Goal: Task Accomplishment & Management: Complete application form

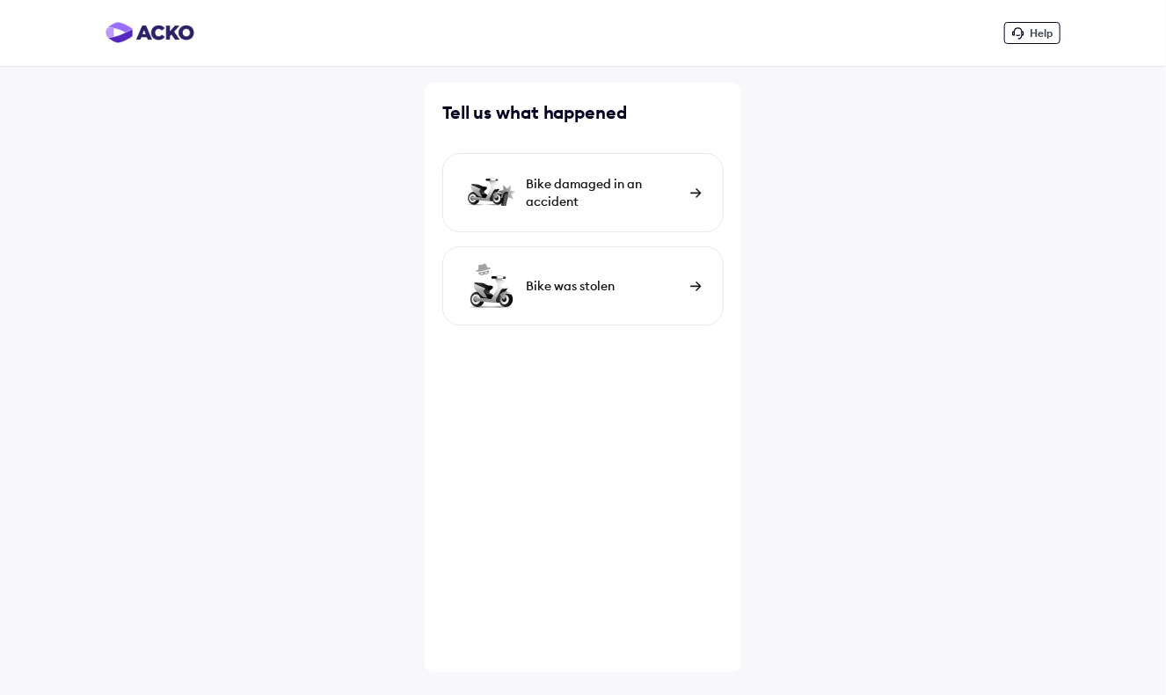
click at [691, 188] on img at bounding box center [696, 193] width 11 height 10
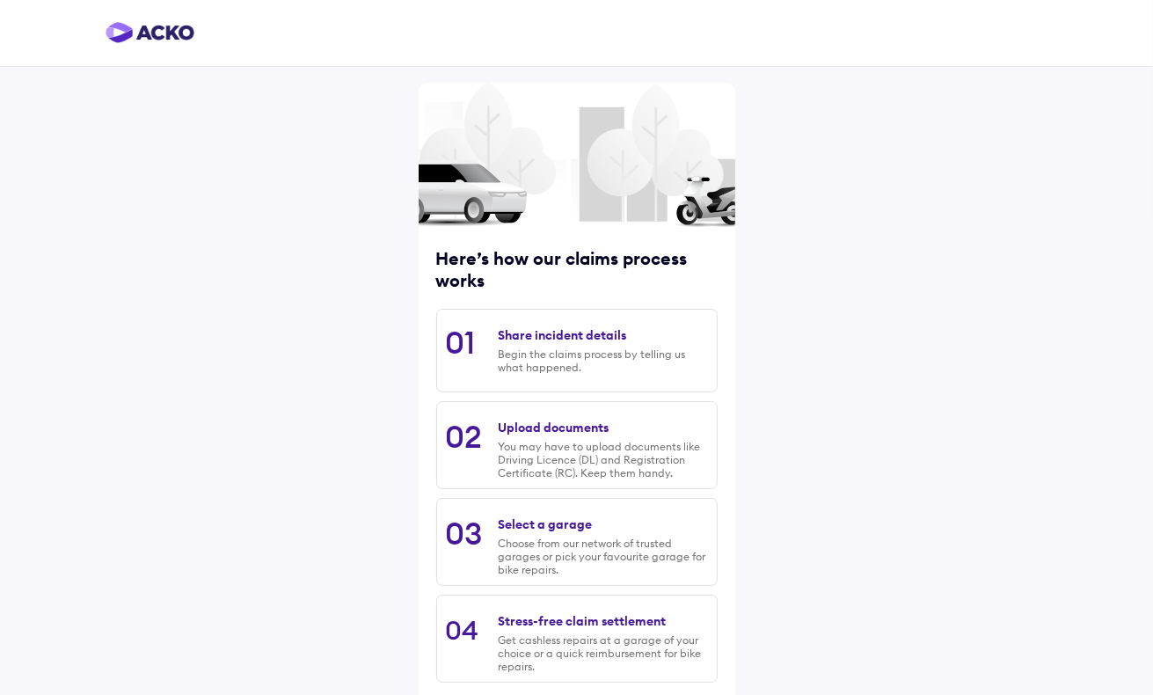
scroll to position [88, 0]
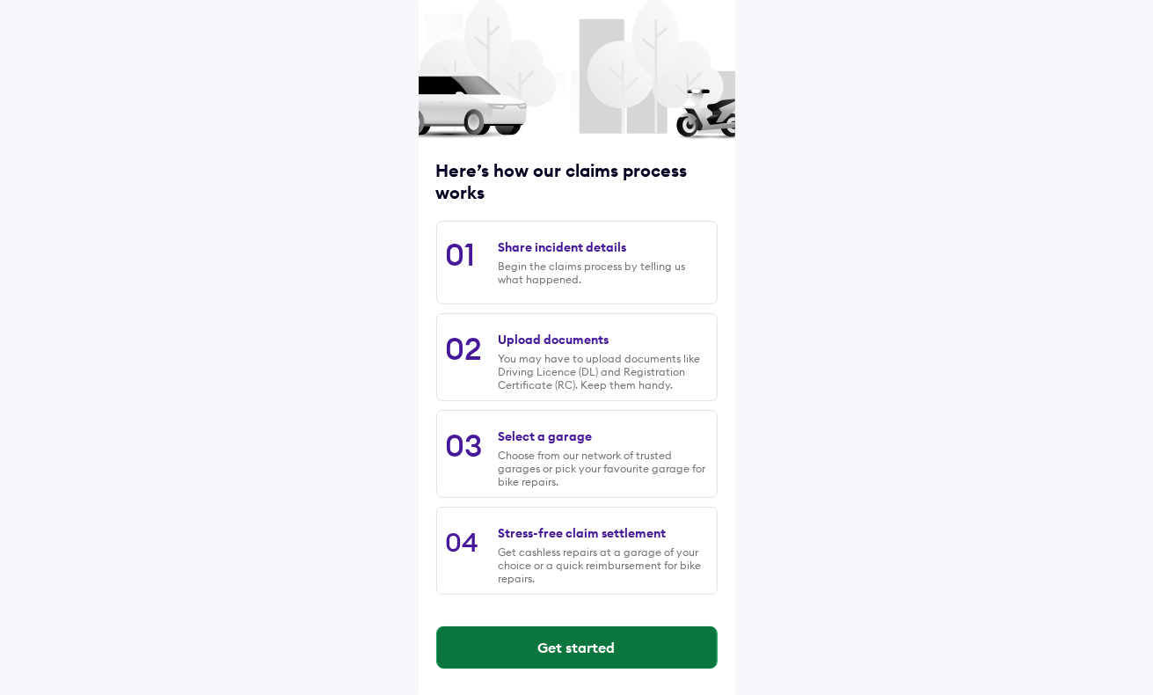
click at [602, 654] on button "Get started" at bounding box center [577, 647] width 280 height 42
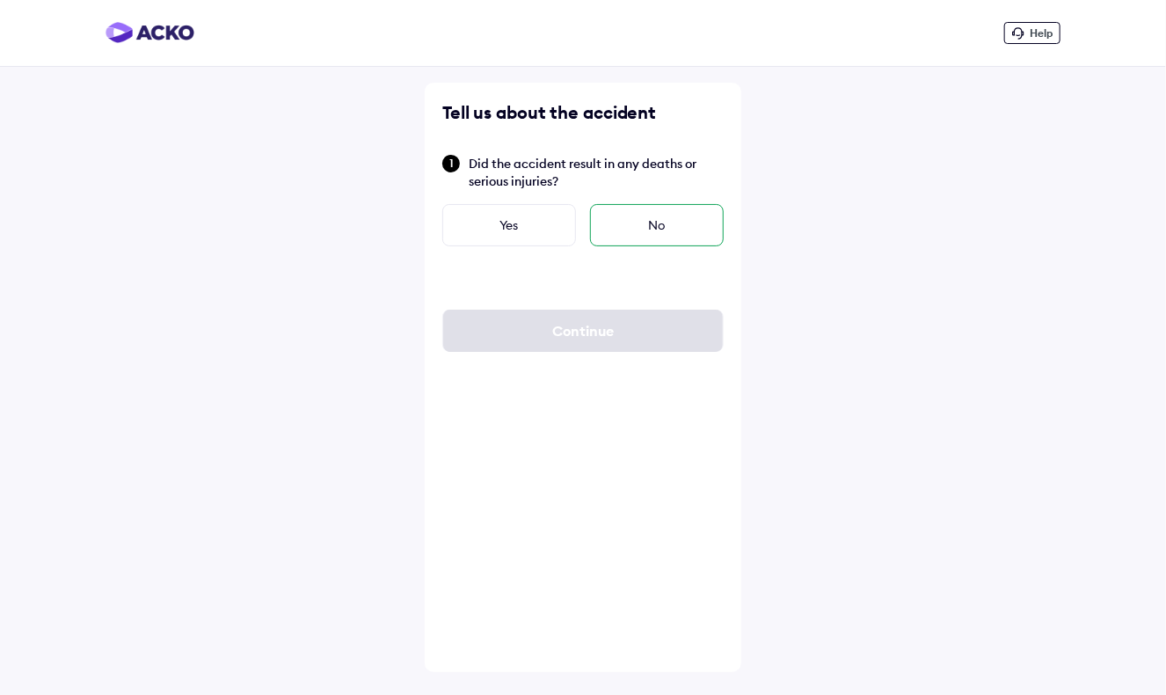
click at [674, 231] on div "No" at bounding box center [657, 225] width 134 height 42
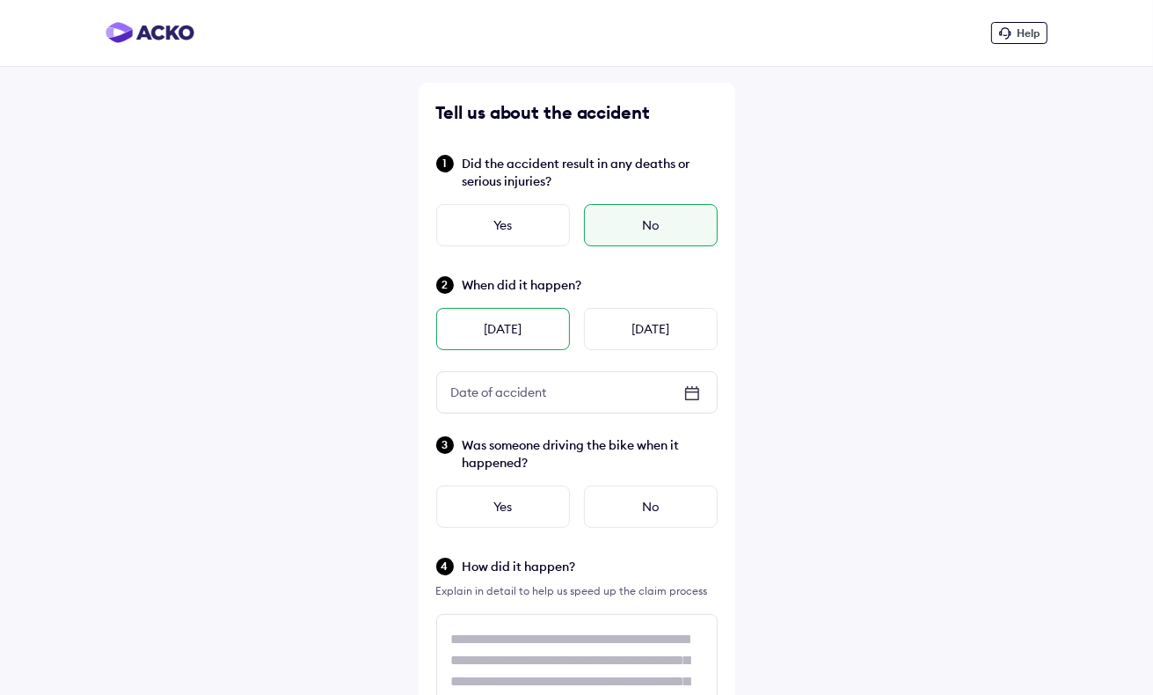
click at [524, 329] on div "[DATE]" at bounding box center [503, 329] width 134 height 42
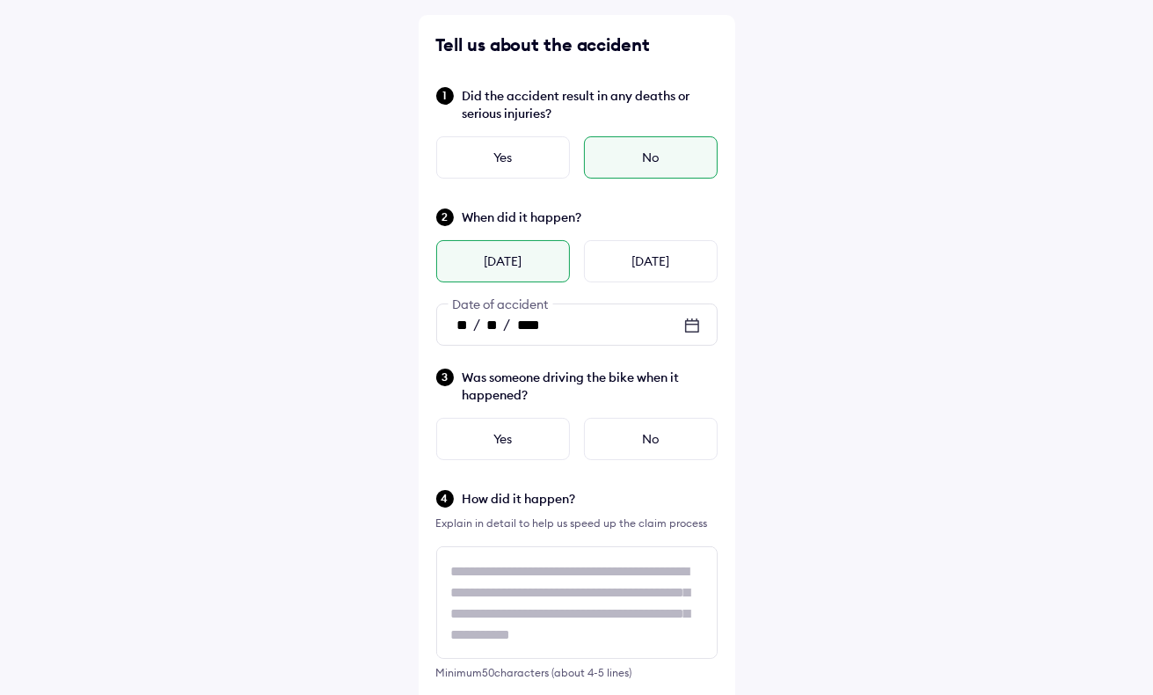
scroll to position [88, 0]
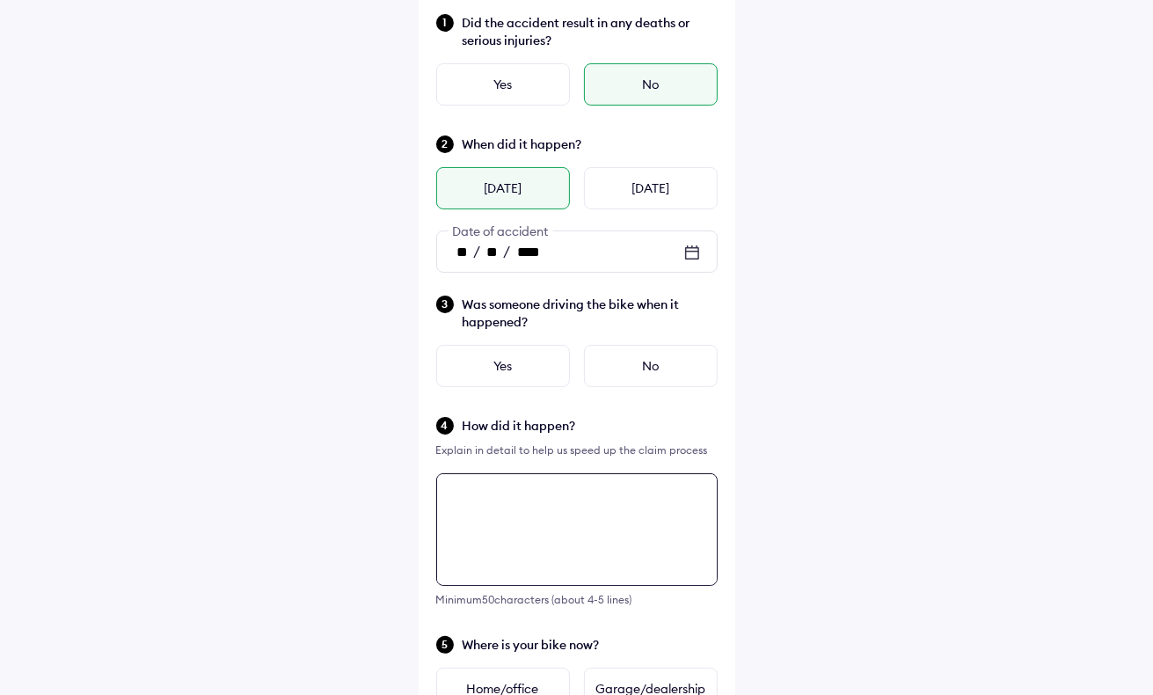
click at [545, 578] on textarea at bounding box center [576, 529] width 281 height 113
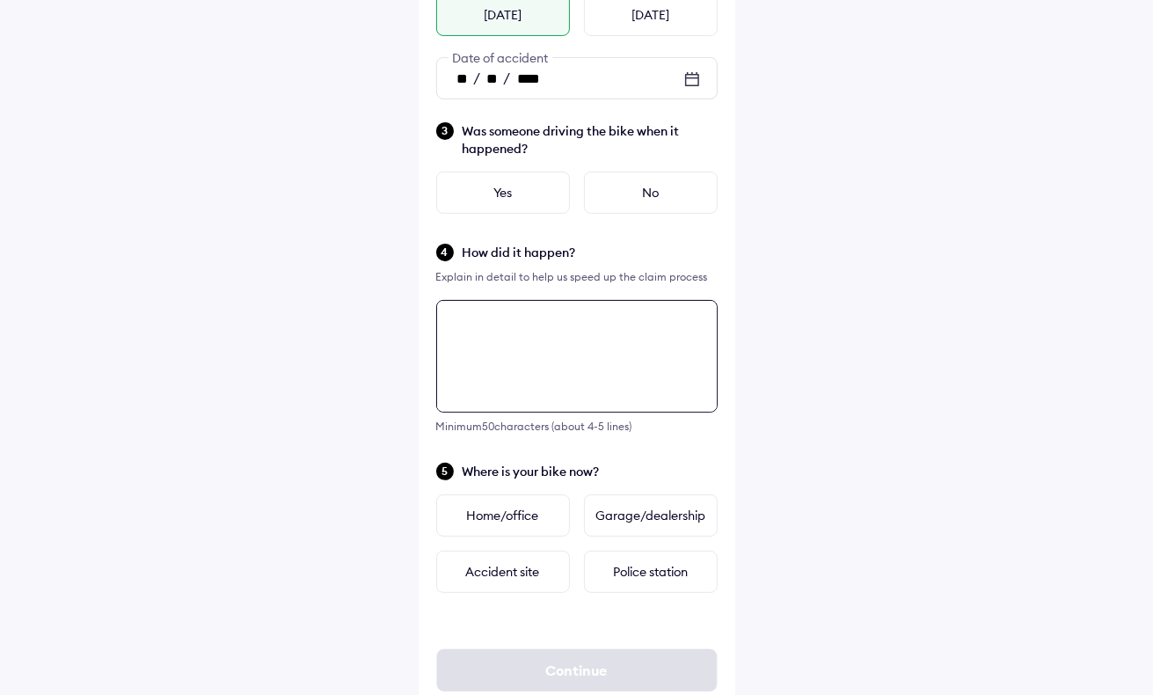
scroll to position [362, 0]
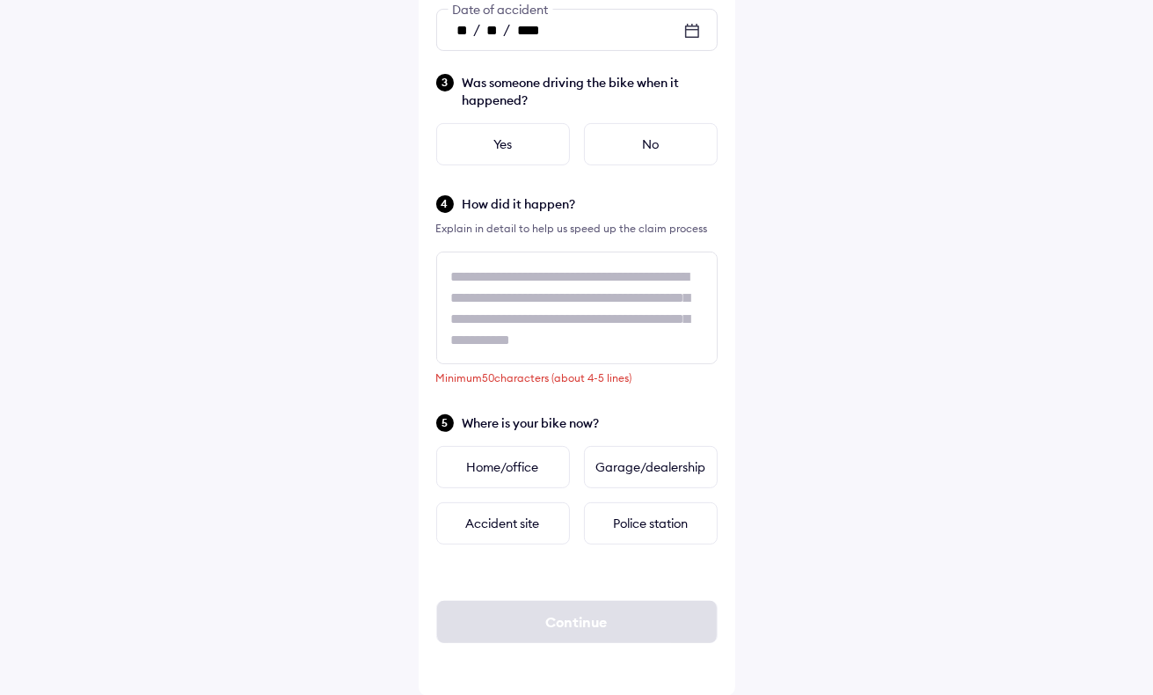
click at [887, 316] on div "Help Tell us about the accident Did the accident result in any deaths or seriou…" at bounding box center [576, 167] width 1153 height 1058
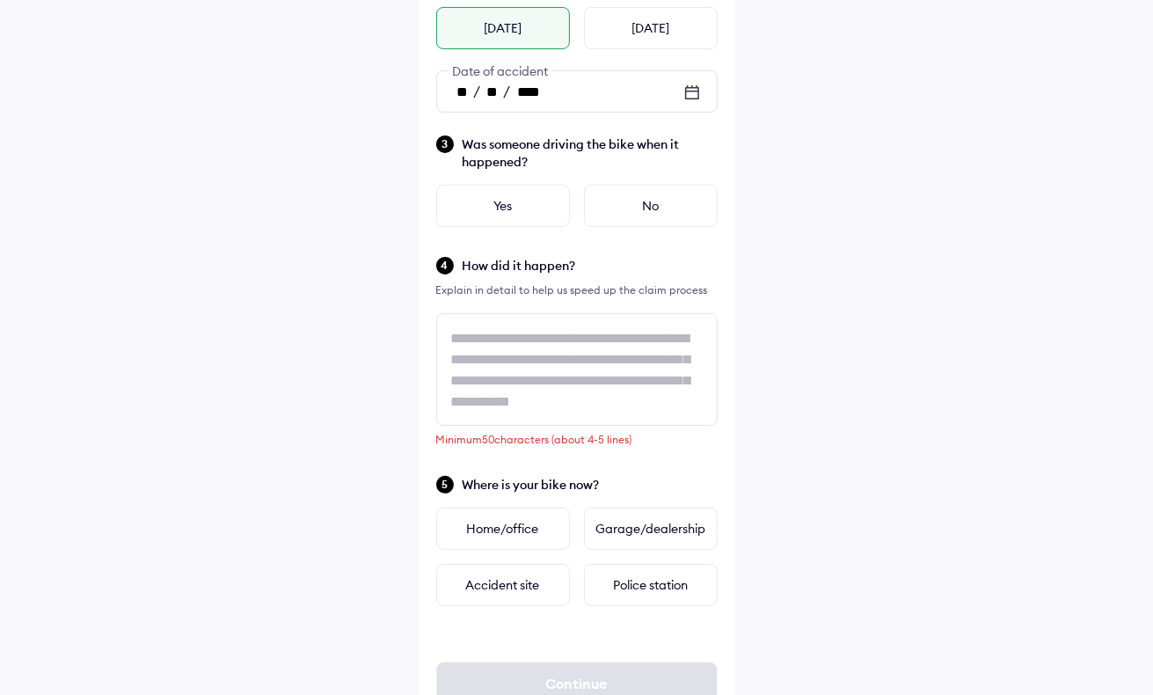
scroll to position [274, 0]
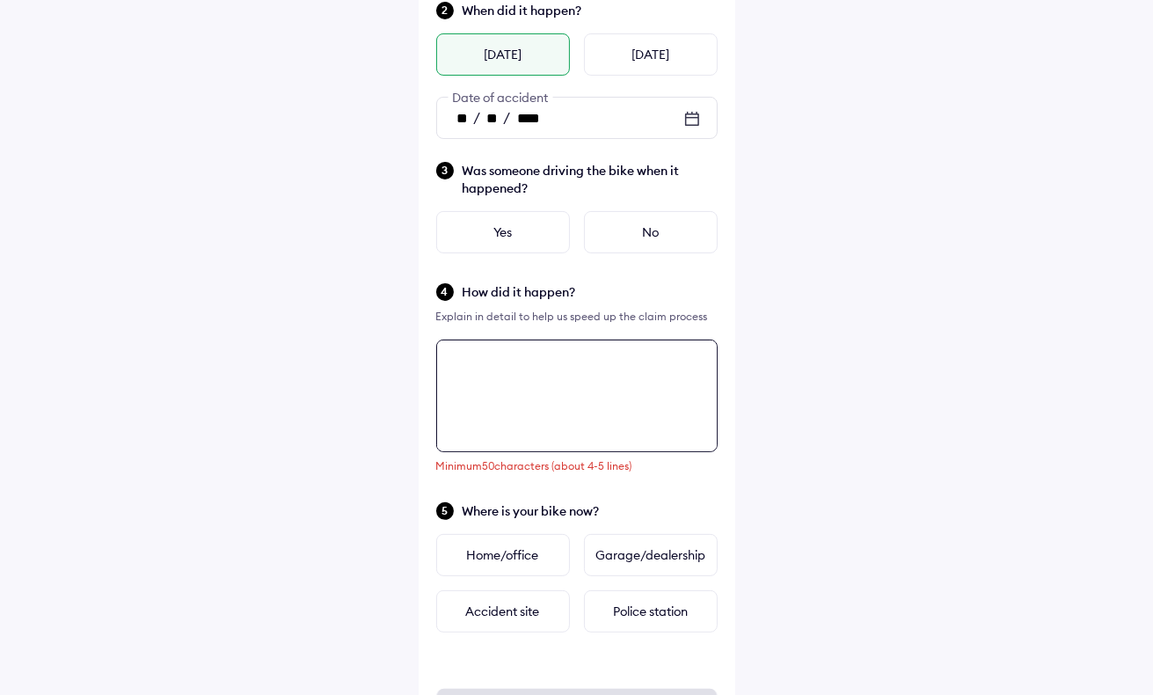
click at [447, 362] on textarea at bounding box center [576, 396] width 281 height 113
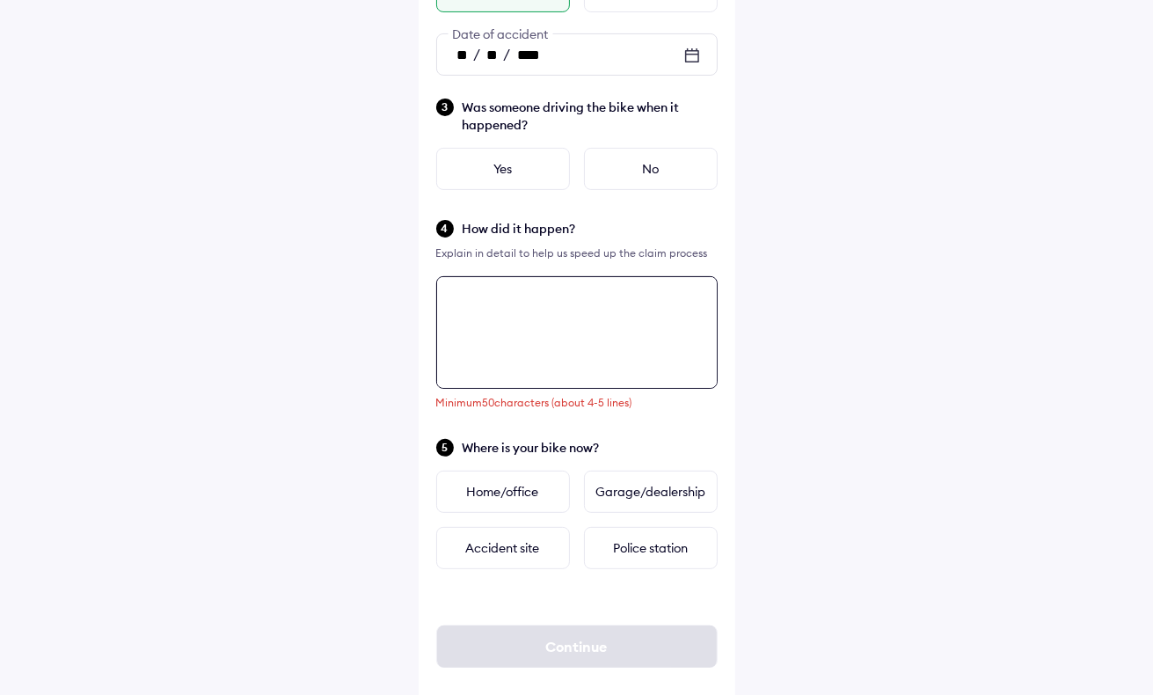
scroll to position [362, 0]
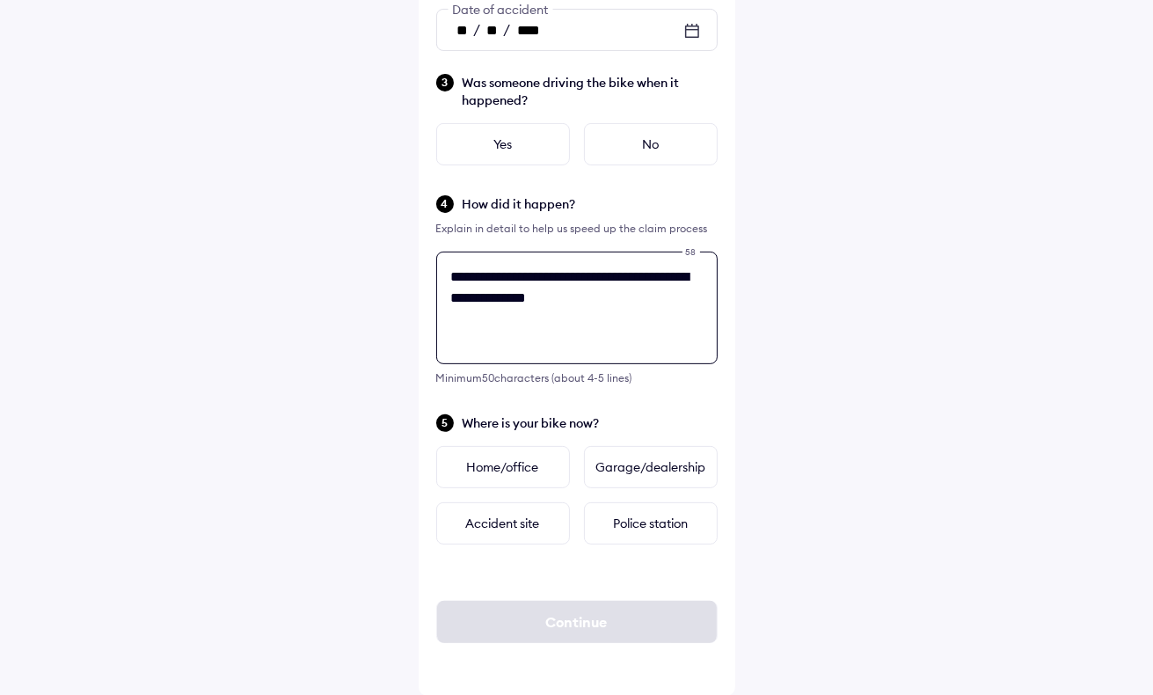
click at [619, 297] on textarea "**********" at bounding box center [576, 308] width 281 height 113
click at [604, 293] on textarea "**********" at bounding box center [576, 308] width 281 height 113
click at [500, 347] on textarea "**********" at bounding box center [576, 308] width 281 height 113
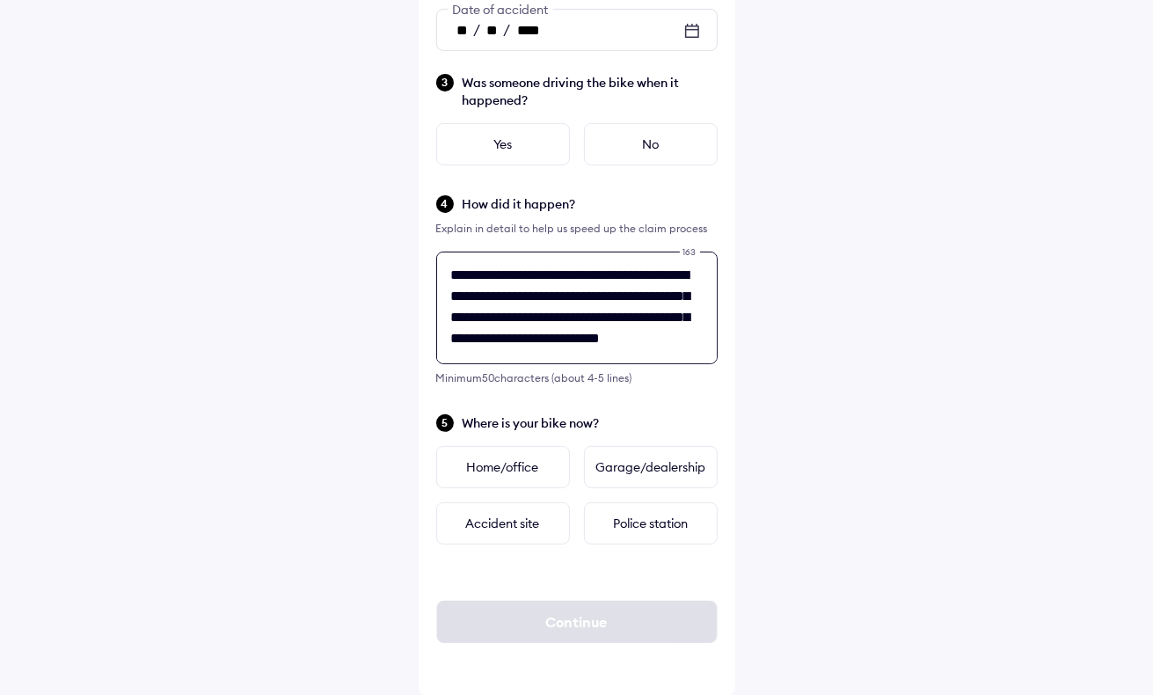
click at [643, 359] on textarea "**********" at bounding box center [576, 308] width 281 height 113
type textarea "**********"
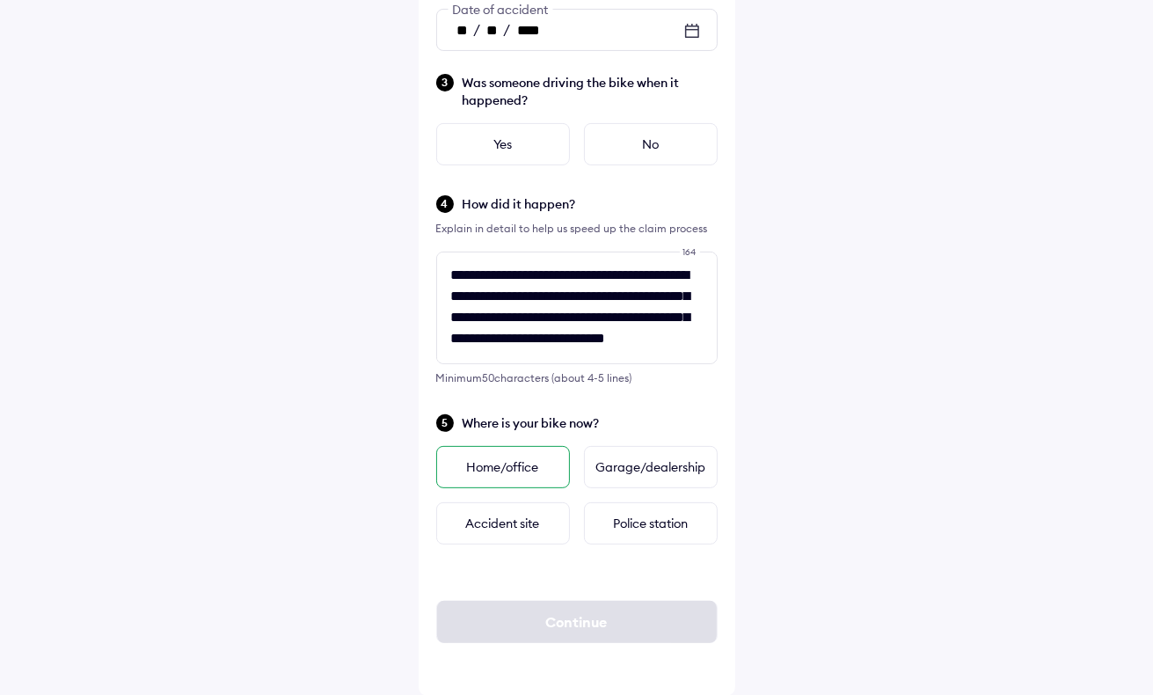
click at [524, 469] on div "Home/office" at bounding box center [503, 467] width 134 height 42
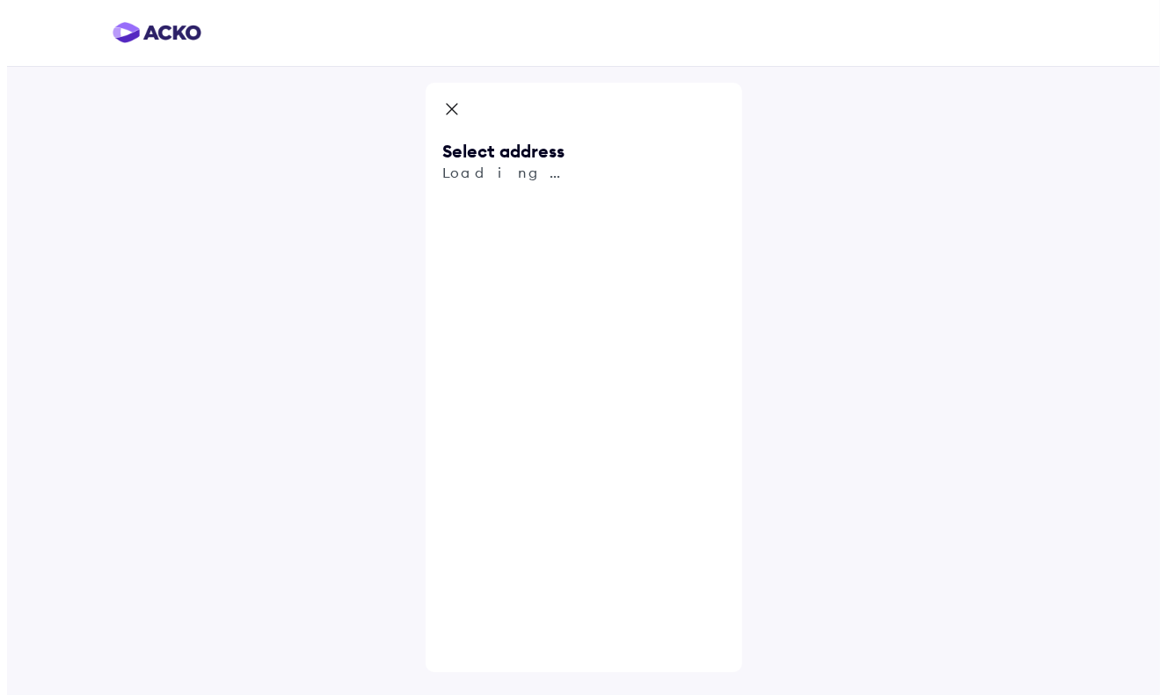
scroll to position [0, 0]
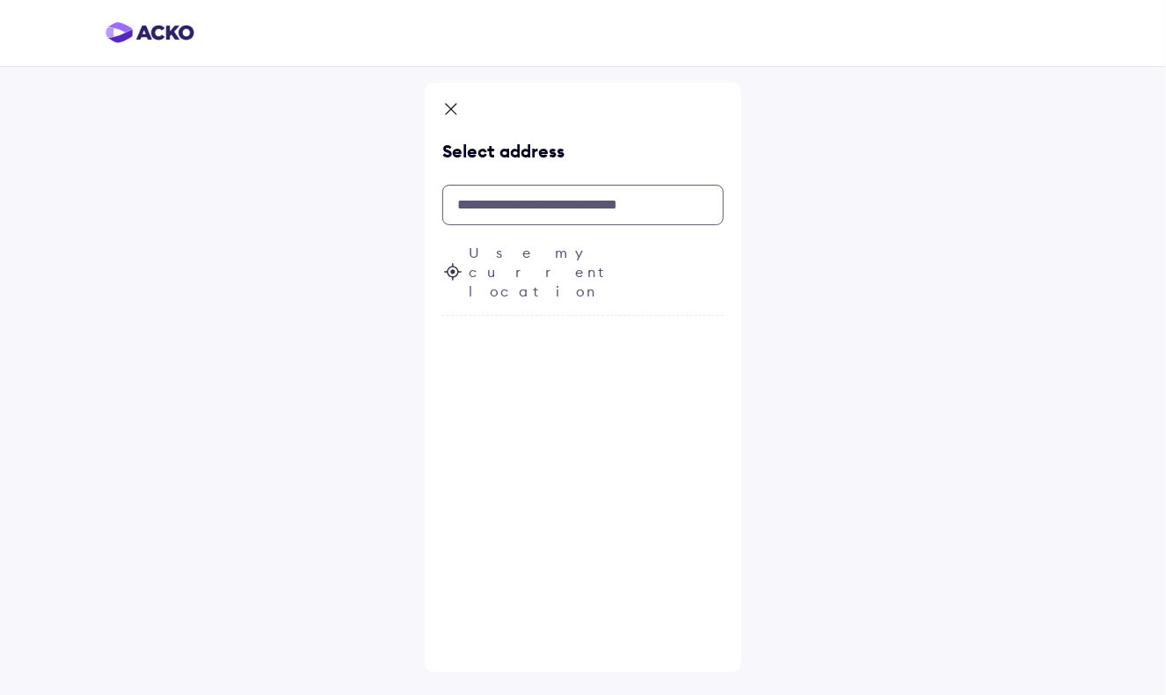
click at [521, 212] on input "text" at bounding box center [582, 205] width 281 height 40
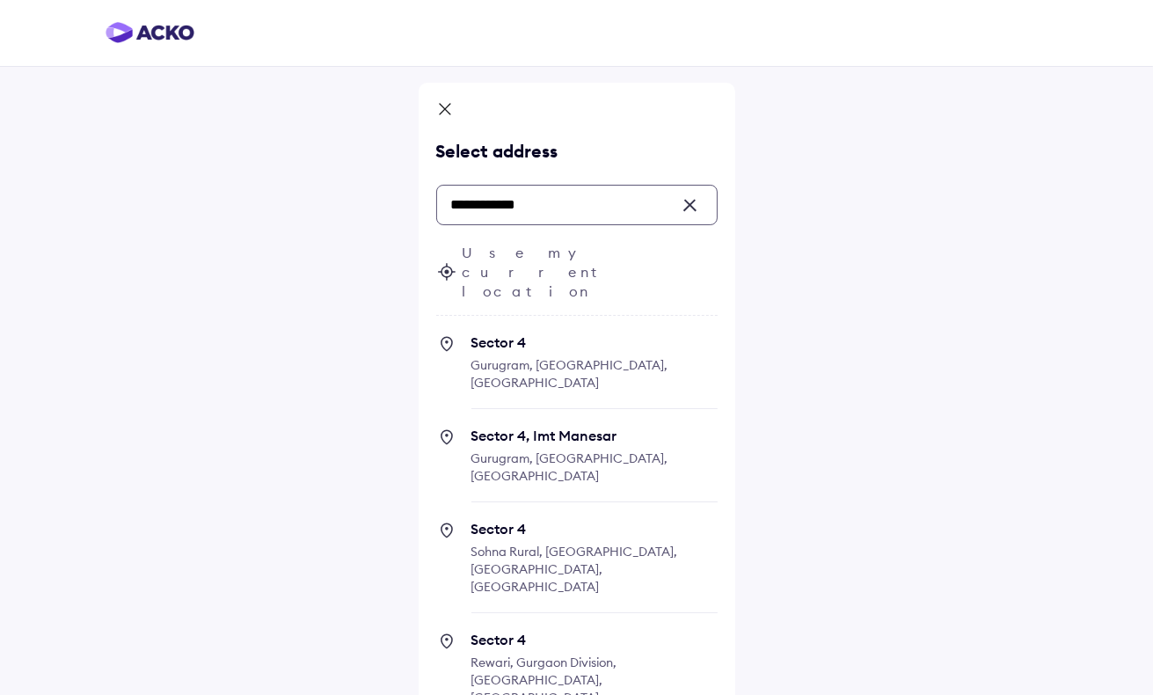
click at [500, 333] on span "Sector [GEOGRAPHIC_DATA], [GEOGRAPHIC_DATA], [GEOGRAPHIC_DATA]" at bounding box center [594, 371] width 246 height 76
type input "**********"
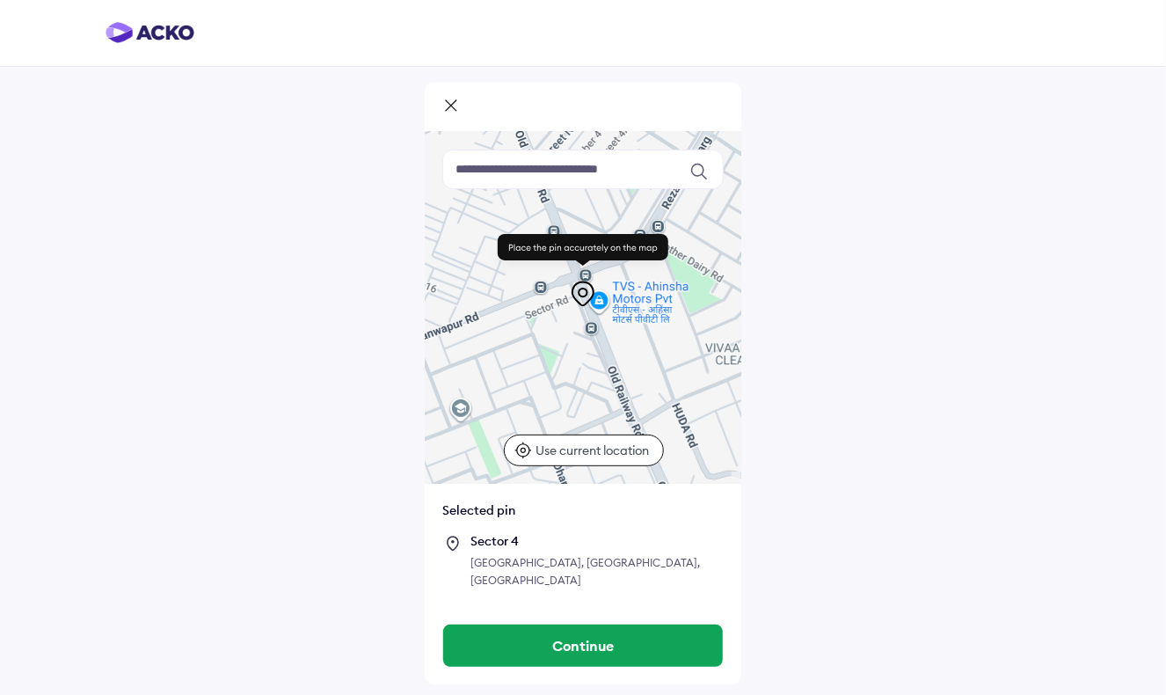
drag, startPoint x: 555, startPoint y: 311, endPoint x: 261, endPoint y: 482, distance: 340.2
click at [261, 482] on div "Keyboard shortcuts Map Data Map data ©2025 Map data ©2025 100 m Click to toggle…" at bounding box center [583, 347] width 1166 height 695
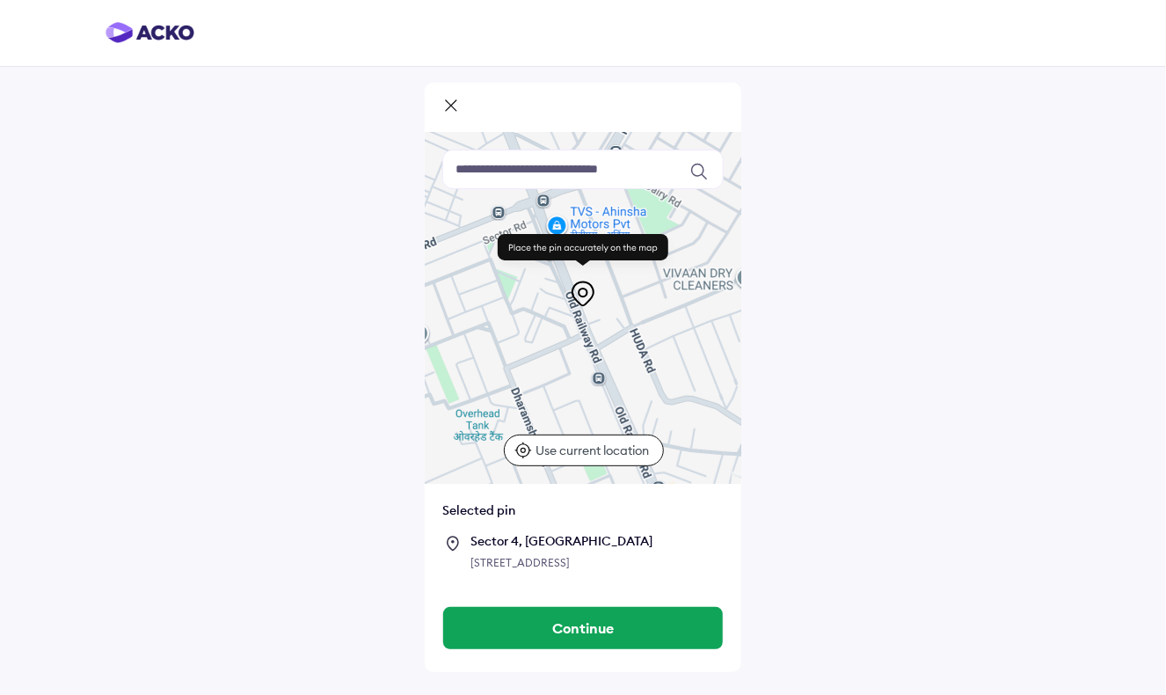
drag, startPoint x: 579, startPoint y: 365, endPoint x: 535, endPoint y: 296, distance: 82.2
click at [535, 296] on div "Keyboard shortcuts Map Data Map data ©2025 Map data ©2025 100 m Click to toggle…" at bounding box center [583, 308] width 317 height 352
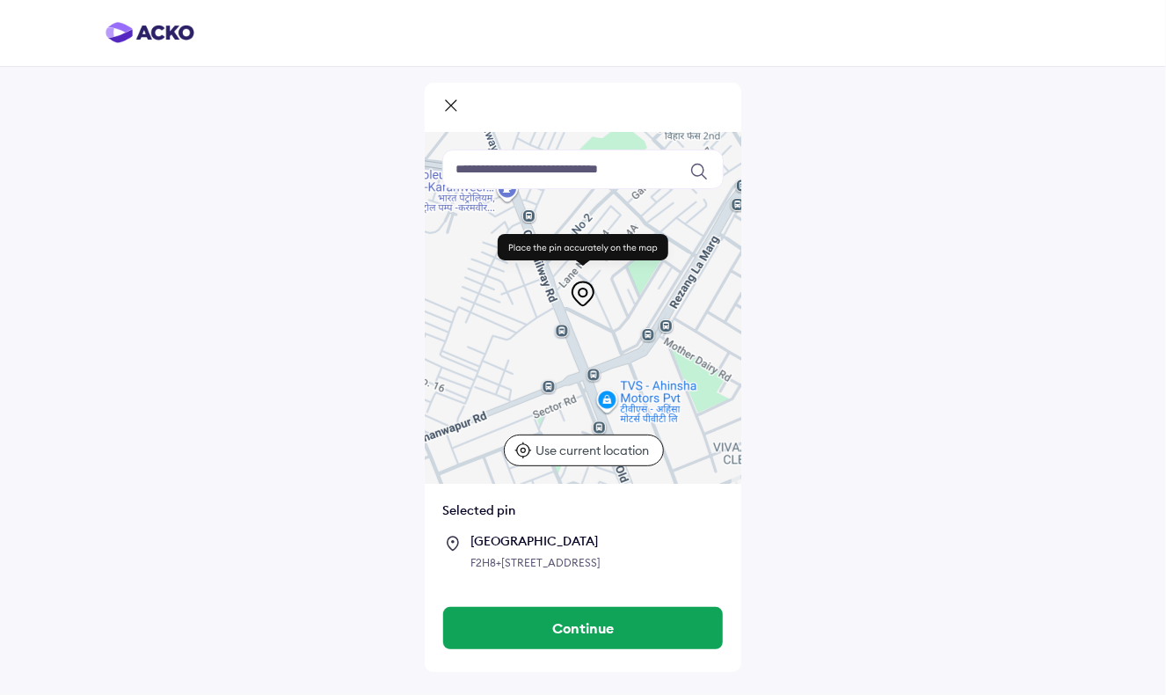
drag, startPoint x: 542, startPoint y: 321, endPoint x: 590, endPoint y: 502, distance: 187.6
click at [590, 502] on div "Keyboard shortcuts Map Data Map data ©2025 Map data ©2025 100 m Click to toggle…" at bounding box center [583, 360] width 317 height 457
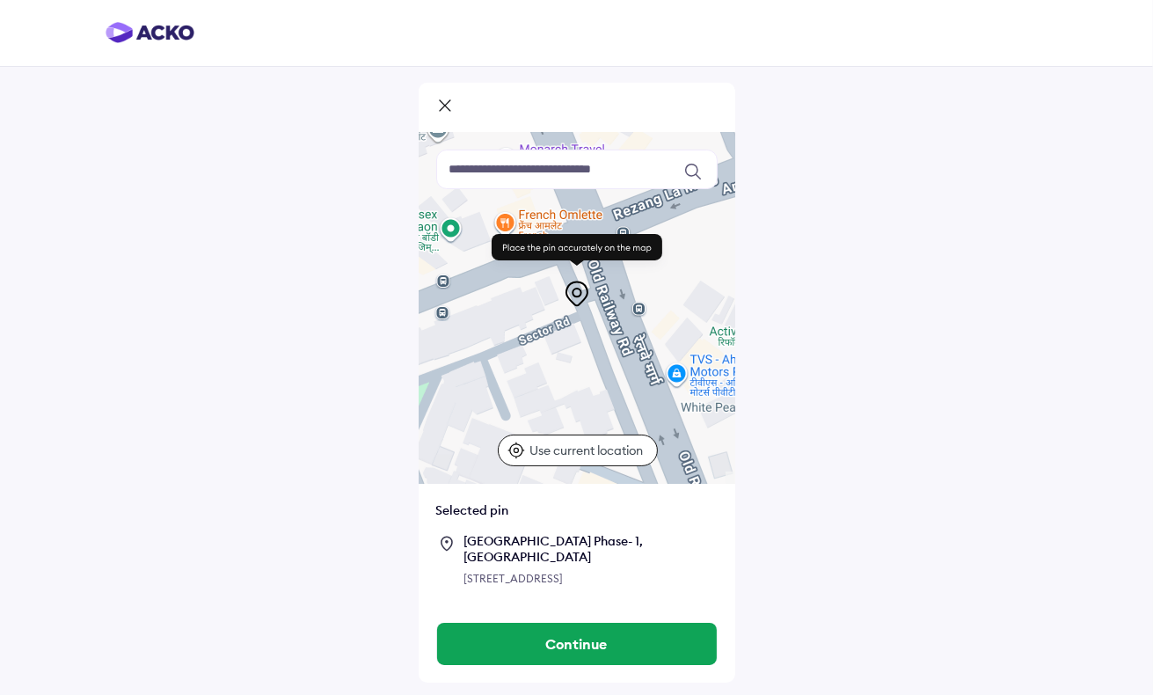
drag, startPoint x: 488, startPoint y: 423, endPoint x: 729, endPoint y: 442, distance: 241.7
click at [729, 442] on div at bounding box center [577, 308] width 317 height 352
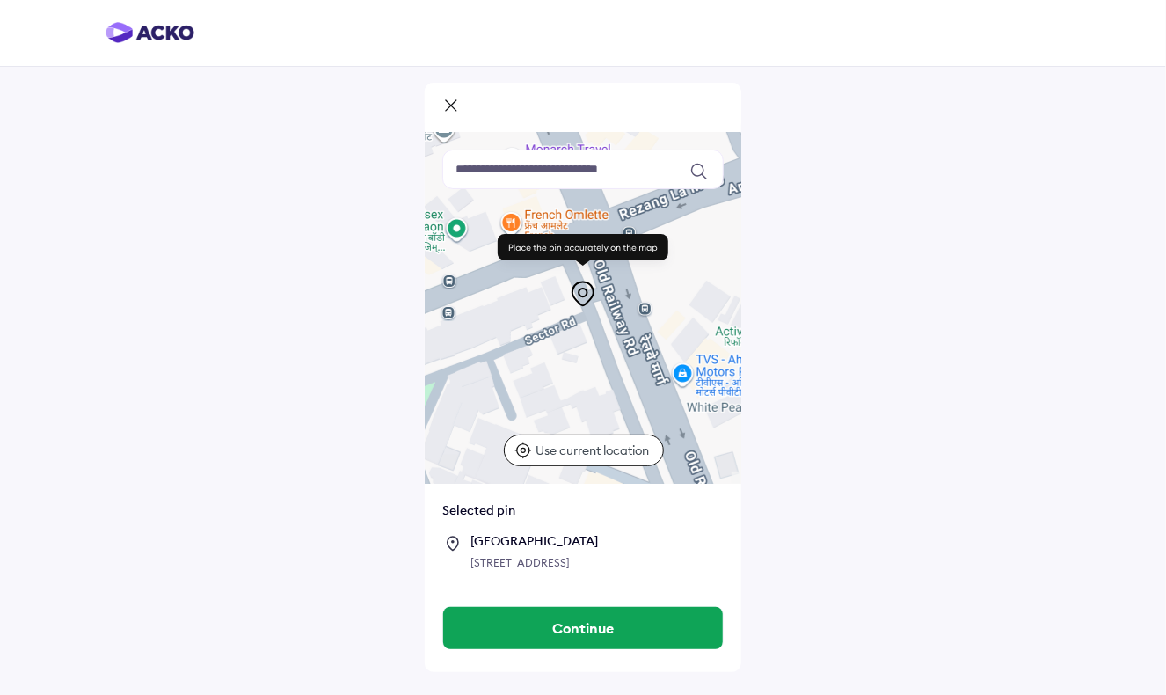
click at [566, 376] on div at bounding box center [583, 308] width 317 height 352
drag, startPoint x: 584, startPoint y: 298, endPoint x: 576, endPoint y: 333, distance: 36.1
click at [576, 333] on div "Keyboard shortcuts Map Data Map data ©2025 Map data ©2025 20 m Click to toggle …" at bounding box center [583, 308] width 317 height 352
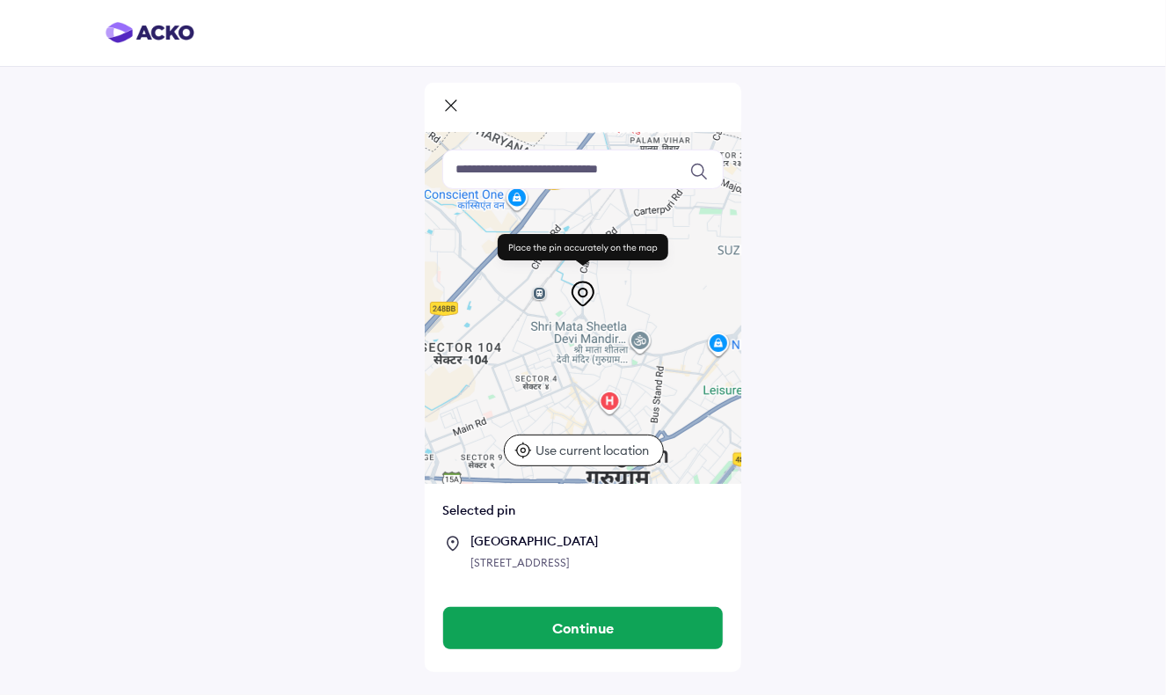
click at [581, 448] on p "Use current location" at bounding box center [596, 451] width 118 height 18
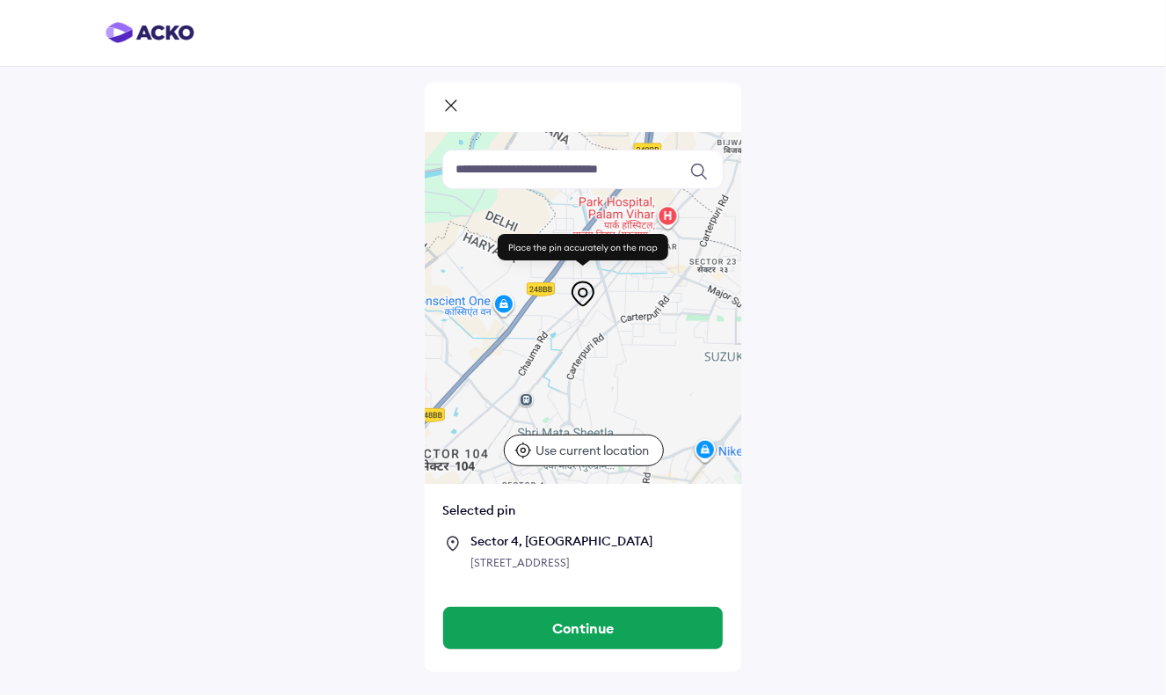
drag, startPoint x: 568, startPoint y: 384, endPoint x: 528, endPoint y: 531, distance: 153.2
click at [528, 531] on div "Keyboard shortcuts Map Data Map data ©2025 Map data ©2025 1 km Click to toggle …" at bounding box center [583, 360] width 317 height 457
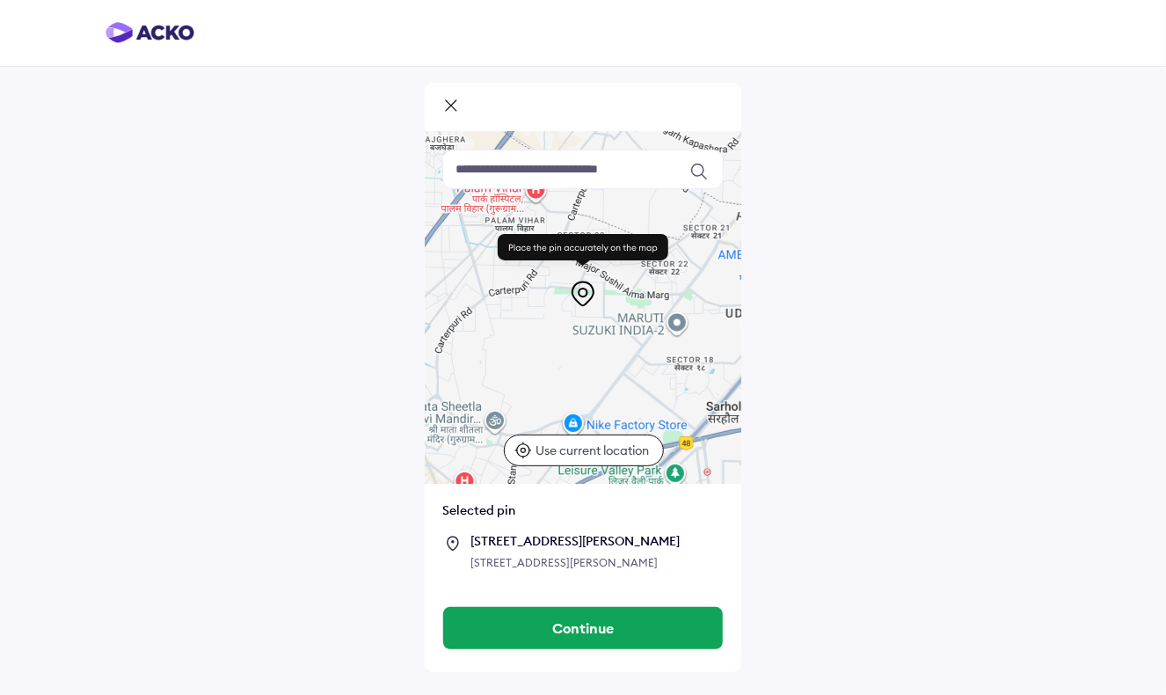
drag, startPoint x: 665, startPoint y: 331, endPoint x: 527, endPoint y: 312, distance: 139.3
click at [527, 312] on div at bounding box center [583, 308] width 317 height 352
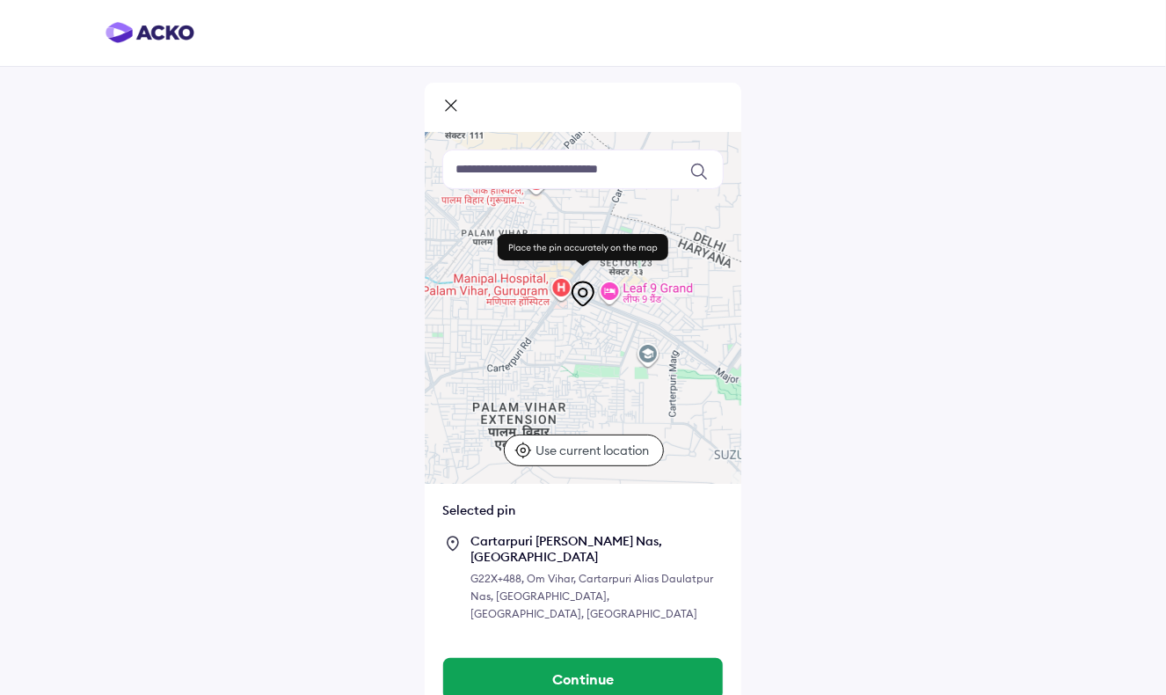
drag, startPoint x: 542, startPoint y: 335, endPoint x: 540, endPoint y: 527, distance: 191.8
click at [540, 527] on div "Keyboard shortcuts Map Data Map data ©2025 Map data ©2025 500 m Click to toggle…" at bounding box center [583, 386] width 317 height 508
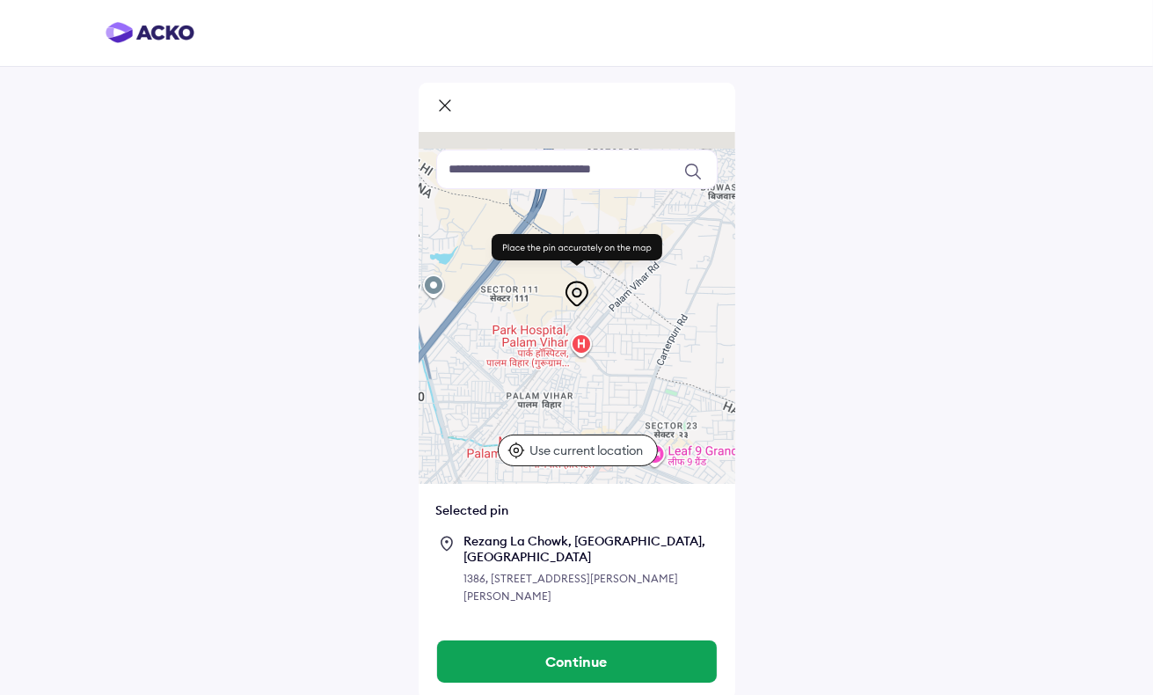
drag, startPoint x: 560, startPoint y: 333, endPoint x: 611, endPoint y: 497, distance: 172.2
click at [611, 497] on div "Keyboard shortcuts Map Data Map data ©2025 Map data ©2025 500 m Click to toggle…" at bounding box center [577, 377] width 317 height 491
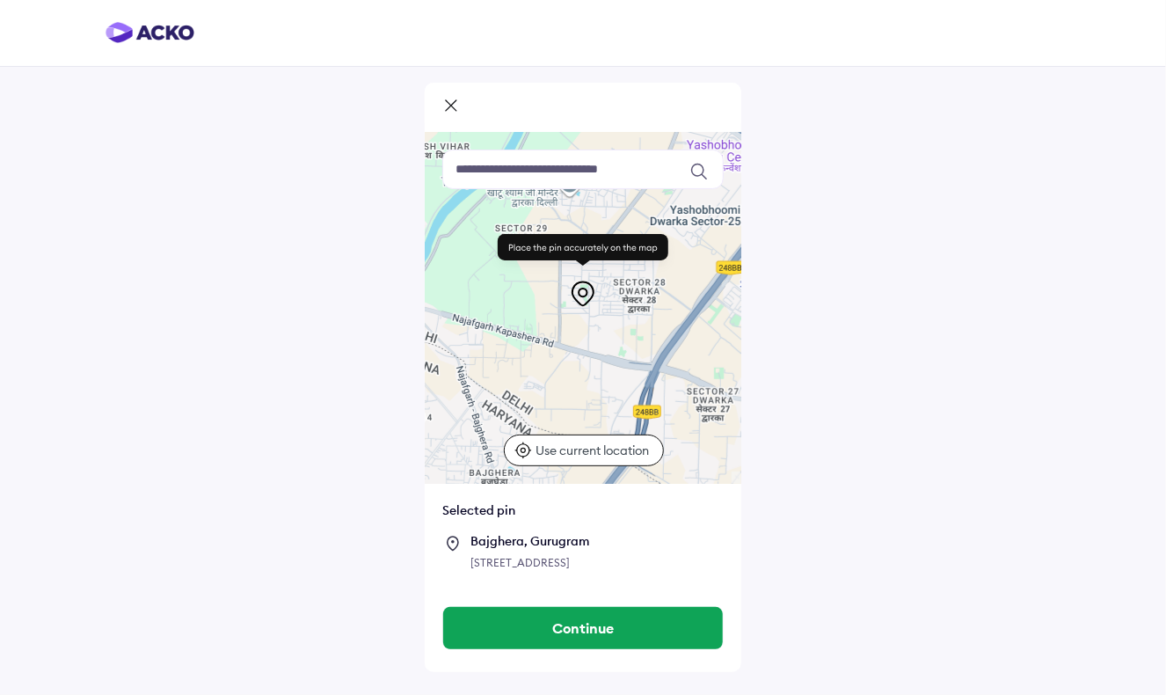
drag, startPoint x: 563, startPoint y: 332, endPoint x: 661, endPoint y: 576, distance: 263.6
click at [661, 576] on div "Keyboard shortcuts Map Data Map data ©2025 Map data ©2025 500 m Click to toggle…" at bounding box center [583, 360] width 317 height 457
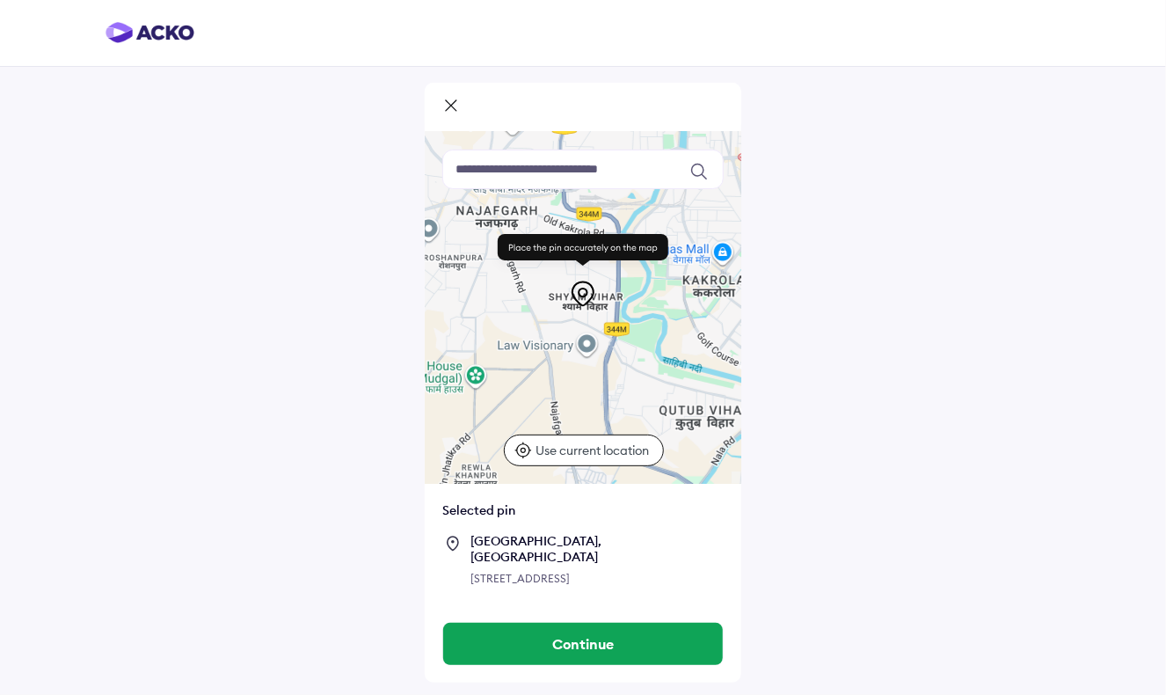
drag, startPoint x: 517, startPoint y: 330, endPoint x: 625, endPoint y: 606, distance: 296.3
click at [625, 605] on div "Keyboard shortcuts Map Data Map data ©2025 Map data ©2025 1 km Click to toggle …" at bounding box center [583, 368] width 317 height 473
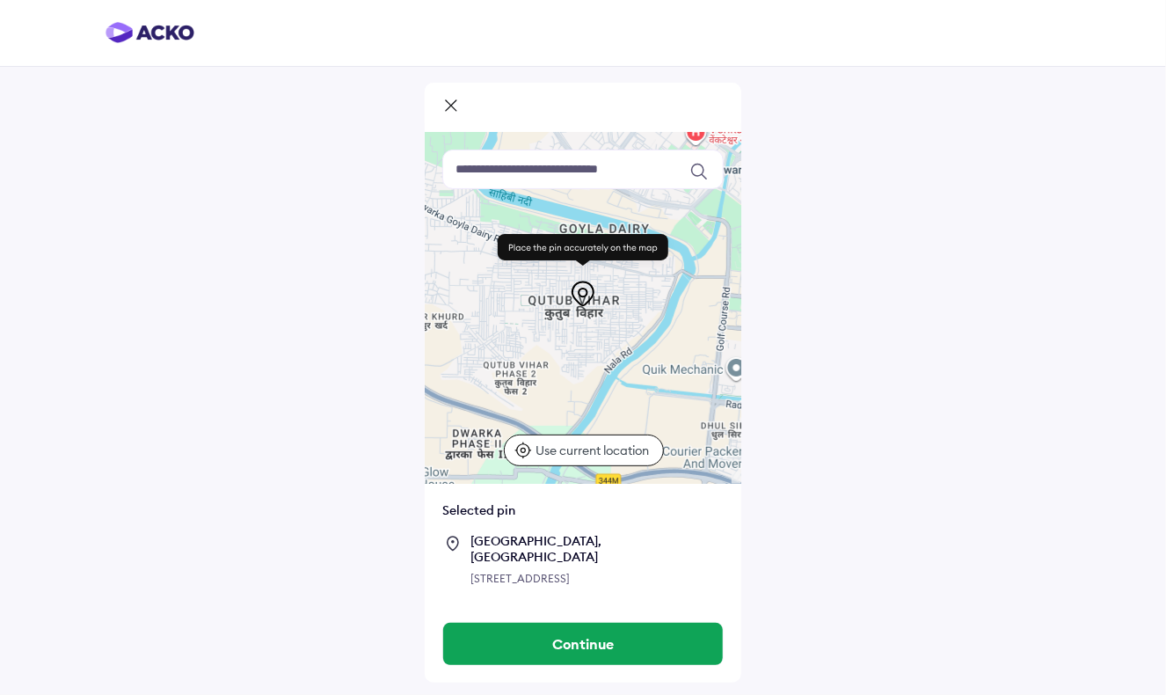
drag, startPoint x: 667, startPoint y: 429, endPoint x: 510, endPoint y: 242, distance: 244.2
click at [510, 242] on div "Keyboard shortcuts Map Data Map data ©2025 Map data ©2025 500 m Click to toggle…" at bounding box center [583, 308] width 317 height 352
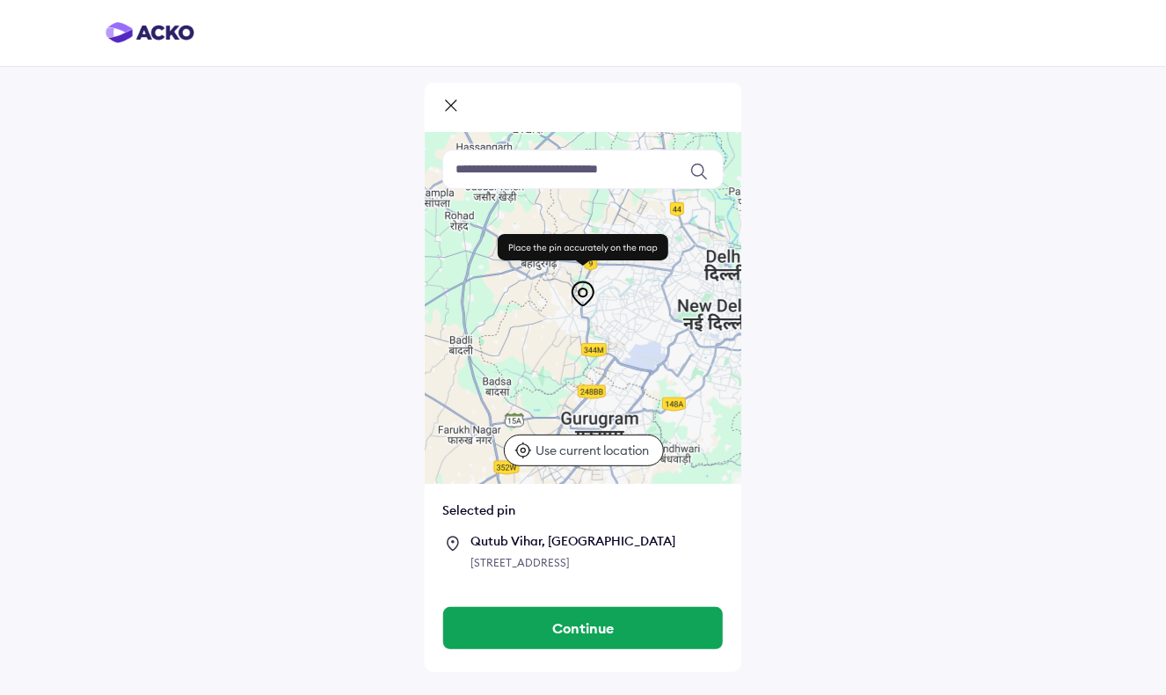
click at [610, 461] on div "Use current location" at bounding box center [584, 451] width 160 height 32
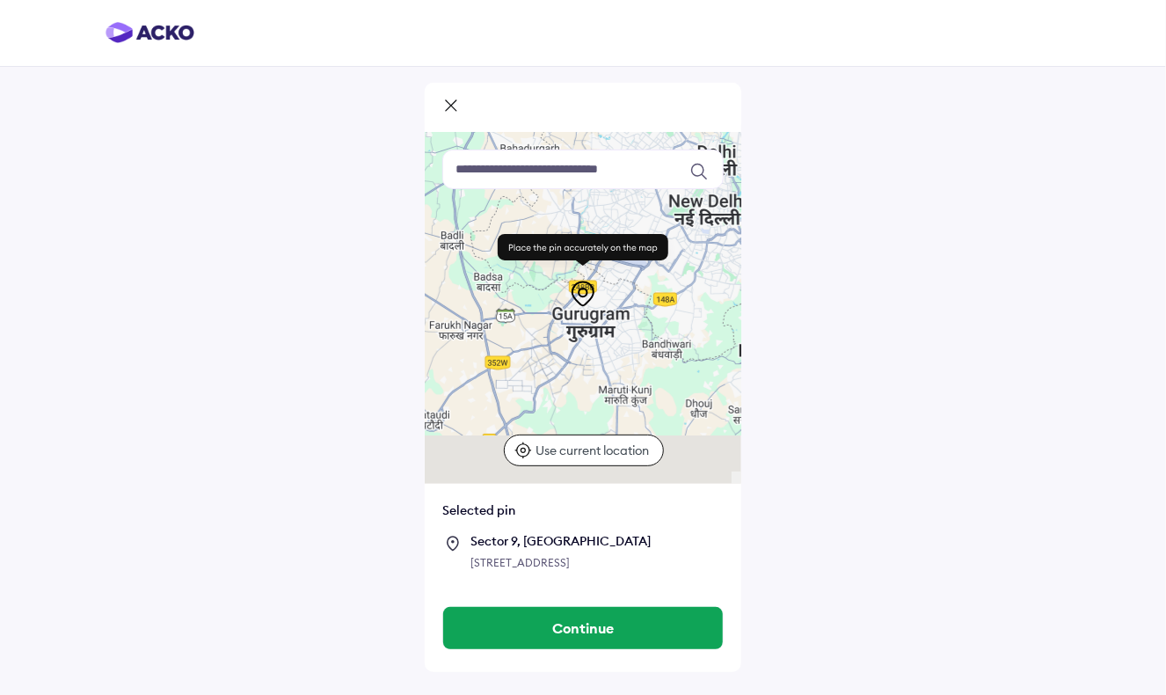
click at [606, 444] on p "Use current location" at bounding box center [596, 451] width 118 height 18
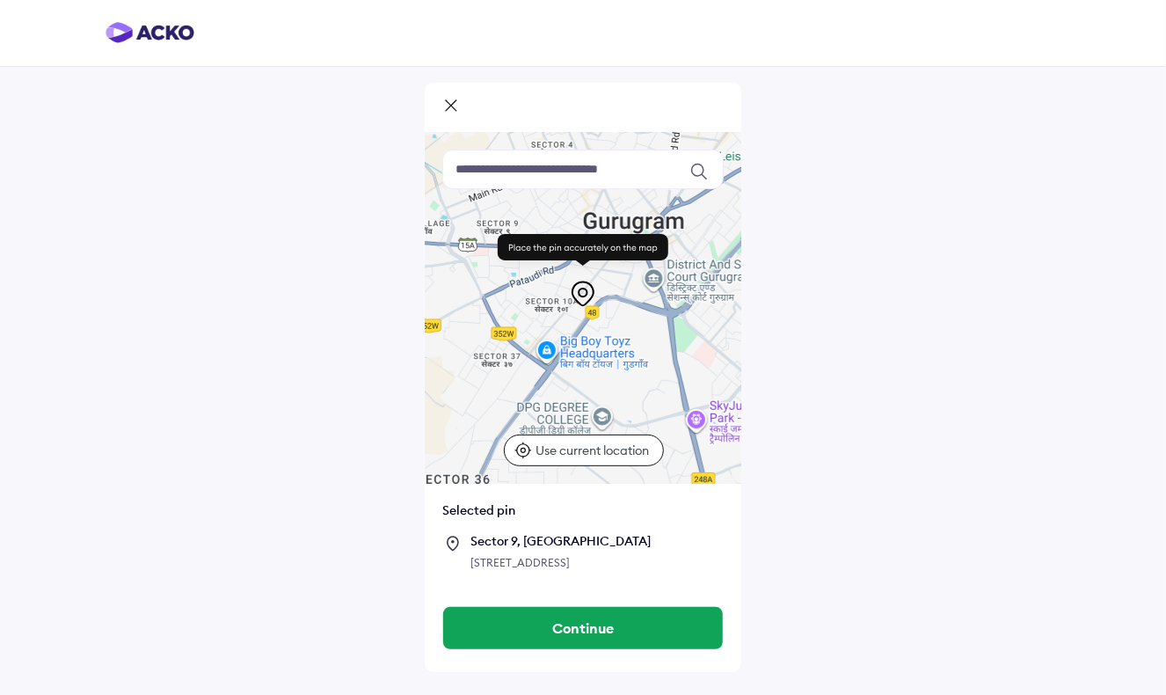
drag, startPoint x: 643, startPoint y: 310, endPoint x: 742, endPoint y: 339, distance: 103.6
click at [742, 339] on div "Keyboard shortcuts Map Data Map data ©2025 Map data ©2025 1 km Click to toggle …" at bounding box center [583, 347] width 1166 height 695
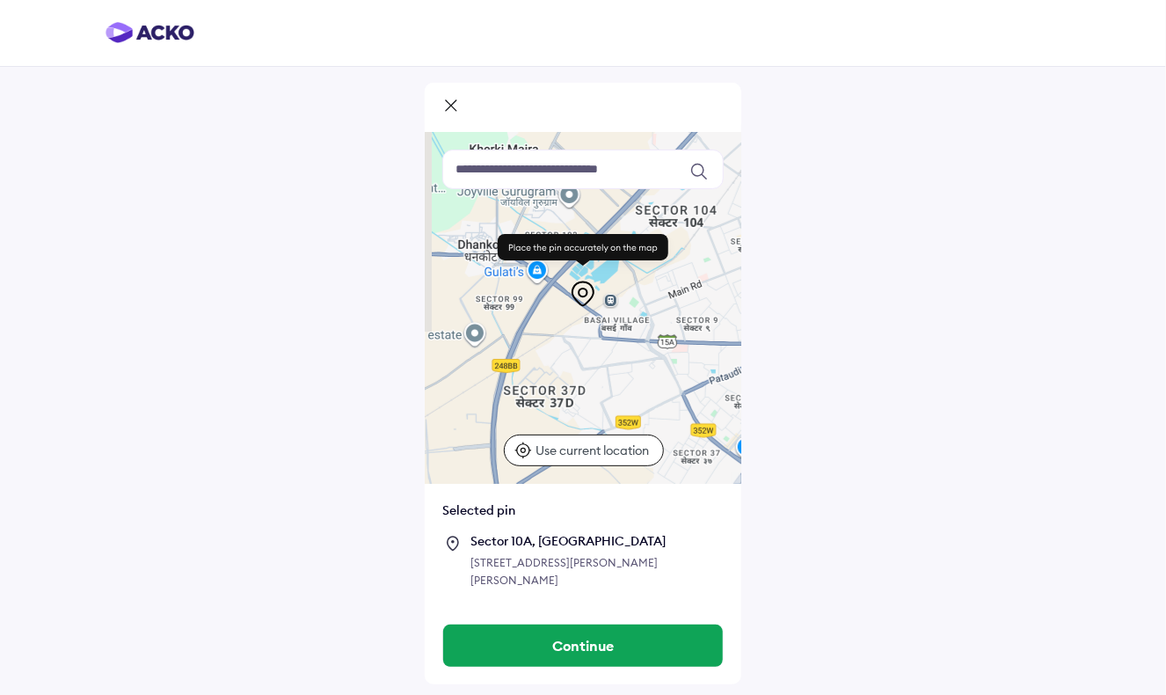
drag, startPoint x: 493, startPoint y: 356, endPoint x: 693, endPoint y: 454, distance: 223.1
click at [693, 454] on div at bounding box center [583, 308] width 317 height 352
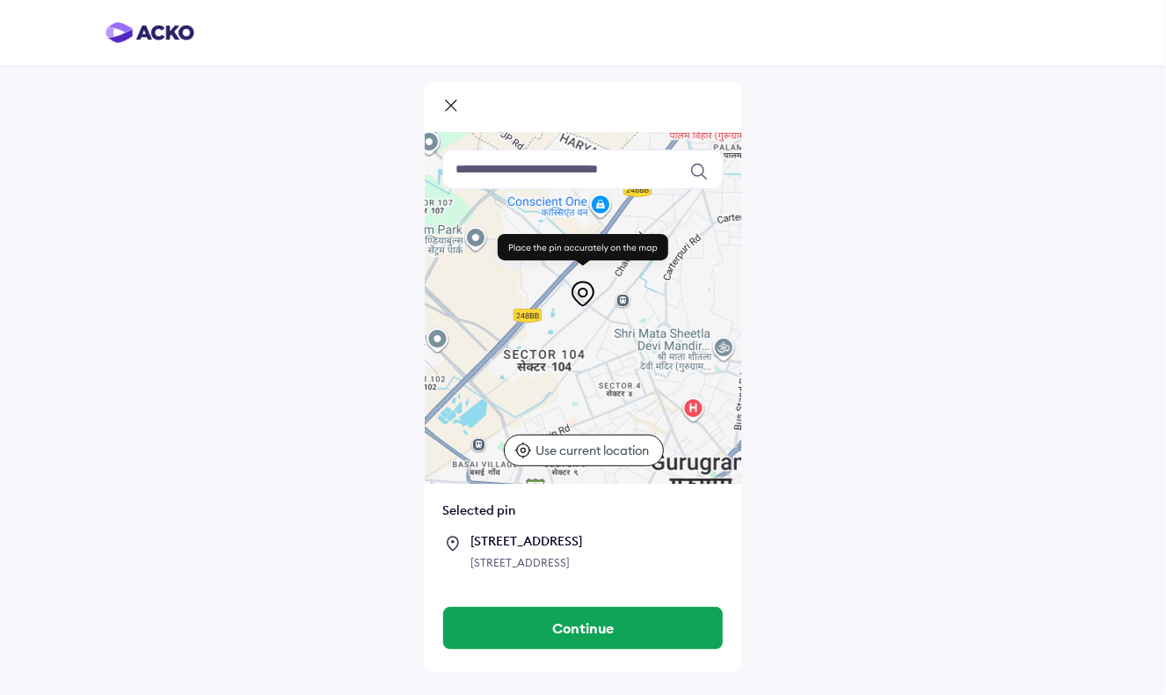
drag, startPoint x: 588, startPoint y: 325, endPoint x: 454, endPoint y: 469, distance: 196.7
click at [454, 469] on div "Keyboard shortcuts Map Data Map data ©2025 Map data ©2025 1 km Click to toggle …" at bounding box center [583, 308] width 317 height 352
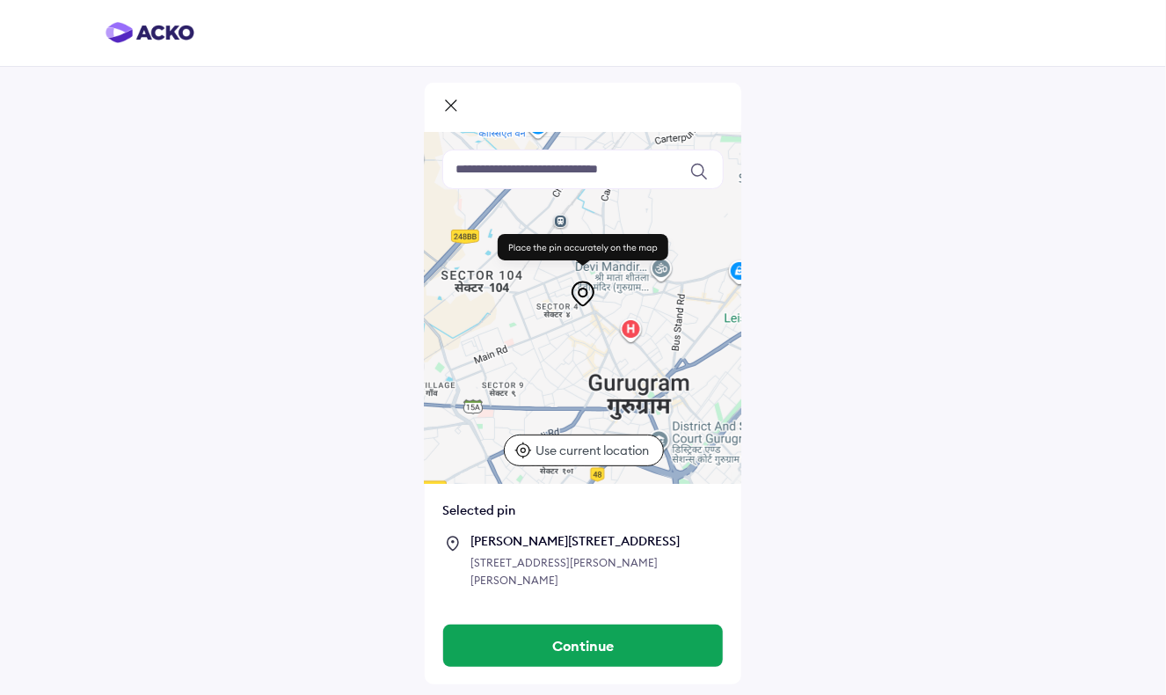
drag, startPoint x: 622, startPoint y: 391, endPoint x: 559, endPoint y: 304, distance: 106.5
click at [559, 304] on div "Keyboard shortcuts Map Data Map data ©2025 Map data ©2025 1 km Click to toggle …" at bounding box center [583, 308] width 317 height 352
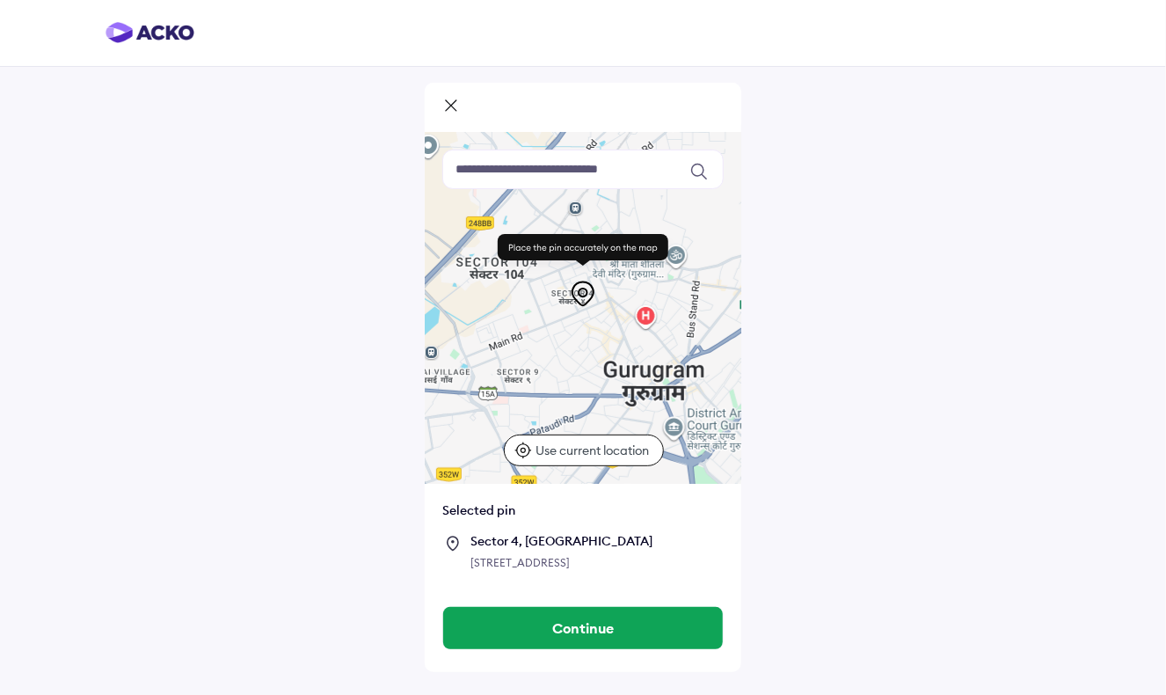
drag, startPoint x: 570, startPoint y: 340, endPoint x: 587, endPoint y: 325, distance: 22.4
click at [587, 325] on div at bounding box center [583, 308] width 317 height 352
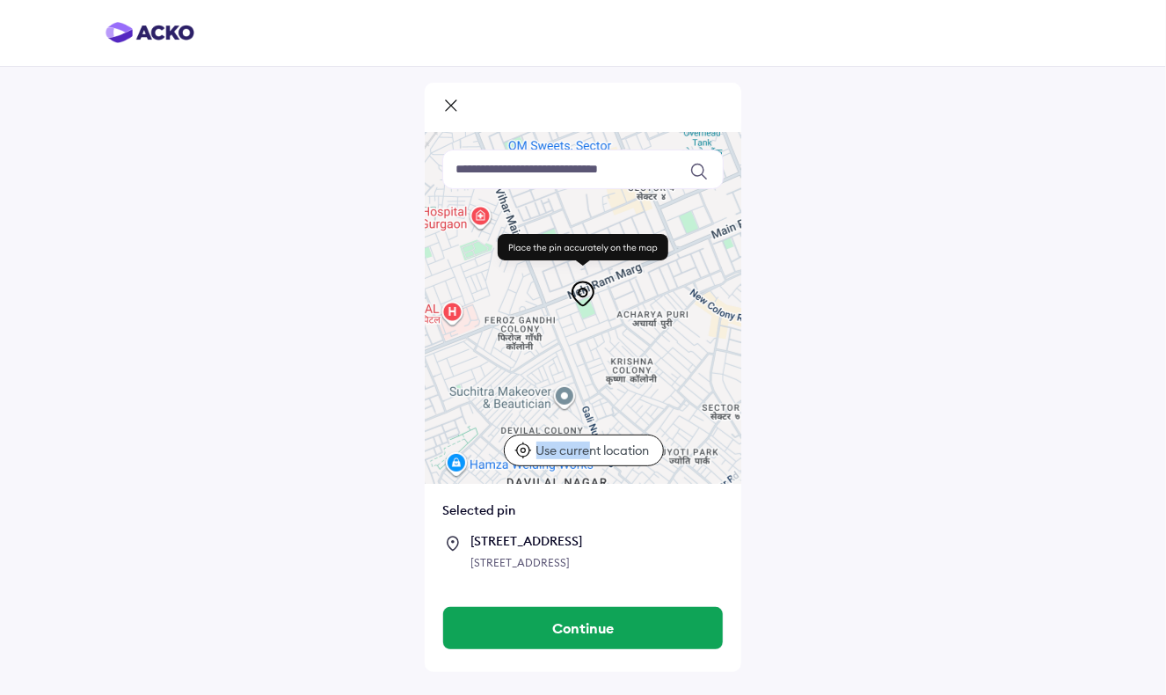
drag, startPoint x: 622, startPoint y: 304, endPoint x: 591, endPoint y: 462, distance: 160.4
click at [591, 462] on div "Keyboard shortcuts Map Data Map data ©2025 Map data ©2025 200 m Click to toggle…" at bounding box center [583, 308] width 317 height 352
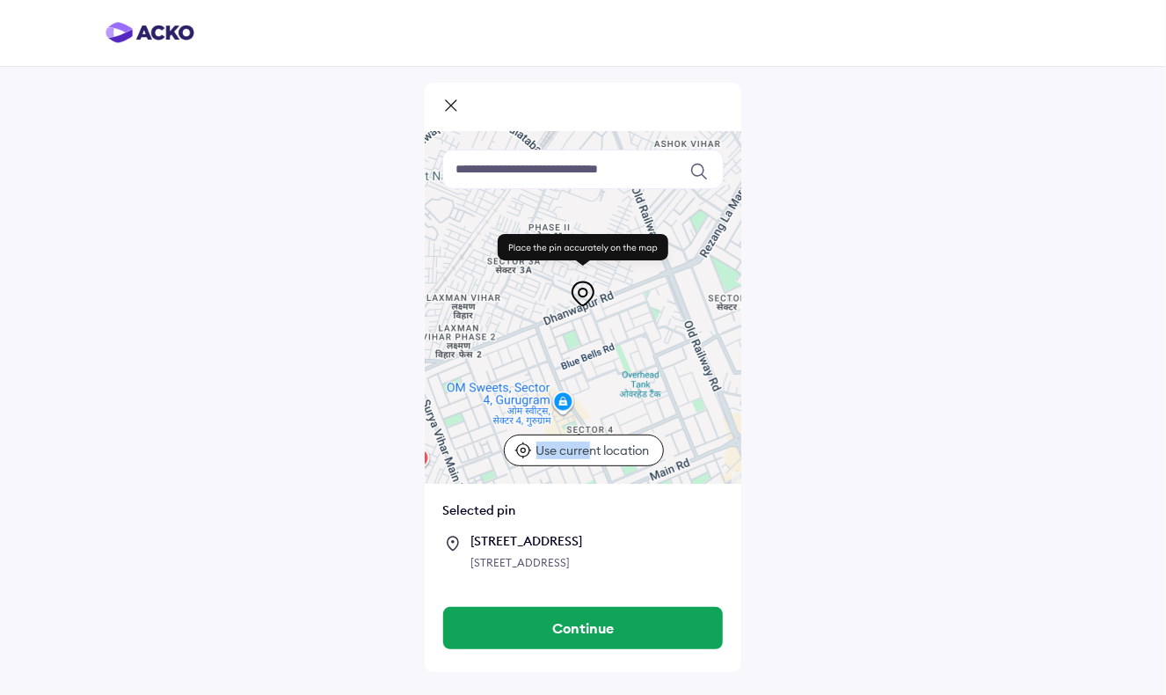
drag, startPoint x: 591, startPoint y: 462, endPoint x: 625, endPoint y: 539, distance: 84.3
click at [625, 539] on div "Keyboard shortcuts Map Data Map data ©2025 Map data ©2025 200 m Click to toggle…" at bounding box center [583, 360] width 317 height 457
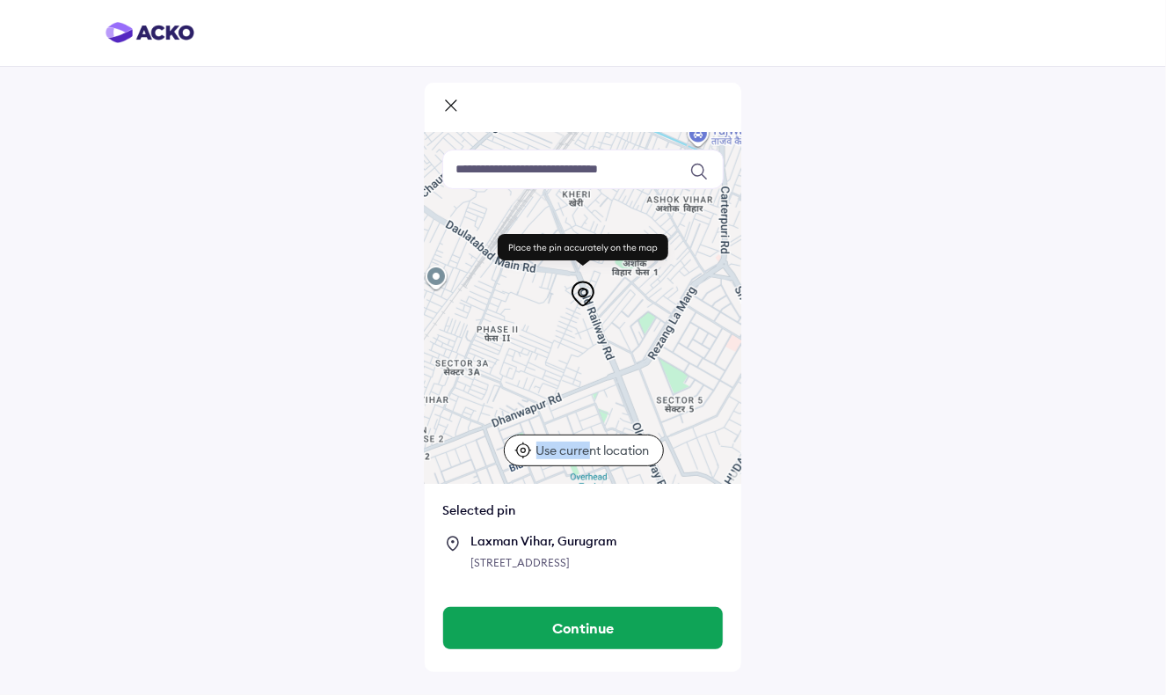
drag, startPoint x: 655, startPoint y: 349, endPoint x: 603, endPoint y: 455, distance: 118.0
click at [603, 455] on div "Keyboard shortcuts Map Data Map data ©2025 Map data ©2025 200 m Click to toggle…" at bounding box center [583, 308] width 317 height 352
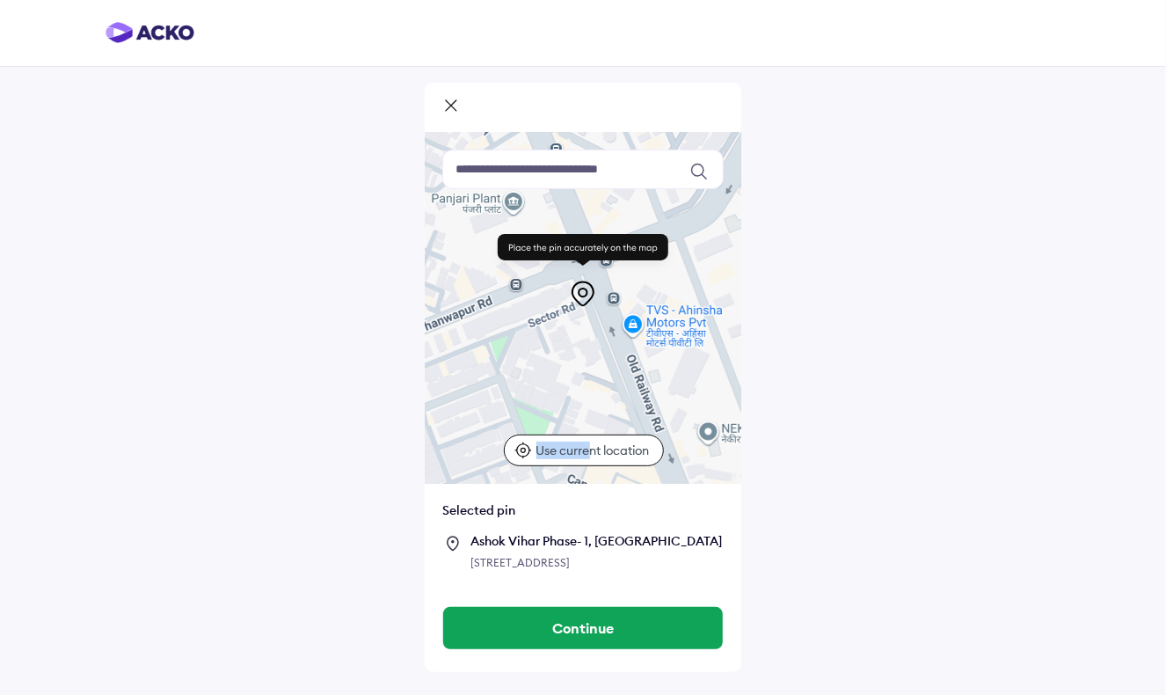
drag, startPoint x: 539, startPoint y: 423, endPoint x: 574, endPoint y: 356, distance: 75.5
click at [574, 356] on div at bounding box center [583, 308] width 317 height 352
drag, startPoint x: 587, startPoint y: 290, endPoint x: 573, endPoint y: 315, distance: 28.4
click at [573, 315] on div "Keyboard shortcuts Map Data Map data ©2025 Map data ©2025 50 m Click to toggle …" at bounding box center [583, 308] width 317 height 352
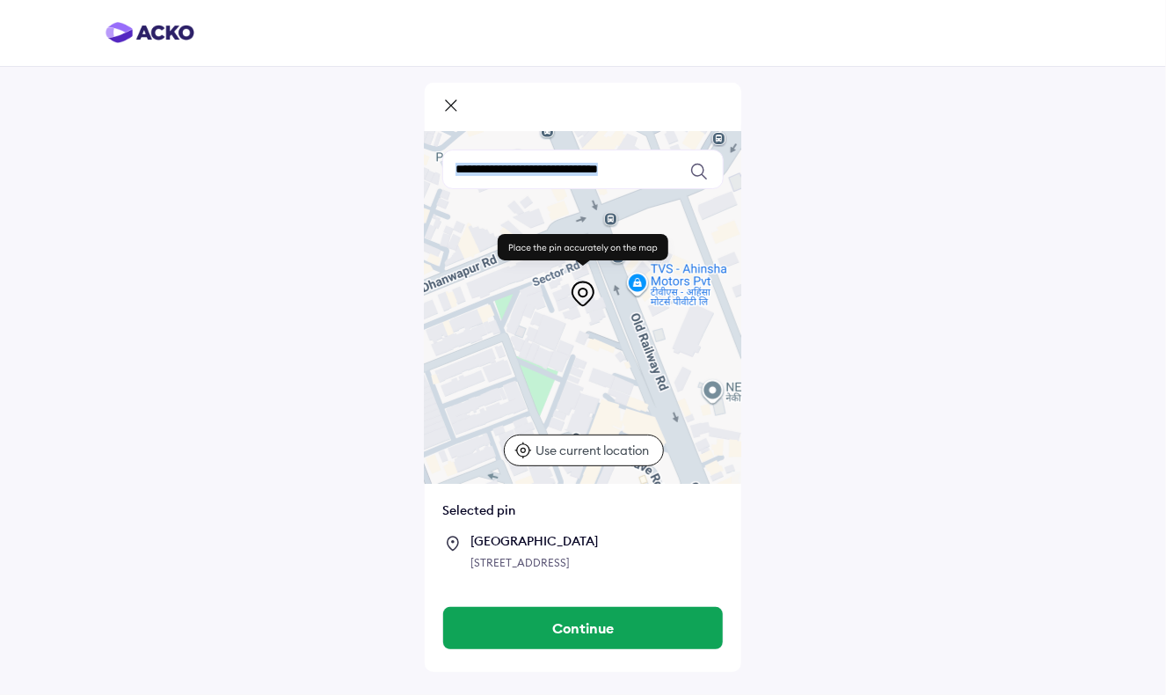
drag, startPoint x: 573, startPoint y: 315, endPoint x: 581, endPoint y: 303, distance: 13.9
click at [581, 303] on div "Keyboard shortcuts Map Data Map data ©2025 Map data ©2025 50 m Click to toggle …" at bounding box center [583, 308] width 317 height 352
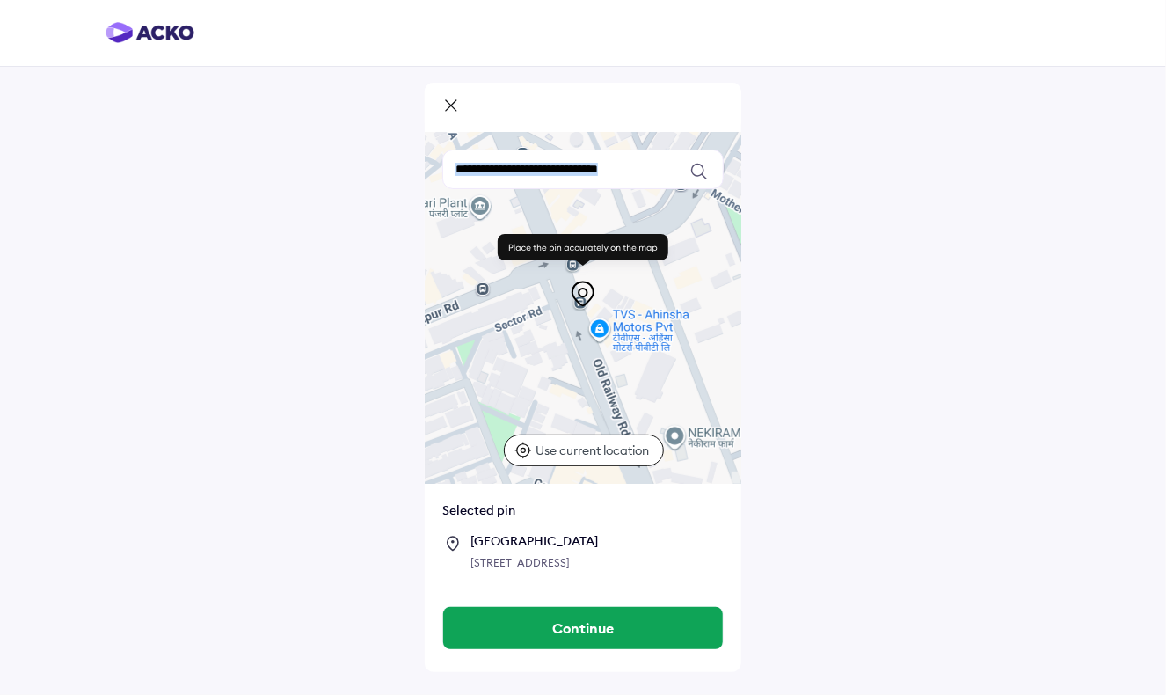
drag, startPoint x: 593, startPoint y: 323, endPoint x: 558, endPoint y: 367, distance: 56.3
click at [556, 367] on div at bounding box center [583, 308] width 317 height 352
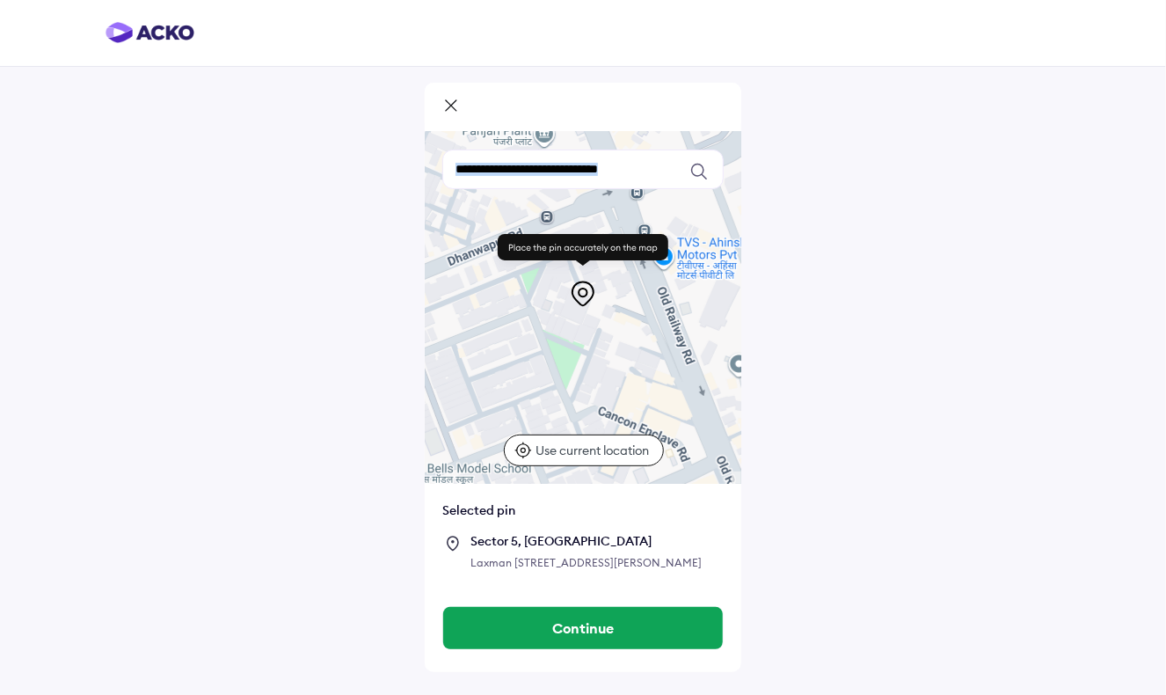
drag, startPoint x: 522, startPoint y: 377, endPoint x: 588, endPoint y: 305, distance: 97.8
click at [588, 305] on div "Keyboard shortcuts Map Data Map data ©2025 Map data ©2025 50 m Click to toggle …" at bounding box center [583, 308] width 317 height 352
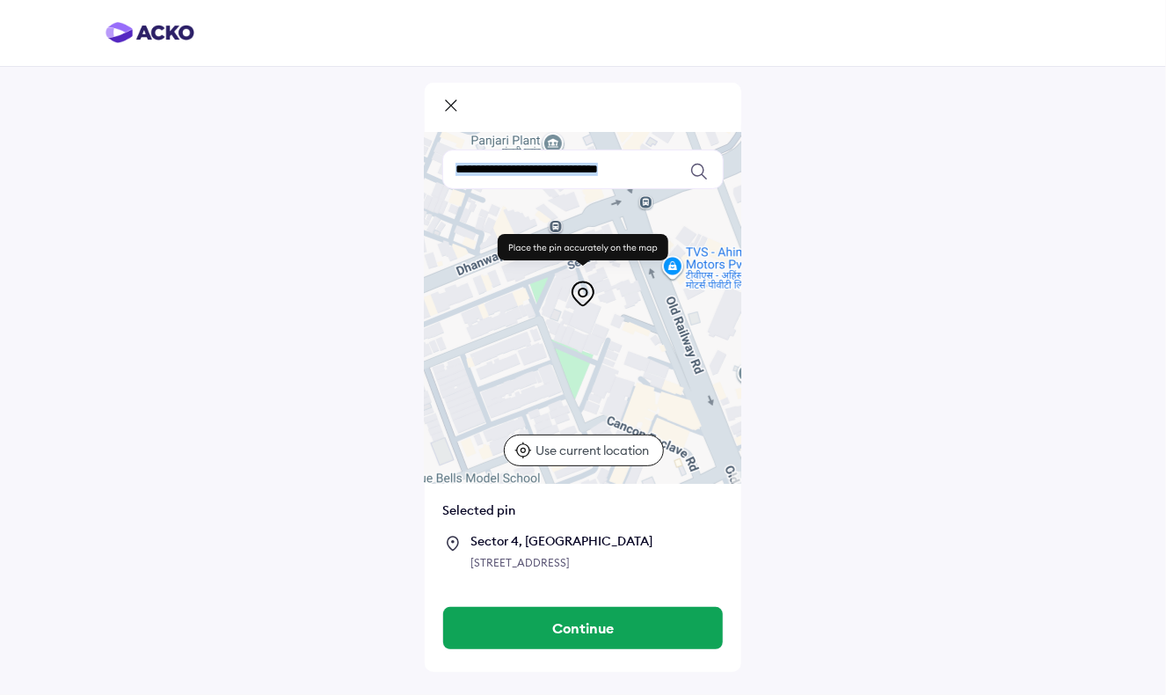
drag, startPoint x: 615, startPoint y: 329, endPoint x: 625, endPoint y: 338, distance: 13.7
click at [625, 338] on div at bounding box center [583, 308] width 317 height 352
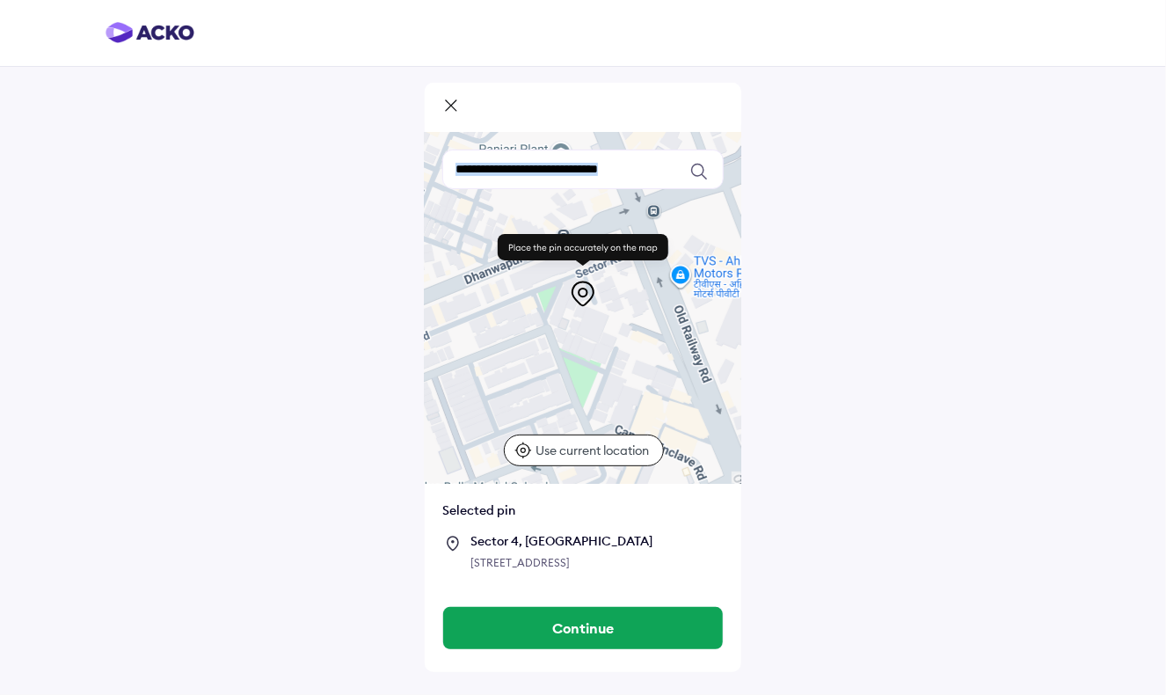
drag, startPoint x: 610, startPoint y: 329, endPoint x: 619, endPoint y: 340, distance: 14.3
click at [619, 340] on div at bounding box center [583, 308] width 317 height 352
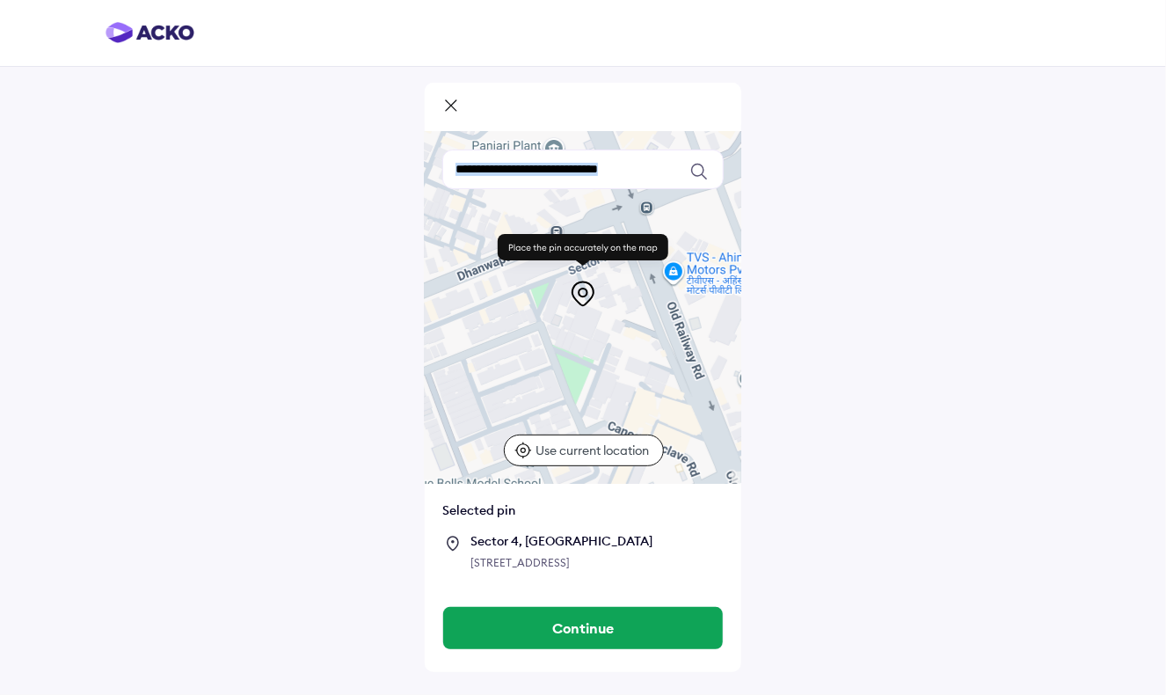
drag, startPoint x: 621, startPoint y: 341, endPoint x: 612, endPoint y: 337, distance: 9.8
click at [612, 337] on div at bounding box center [583, 308] width 317 height 352
click at [587, 329] on div at bounding box center [583, 308] width 317 height 352
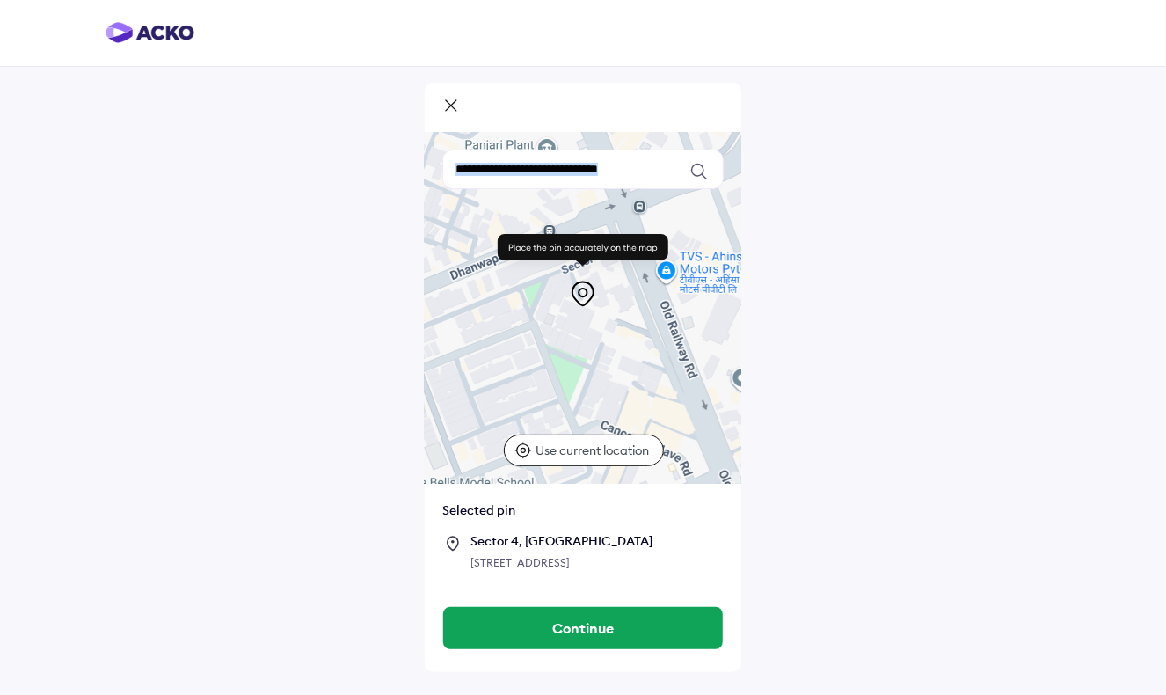
click at [579, 328] on div at bounding box center [583, 308] width 317 height 352
drag, startPoint x: 471, startPoint y: 563, endPoint x: 537, endPoint y: 578, distance: 66.8
click at [537, 572] on div "[STREET_ADDRESS]" at bounding box center [597, 563] width 253 height 18
copy div "[STREET_ADDRESS]"
click at [538, 177] on input at bounding box center [582, 170] width 281 height 40
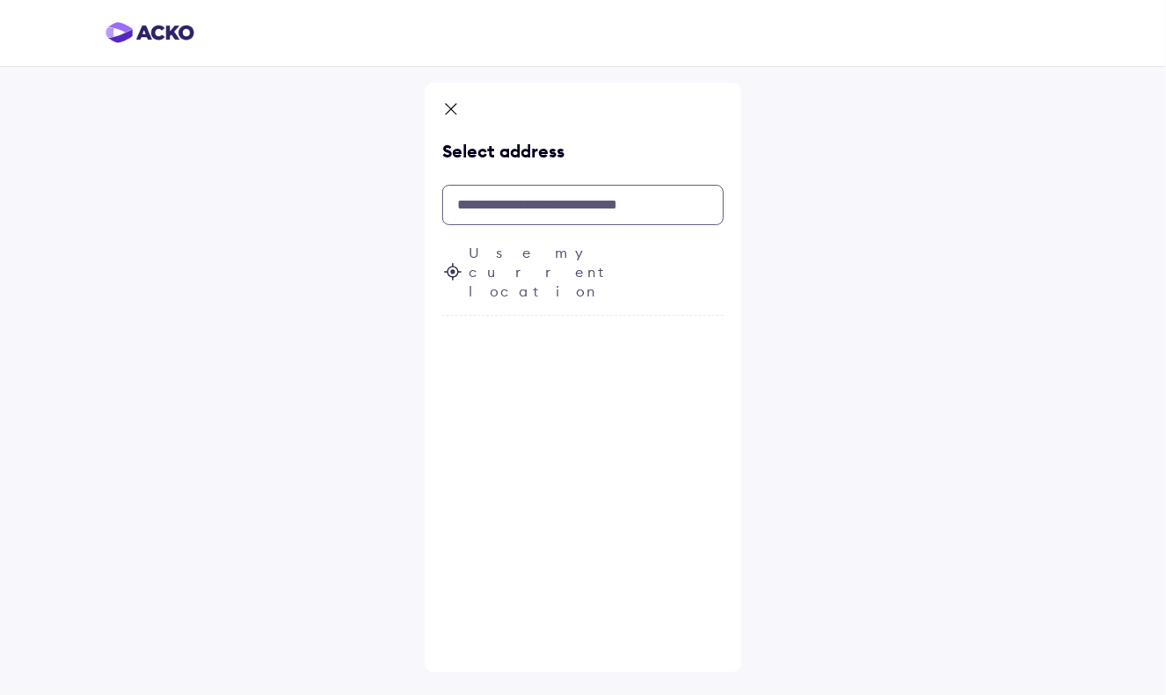
click at [508, 208] on input "text" at bounding box center [582, 205] width 281 height 40
paste input "**********"
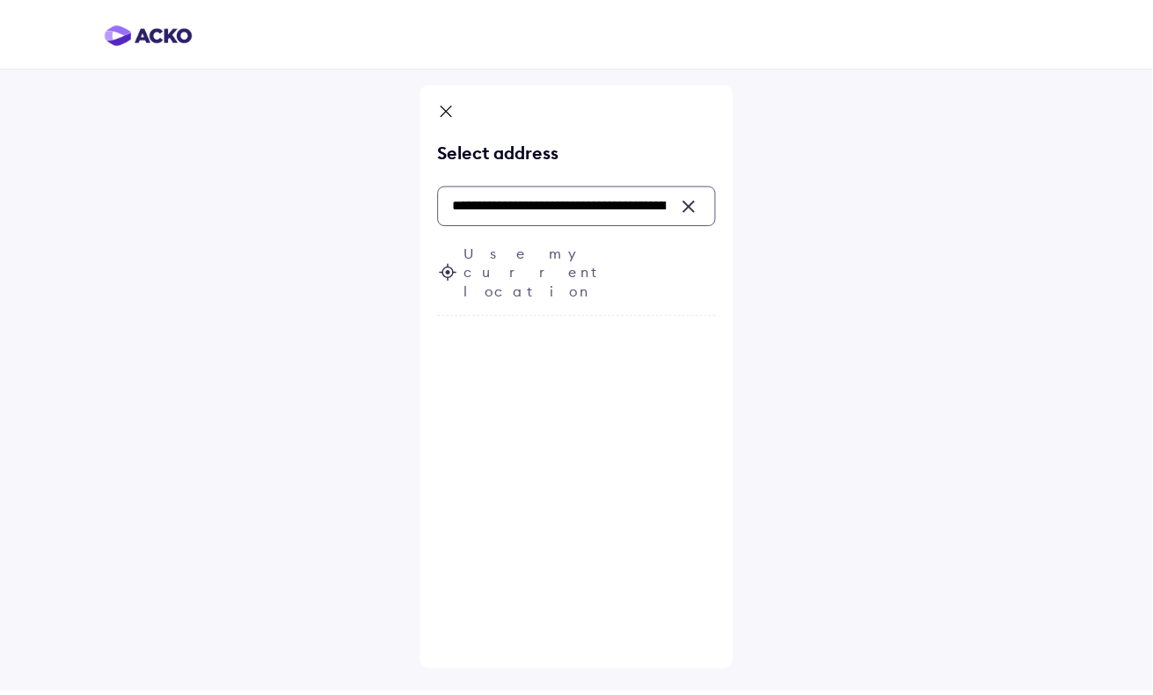
scroll to position [0, 183]
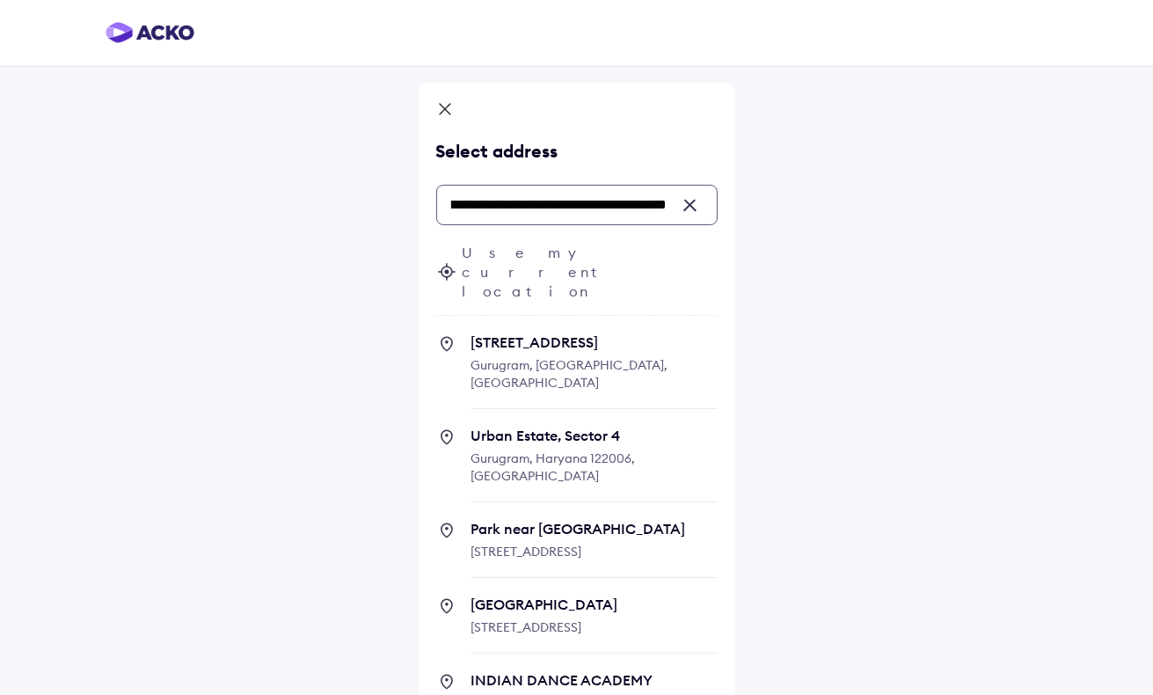
click at [559, 208] on input "**********" at bounding box center [576, 205] width 281 height 40
type input "**********"
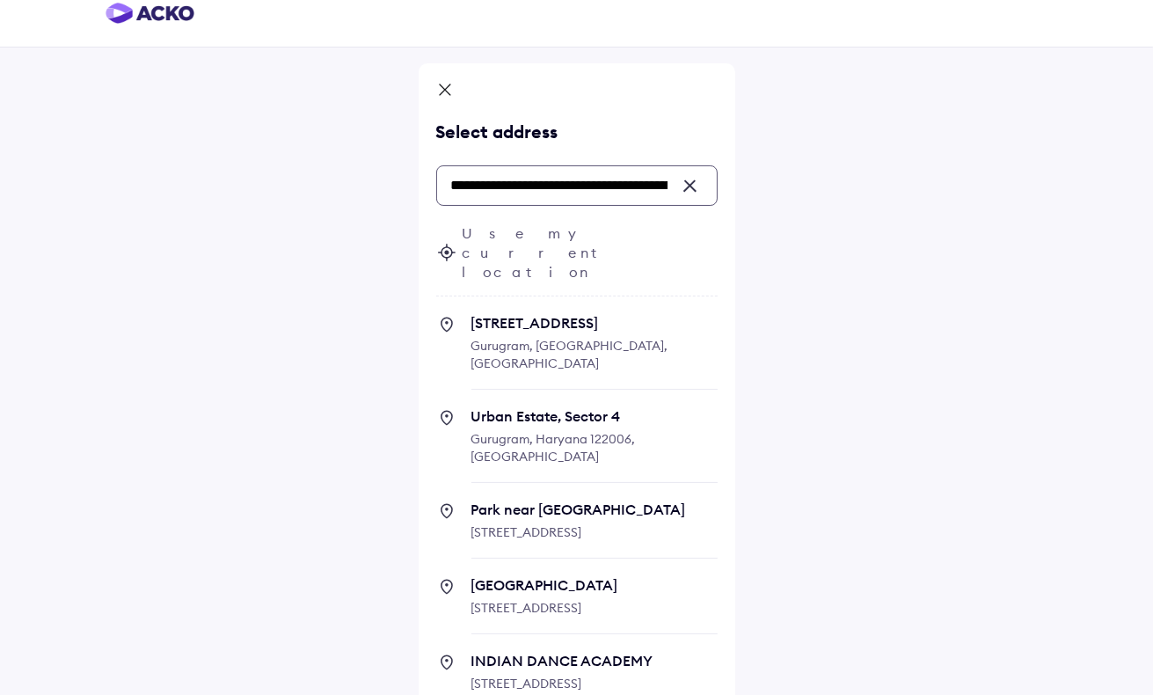
scroll to position [30, 0]
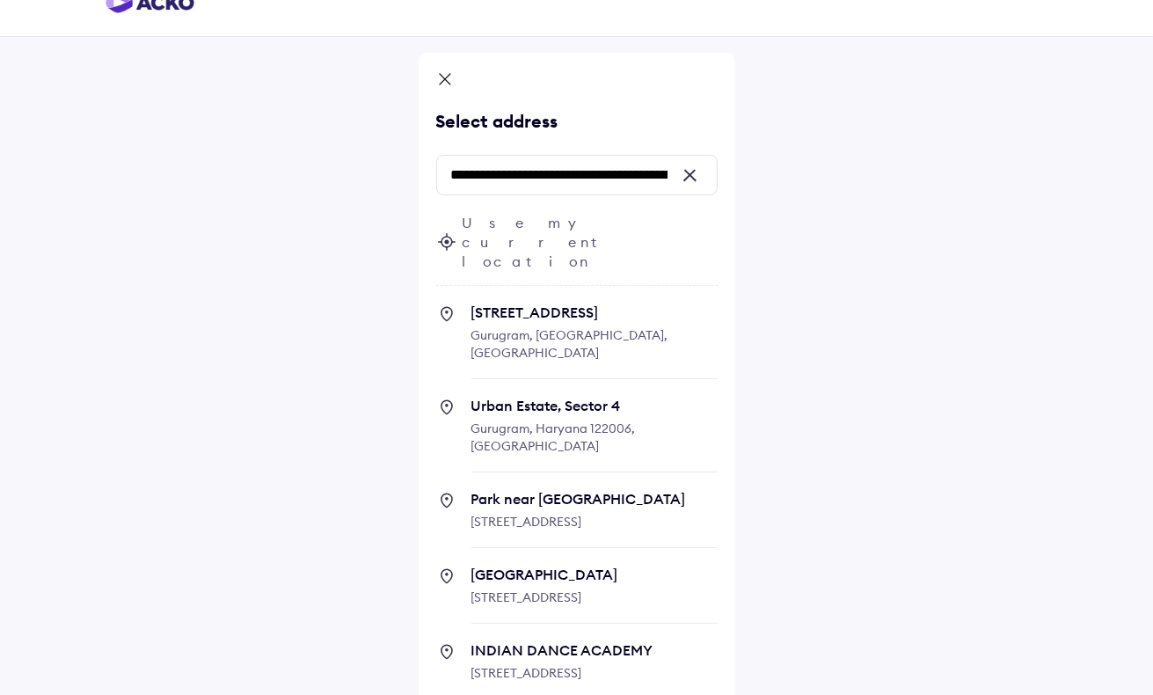
click at [445, 82] on icon at bounding box center [445, 80] width 18 height 21
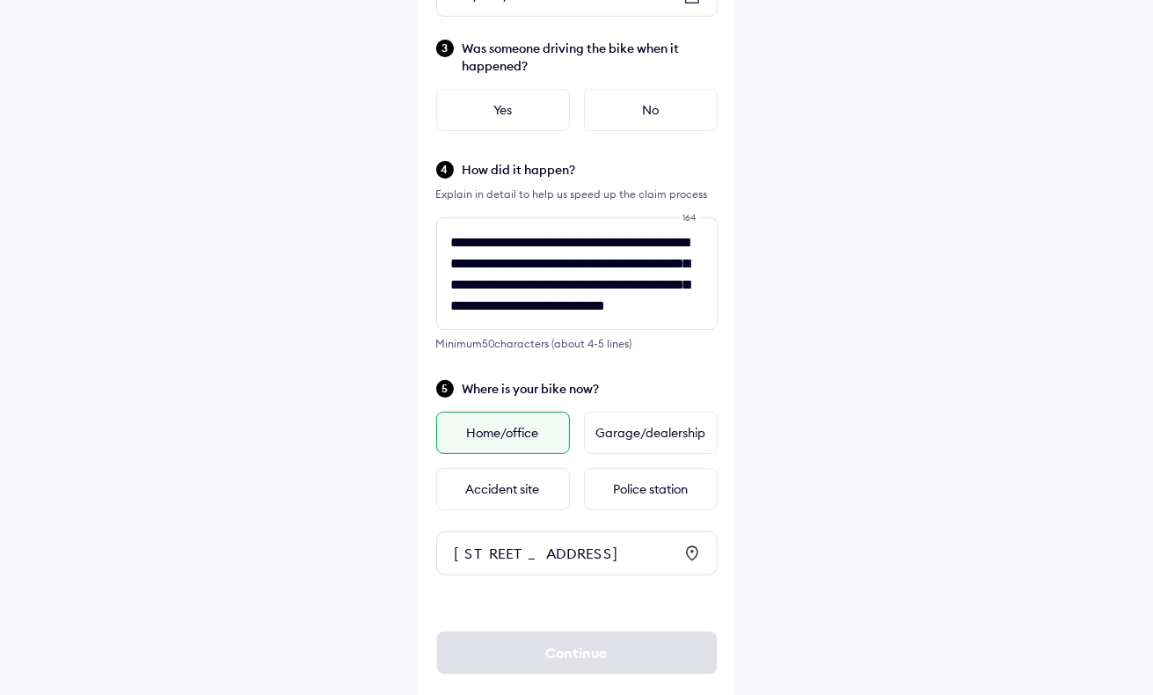
scroll to position [459, 0]
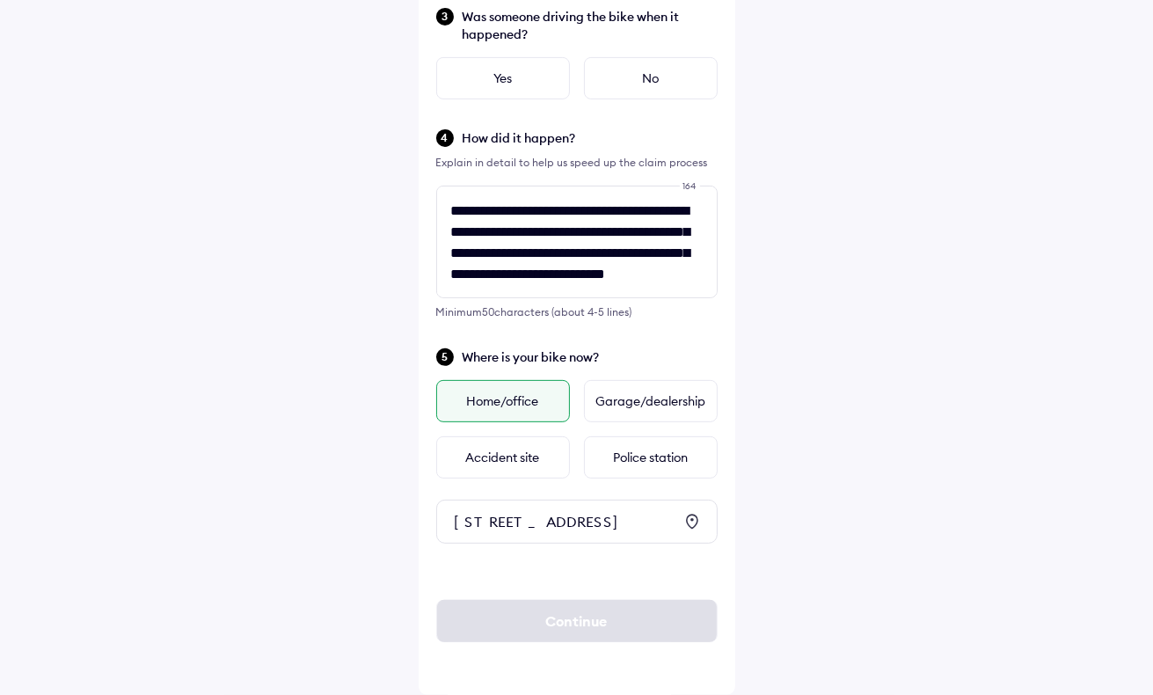
click at [466, 500] on div "[STREET_ADDRESS]" at bounding box center [576, 522] width 281 height 44
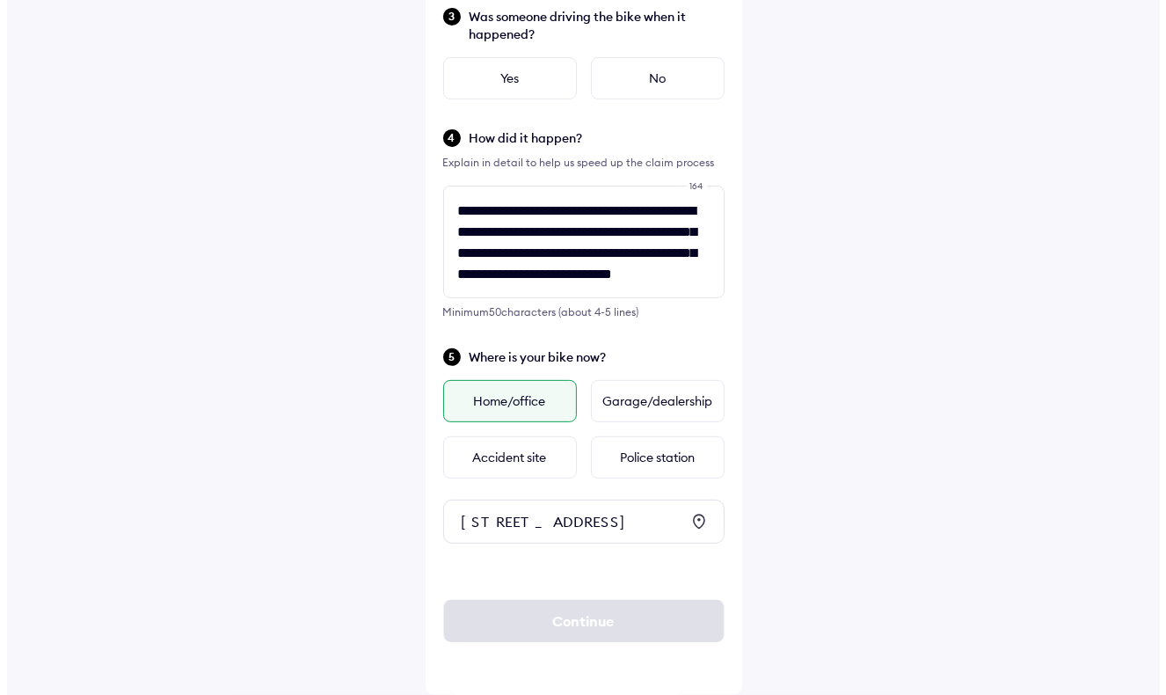
scroll to position [0, 0]
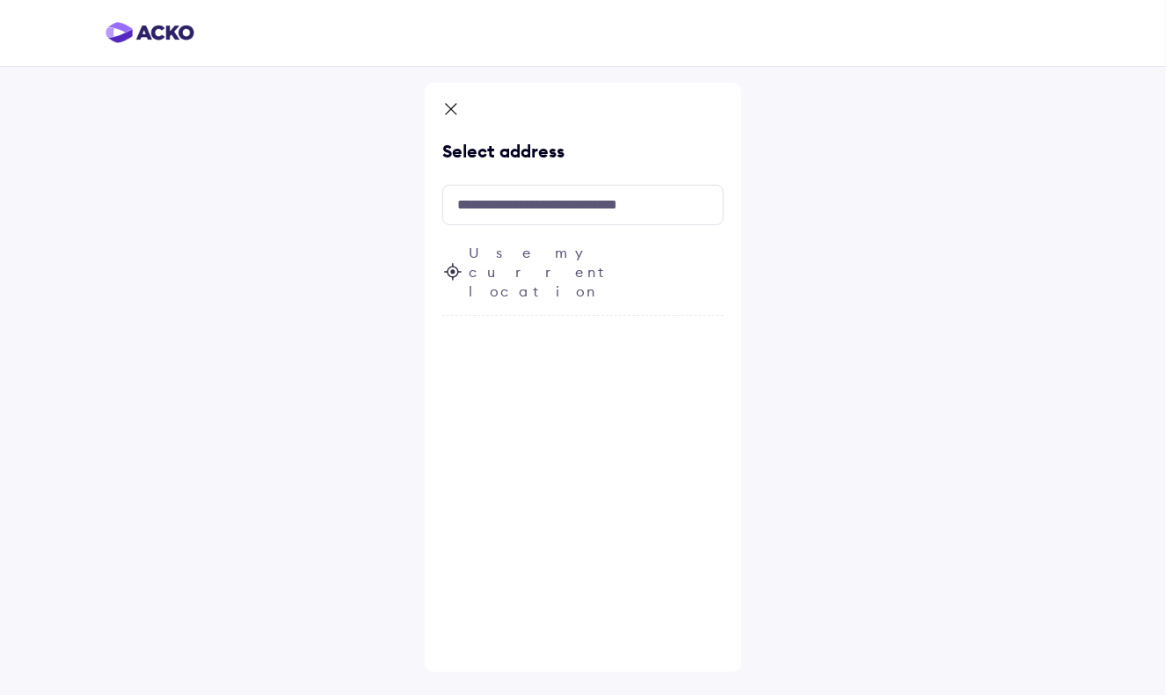
click at [544, 255] on span "Use my current location" at bounding box center [596, 272] width 255 height 58
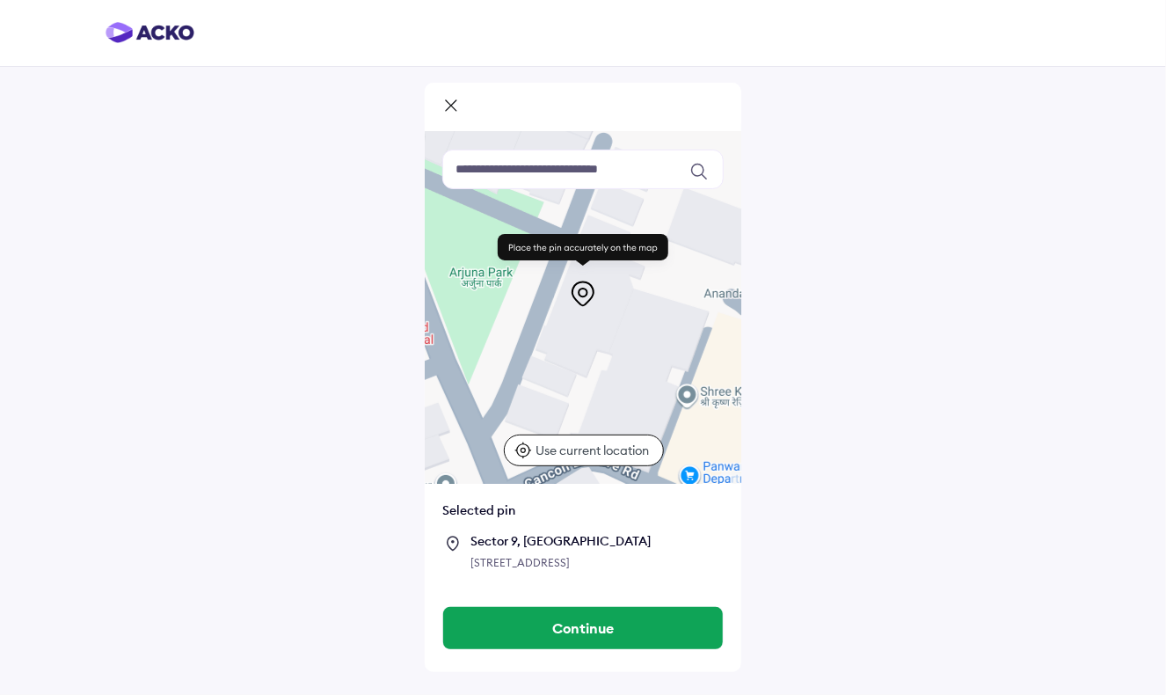
drag, startPoint x: 630, startPoint y: 334, endPoint x: 631, endPoint y: 531, distance: 197.0
click at [631, 531] on div "Keyboard shortcuts Map Data Map data ©2025 Map data ©2025 20 m Click to toggle …" at bounding box center [583, 360] width 317 height 457
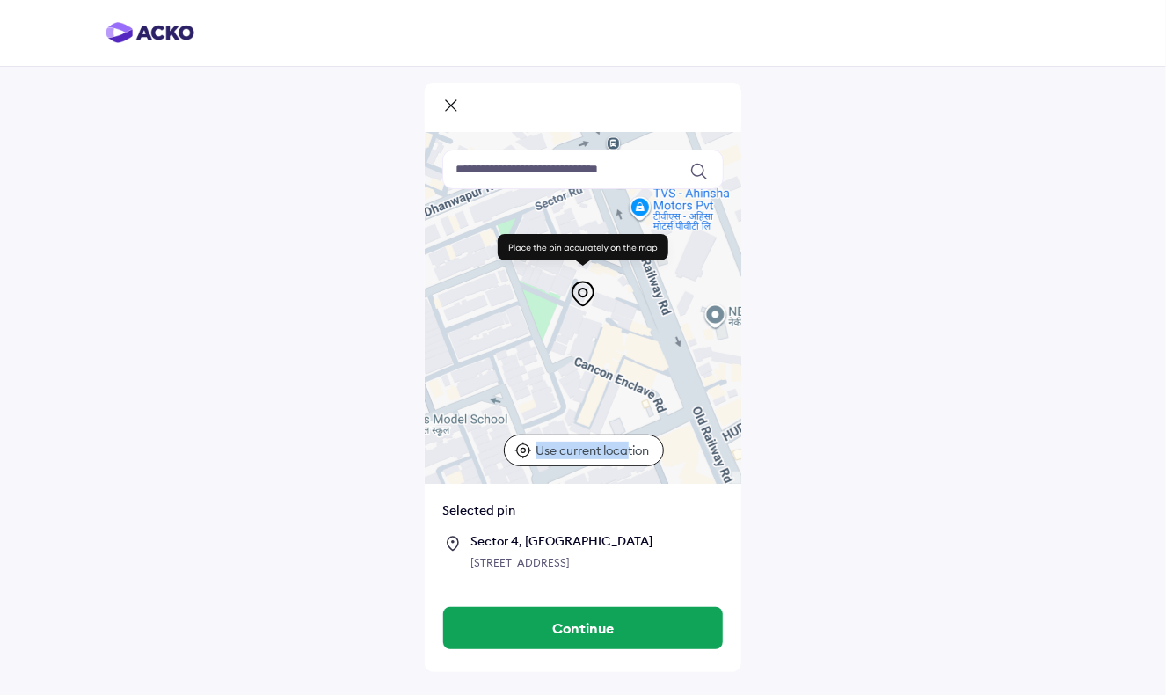
drag, startPoint x: 646, startPoint y: 293, endPoint x: 631, endPoint y: 448, distance: 155.5
click at [631, 448] on div "Keyboard shortcuts Map Data Map data ©2025 Map data ©2025 50 m Click to toggle …" at bounding box center [583, 308] width 317 height 352
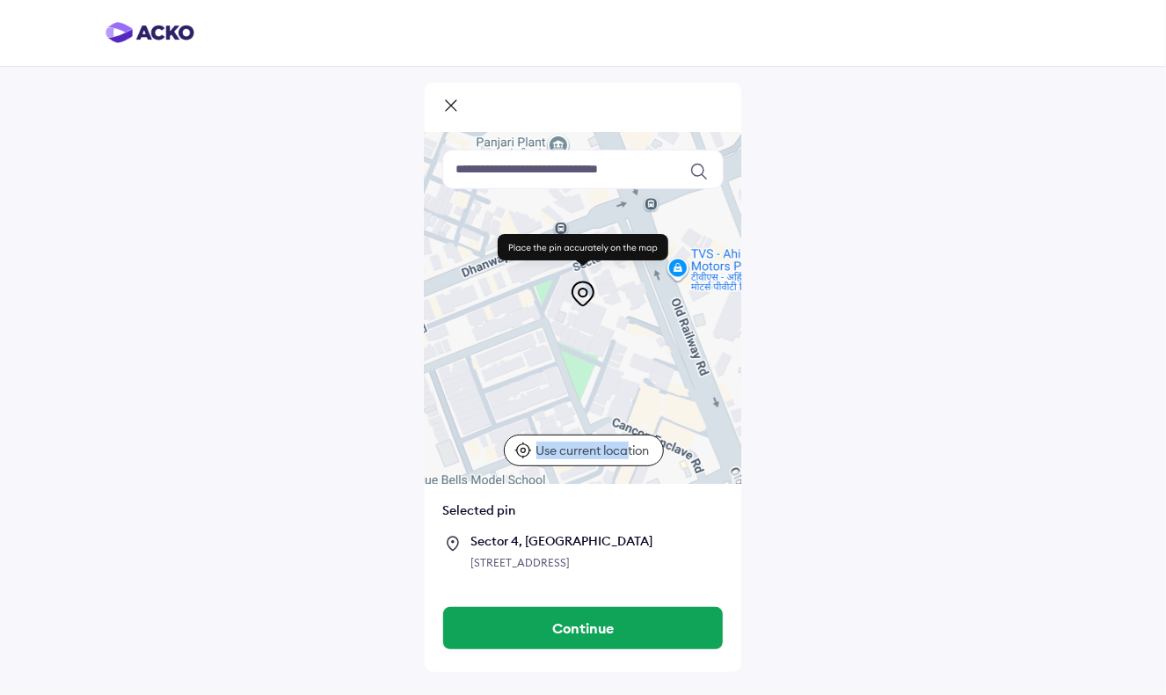
drag, startPoint x: 631, startPoint y: 448, endPoint x: 586, endPoint y: 402, distance: 64.1
click at [586, 402] on div at bounding box center [583, 308] width 317 height 352
click at [586, 350] on div at bounding box center [583, 308] width 317 height 352
click at [587, 347] on div at bounding box center [583, 308] width 317 height 352
click at [521, 449] on icon at bounding box center [523, 450] width 17 height 17
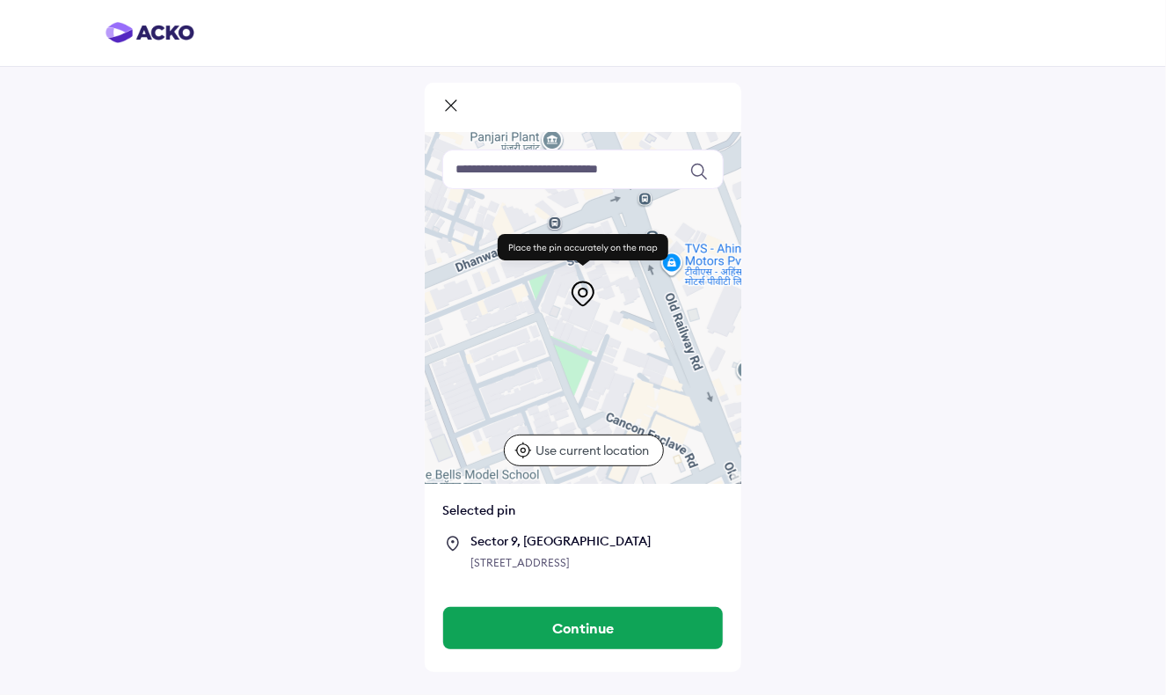
drag, startPoint x: 598, startPoint y: 351, endPoint x: 585, endPoint y: 375, distance: 27.2
click at [585, 375] on div at bounding box center [583, 308] width 317 height 352
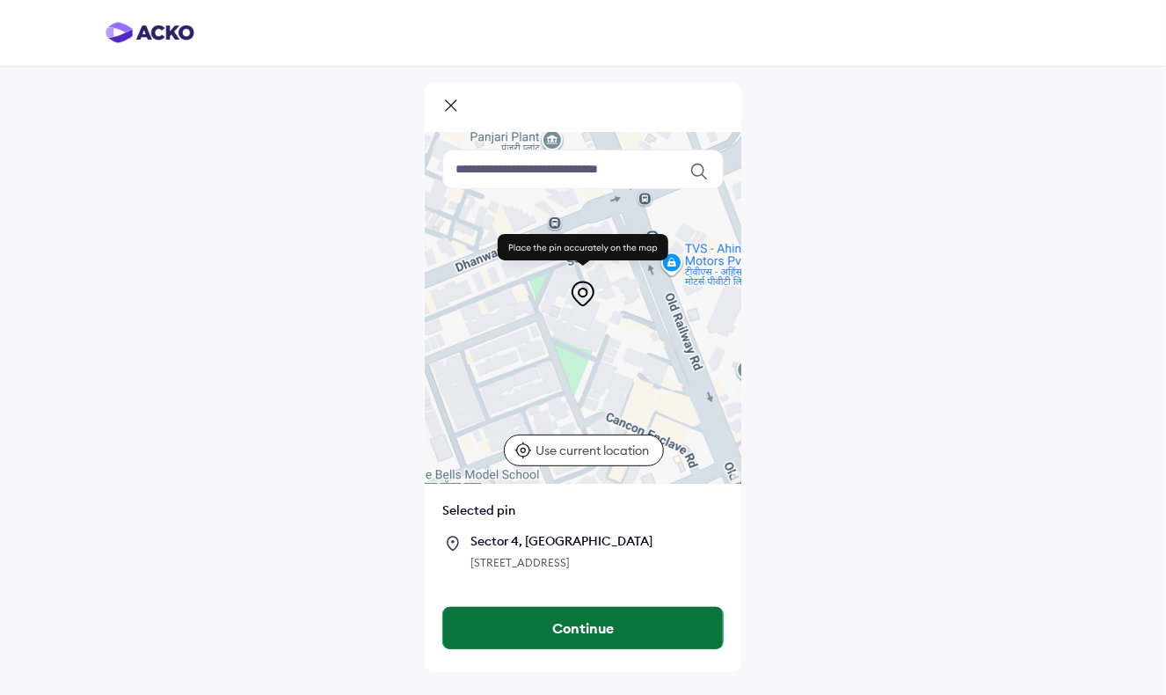
click at [573, 649] on button "Continue" at bounding box center [583, 628] width 280 height 42
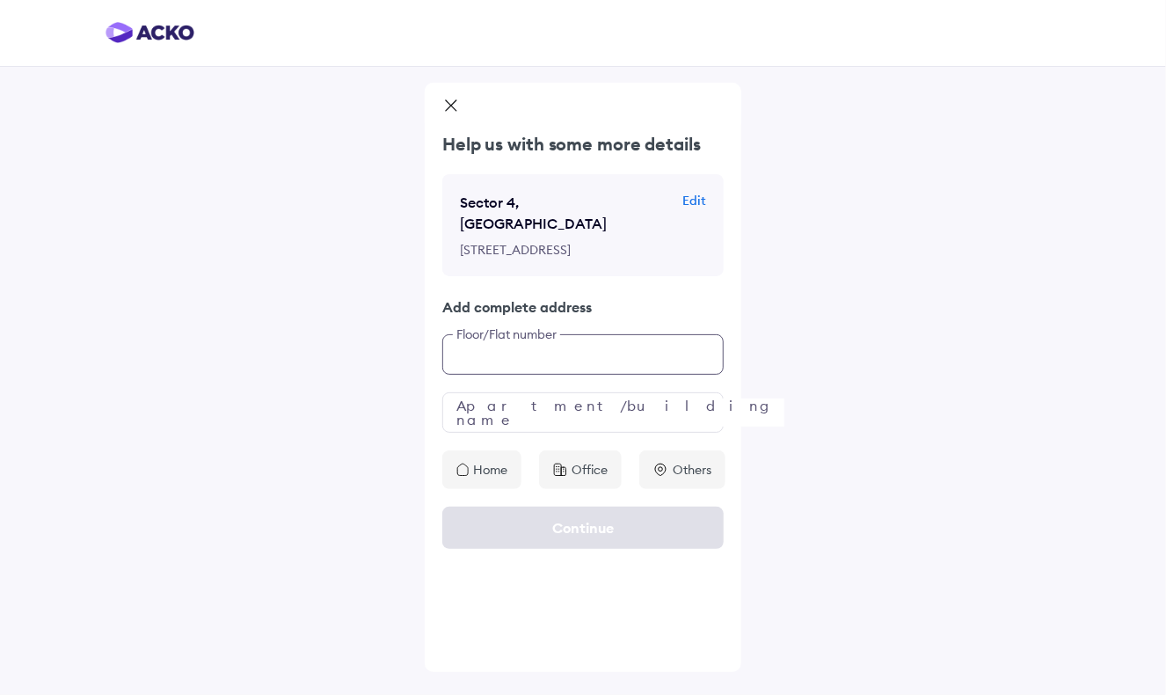
click at [571, 359] on input "text" at bounding box center [582, 354] width 281 height 40
type input "**********"
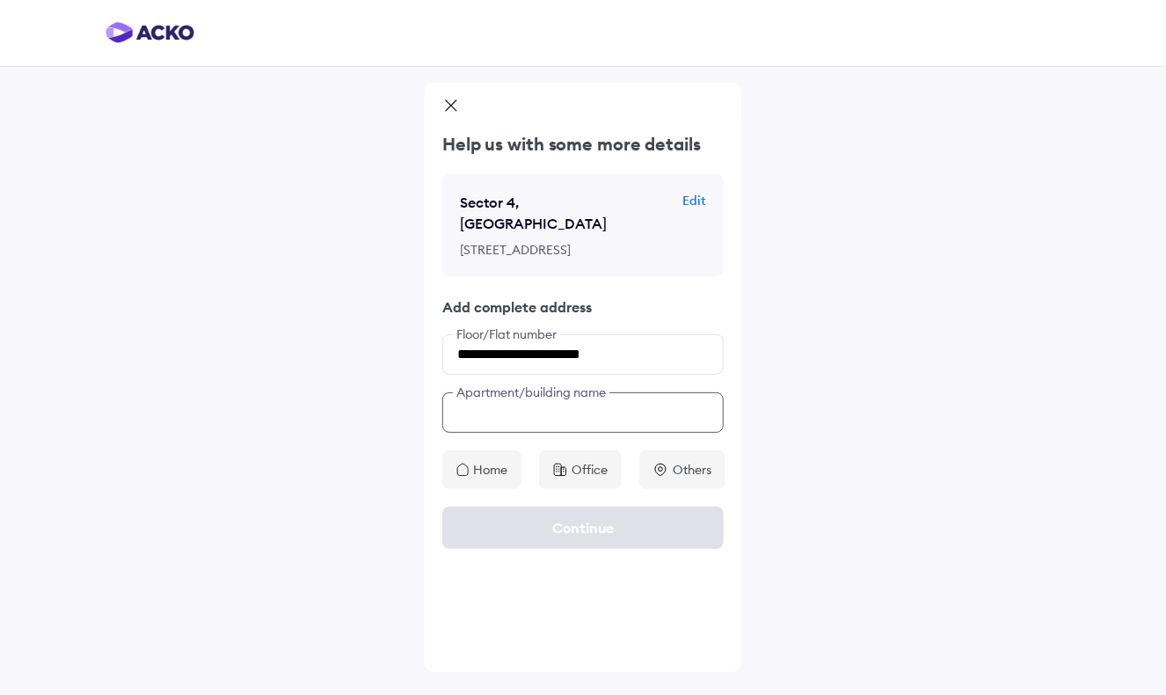
click at [493, 420] on input "text" at bounding box center [582, 412] width 281 height 40
drag, startPoint x: 572, startPoint y: 230, endPoint x: 661, endPoint y: 248, distance: 90.7
click at [661, 248] on p "[STREET_ADDRESS]" at bounding box center [570, 250] width 220 height 18
copy p "[GEOGRAPHIC_DATA], [GEOGRAPHIC_DATA]"
click at [625, 402] on input "**********" at bounding box center [582, 412] width 281 height 40
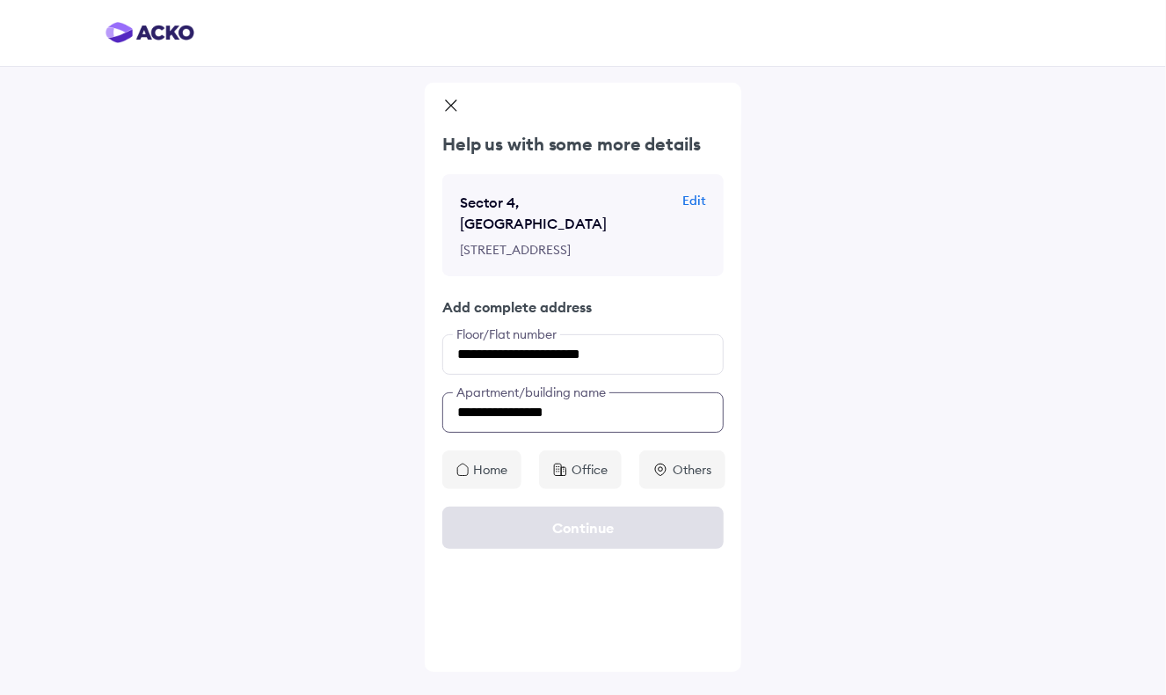
paste input "**********"
type input "**********"
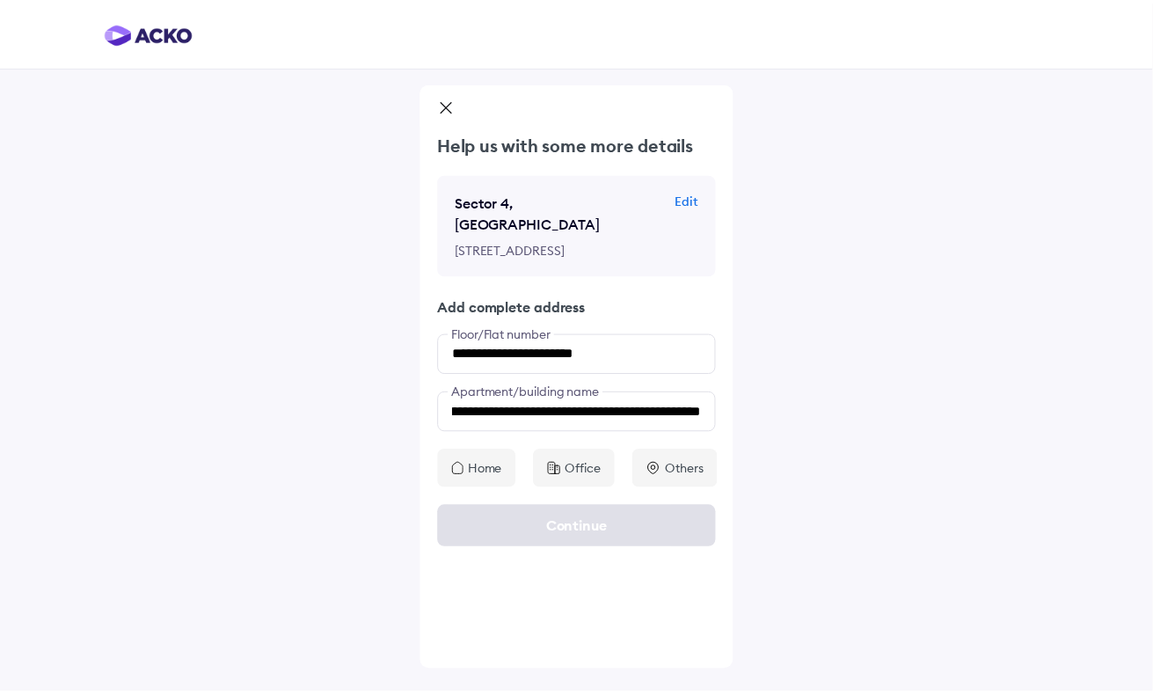
scroll to position [0, 0]
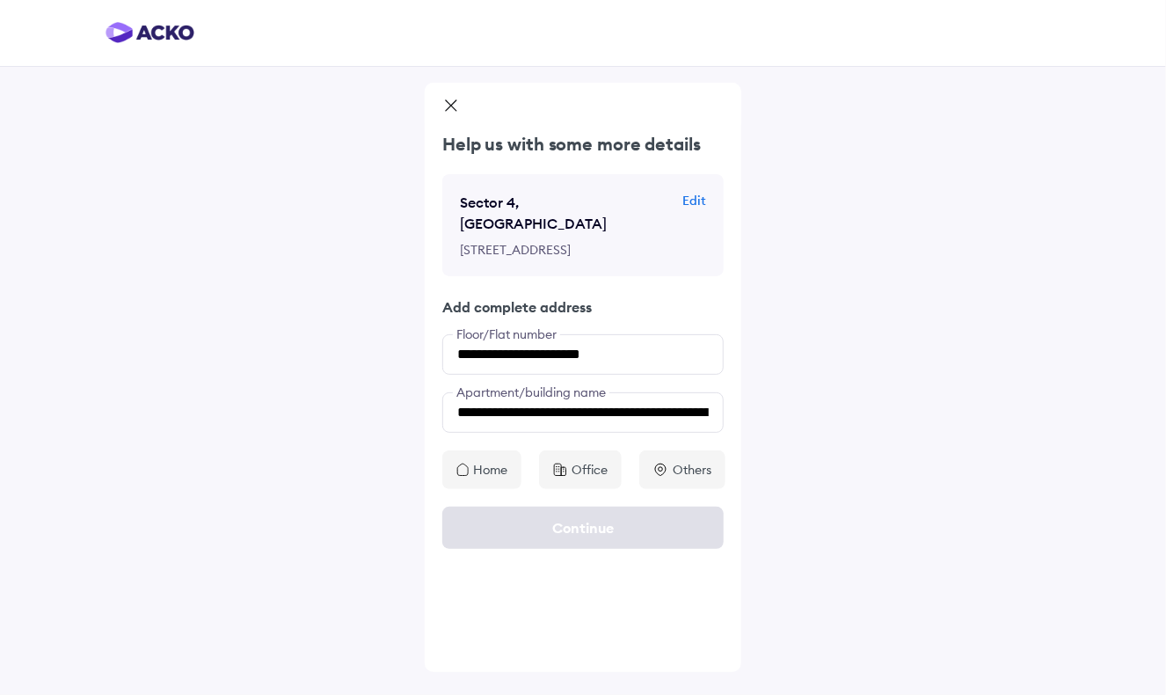
click at [497, 469] on p "Home" at bounding box center [490, 470] width 34 height 18
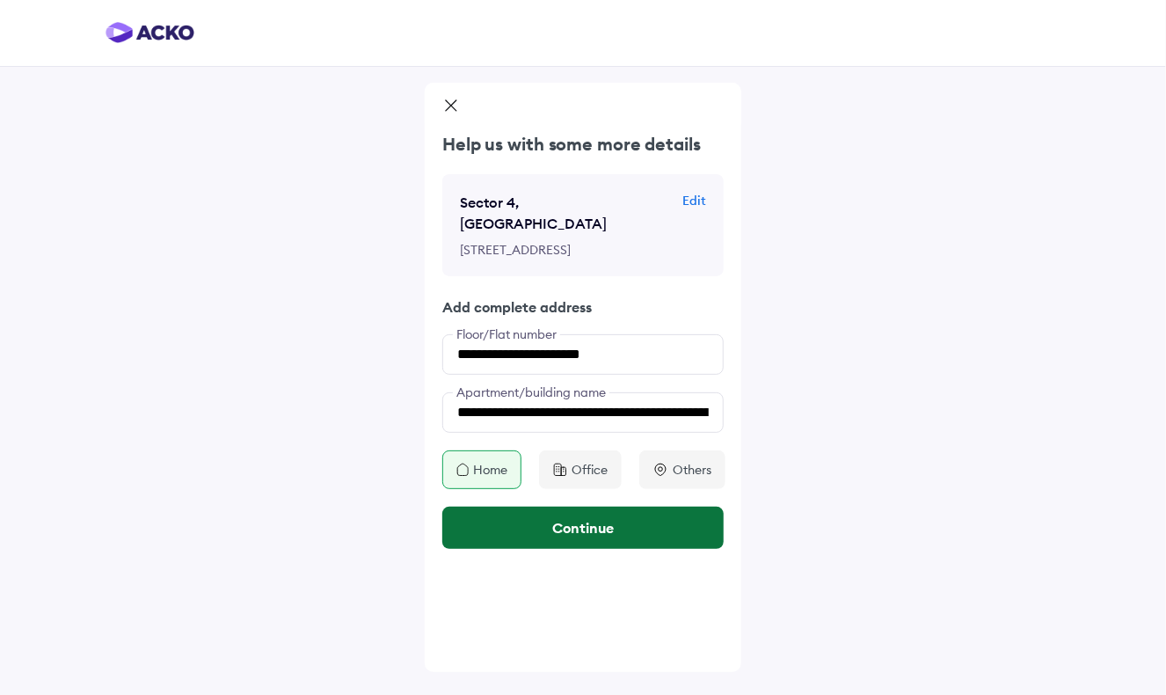
click at [592, 515] on button "Continue" at bounding box center [582, 528] width 281 height 42
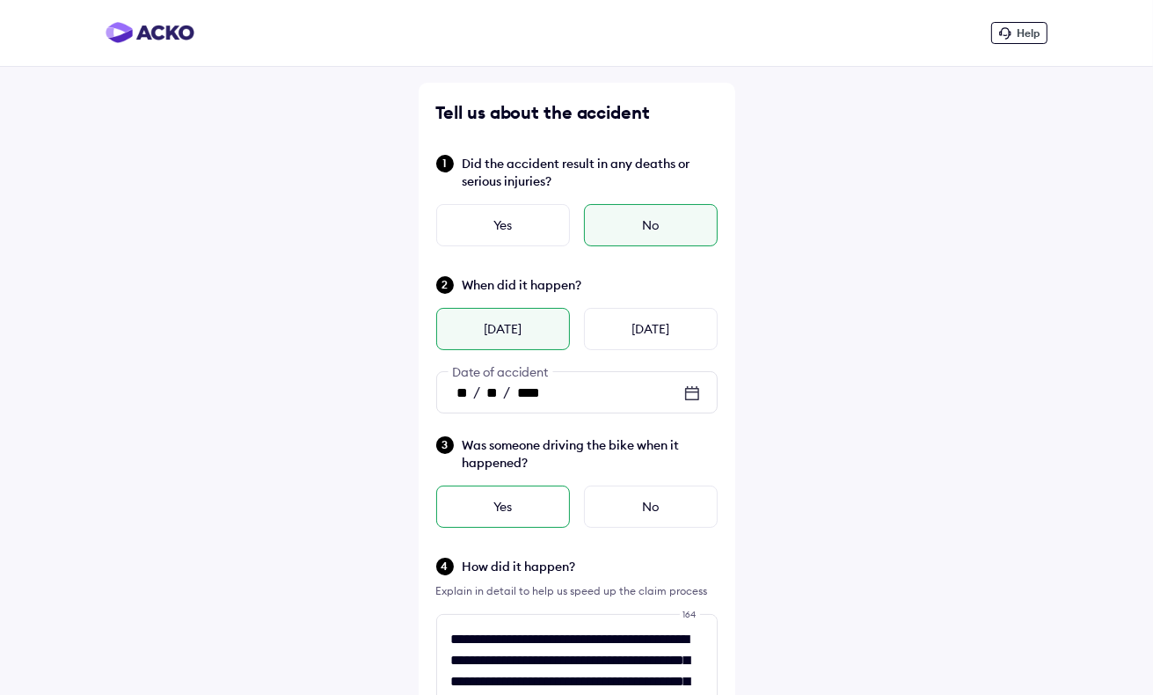
click at [468, 500] on div "Yes" at bounding box center [503, 507] width 134 height 42
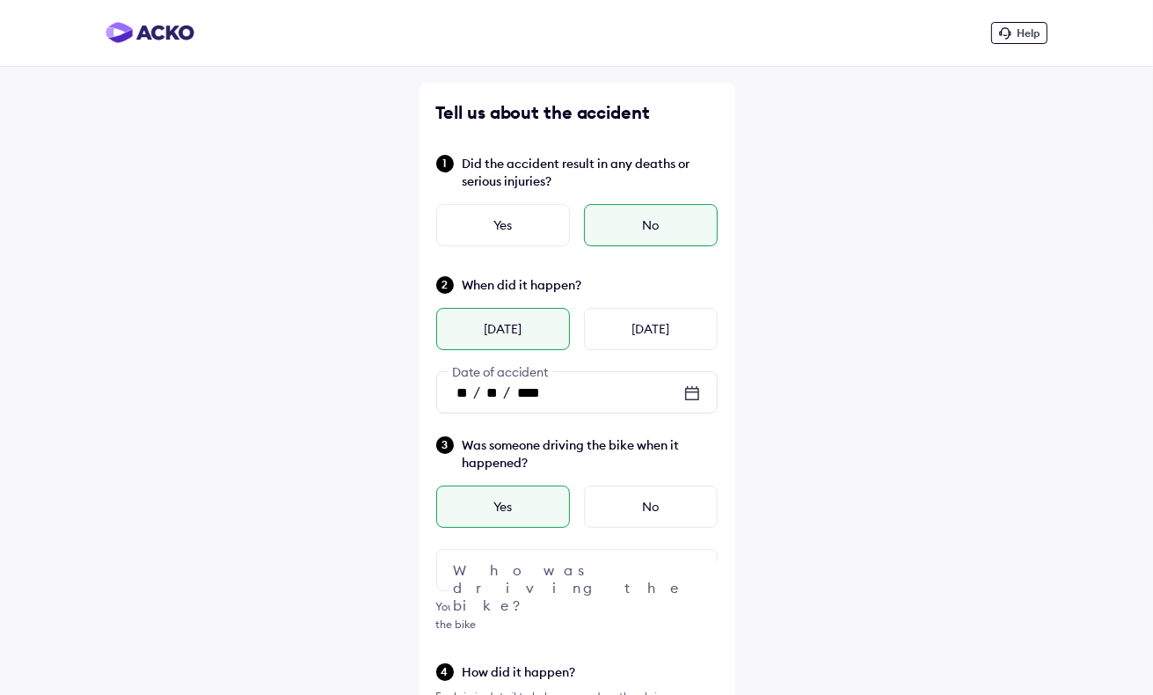
click at [680, 564] on div at bounding box center [576, 570] width 281 height 42
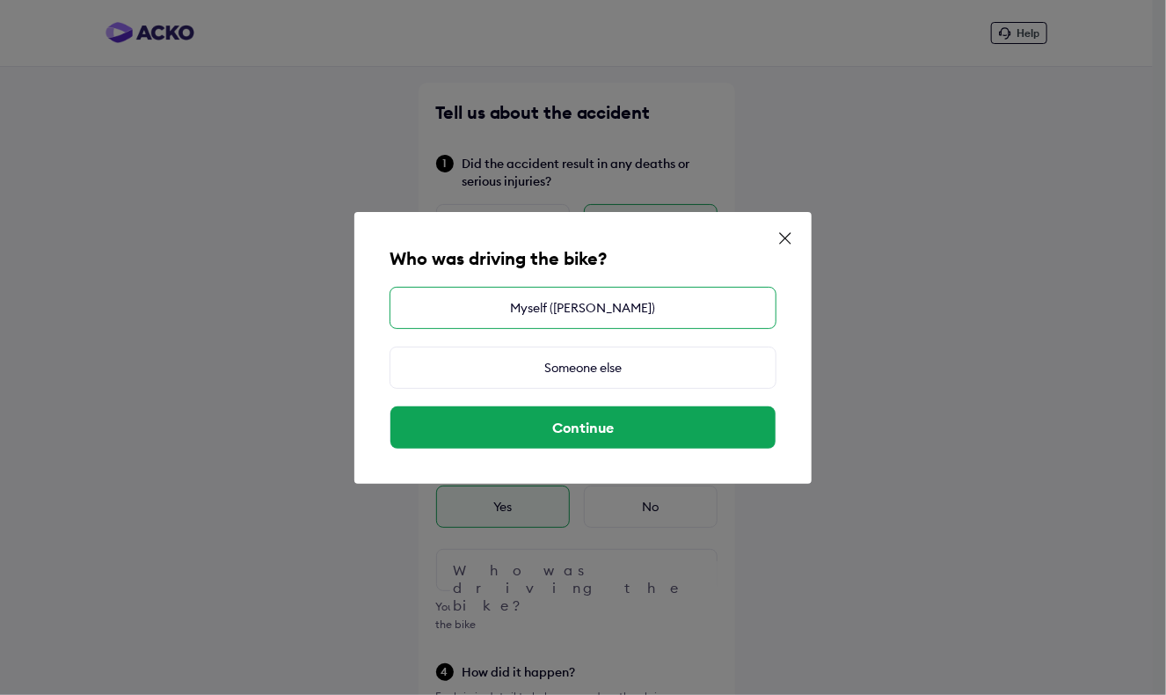
click at [603, 296] on div "Myself ([PERSON_NAME])" at bounding box center [583, 308] width 387 height 42
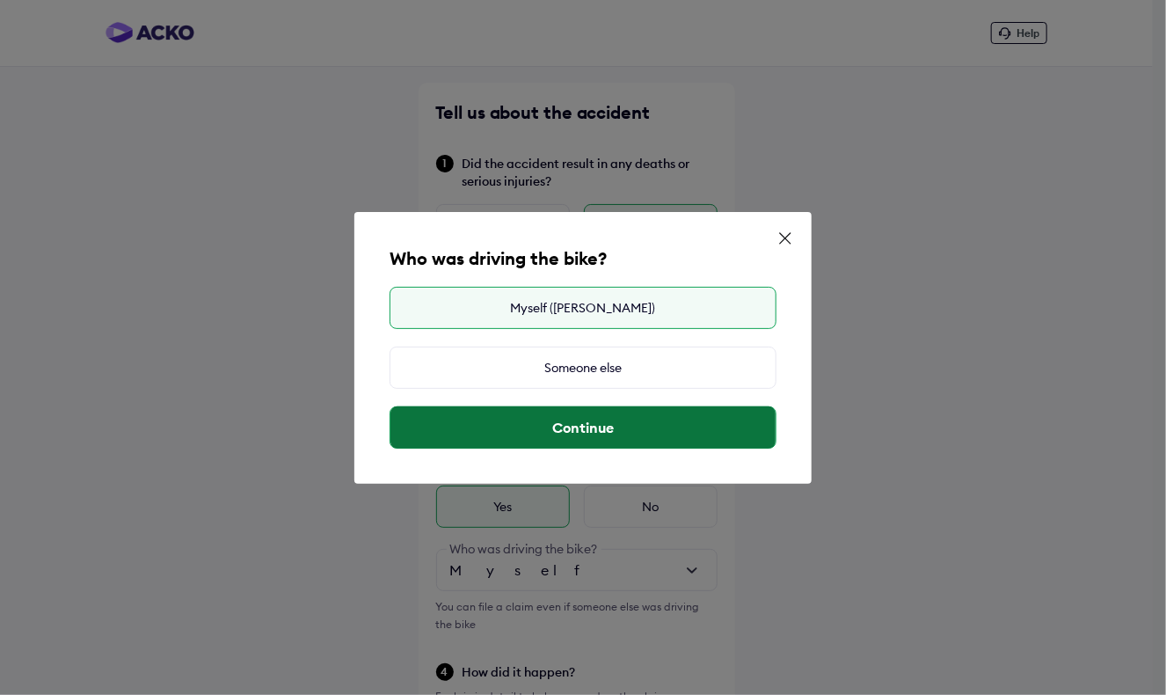
click at [600, 425] on button "Continue" at bounding box center [583, 427] width 385 height 42
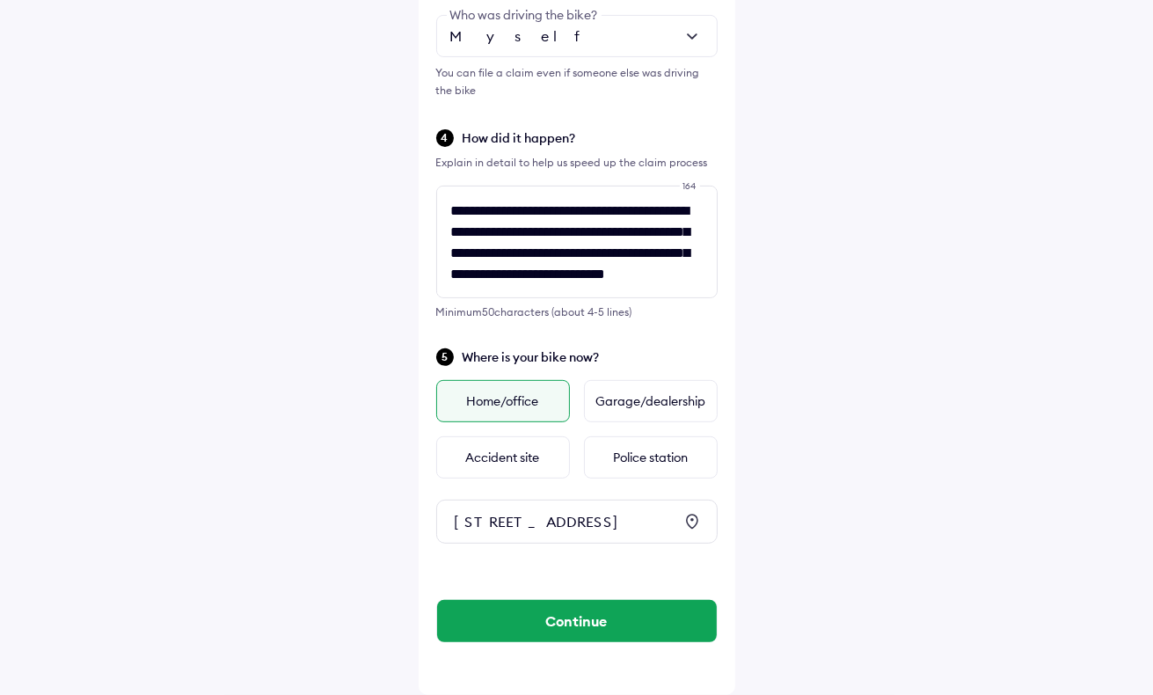
scroll to position [565, 0]
click at [581, 631] on button "Continue" at bounding box center [577, 621] width 280 height 42
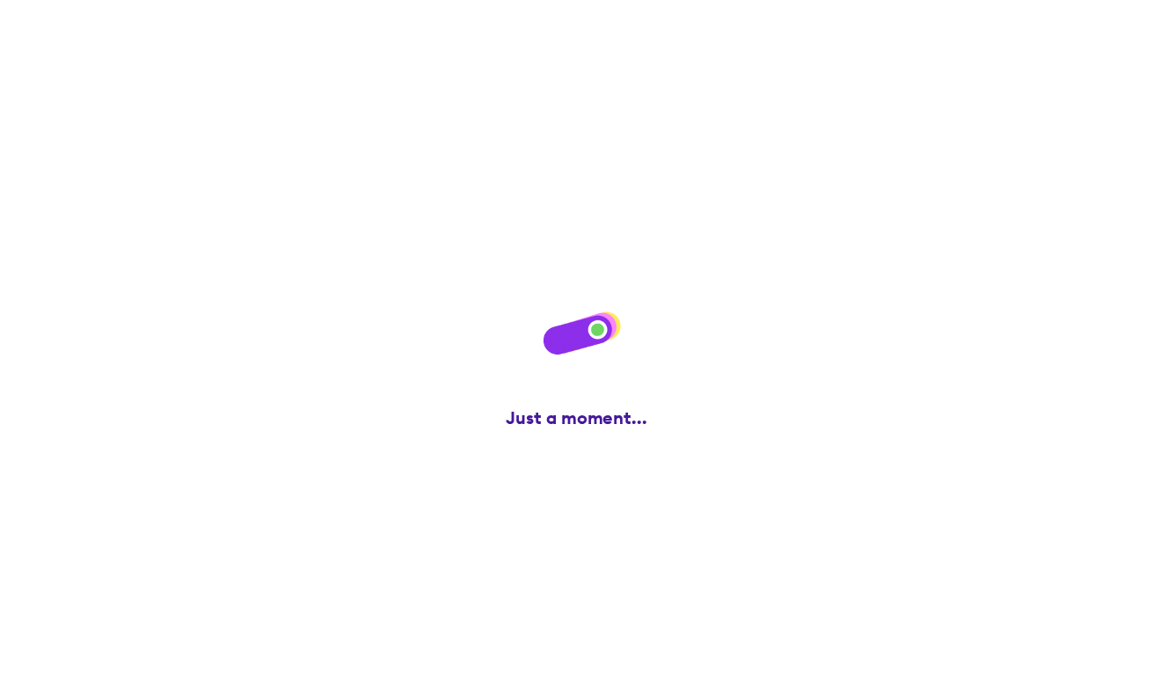
scroll to position [0, 0]
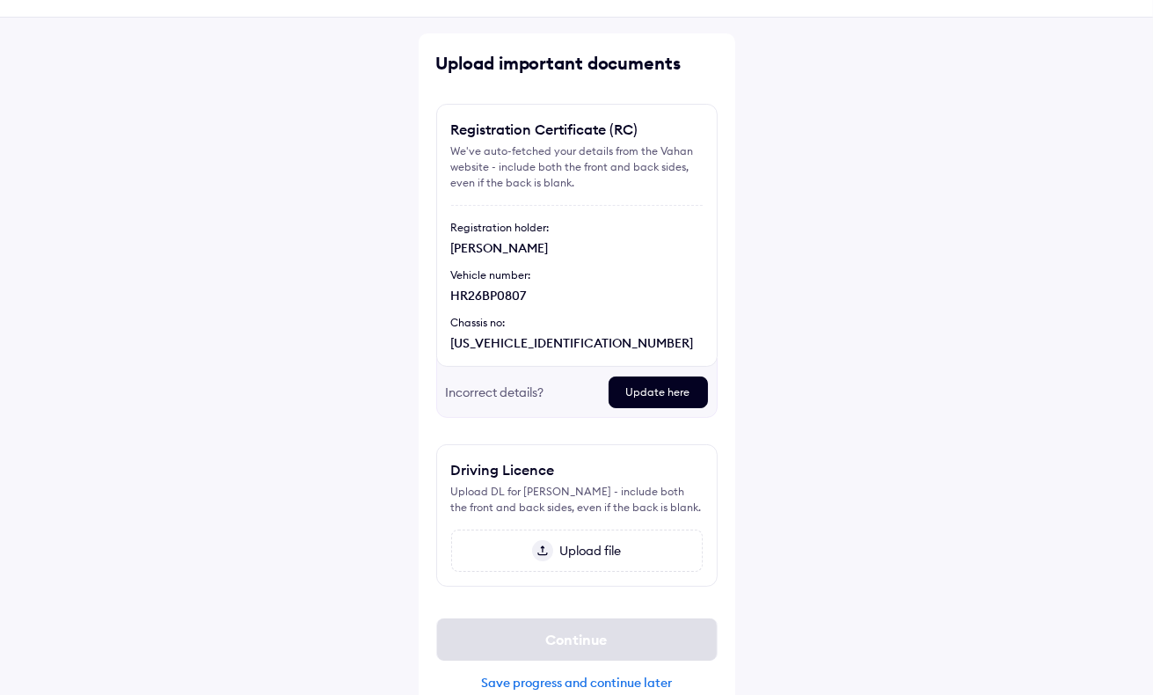
scroll to position [75, 0]
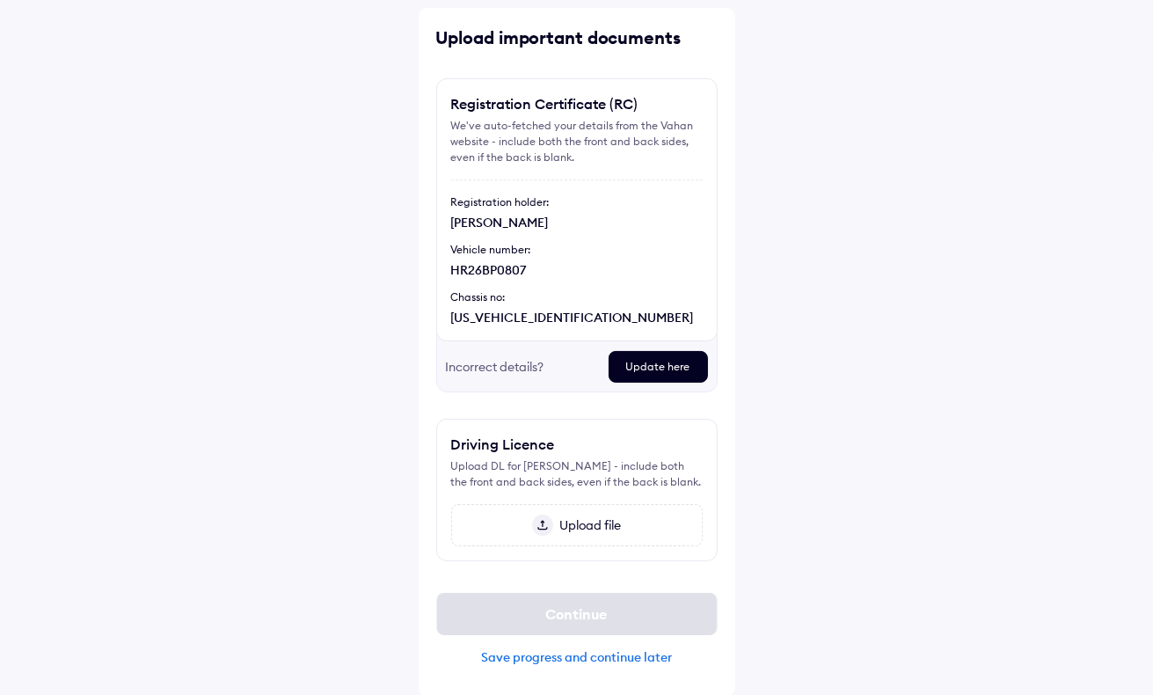
click at [609, 655] on div "Save progress and continue later" at bounding box center [576, 657] width 281 height 16
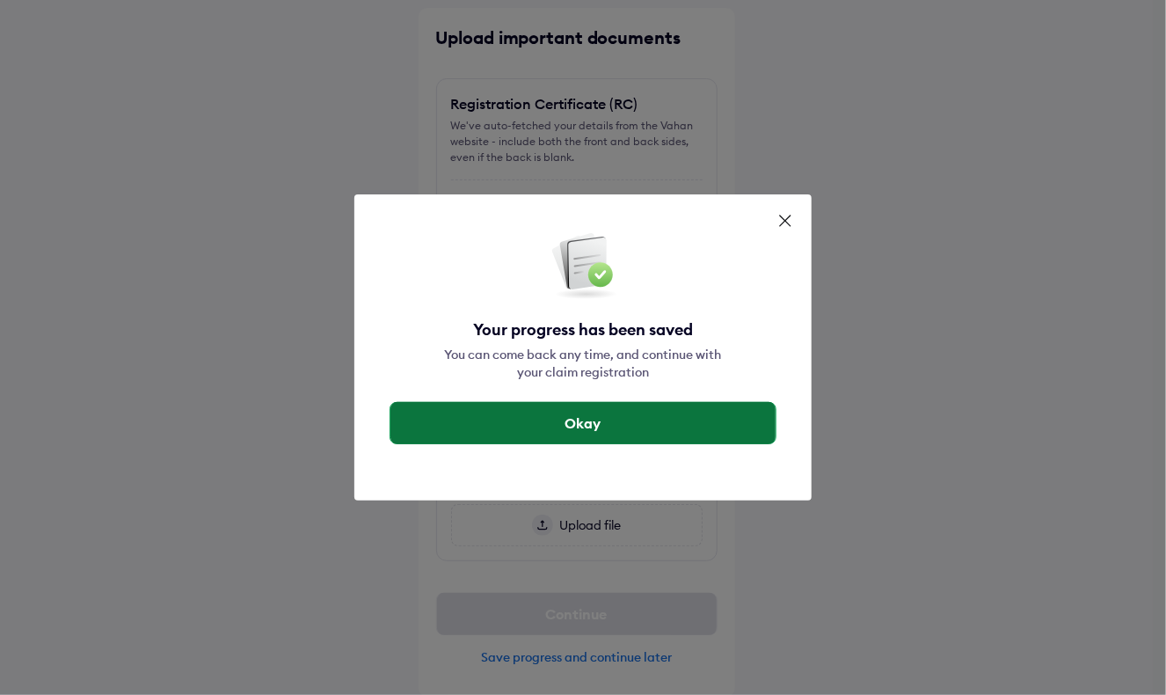
click at [603, 431] on button "Okay" at bounding box center [583, 423] width 385 height 42
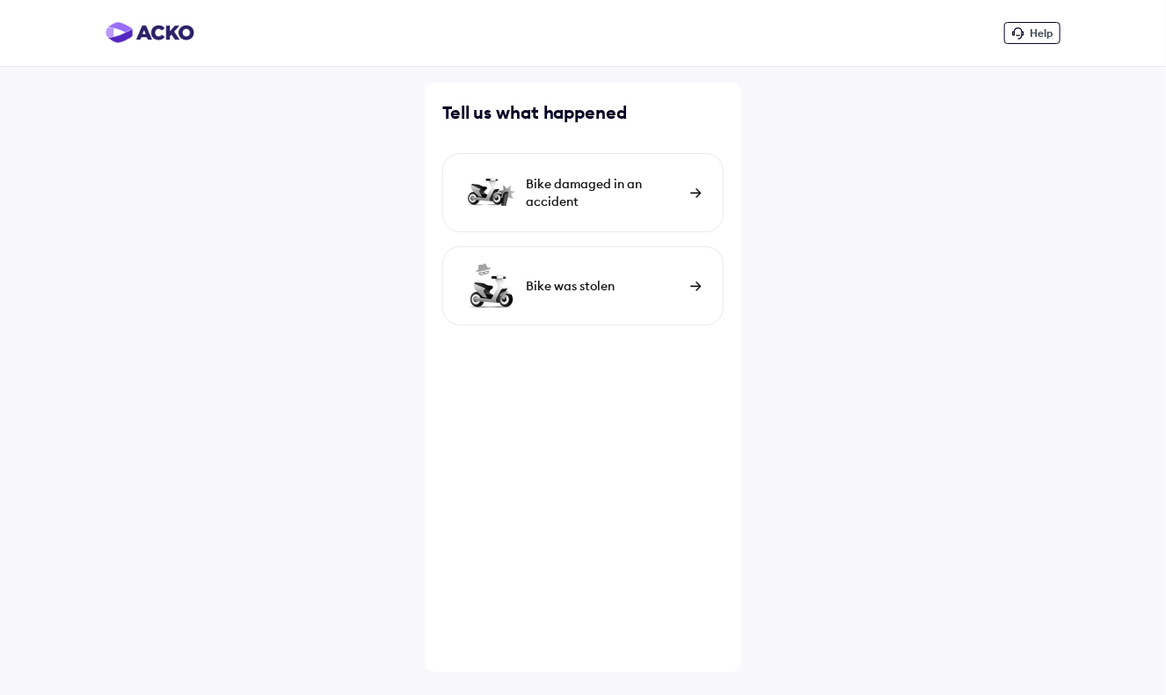
click at [676, 187] on div "Bike damaged in an accident" at bounding box center [604, 192] width 156 height 35
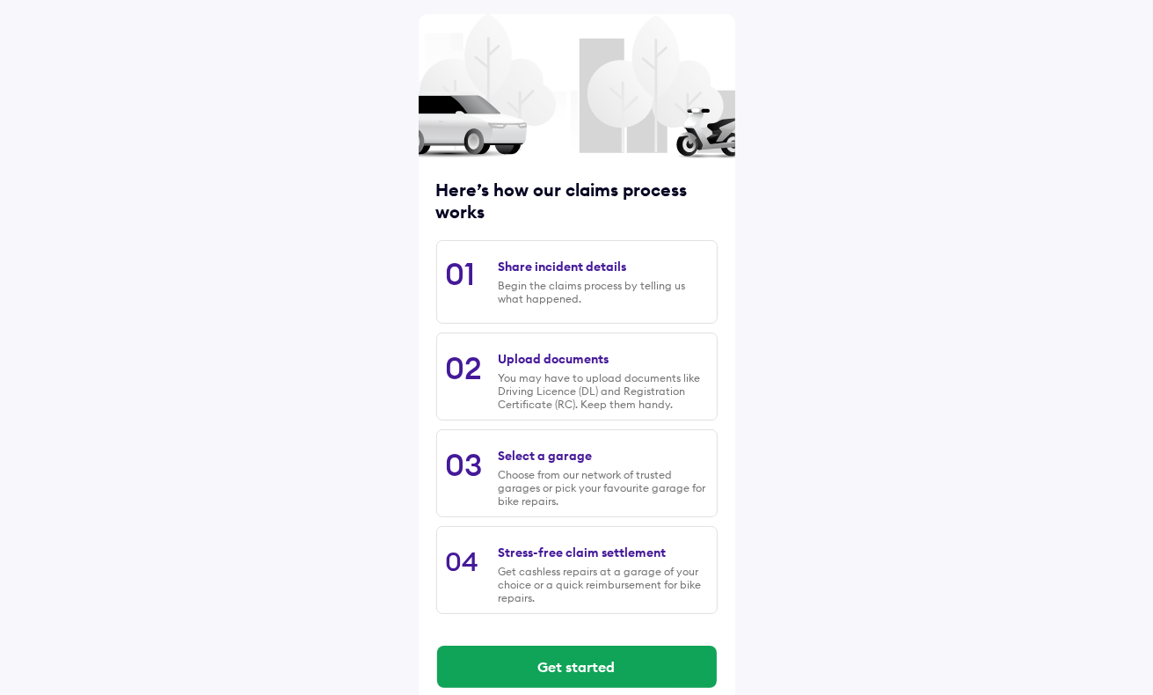
scroll to position [95, 0]
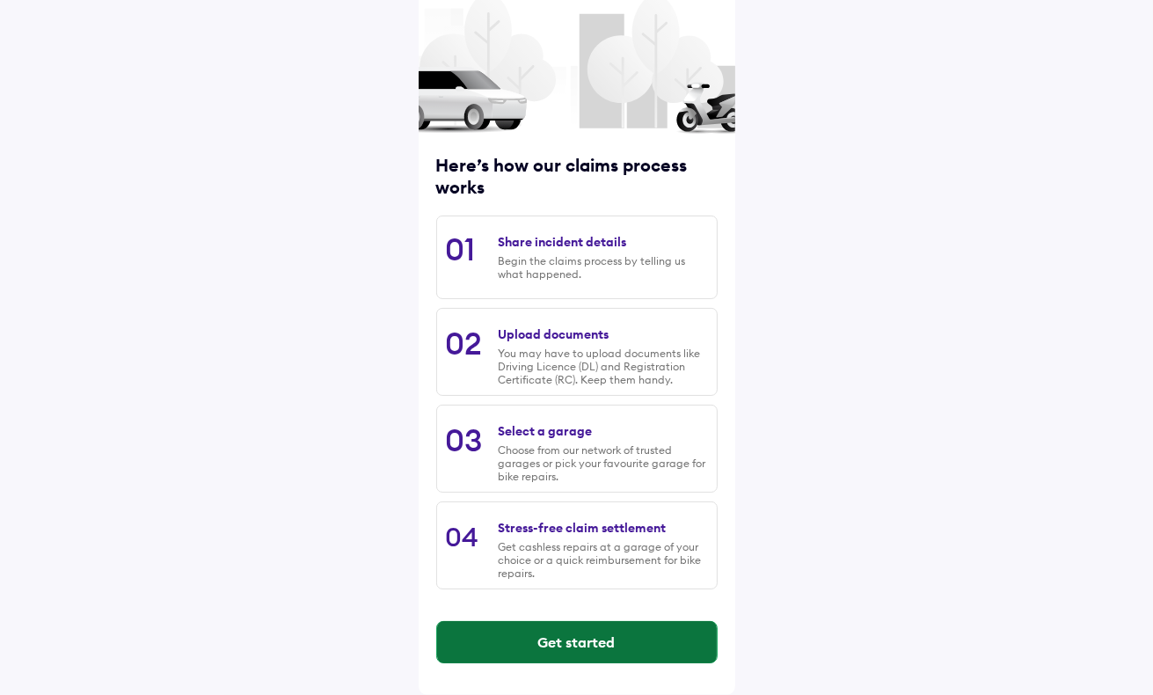
click at [640, 640] on button "Get started" at bounding box center [577, 642] width 280 height 42
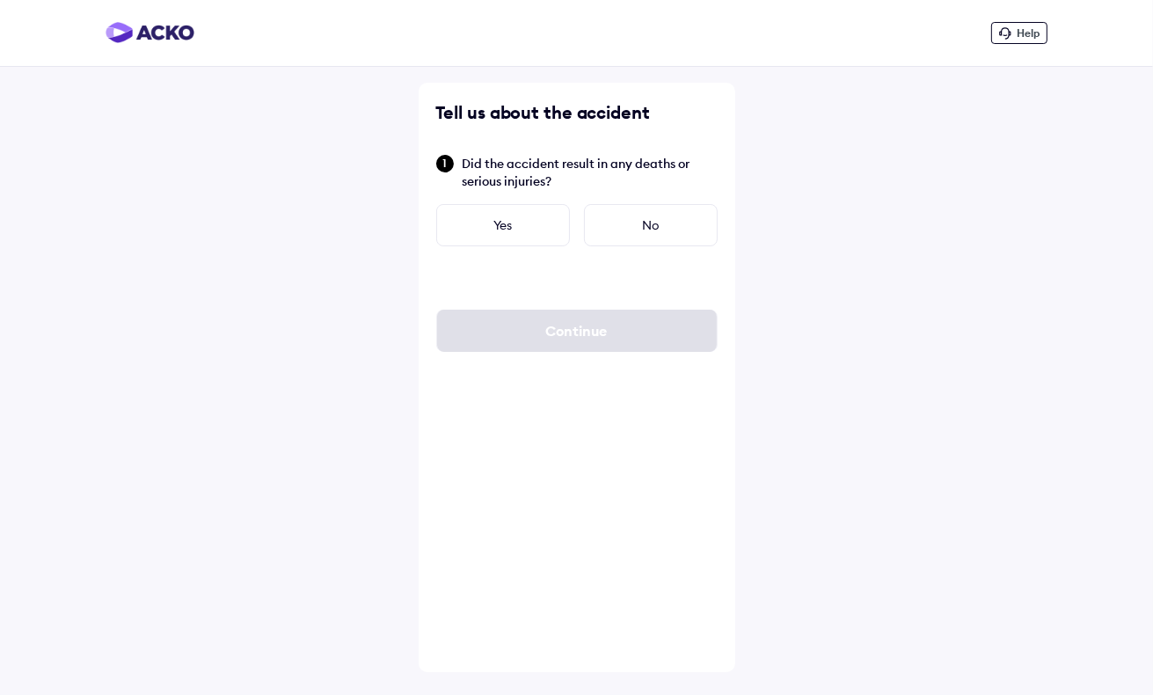
scroll to position [0, 0]
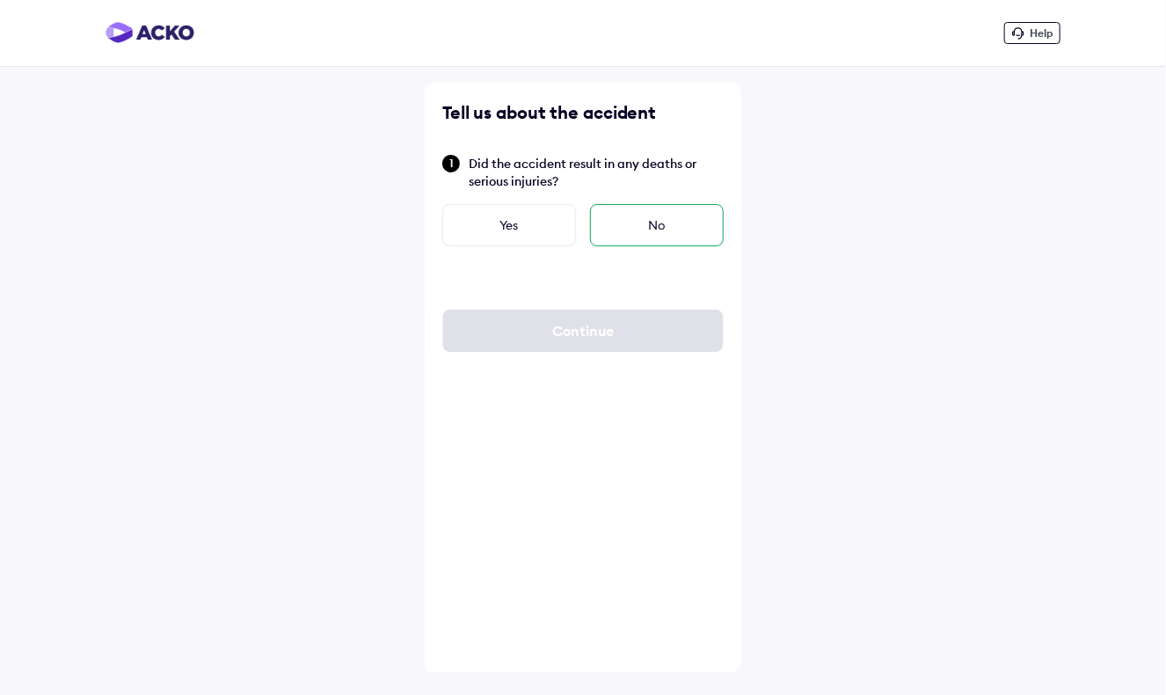
click at [616, 219] on div "No" at bounding box center [657, 225] width 134 height 42
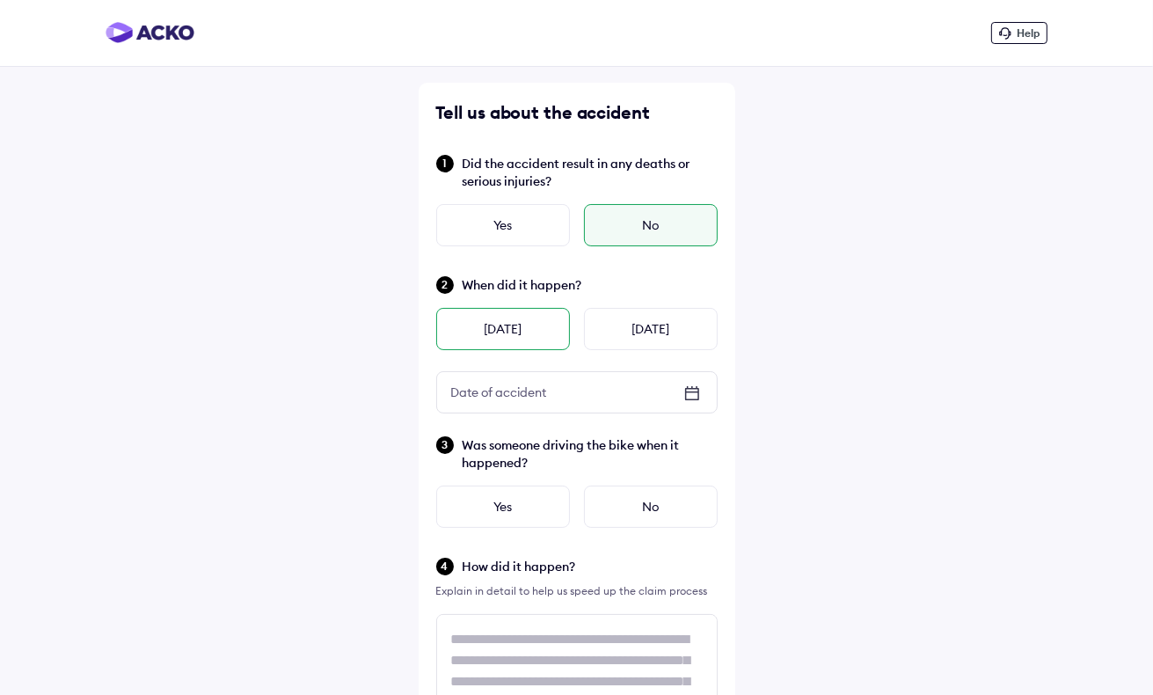
click at [559, 338] on div "[DATE]" at bounding box center [503, 329] width 134 height 42
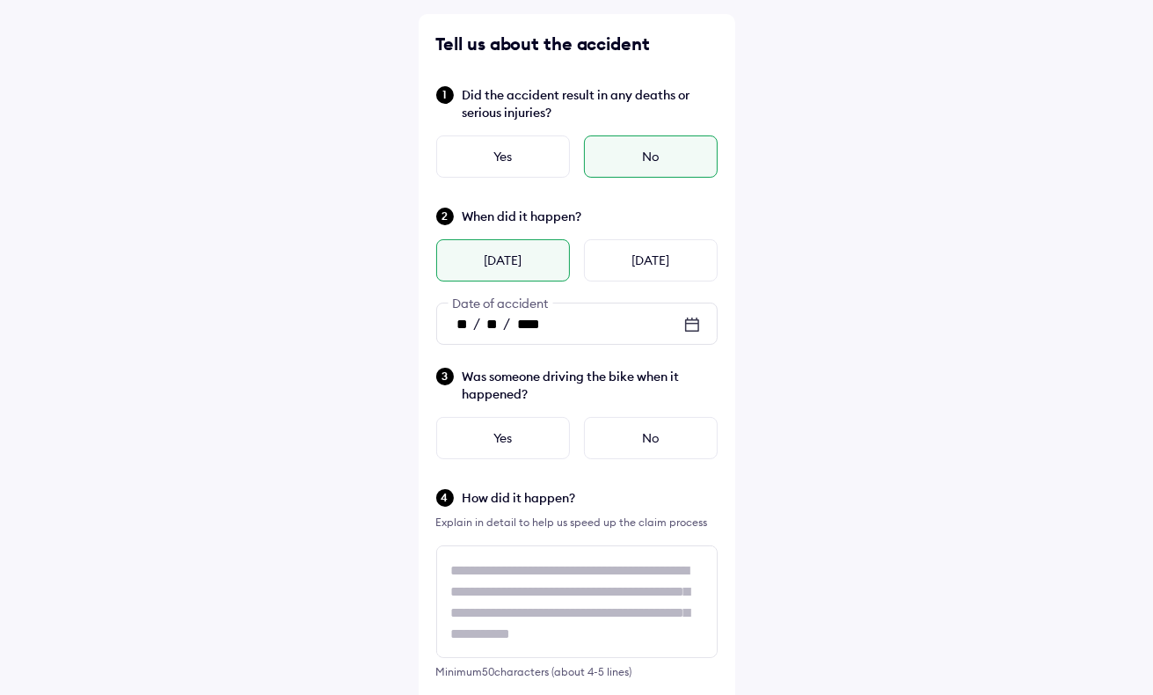
scroll to position [88, 0]
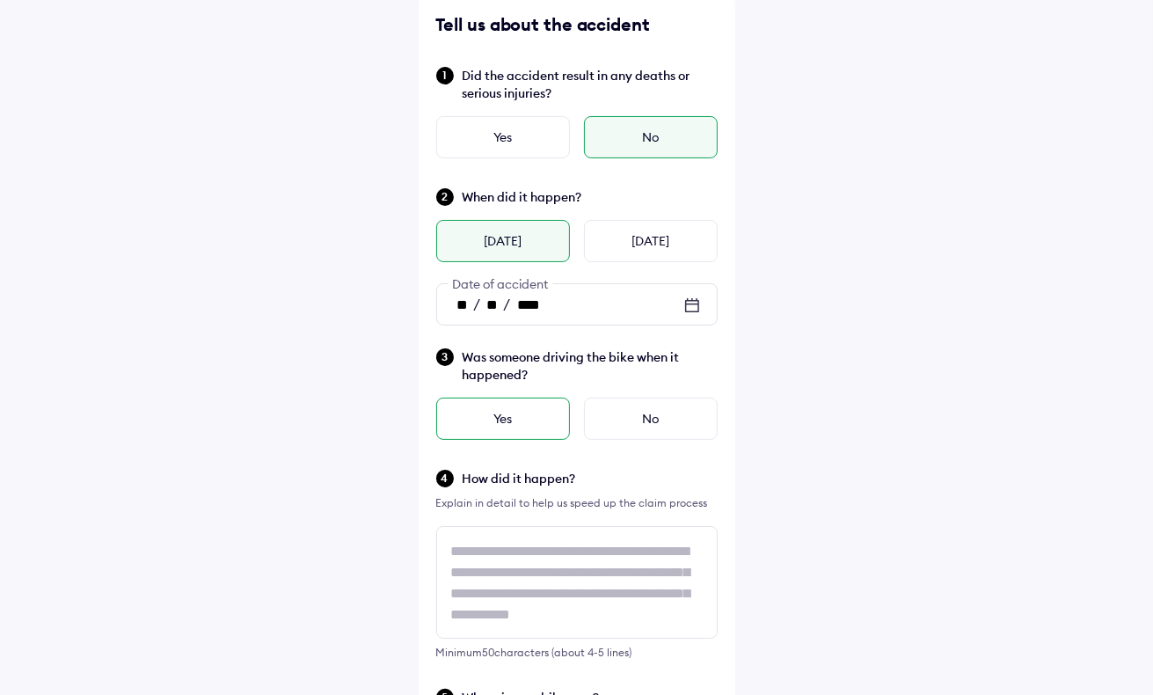
click at [551, 413] on div "Yes" at bounding box center [503, 419] width 134 height 42
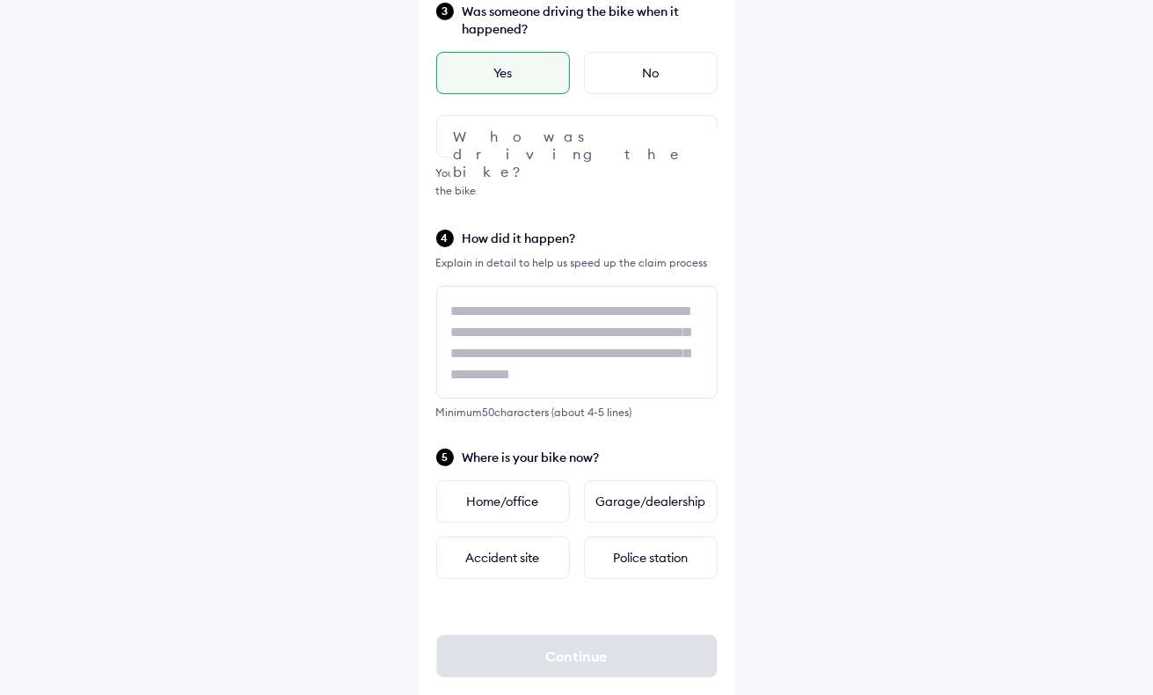
scroll to position [440, 0]
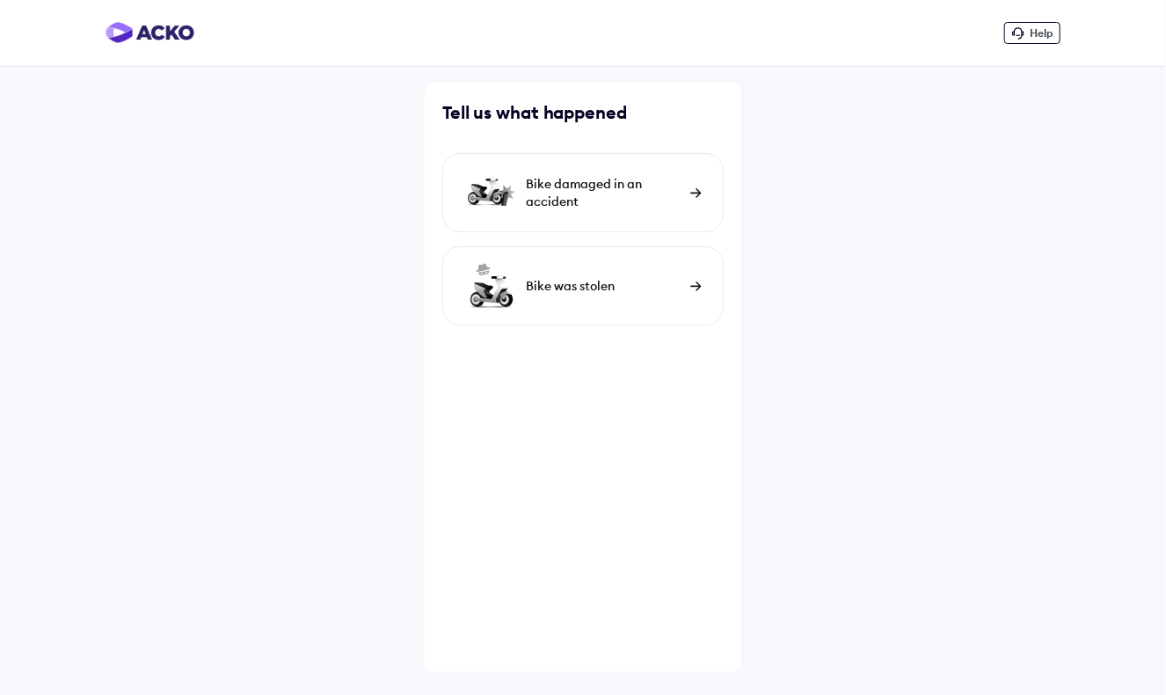
click at [686, 191] on div "Bike damaged in an accident" at bounding box center [582, 192] width 281 height 79
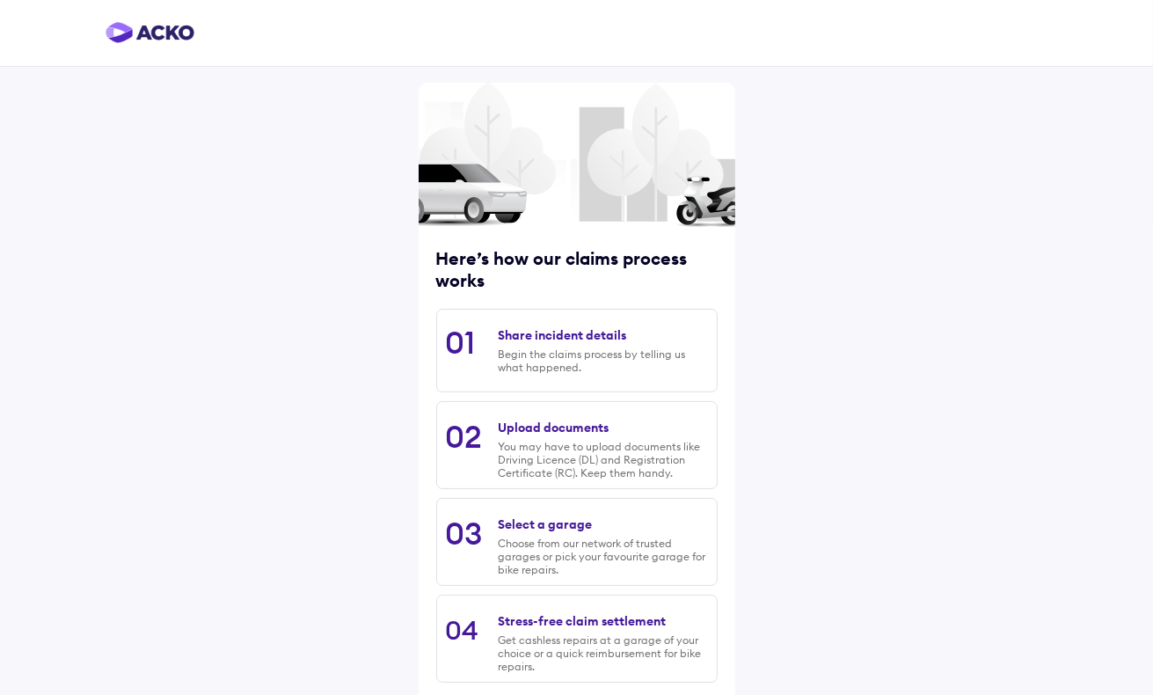
scroll to position [95, 0]
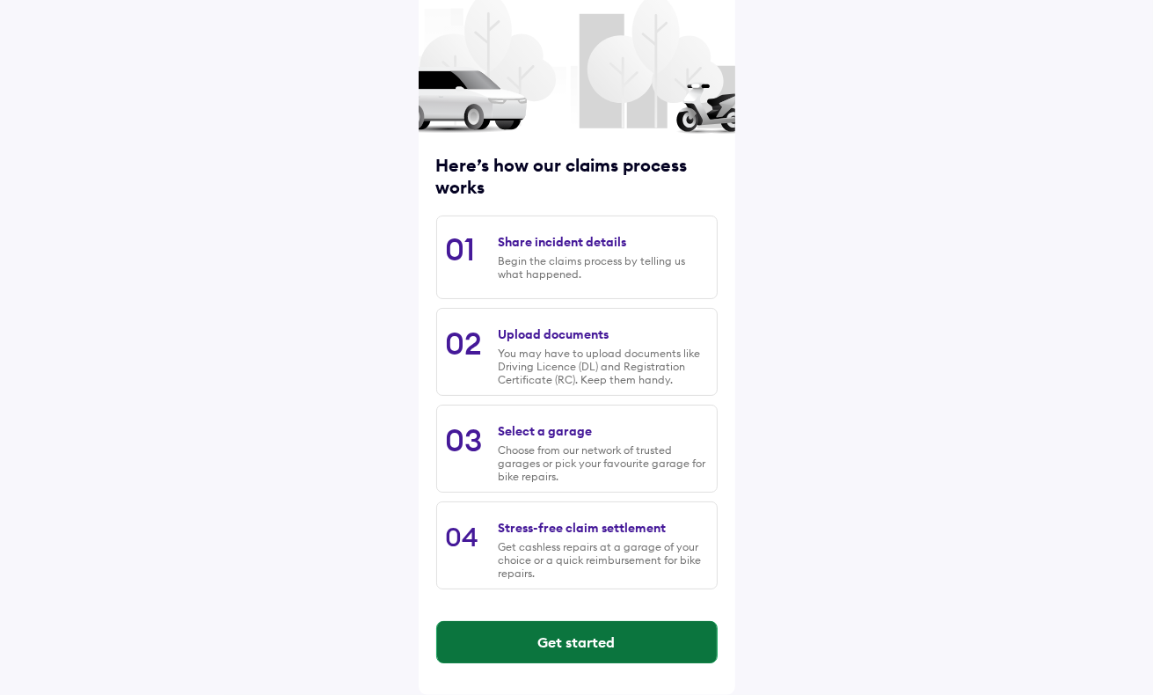
click at [604, 654] on button "Get started" at bounding box center [577, 642] width 280 height 42
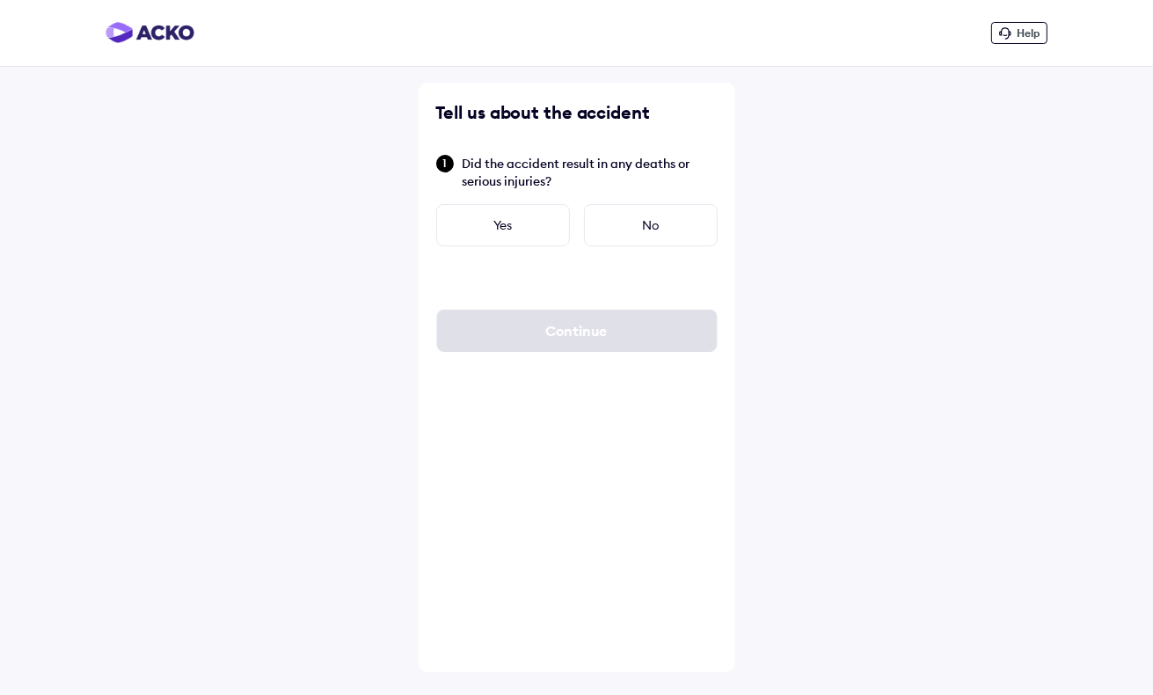
scroll to position [0, 0]
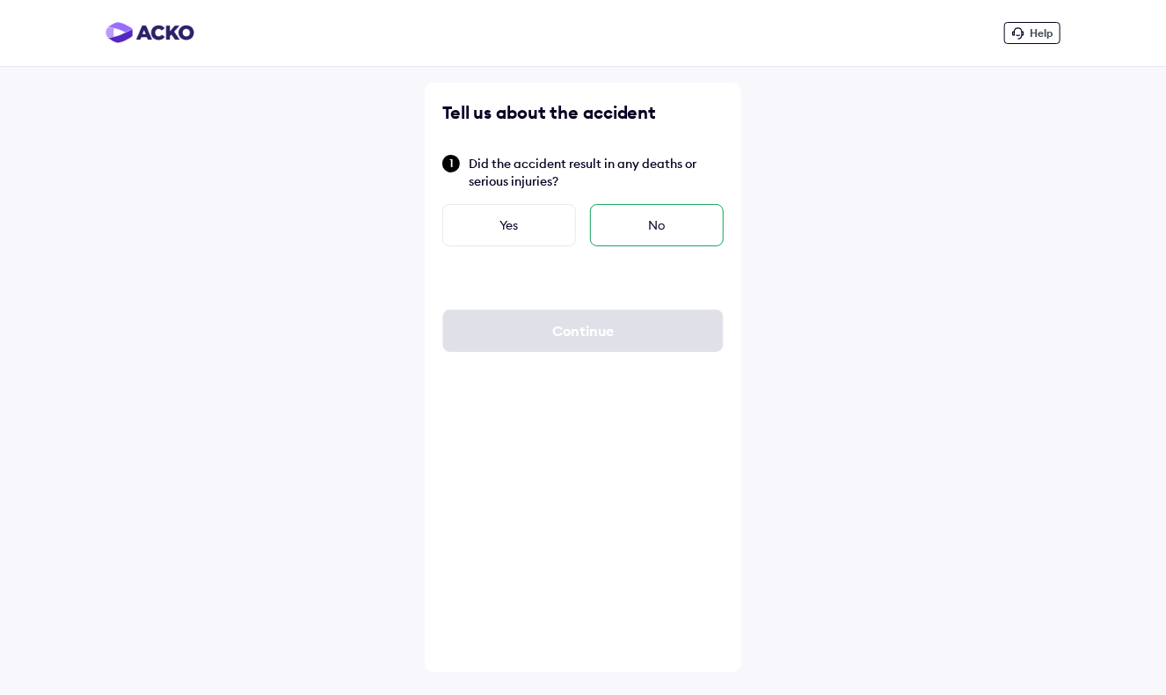
click at [628, 217] on div "No" at bounding box center [657, 225] width 134 height 42
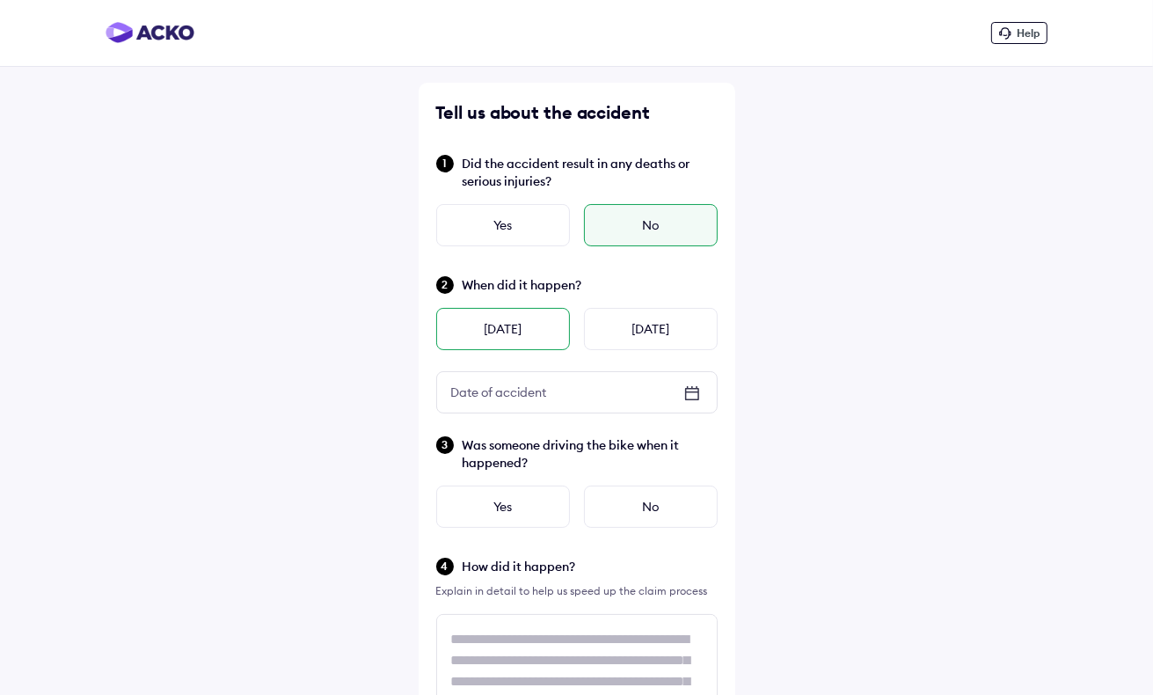
click at [542, 334] on div "[DATE]" at bounding box center [503, 329] width 134 height 42
click at [521, 521] on div "Yes" at bounding box center [503, 507] width 134 height 42
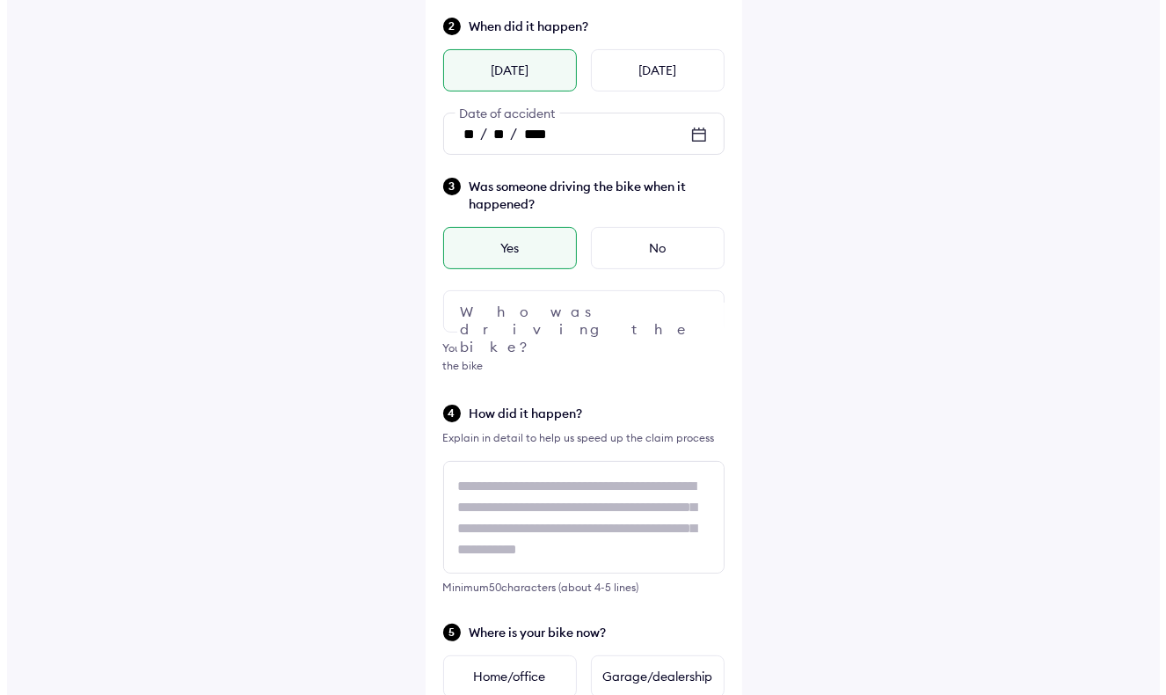
scroll to position [264, 0]
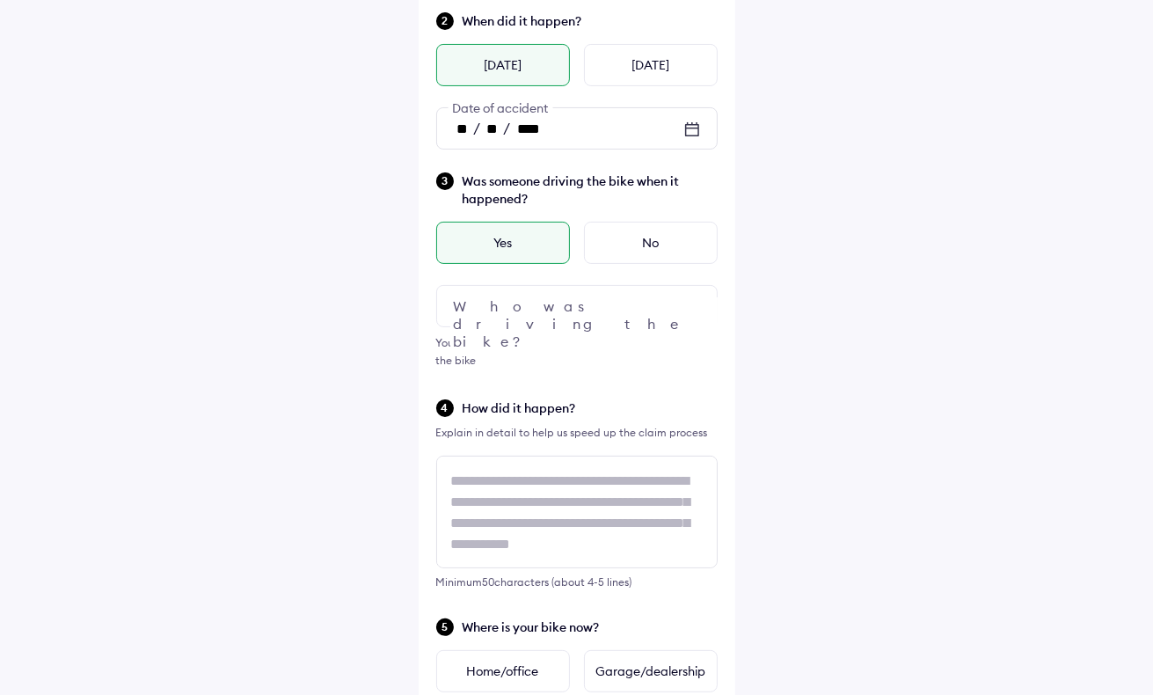
click at [669, 296] on div at bounding box center [576, 306] width 281 height 42
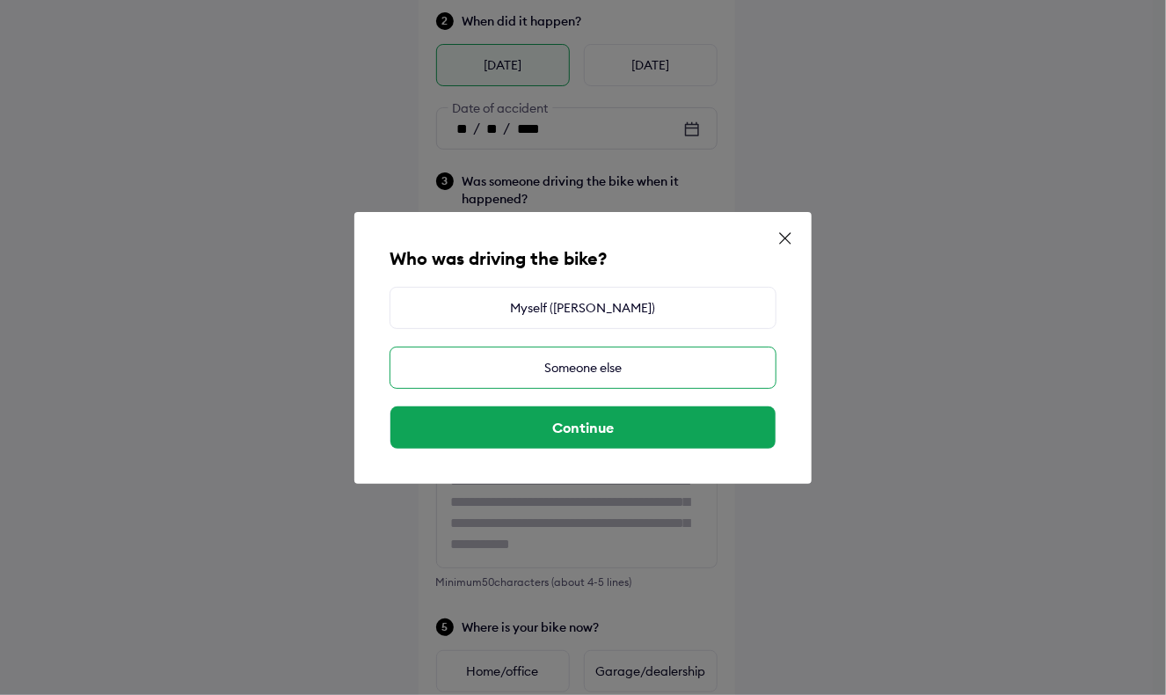
click at [610, 367] on div "Someone else" at bounding box center [583, 368] width 387 height 42
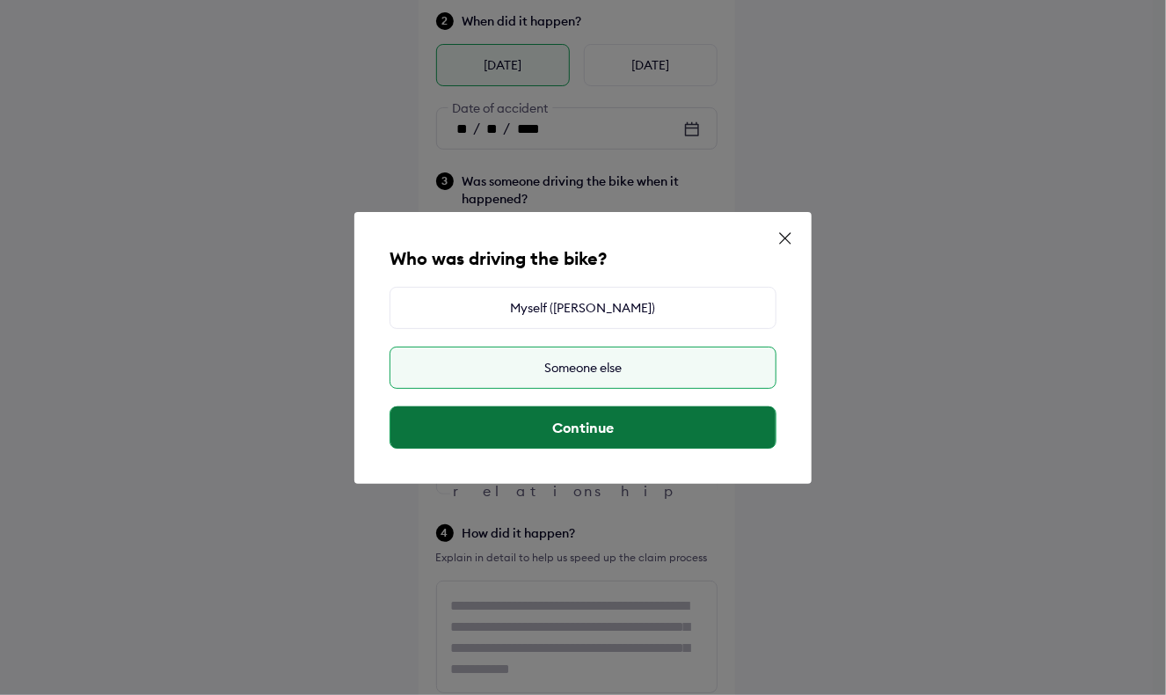
click at [598, 426] on button "Continue" at bounding box center [583, 427] width 385 height 42
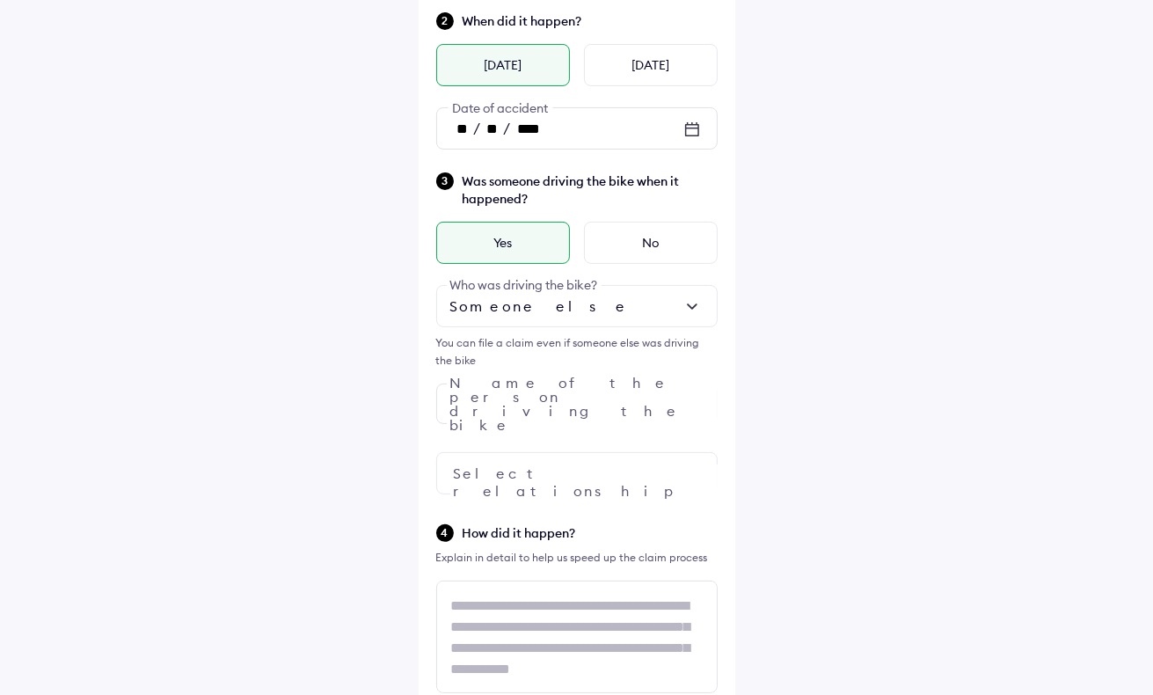
click at [583, 483] on div at bounding box center [576, 473] width 281 height 42
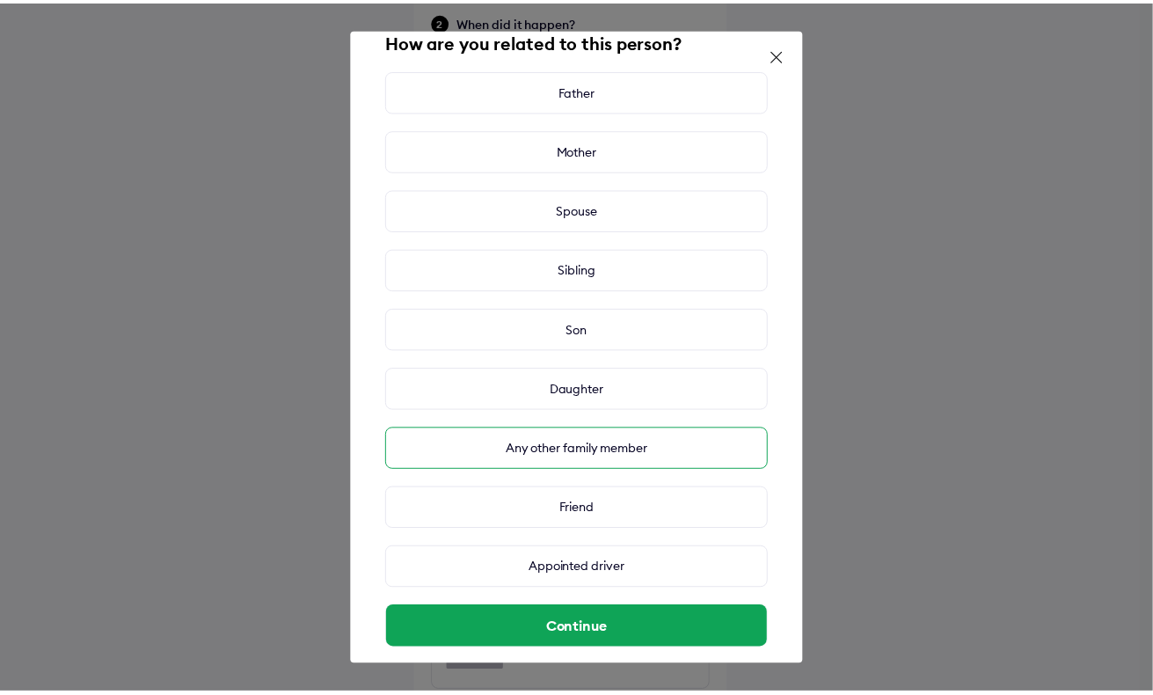
scroll to position [52, 0]
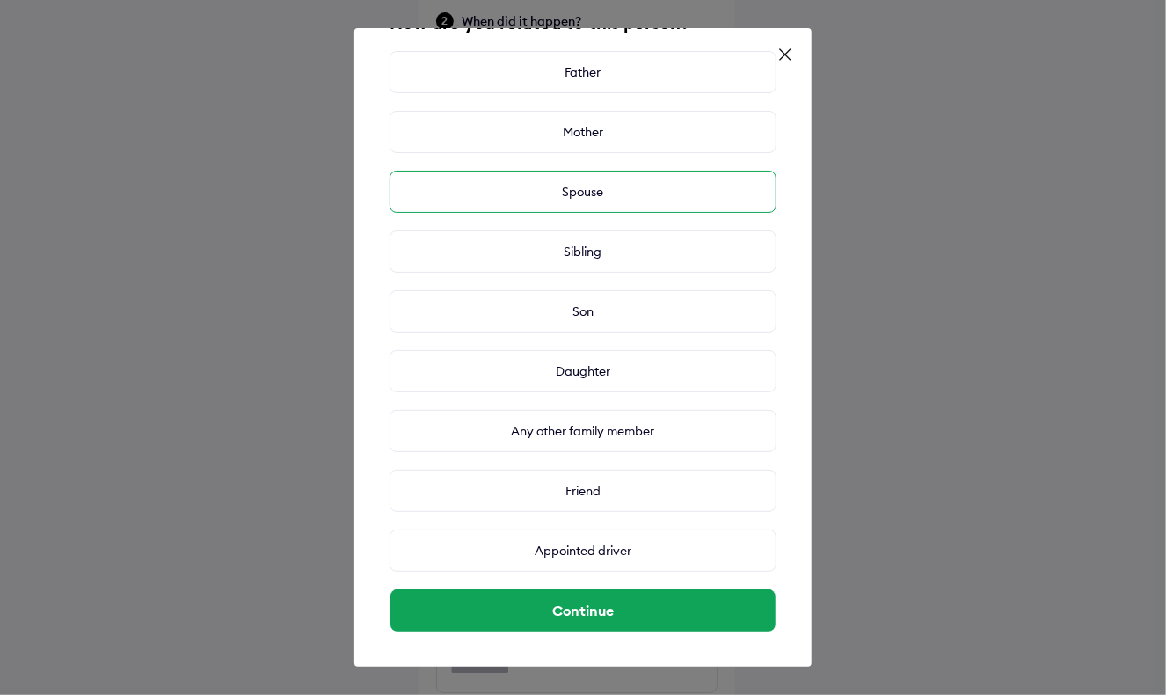
click at [589, 192] on div "Spouse" at bounding box center [583, 192] width 387 height 42
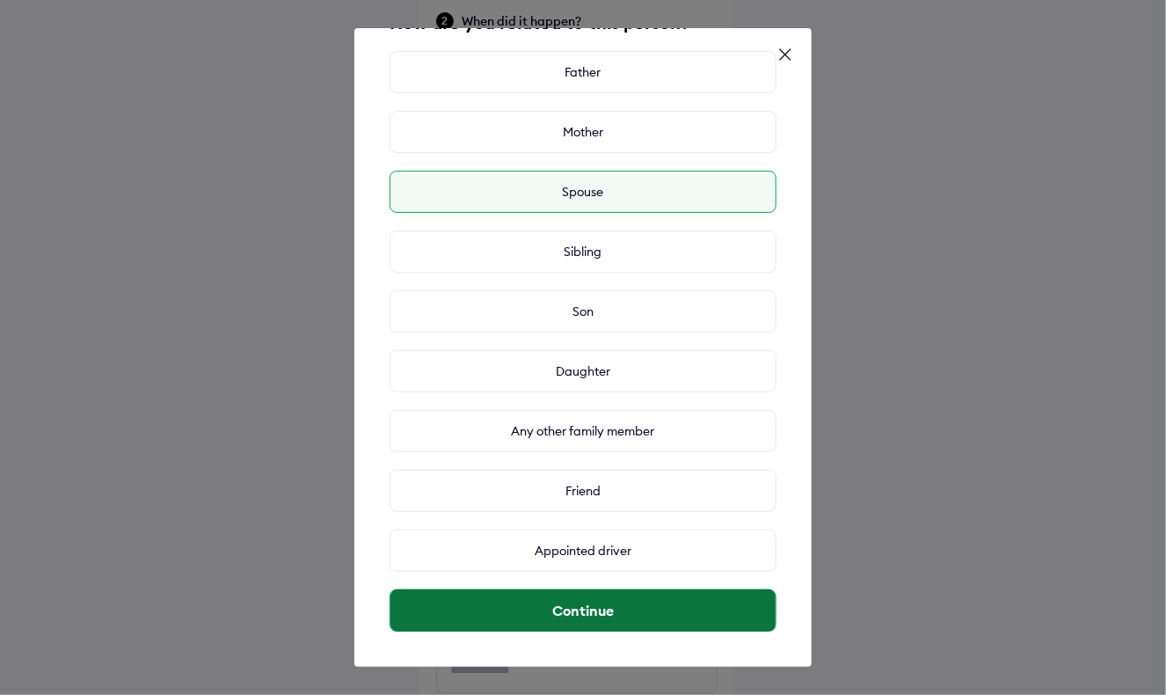
click at [602, 611] on button "Continue" at bounding box center [583, 610] width 385 height 42
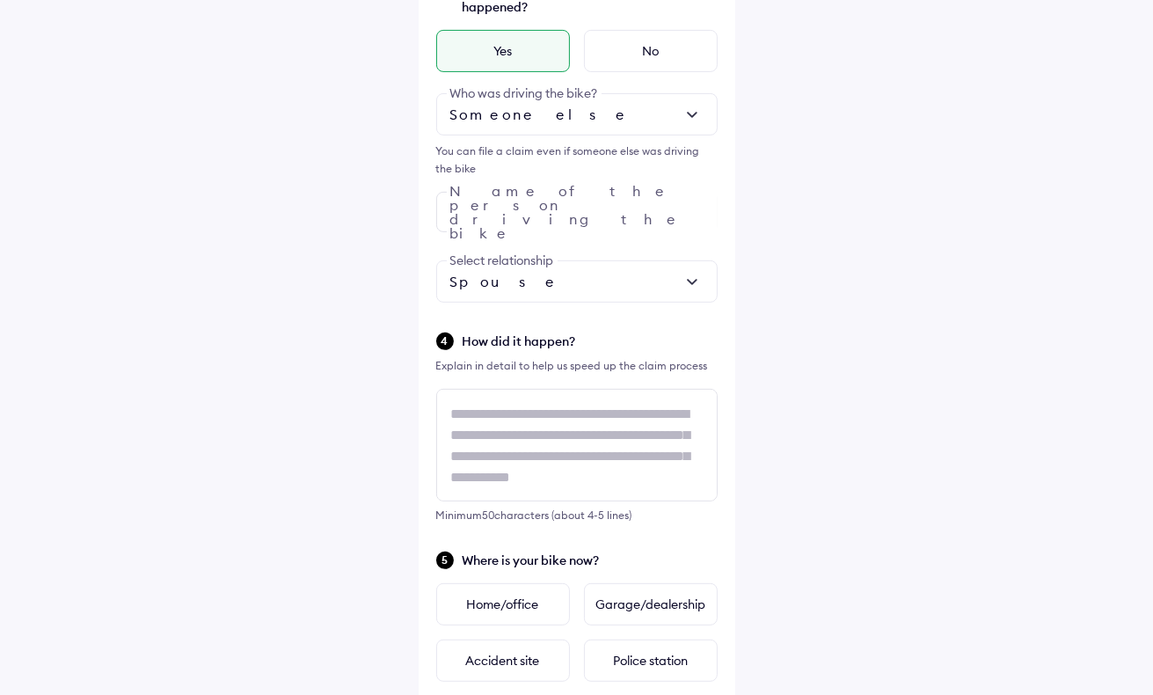
scroll to position [593, 0]
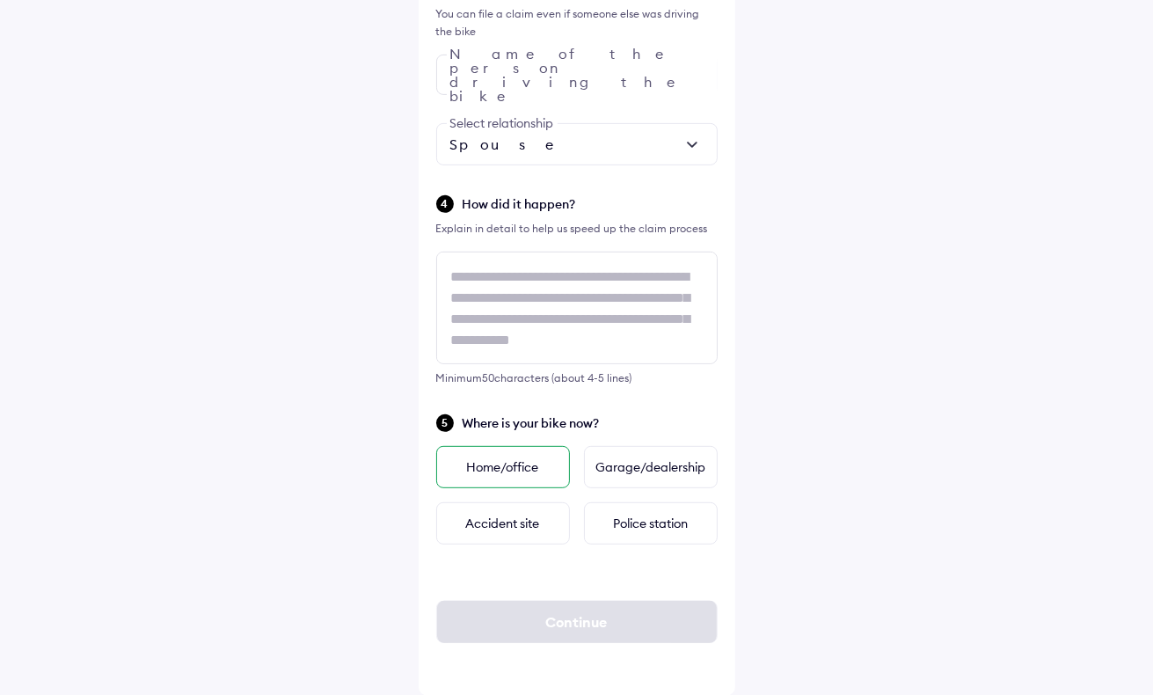
click at [522, 463] on div "Home/office" at bounding box center [503, 467] width 134 height 42
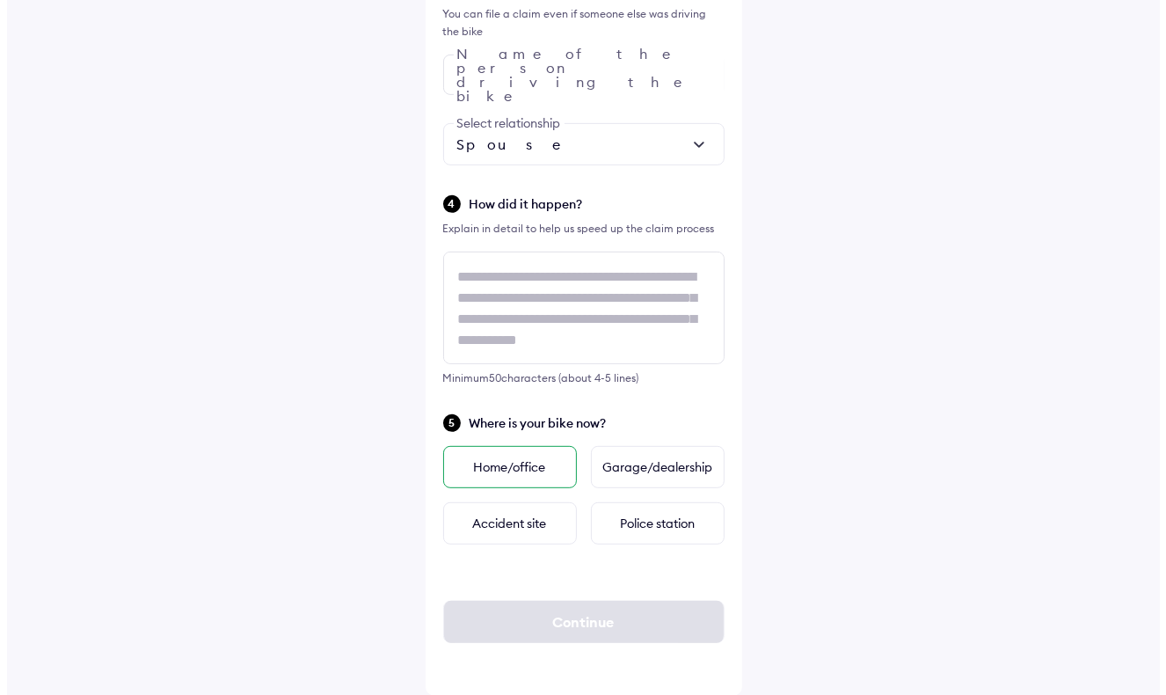
scroll to position [0, 0]
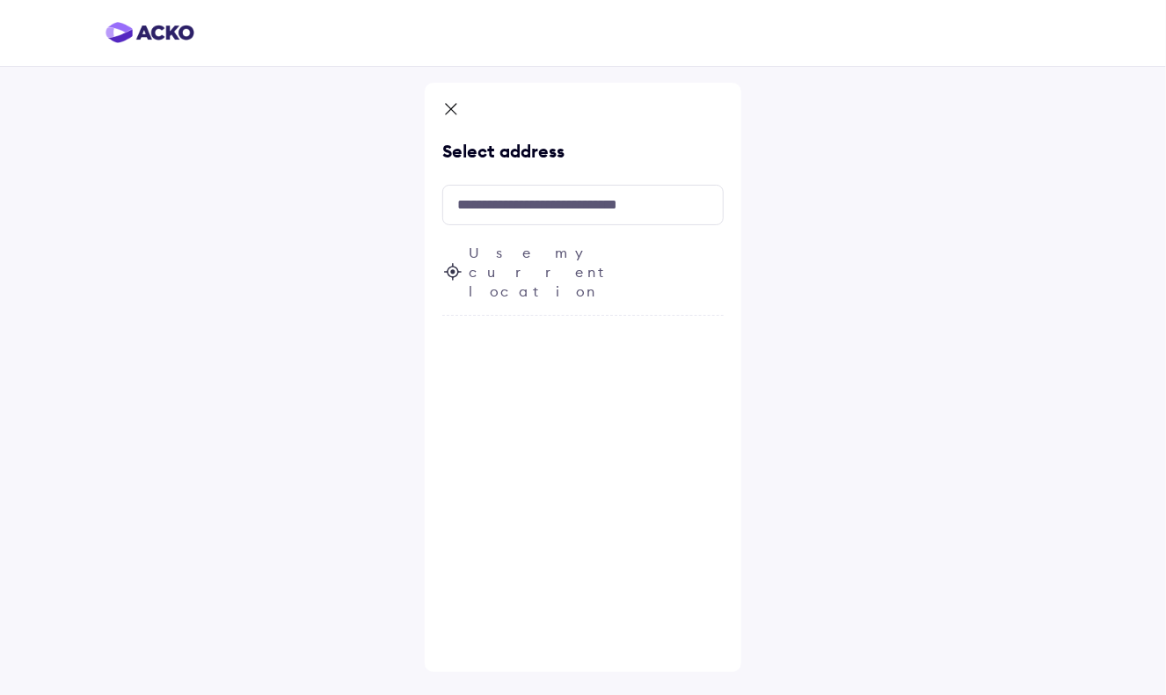
click at [554, 254] on span "Use my current location" at bounding box center [596, 272] width 255 height 58
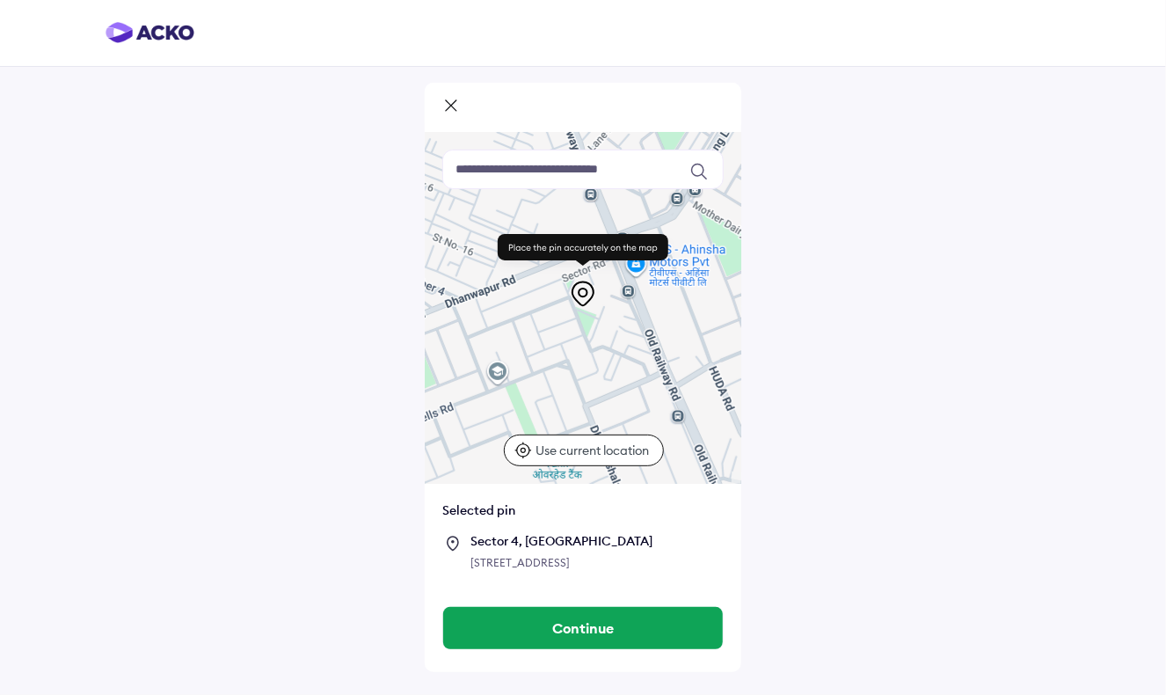
click at [637, 451] on p "Use current location" at bounding box center [596, 451] width 118 height 18
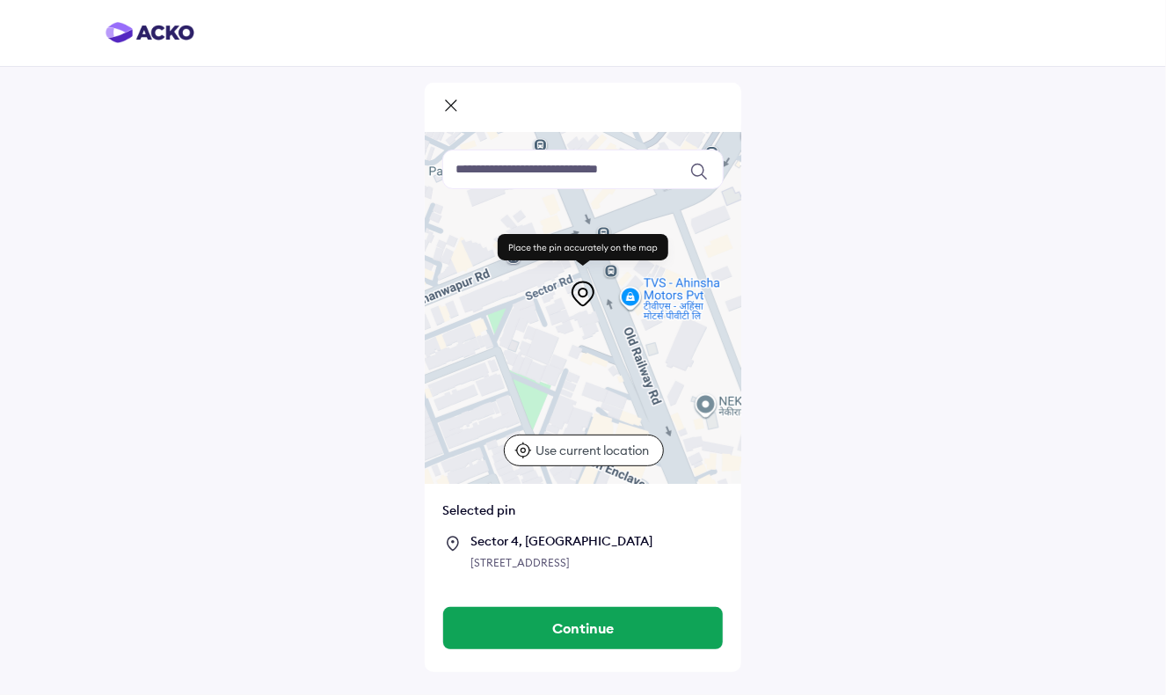
drag, startPoint x: 595, startPoint y: 370, endPoint x: 545, endPoint y: 502, distance: 140.8
click at [545, 502] on div "Keyboard shortcuts Map Data Map data ©2025 Map data ©2025 50 m Click to toggle …" at bounding box center [583, 360] width 317 height 457
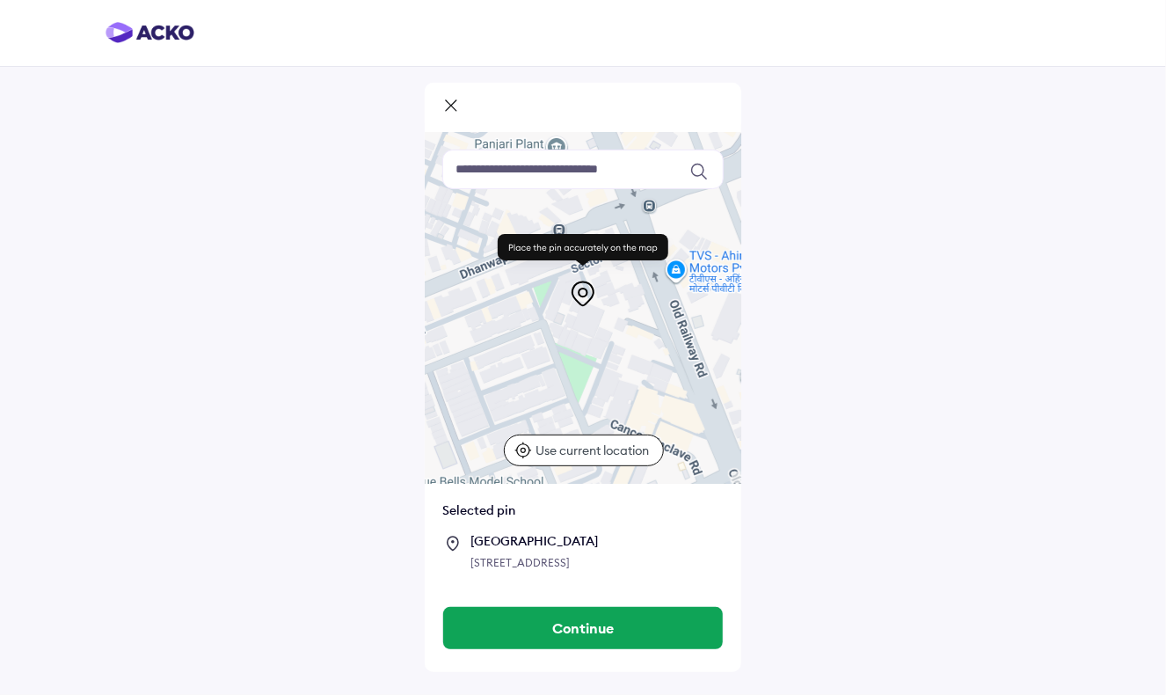
drag, startPoint x: 563, startPoint y: 362, endPoint x: 610, endPoint y: 333, distance: 55.2
click at [610, 333] on div at bounding box center [583, 308] width 317 height 352
click at [609, 335] on div at bounding box center [583, 308] width 317 height 352
click at [612, 332] on div at bounding box center [583, 308] width 317 height 352
click at [598, 338] on div at bounding box center [583, 308] width 317 height 352
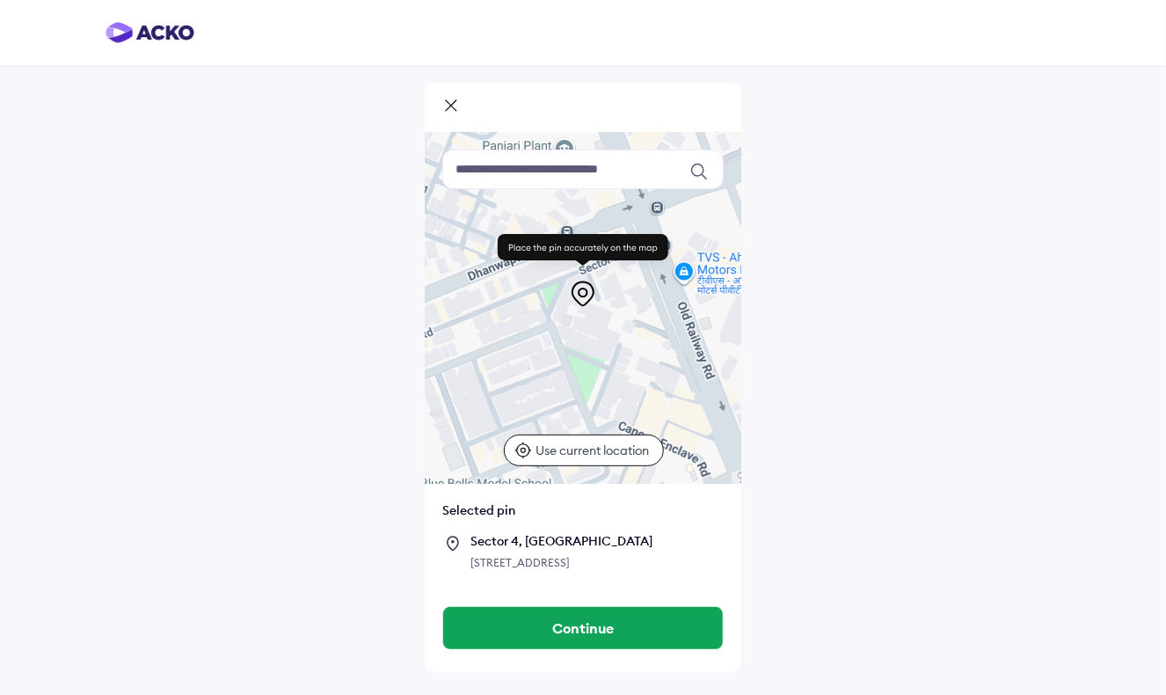
click at [595, 334] on div at bounding box center [583, 308] width 317 height 352
click at [603, 334] on div at bounding box center [583, 308] width 317 height 352
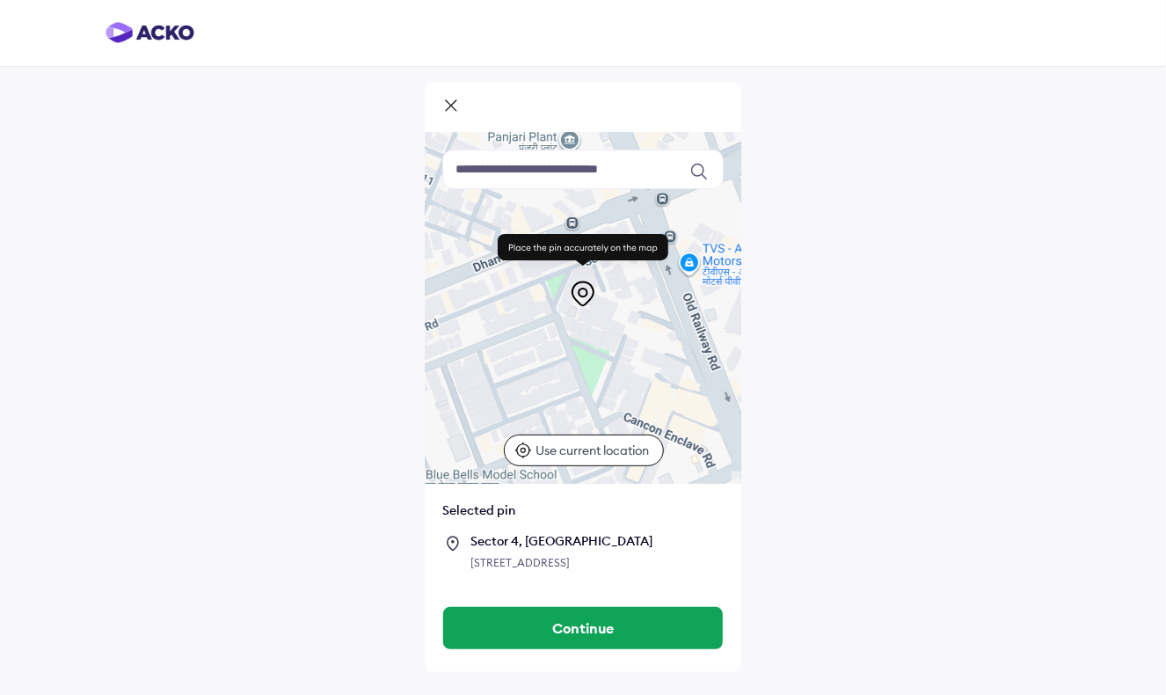
drag, startPoint x: 603, startPoint y: 346, endPoint x: 603, endPoint y: 335, distance: 10.6
click at [603, 335] on div at bounding box center [583, 308] width 317 height 352
click at [592, 333] on div at bounding box center [583, 308] width 317 height 352
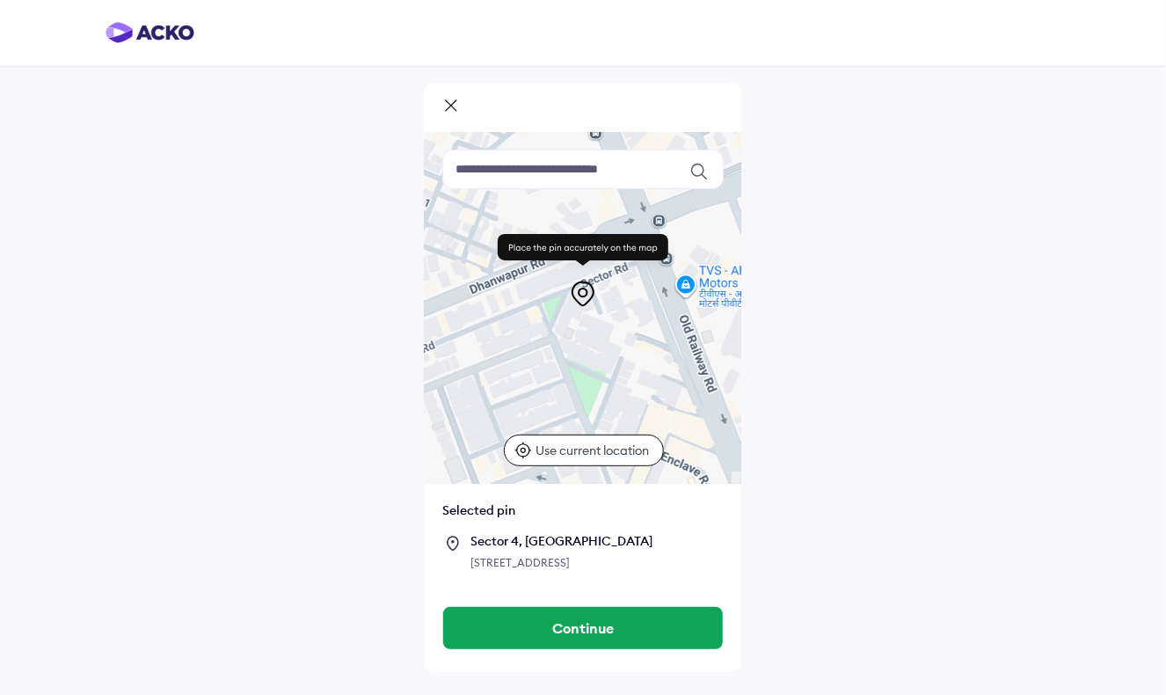
drag, startPoint x: 592, startPoint y: 333, endPoint x: 588, endPoint y: 362, distance: 29.2
click at [588, 362] on div at bounding box center [583, 308] width 317 height 352
click at [582, 362] on div at bounding box center [583, 308] width 317 height 352
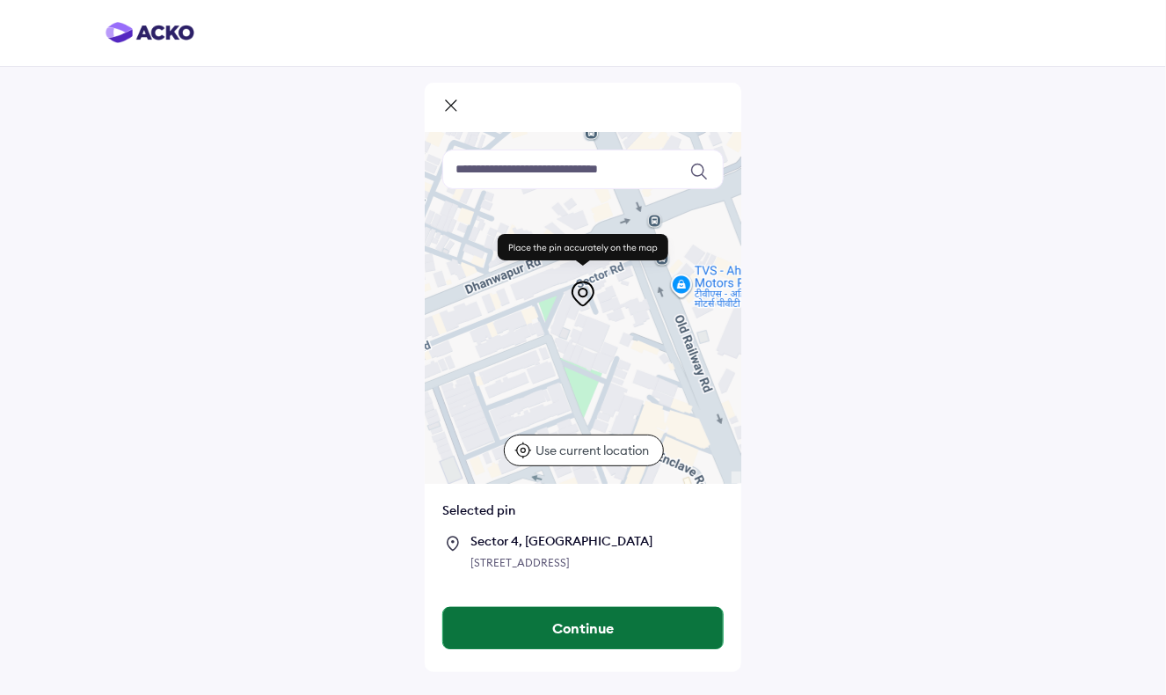
click at [566, 642] on button "Continue" at bounding box center [583, 628] width 280 height 42
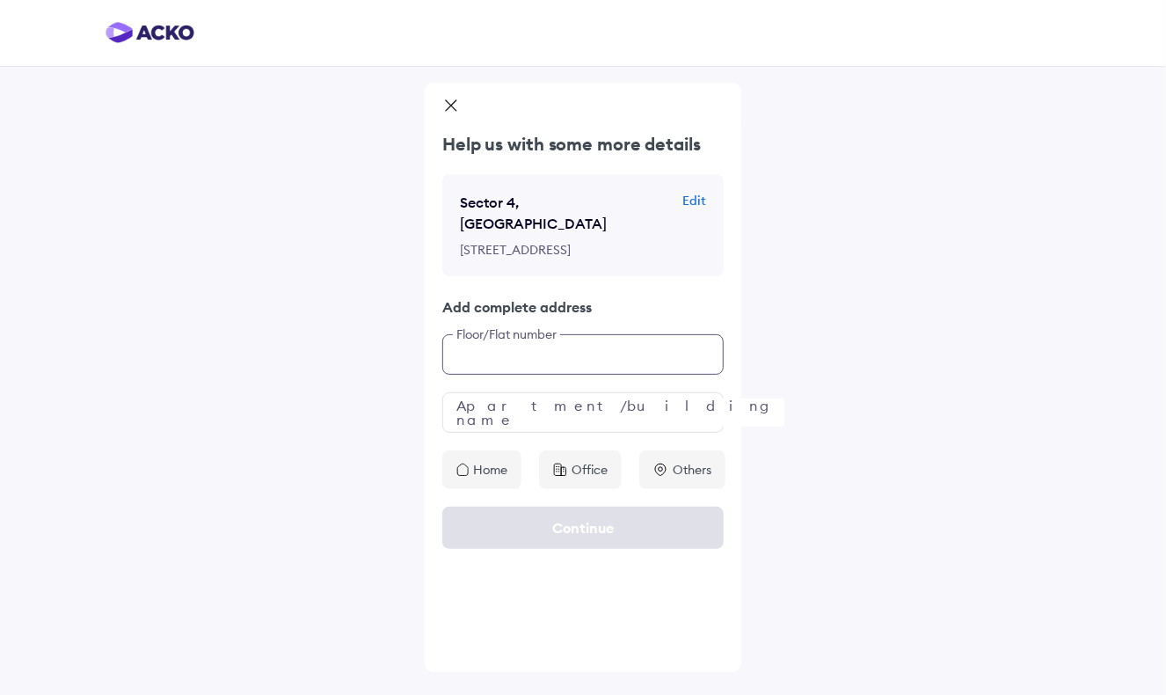
click at [499, 360] on input "text" at bounding box center [582, 354] width 281 height 40
type input "**********"
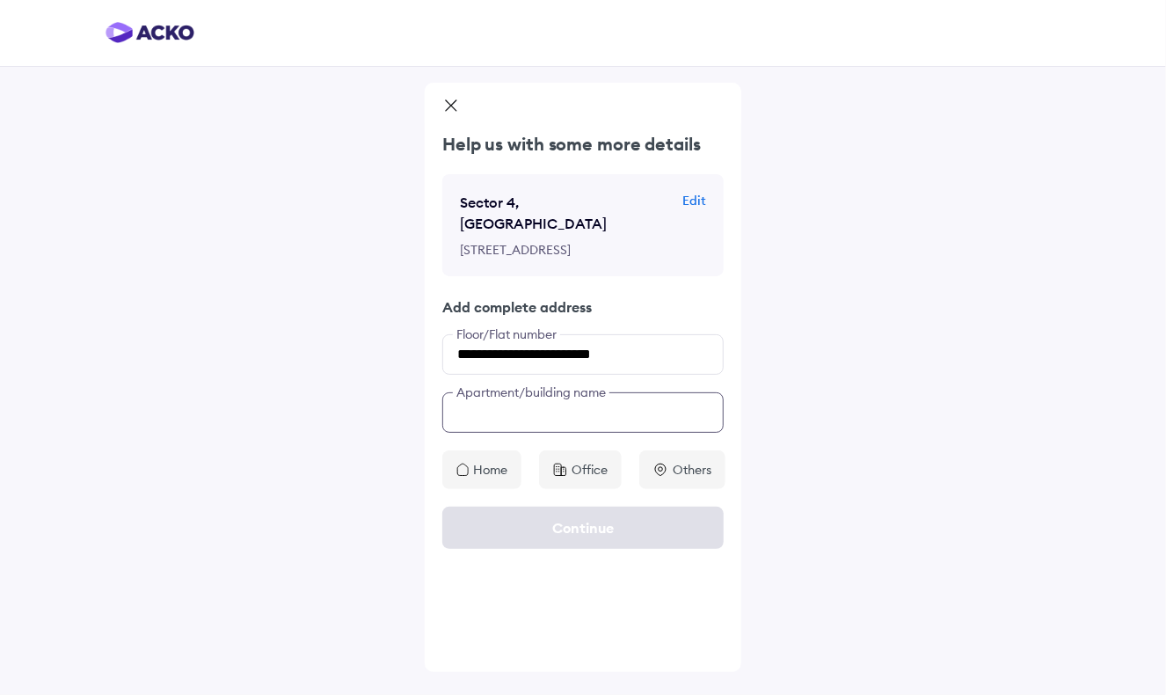
click at [507, 406] on input "text" at bounding box center [582, 412] width 281 height 40
drag, startPoint x: 555, startPoint y: 228, endPoint x: 588, endPoint y: 252, distance: 41.0
click at [588, 252] on p "7, Urban Estate, Sector 4, Gurugram, Haryana 122006, India" at bounding box center [570, 250] width 220 height 18
copy p "[GEOGRAPHIC_DATA], [GEOGRAPHIC_DATA]"
drag, startPoint x: 588, startPoint y: 252, endPoint x: 582, endPoint y: 398, distance: 147.0
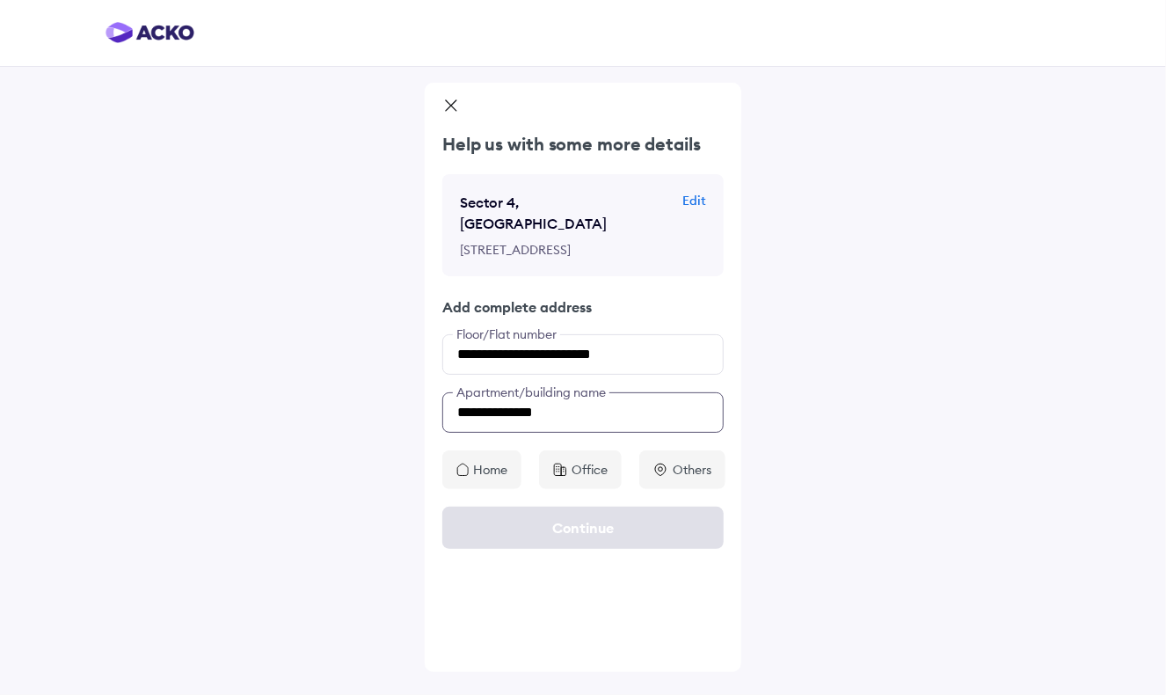
click at [582, 398] on input "**********" at bounding box center [582, 412] width 281 height 40
paste input "**********"
type input "**********"
click at [479, 462] on p "Home" at bounding box center [490, 470] width 34 height 18
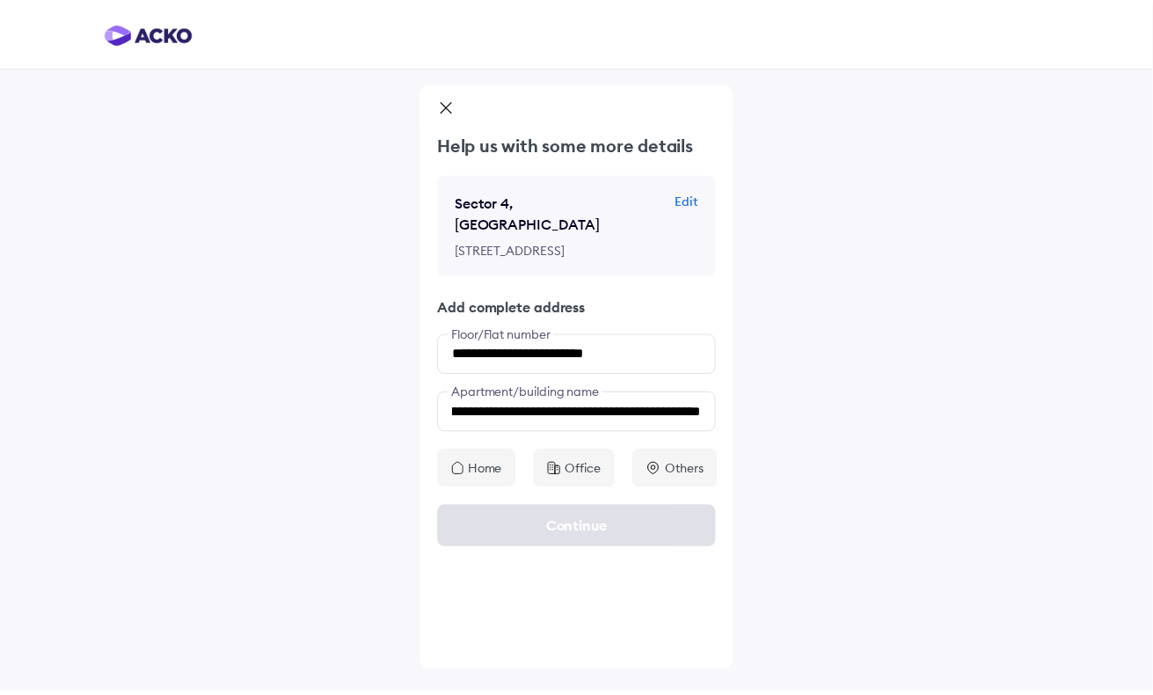
scroll to position [0, 0]
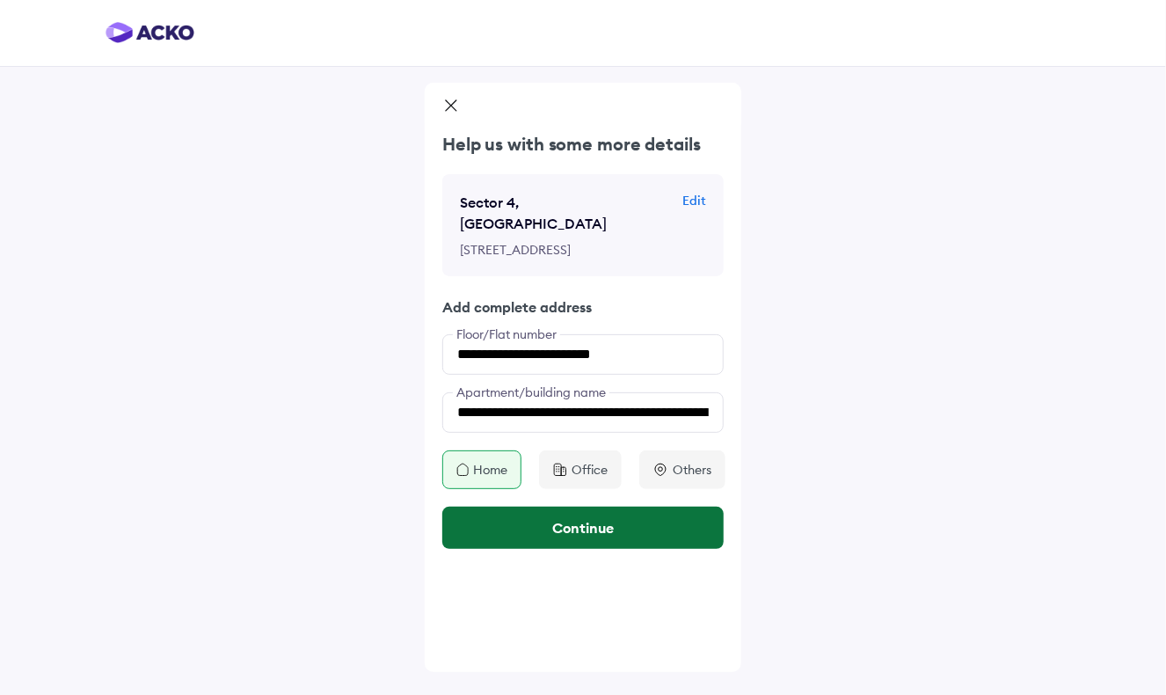
click at [559, 530] on button "Continue" at bounding box center [582, 528] width 281 height 42
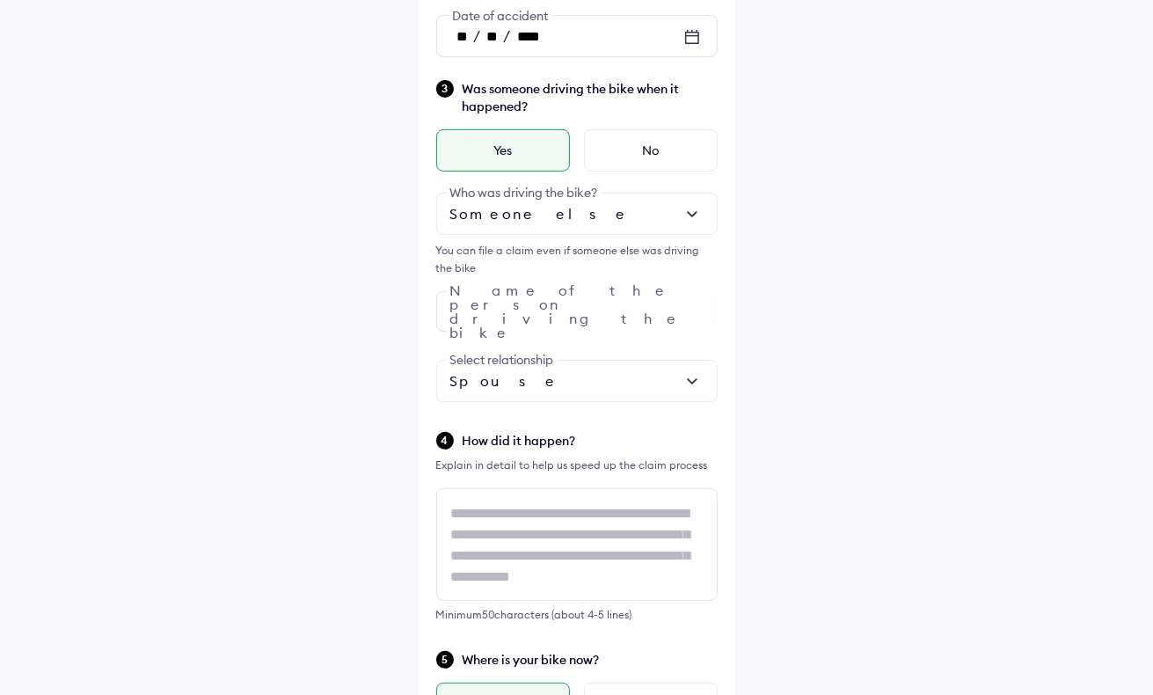
scroll to position [338, 0]
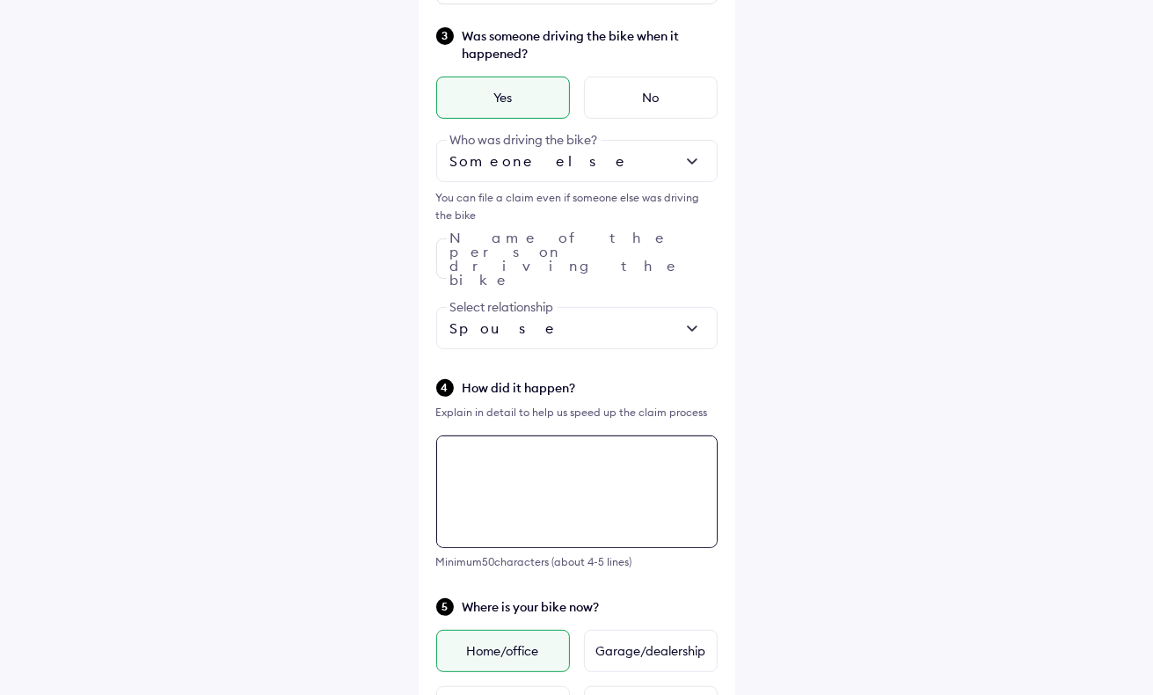
click at [504, 539] on textarea at bounding box center [576, 491] width 281 height 113
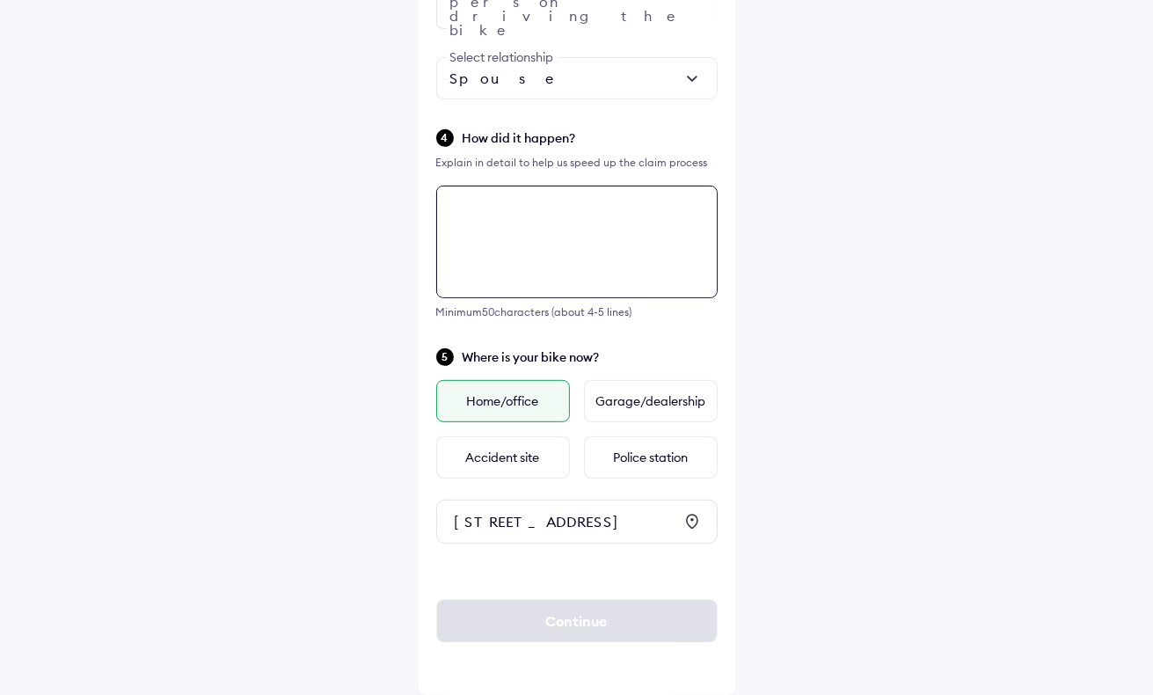
scroll to position [690, 0]
type textarea "**********"
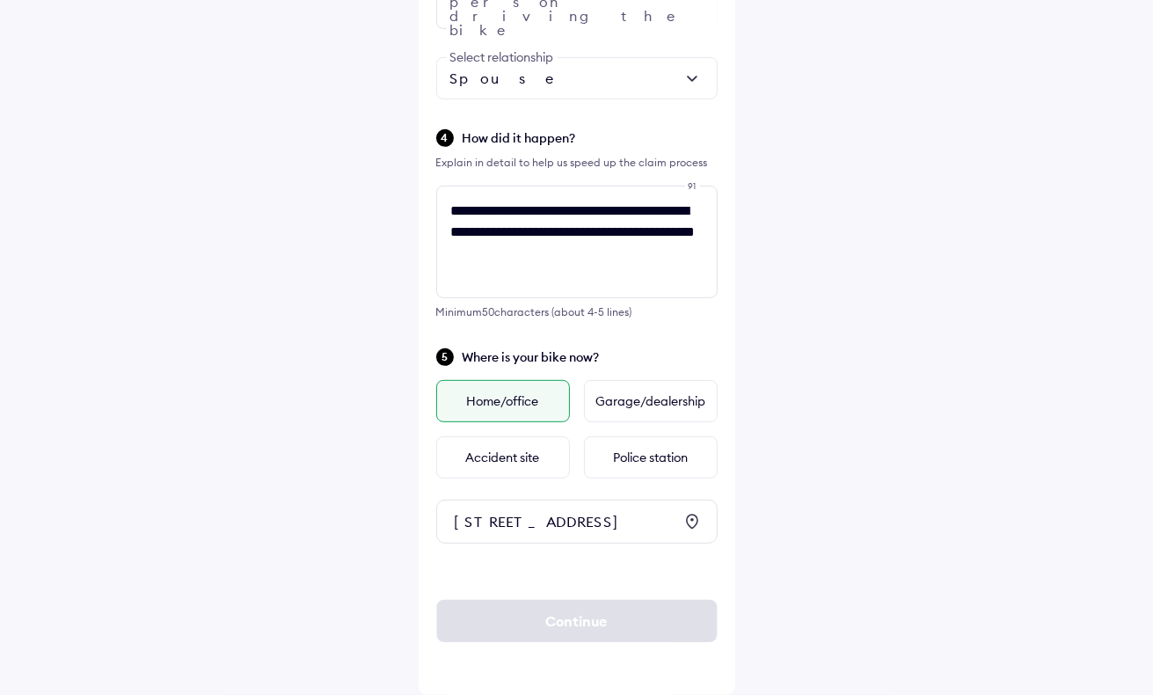
click at [692, 515] on icon at bounding box center [692, 522] width 12 height 15
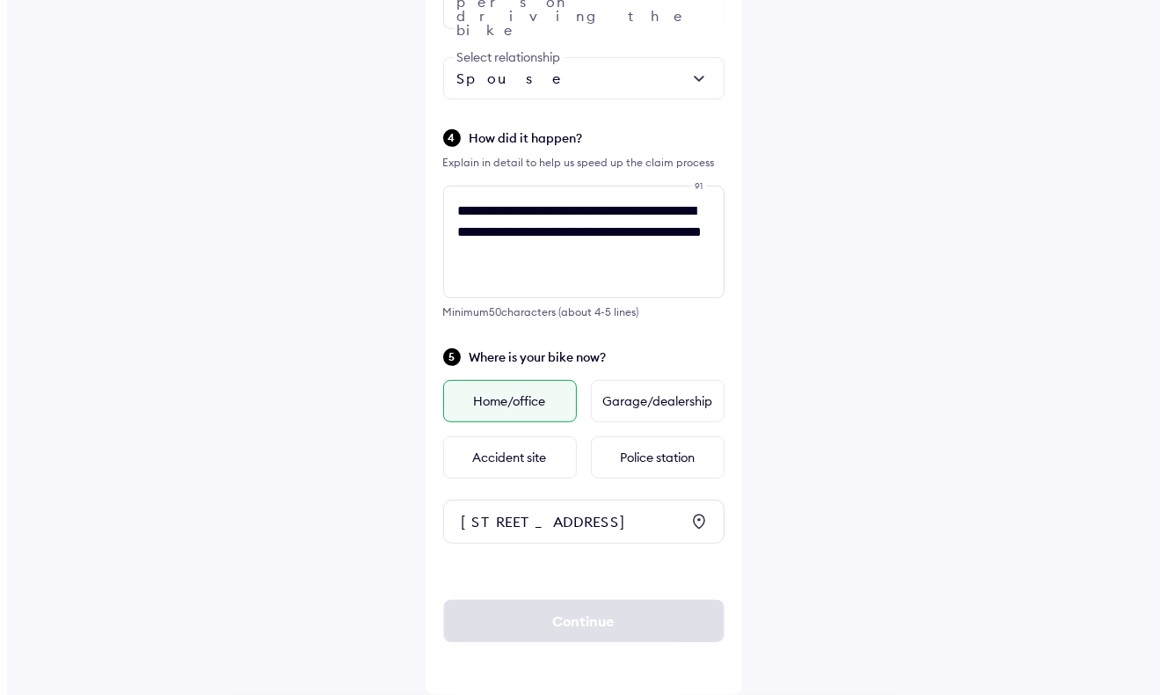
scroll to position [0, 0]
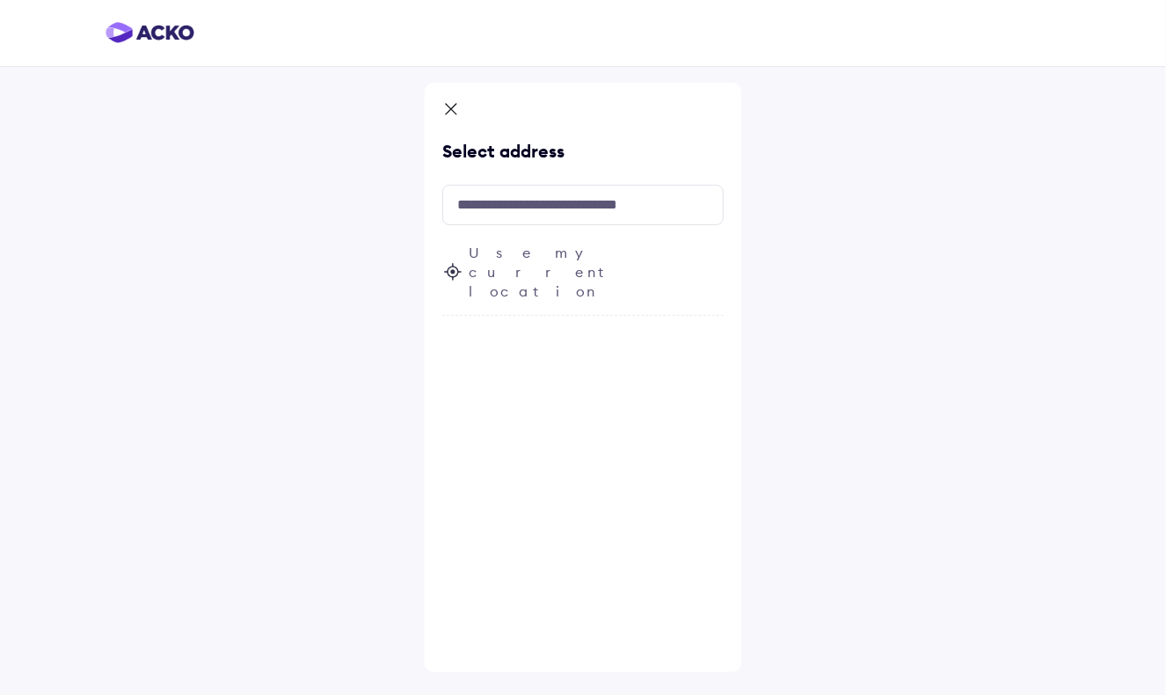
click at [574, 251] on span "Use my current location" at bounding box center [596, 272] width 255 height 58
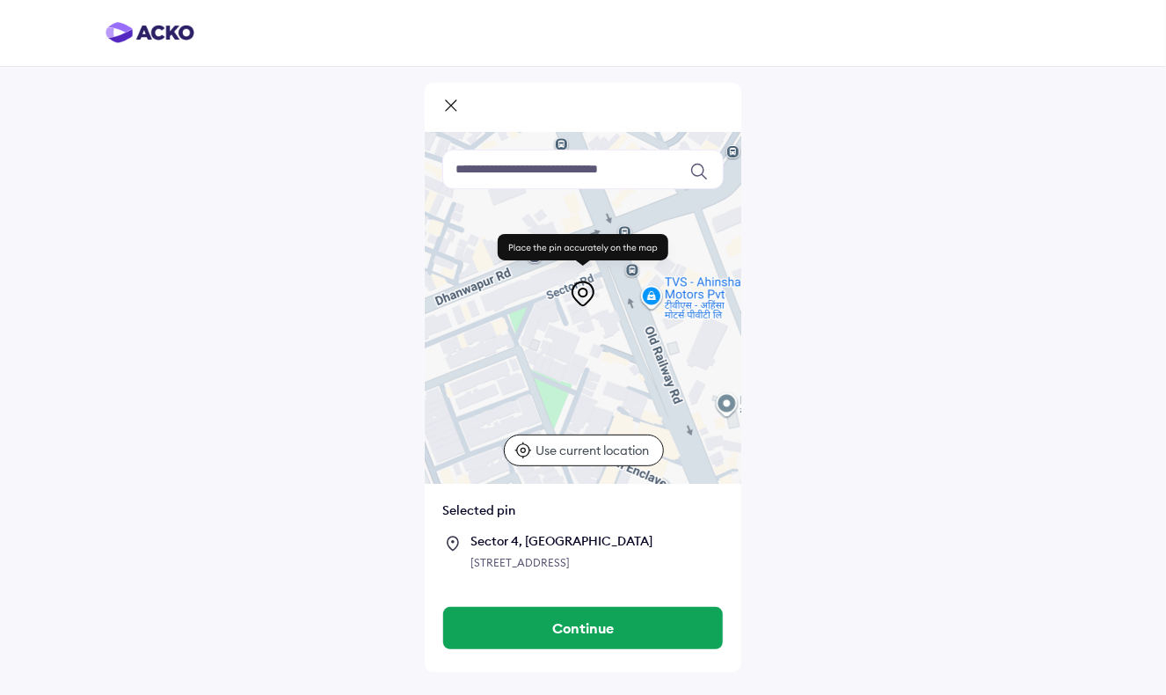
drag, startPoint x: 618, startPoint y: 353, endPoint x: 608, endPoint y: 518, distance: 165.7
click at [608, 518] on div "Keyboard shortcuts Map Data Map data ©2025 Map data ©2025 50 m Click to toggle …" at bounding box center [583, 360] width 317 height 457
click at [619, 409] on div at bounding box center [583, 308] width 317 height 352
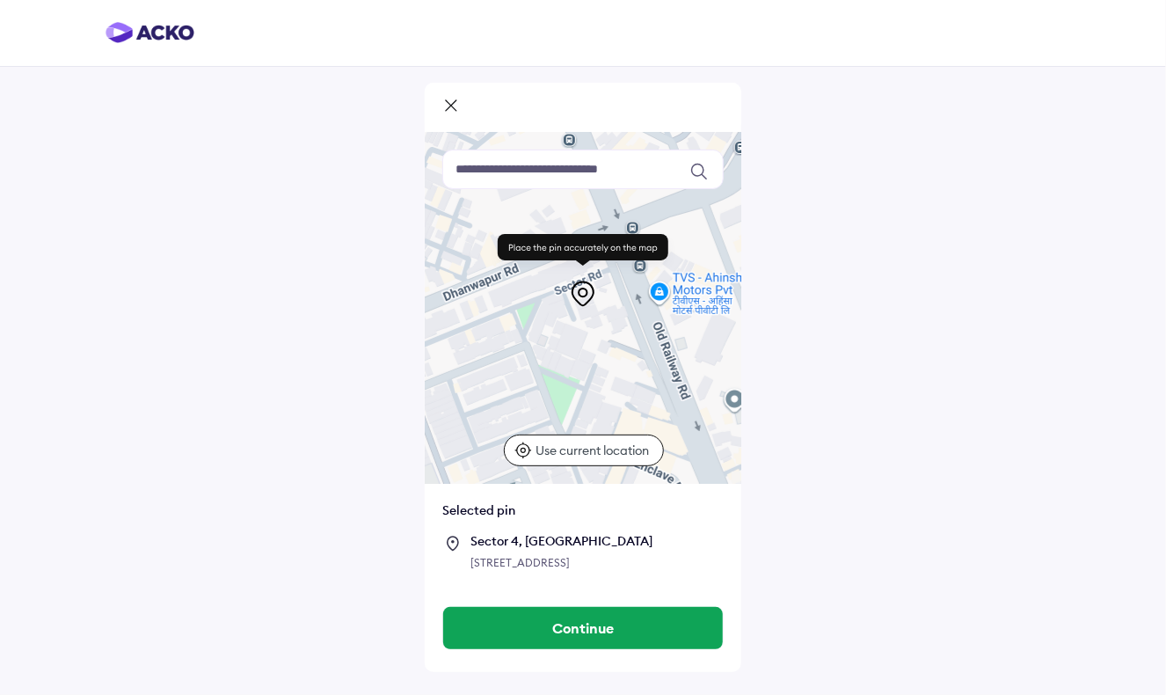
click at [628, 409] on div at bounding box center [583, 308] width 317 height 352
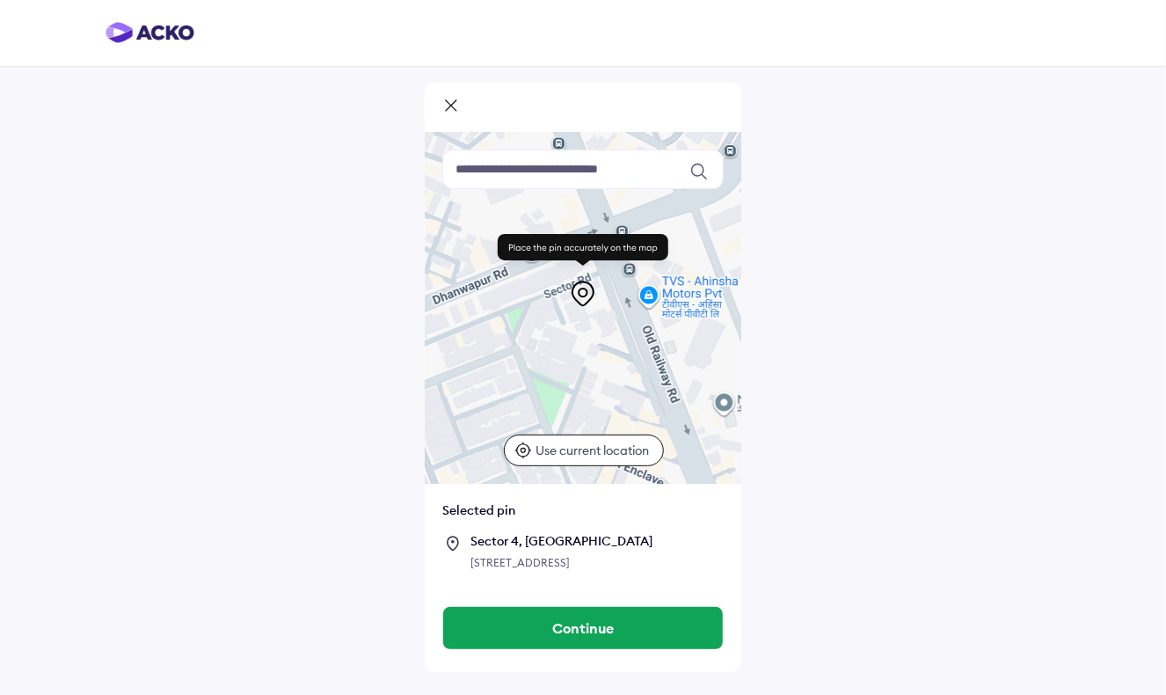
drag, startPoint x: 628, startPoint y: 409, endPoint x: 616, endPoint y: 413, distance: 12.8
click at [616, 413] on div at bounding box center [583, 308] width 317 height 352
click at [610, 414] on div at bounding box center [583, 308] width 317 height 352
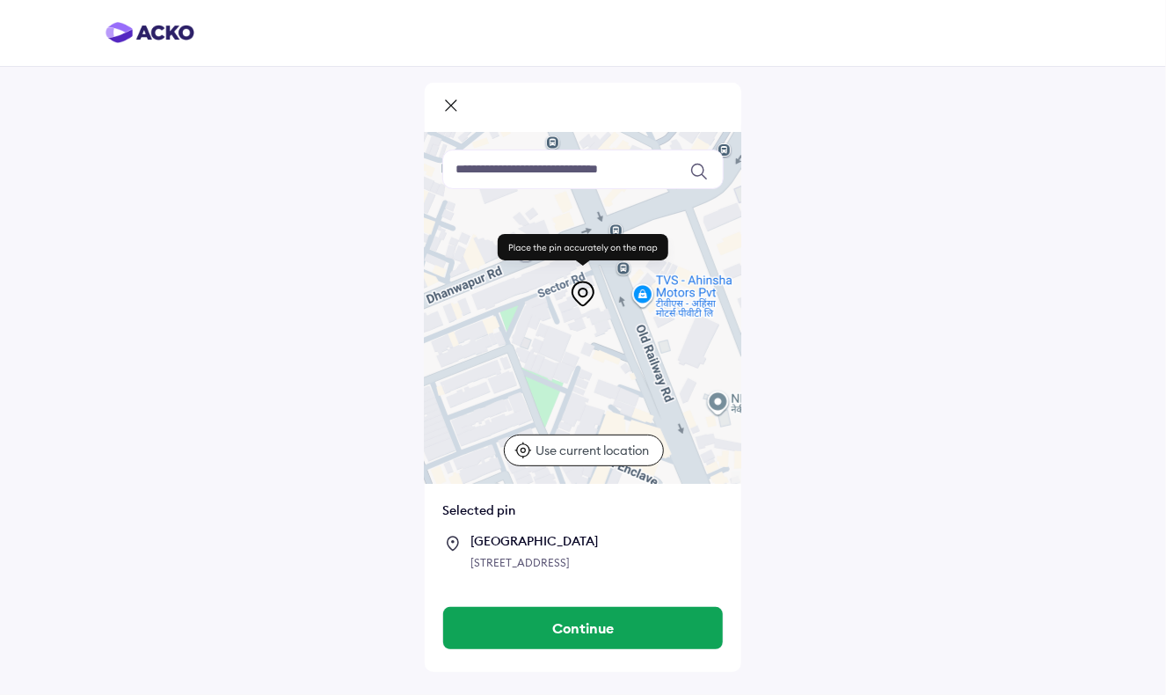
click at [603, 413] on div at bounding box center [583, 308] width 317 height 352
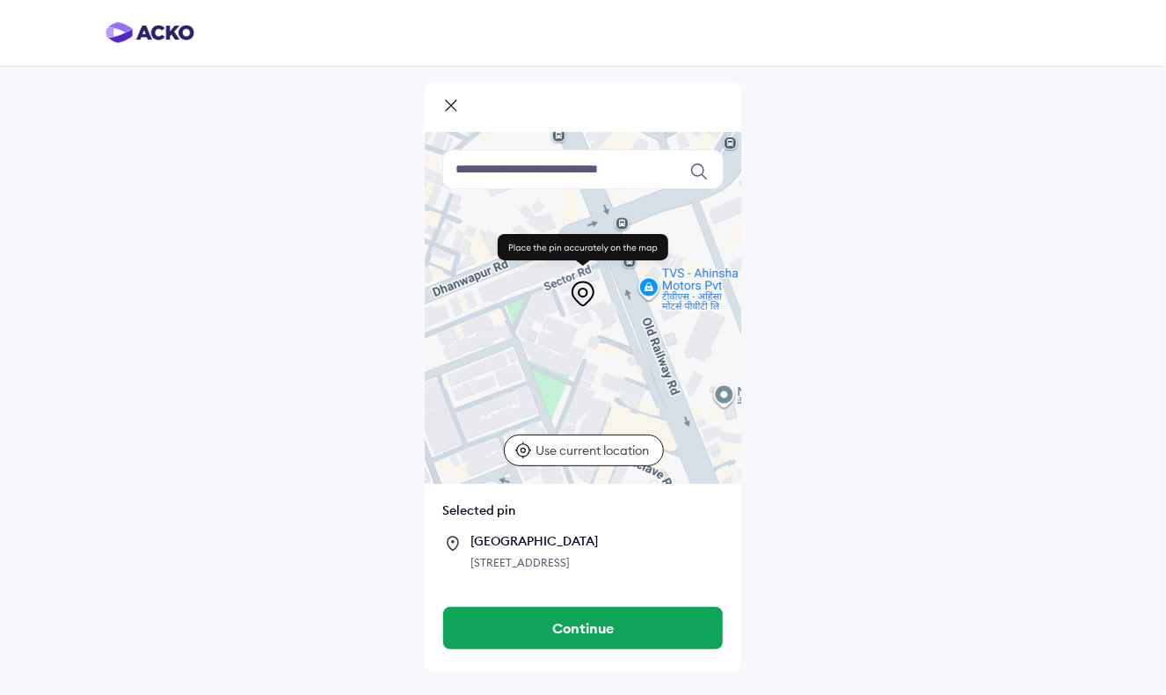
drag, startPoint x: 605, startPoint y: 413, endPoint x: 613, endPoint y: 406, distance: 10.6
click at [613, 406] on div at bounding box center [583, 308] width 317 height 352
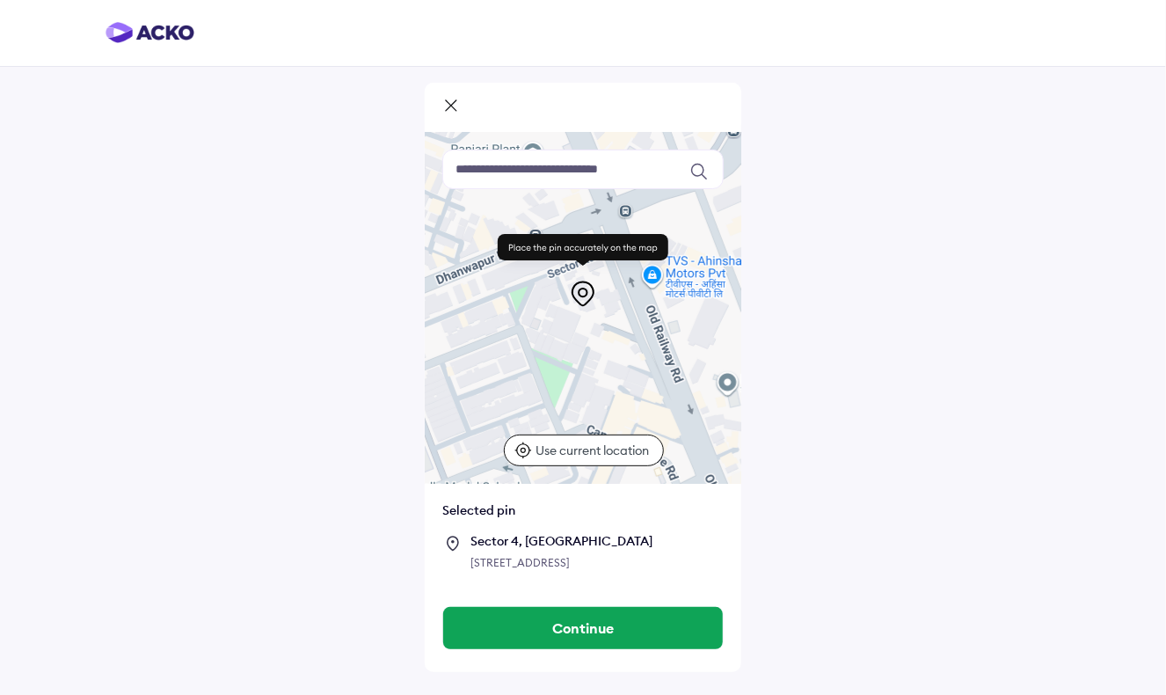
drag, startPoint x: 613, startPoint y: 406, endPoint x: 618, endPoint y: 391, distance: 15.0
click at [618, 391] on div at bounding box center [583, 308] width 317 height 352
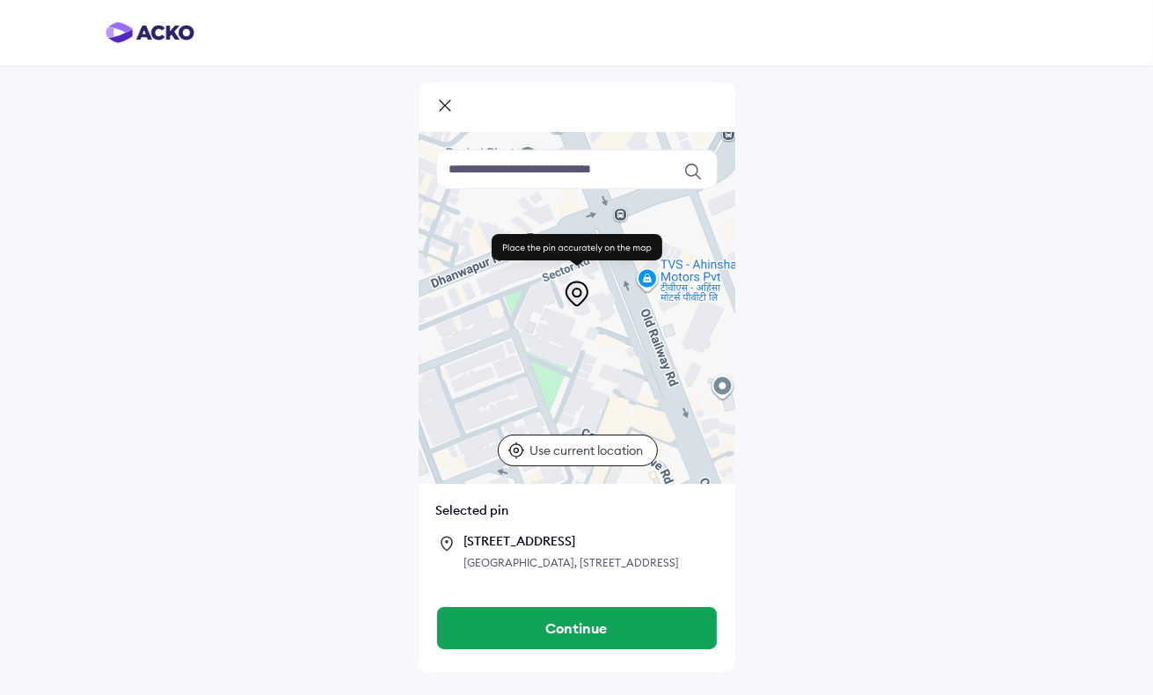
click at [619, 398] on div at bounding box center [577, 308] width 317 height 352
click at [619, 403] on div at bounding box center [577, 308] width 317 height 352
click at [626, 403] on div at bounding box center [577, 308] width 317 height 352
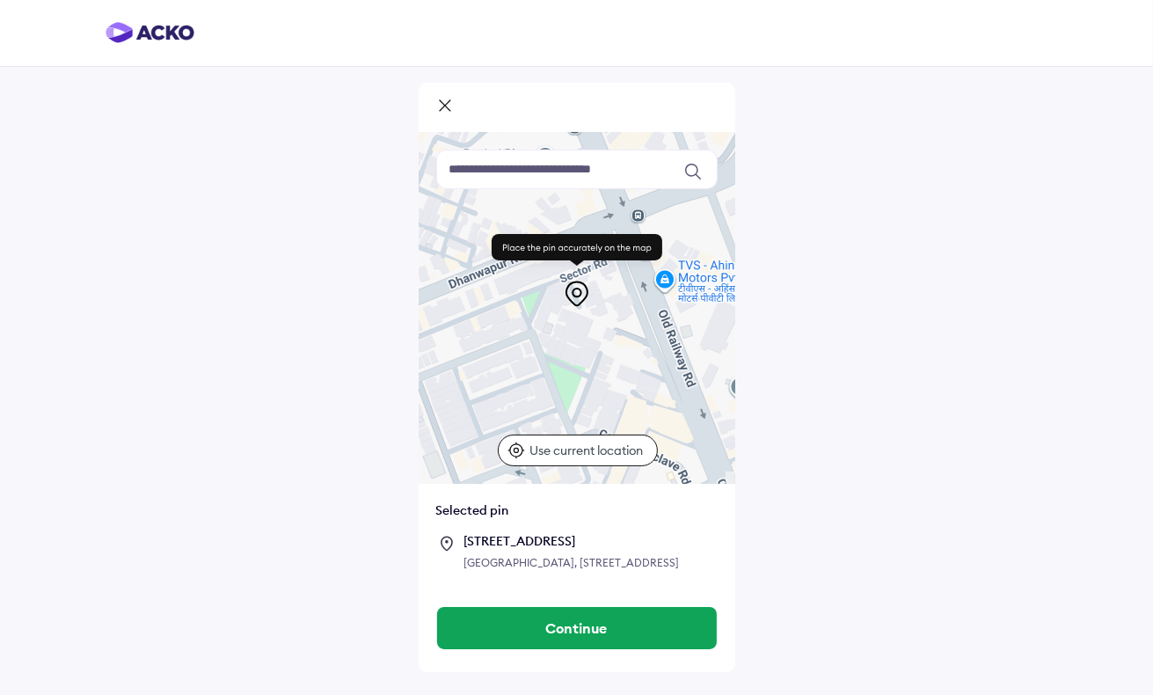
drag, startPoint x: 626, startPoint y: 403, endPoint x: 640, endPoint y: 401, distance: 14.2
click at [640, 401] on div at bounding box center [577, 308] width 317 height 352
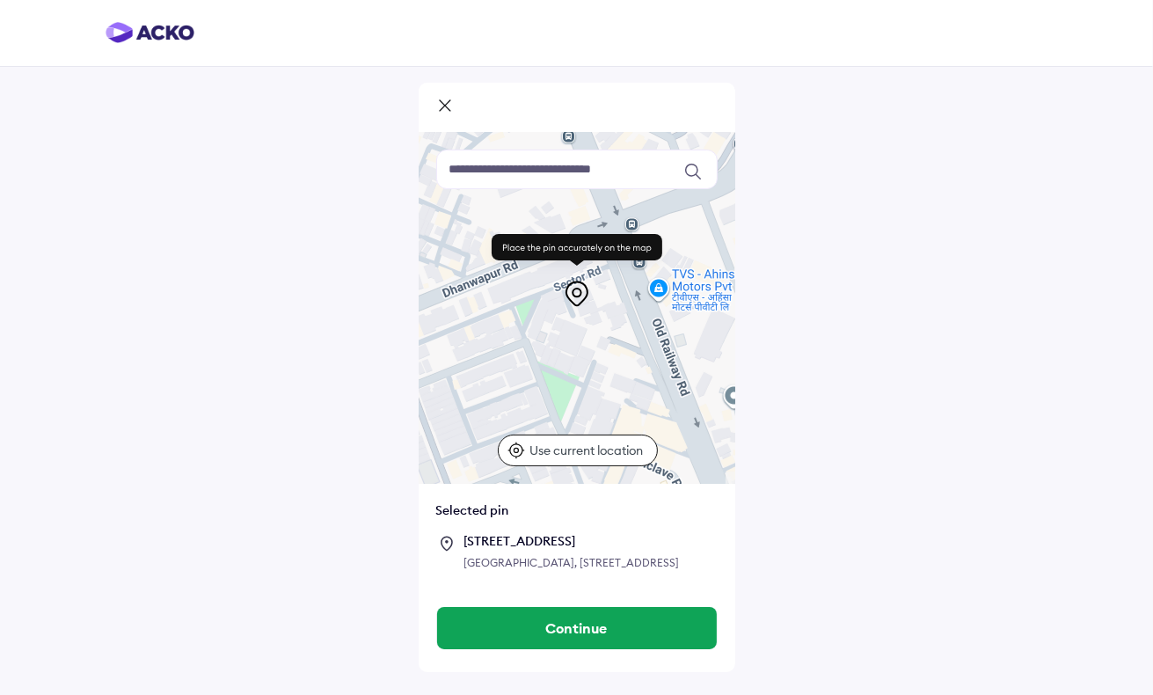
drag, startPoint x: 603, startPoint y: 359, endPoint x: 614, endPoint y: 368, distance: 14.4
click at [614, 368] on div at bounding box center [577, 308] width 317 height 352
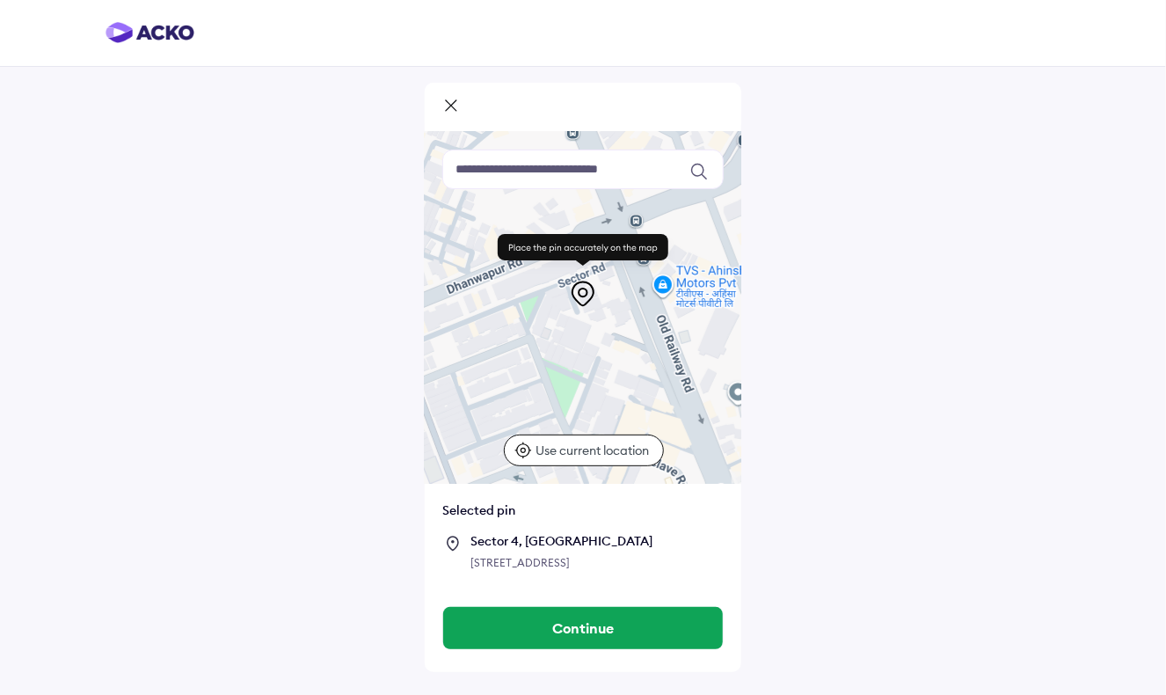
click at [612, 362] on div at bounding box center [583, 308] width 317 height 352
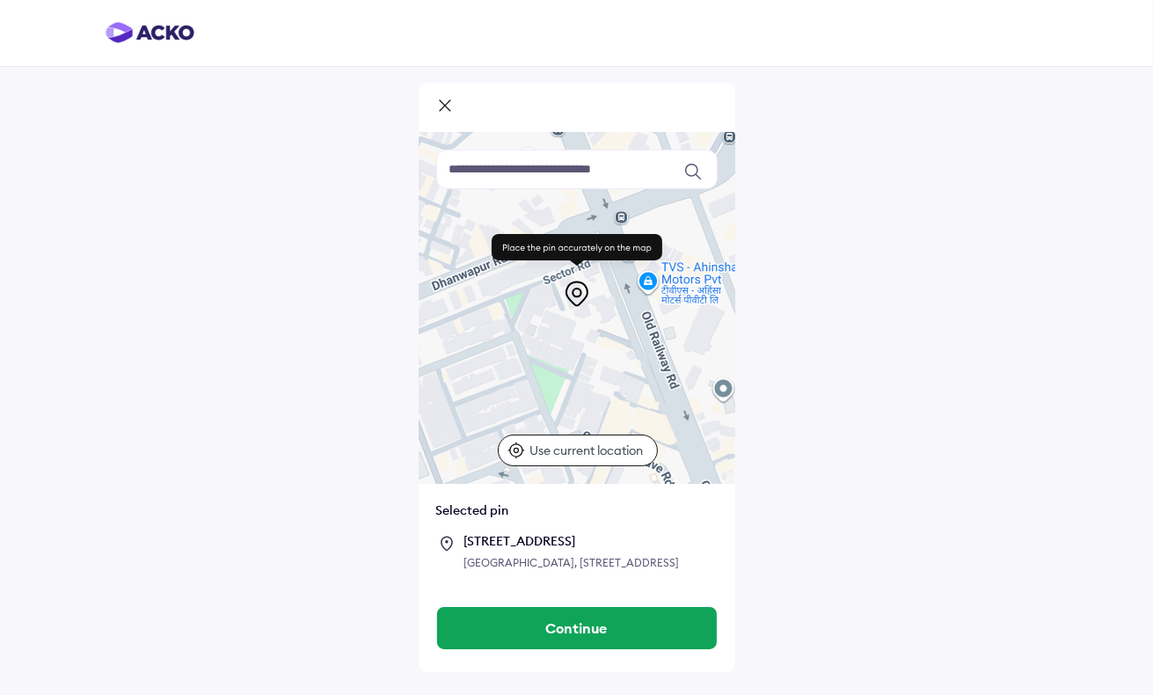
drag, startPoint x: 612, startPoint y: 362, endPoint x: 602, endPoint y: 359, distance: 11.1
click at [602, 359] on div at bounding box center [577, 308] width 317 height 352
click at [598, 352] on div at bounding box center [577, 308] width 317 height 352
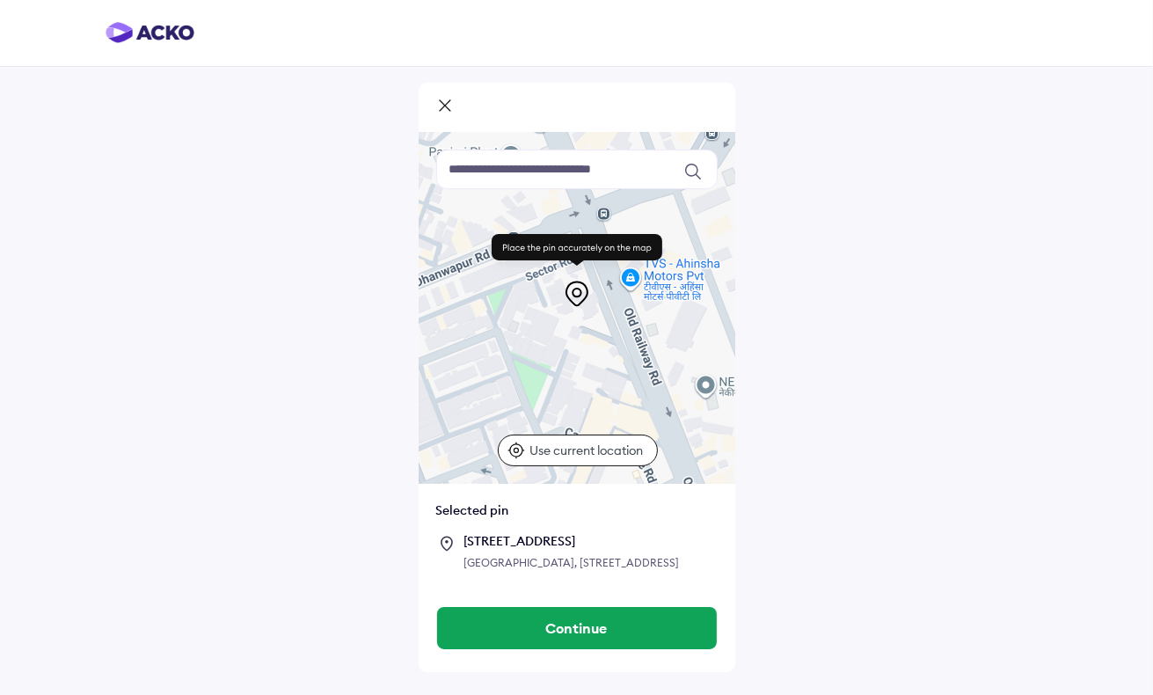
drag, startPoint x: 598, startPoint y: 352, endPoint x: 581, endPoint y: 353, distance: 16.7
click at [581, 353] on div at bounding box center [577, 308] width 317 height 352
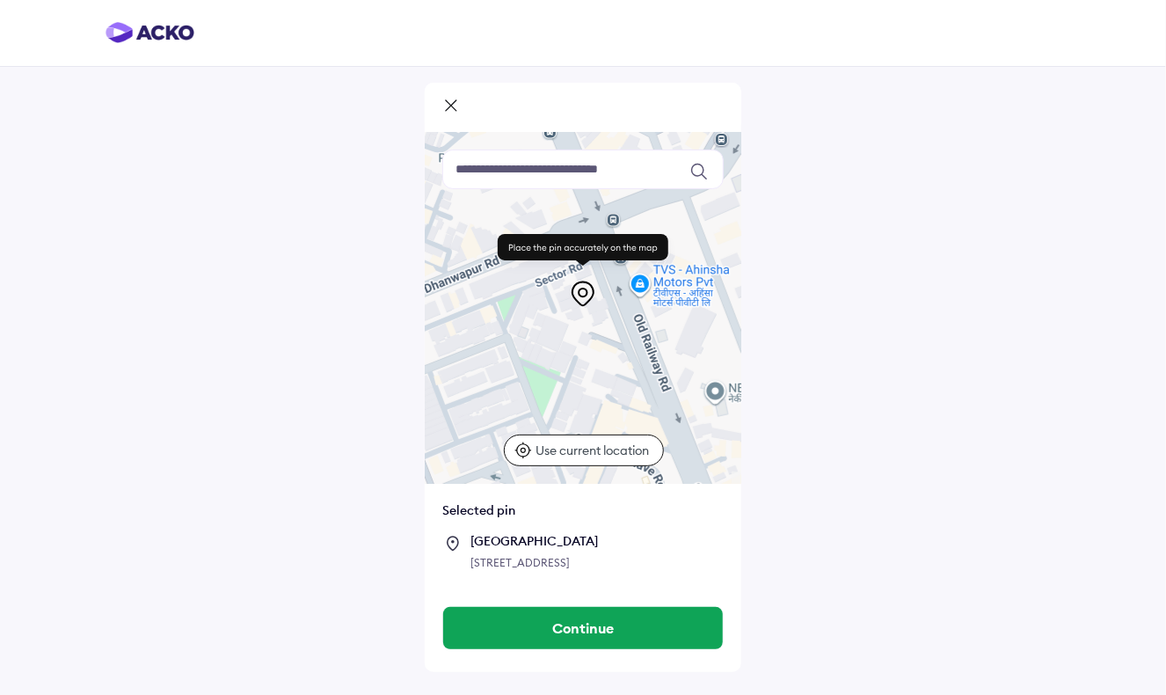
drag, startPoint x: 582, startPoint y: 311, endPoint x: 584, endPoint y: 320, distance: 9.8
click at [584, 320] on div at bounding box center [583, 308] width 317 height 352
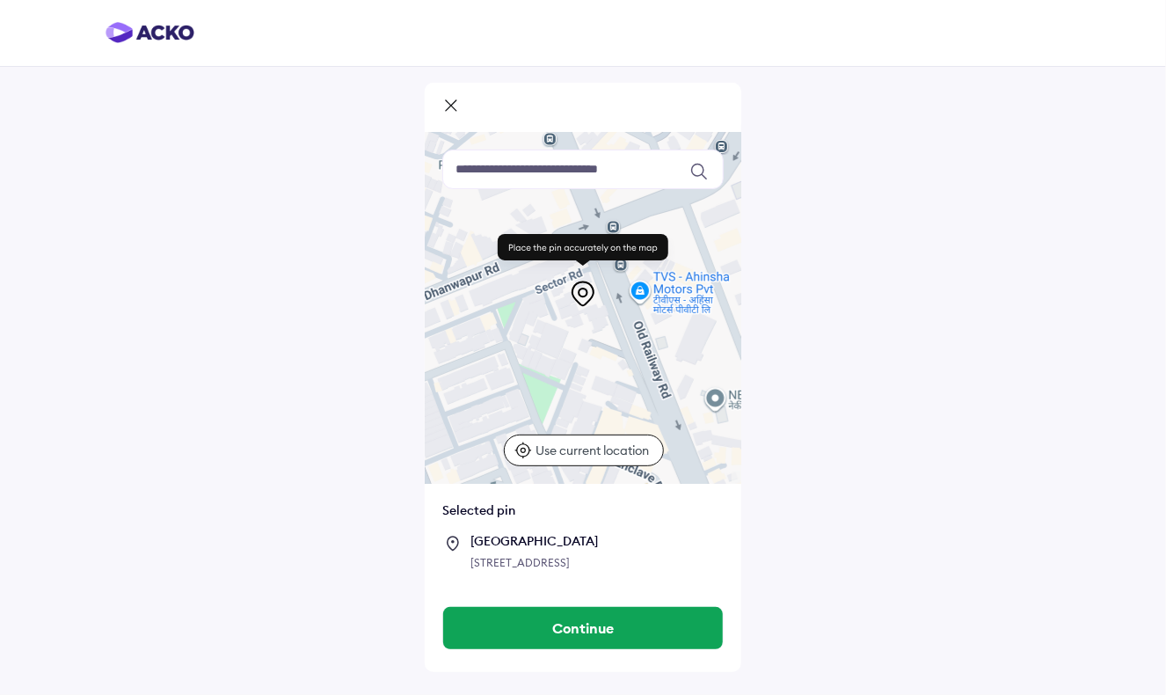
click at [587, 332] on div at bounding box center [583, 308] width 317 height 352
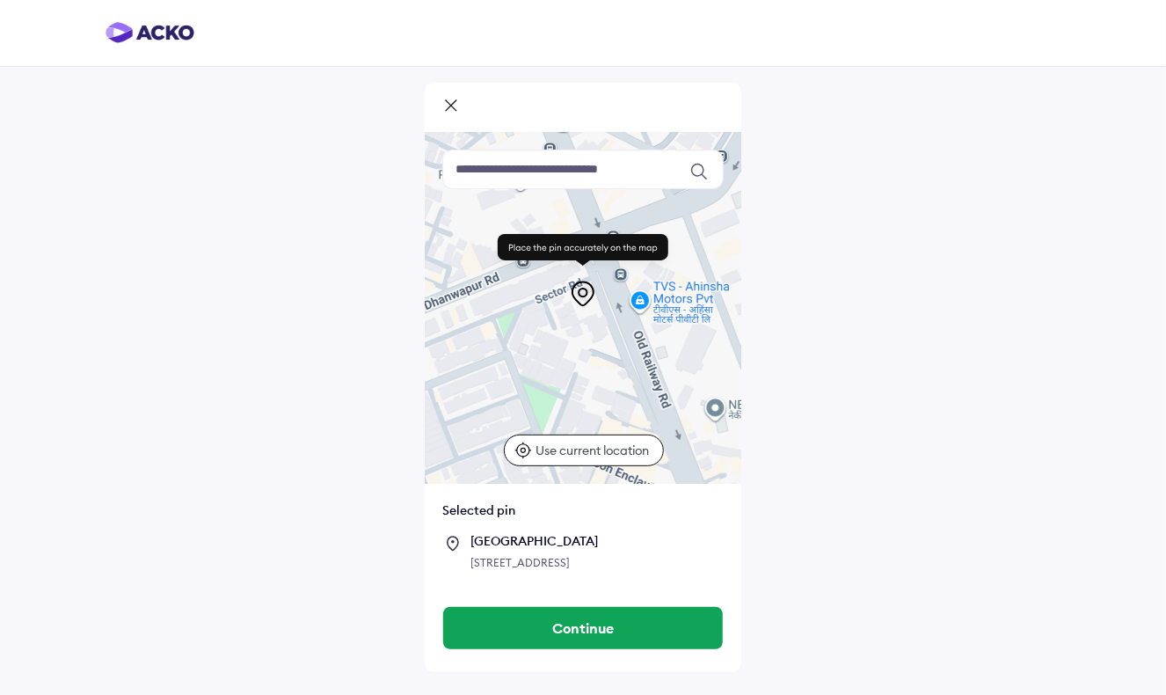
drag, startPoint x: 587, startPoint y: 331, endPoint x: 587, endPoint y: 342, distance: 11.4
click at [587, 342] on div at bounding box center [583, 308] width 317 height 352
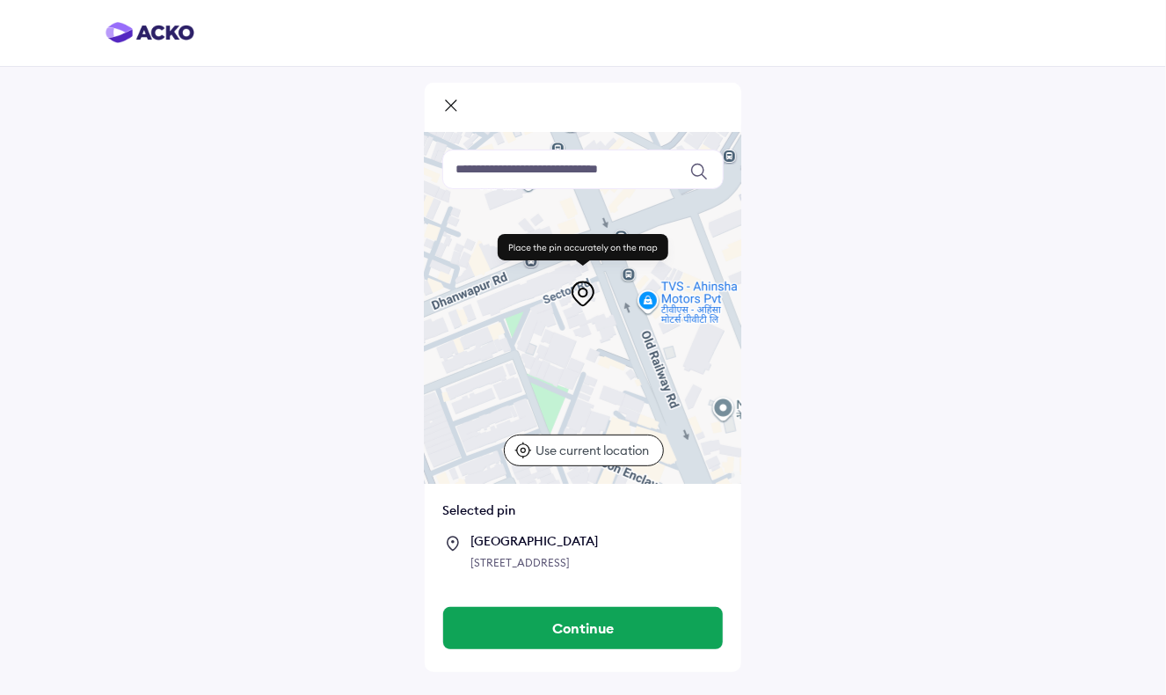
drag, startPoint x: 587, startPoint y: 342, endPoint x: 596, endPoint y: 343, distance: 9.7
click at [596, 342] on div at bounding box center [583, 308] width 317 height 352
click at [603, 343] on div at bounding box center [583, 308] width 317 height 352
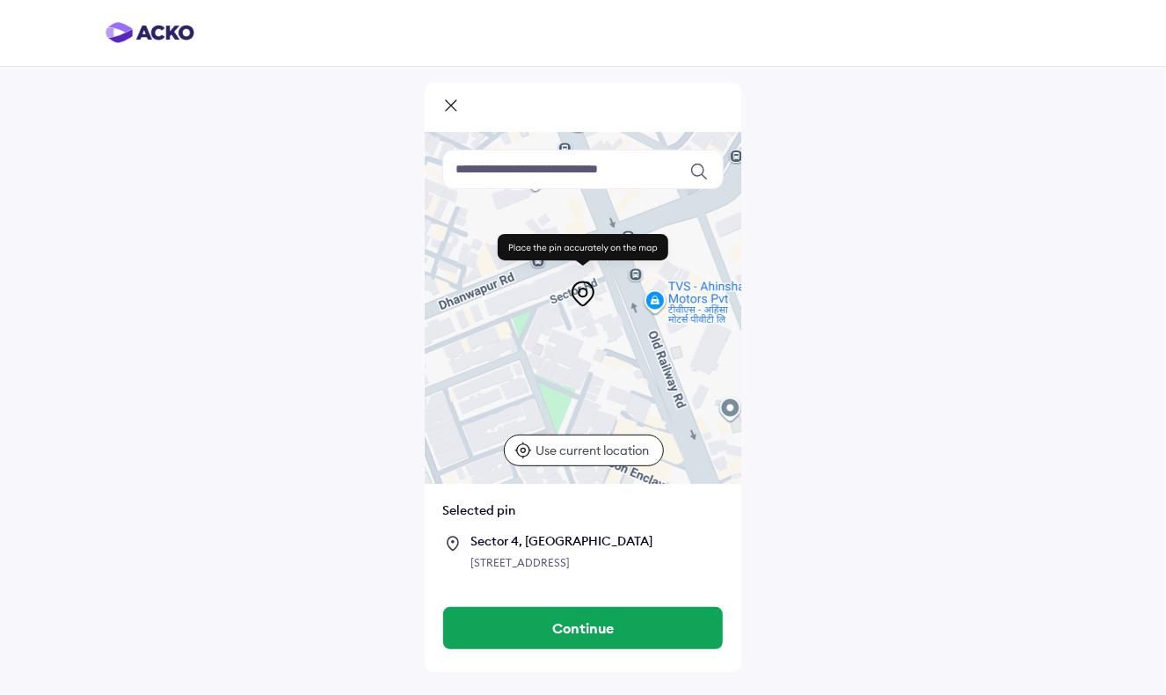
click at [611, 347] on div at bounding box center [583, 308] width 317 height 352
click at [616, 344] on div at bounding box center [583, 308] width 317 height 352
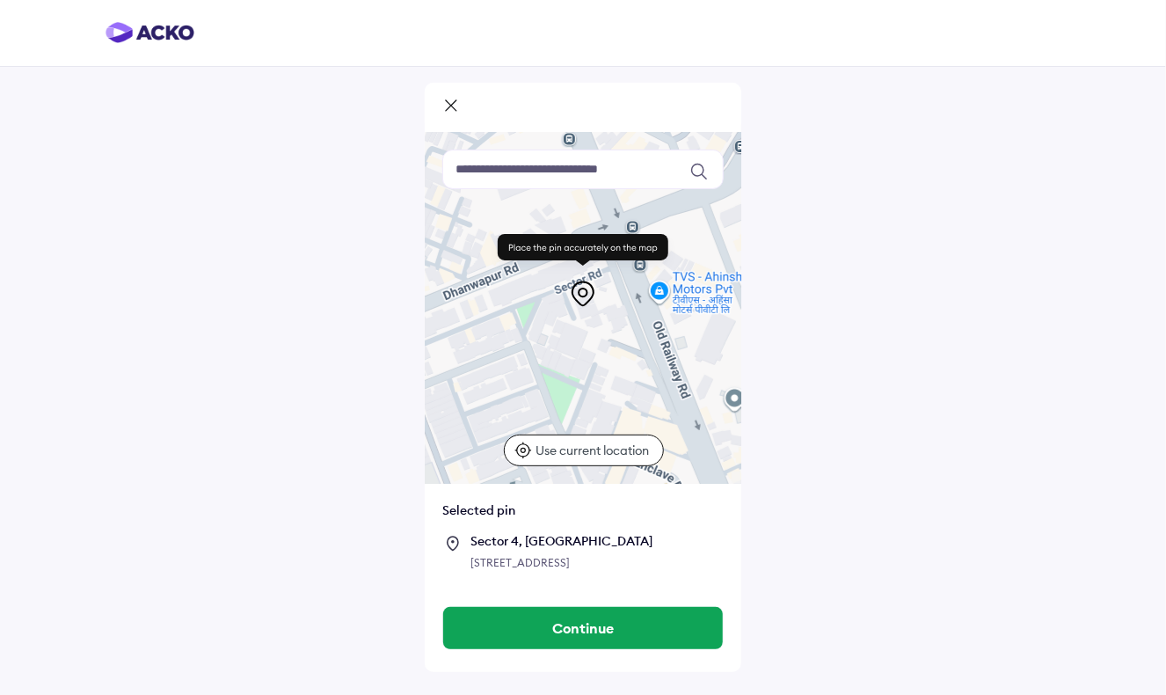
click at [615, 343] on div at bounding box center [583, 308] width 317 height 352
click at [616, 337] on div at bounding box center [583, 308] width 317 height 352
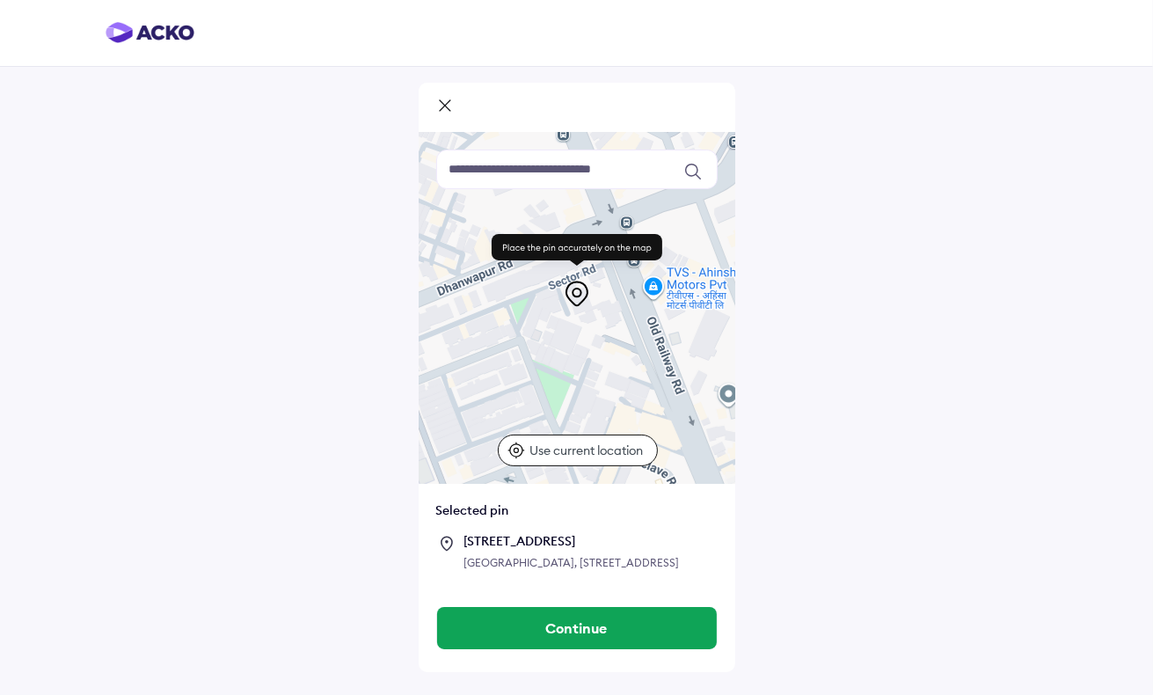
click at [622, 572] on div "CGP HOMES TOWER, 8A, Street No. 3, next to SAGAR HOMES, near CGP HOMES, Laxman …" at bounding box center [590, 563] width 253 height 18
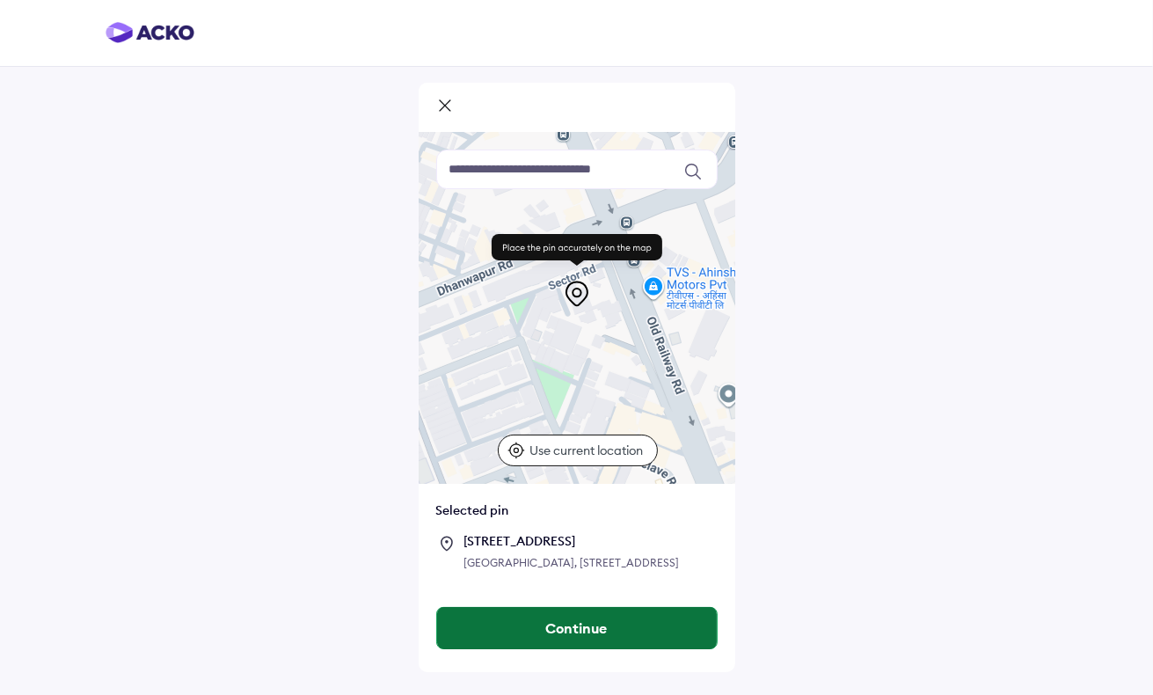
click at [608, 649] on button "Continue" at bounding box center [577, 628] width 280 height 42
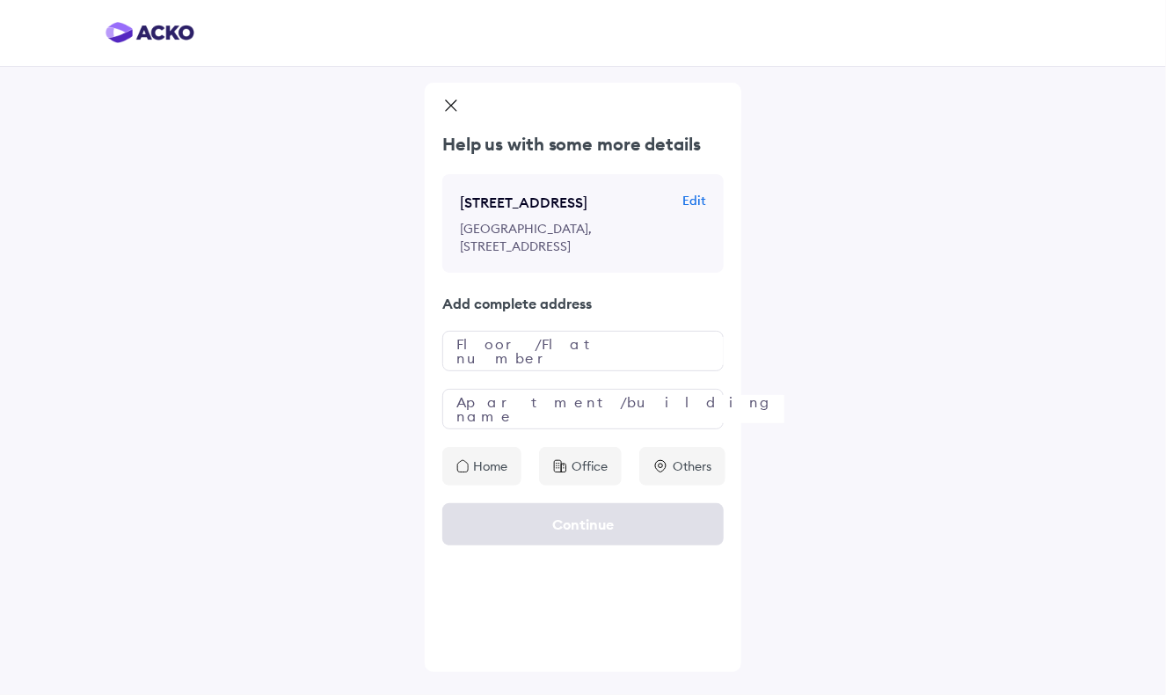
click at [700, 199] on p "Edit" at bounding box center [695, 201] width 24 height 18
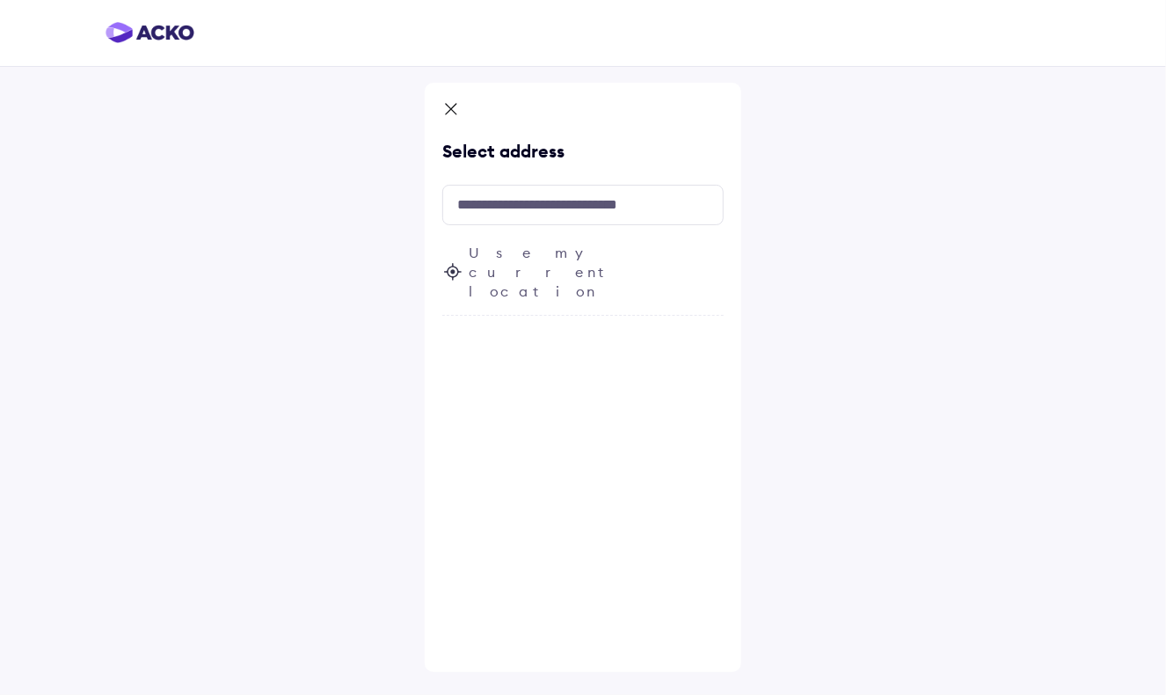
click at [554, 247] on span "Use my current location" at bounding box center [596, 272] width 255 height 58
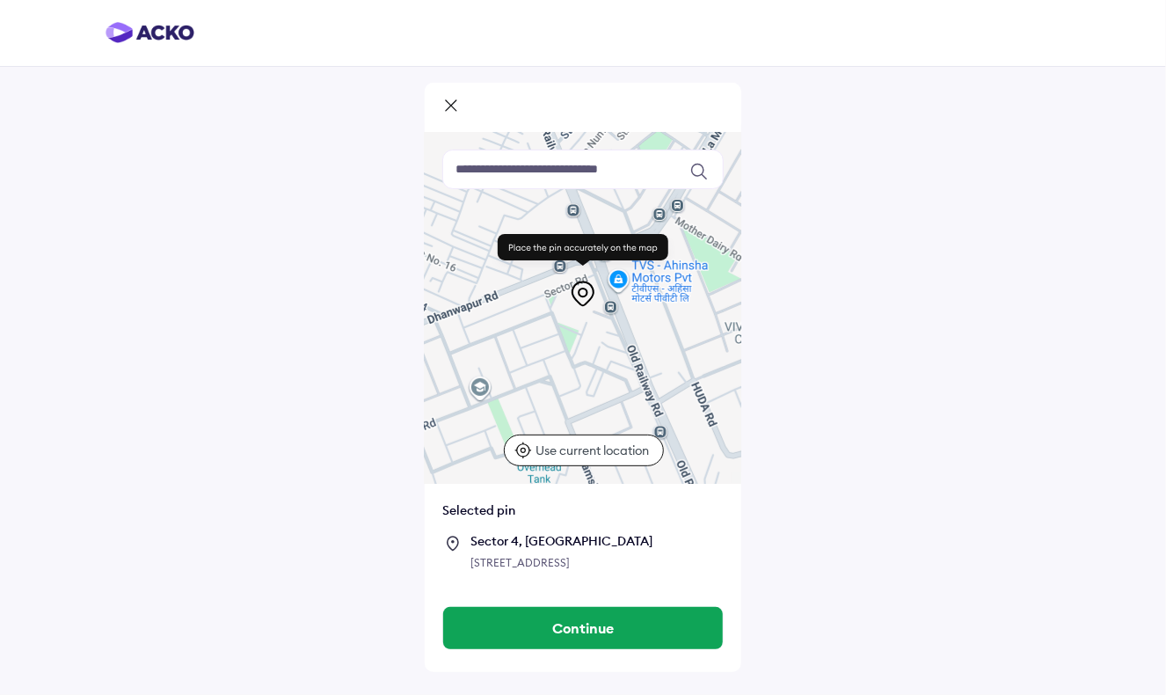
drag, startPoint x: 607, startPoint y: 374, endPoint x: 588, endPoint y: 374, distance: 19.4
click at [588, 374] on div at bounding box center [583, 308] width 317 height 352
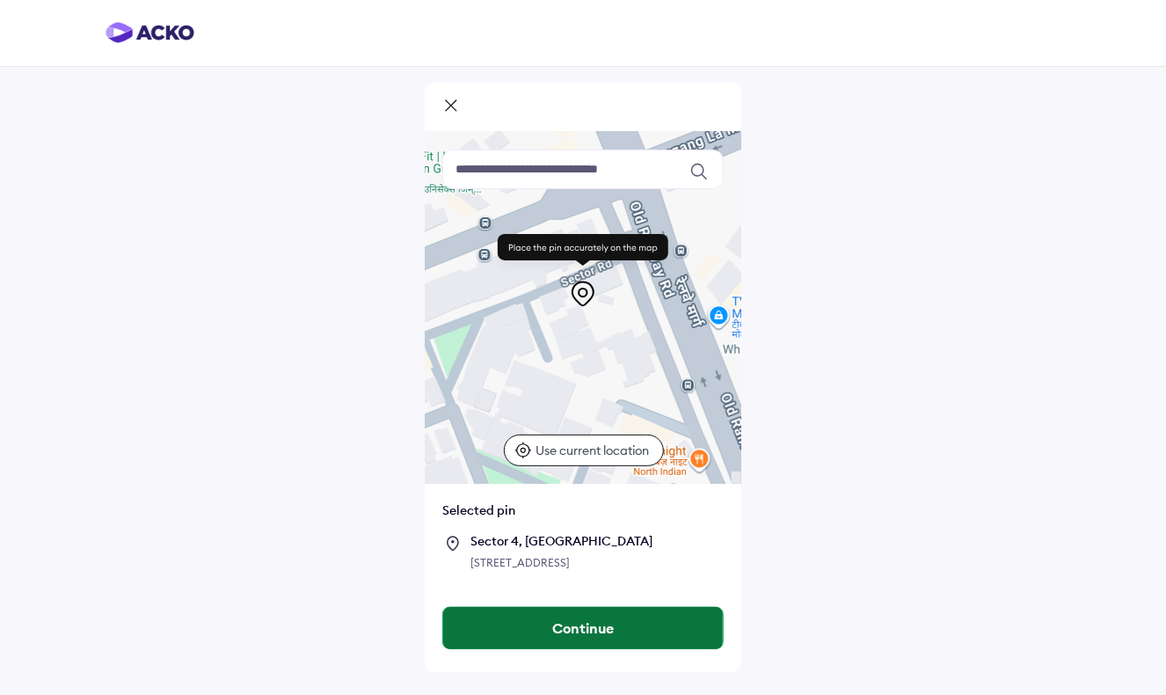
drag, startPoint x: 598, startPoint y: 354, endPoint x: 602, endPoint y: 630, distance: 276.2
click at [603, 632] on div "Keyboard shortcuts Map Data Map data ©2025 Map data ©2025 20 m Click to toggle …" at bounding box center [583, 377] width 317 height 589
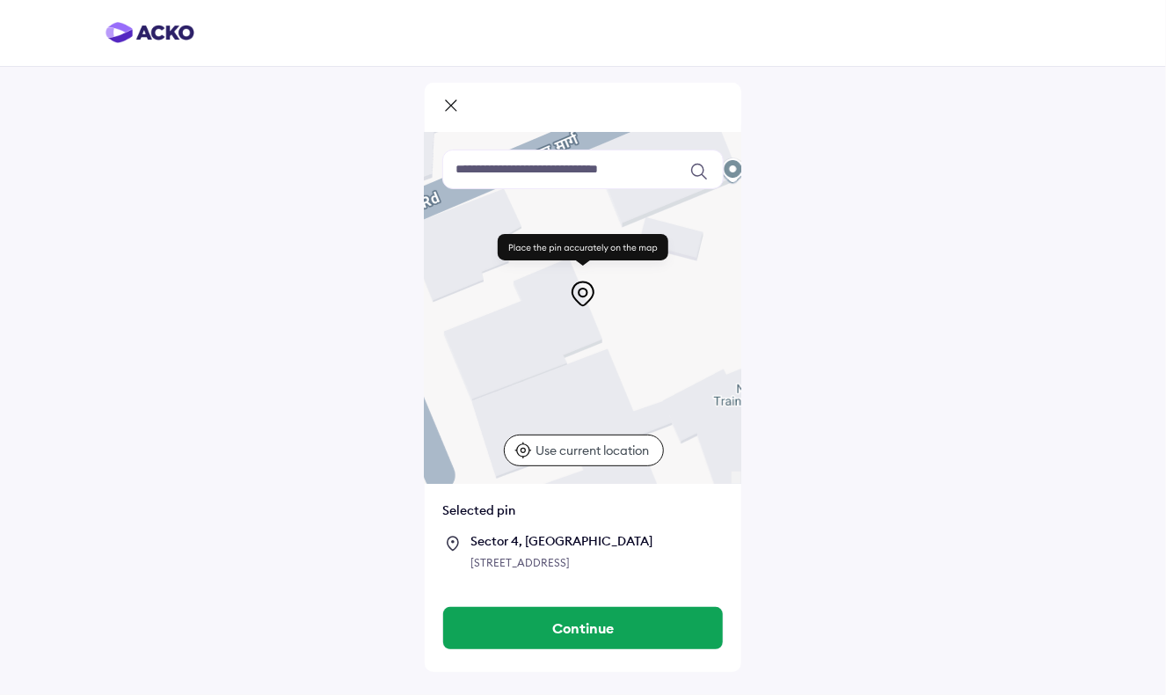
drag, startPoint x: 580, startPoint y: 360, endPoint x: 573, endPoint y: 482, distance: 122.5
click at [573, 482] on div at bounding box center [583, 308] width 317 height 352
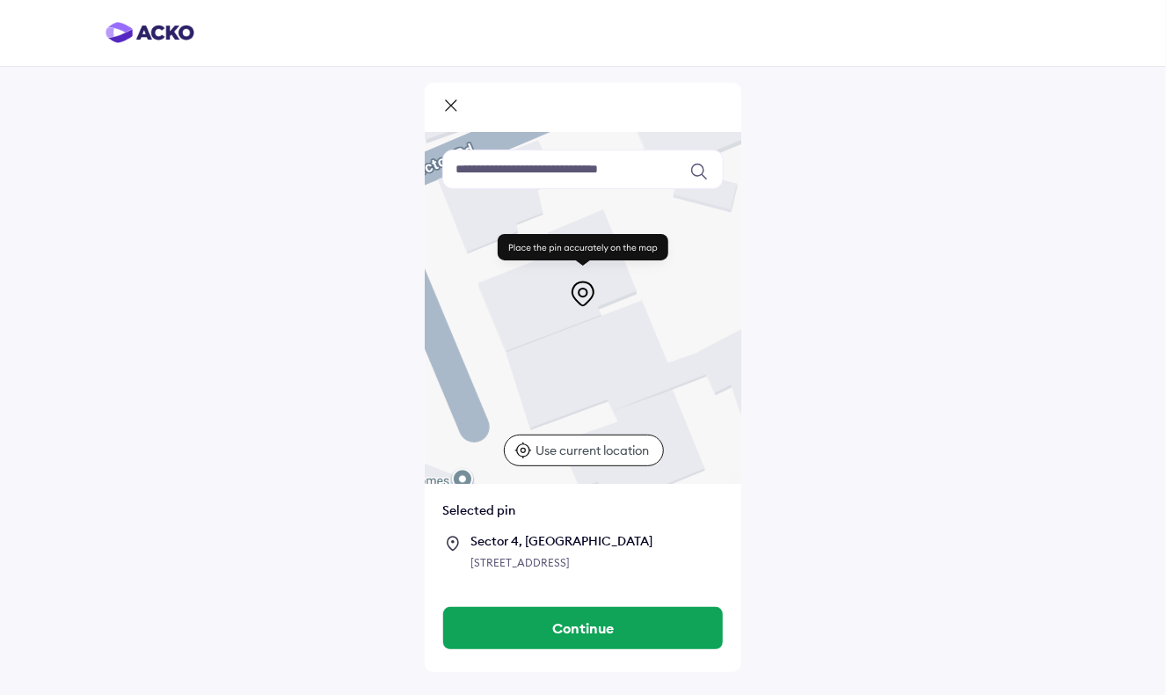
drag, startPoint x: 668, startPoint y: 372, endPoint x: 701, endPoint y: 326, distance: 56.7
click at [701, 326] on div at bounding box center [583, 308] width 317 height 352
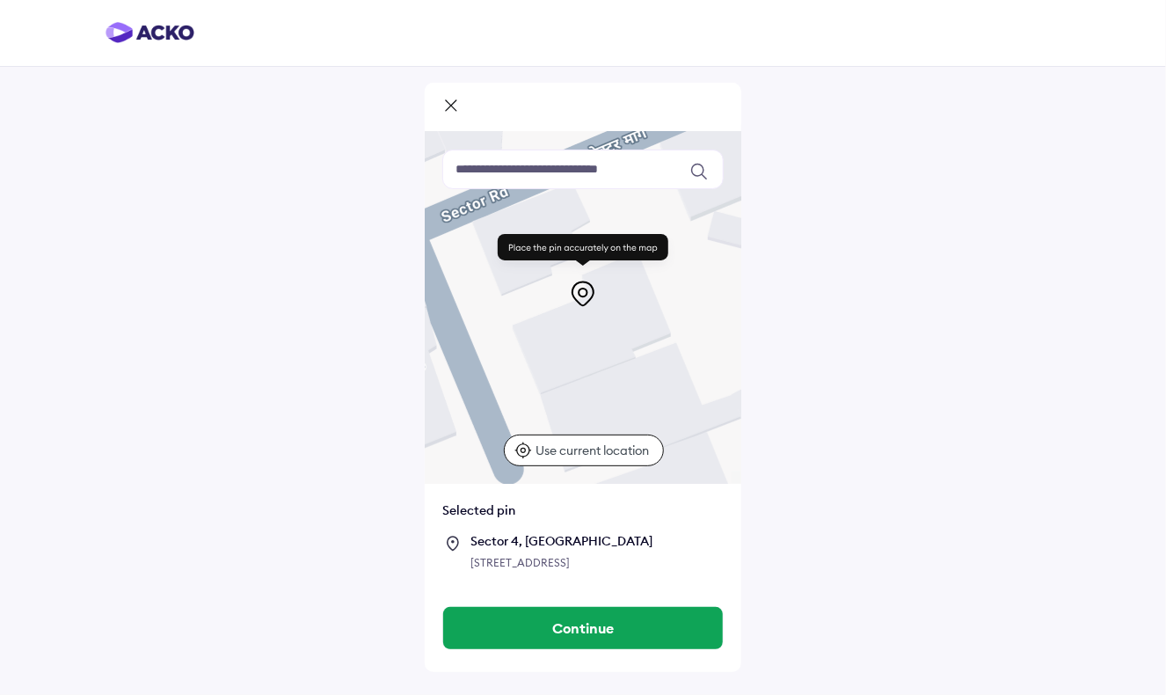
drag, startPoint x: 612, startPoint y: 361, endPoint x: 648, endPoint y: 403, distance: 55.5
click at [648, 403] on div at bounding box center [583, 308] width 317 height 352
click at [593, 245] on rect at bounding box center [583, 247] width 171 height 26
click at [571, 249] on rect at bounding box center [583, 247] width 171 height 26
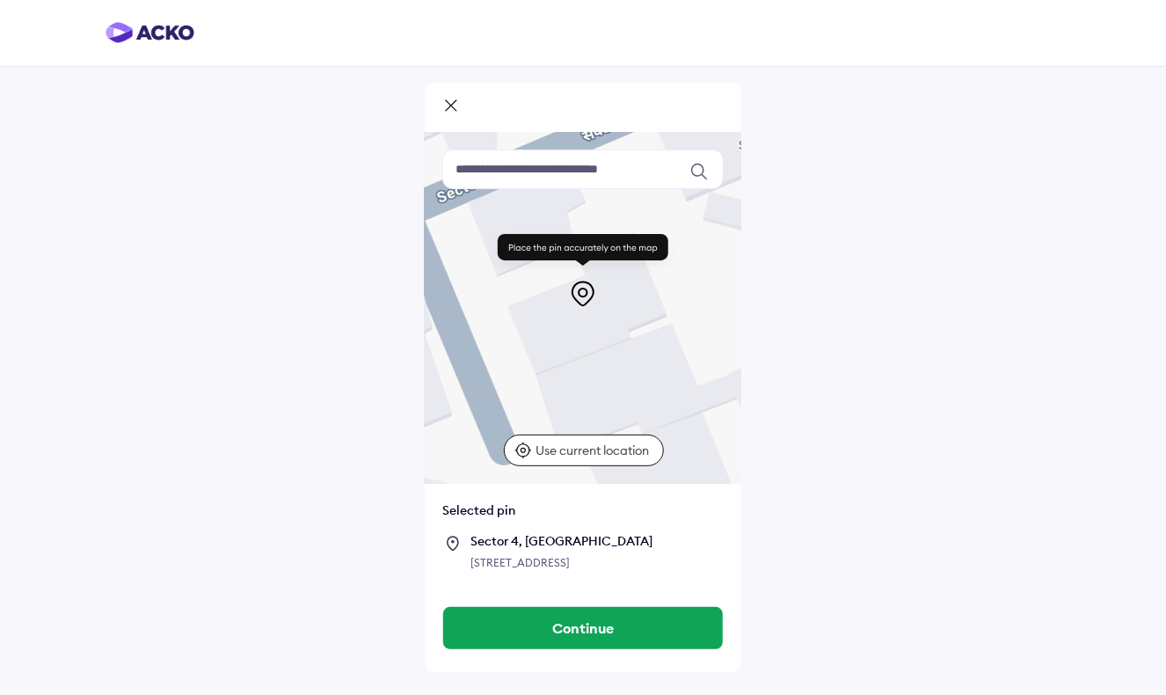
drag, startPoint x: 594, startPoint y: 367, endPoint x: 589, endPoint y: 346, distance: 21.6
click at [589, 346] on div at bounding box center [583, 308] width 317 height 352
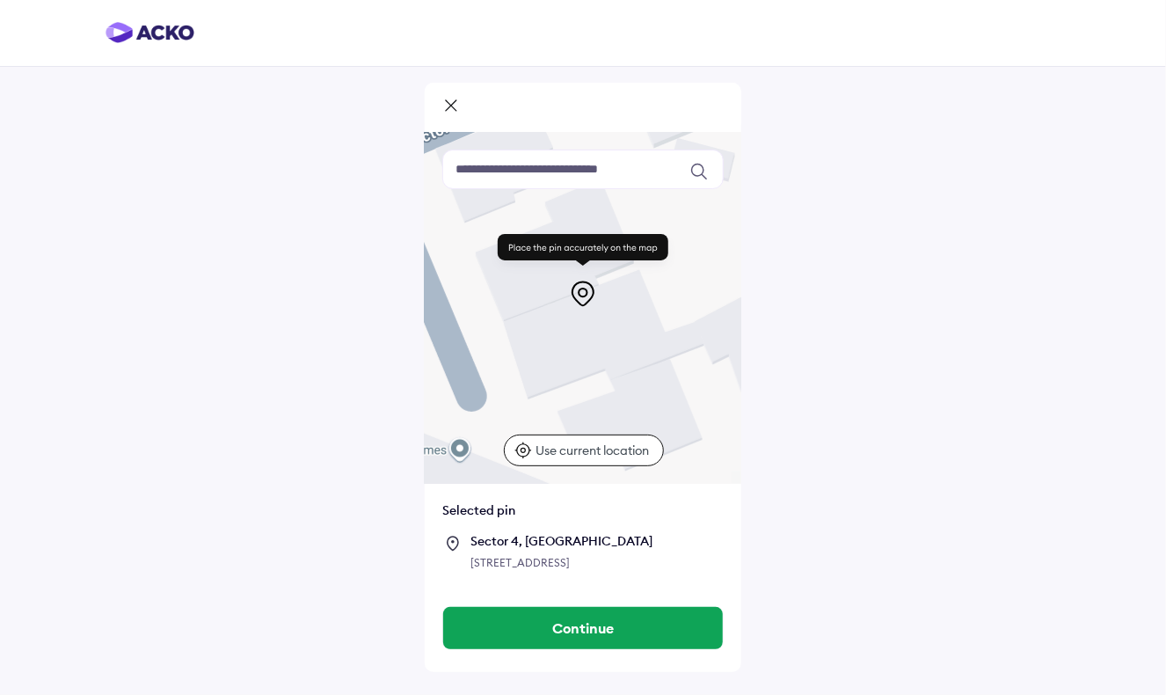
drag, startPoint x: 622, startPoint y: 398, endPoint x: 589, endPoint y: 342, distance: 64.3
click at [589, 342] on div at bounding box center [583, 308] width 317 height 352
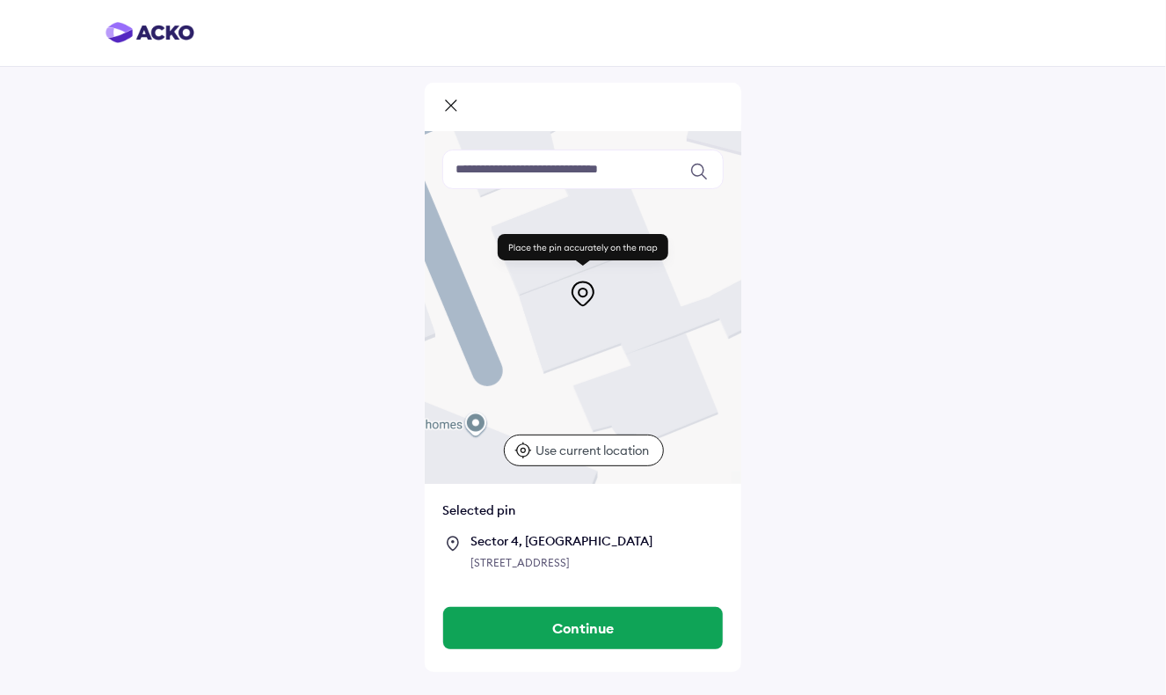
drag, startPoint x: 589, startPoint y: 342, endPoint x: 605, endPoint y: 314, distance: 32.3
click at [605, 314] on div at bounding box center [583, 308] width 317 height 352
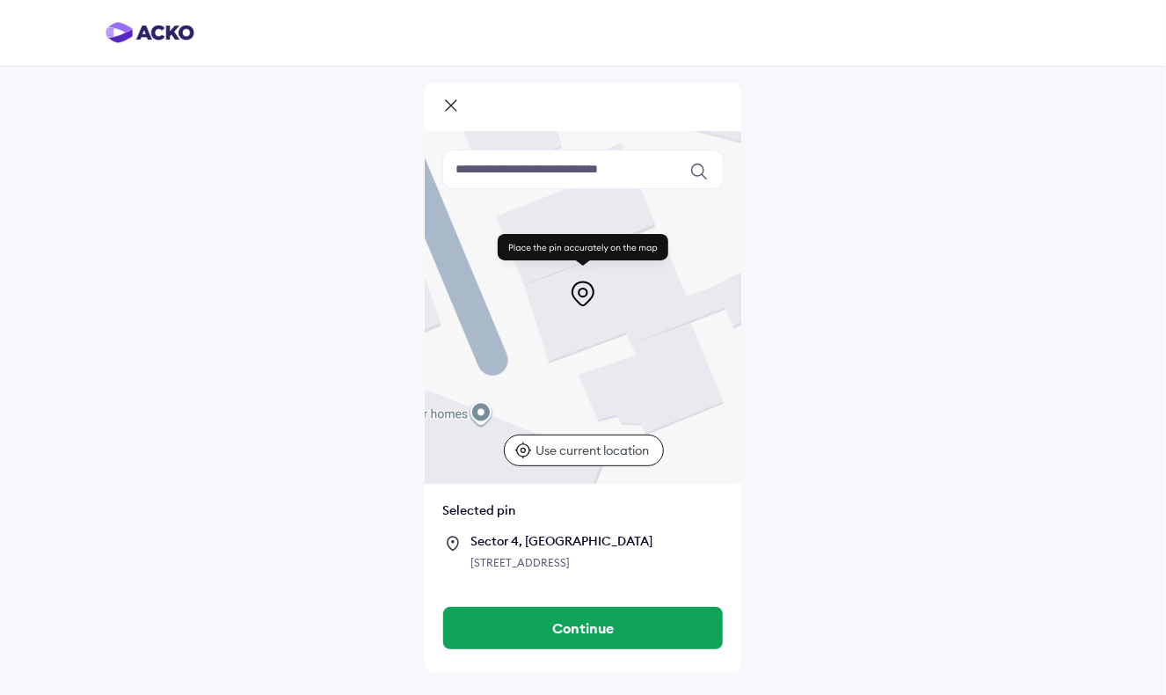
drag, startPoint x: 605, startPoint y: 314, endPoint x: 610, endPoint y: 302, distance: 13.4
click at [610, 302] on div "Keyboard shortcuts Map Data Map data ©2025 Map data ©2025 10 m Click to toggle …" at bounding box center [583, 308] width 317 height 352
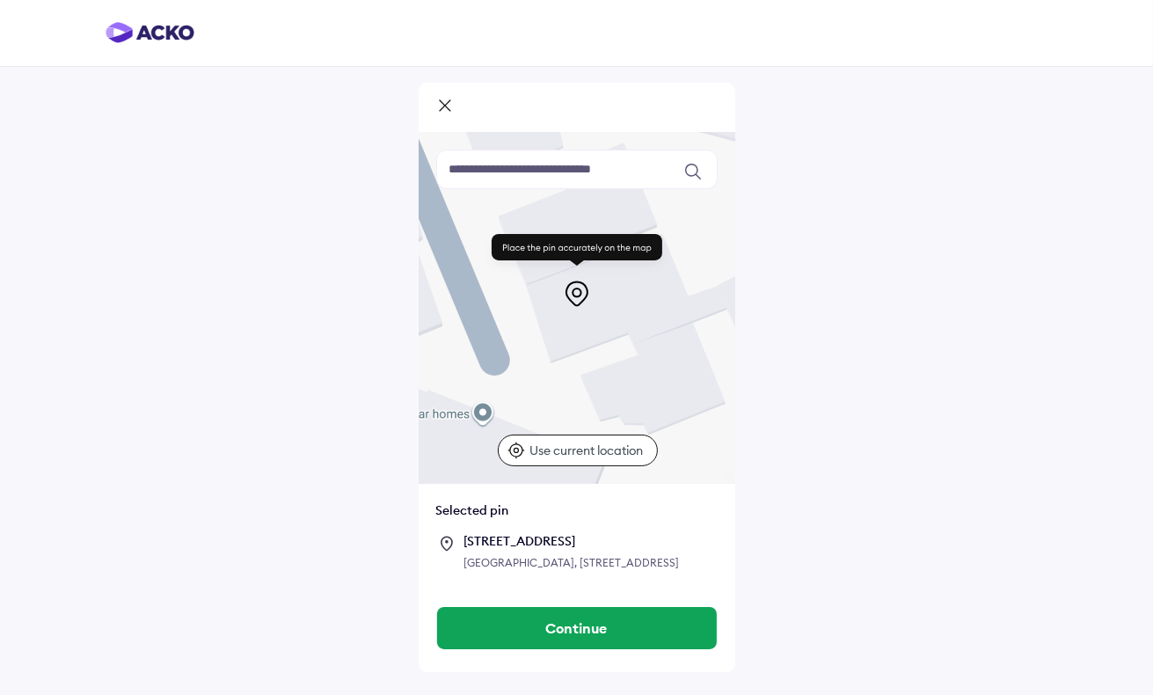
click at [614, 330] on div at bounding box center [577, 308] width 317 height 352
click at [616, 332] on div at bounding box center [577, 308] width 317 height 352
drag, startPoint x: 605, startPoint y: 323, endPoint x: 595, endPoint y: 330, distance: 12.7
click at [595, 330] on div at bounding box center [577, 308] width 317 height 352
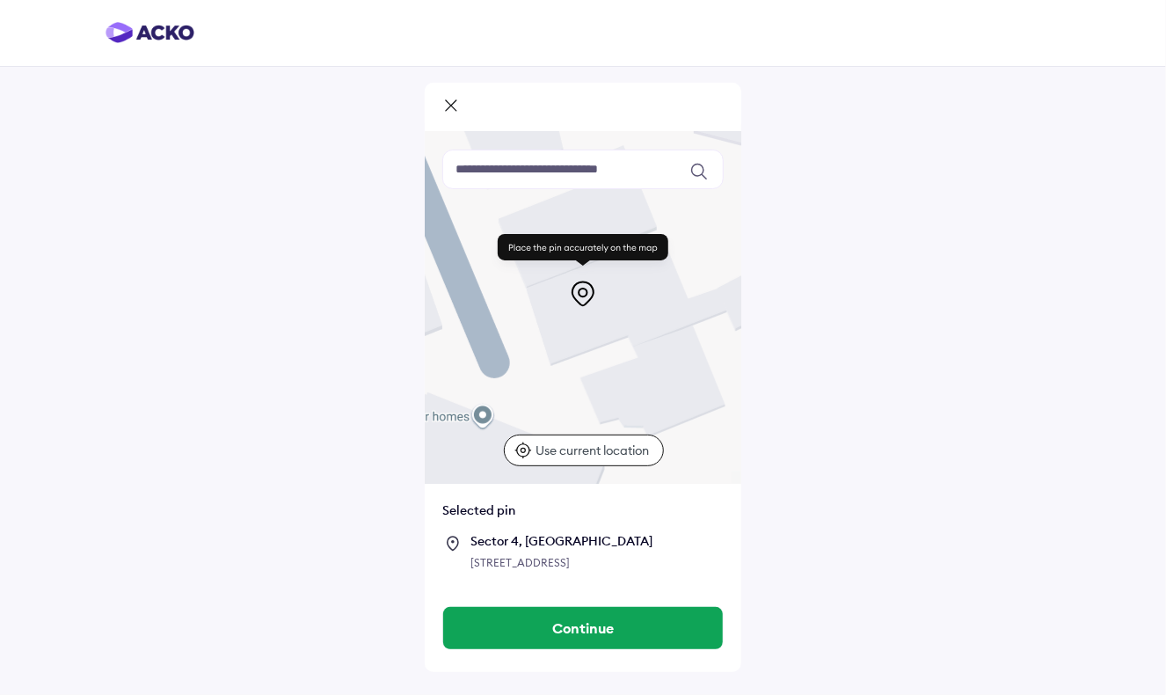
click at [598, 328] on div at bounding box center [583, 308] width 317 height 352
drag, startPoint x: 598, startPoint y: 328, endPoint x: 598, endPoint y: 318, distance: 10.6
click at [598, 318] on div at bounding box center [583, 308] width 317 height 352
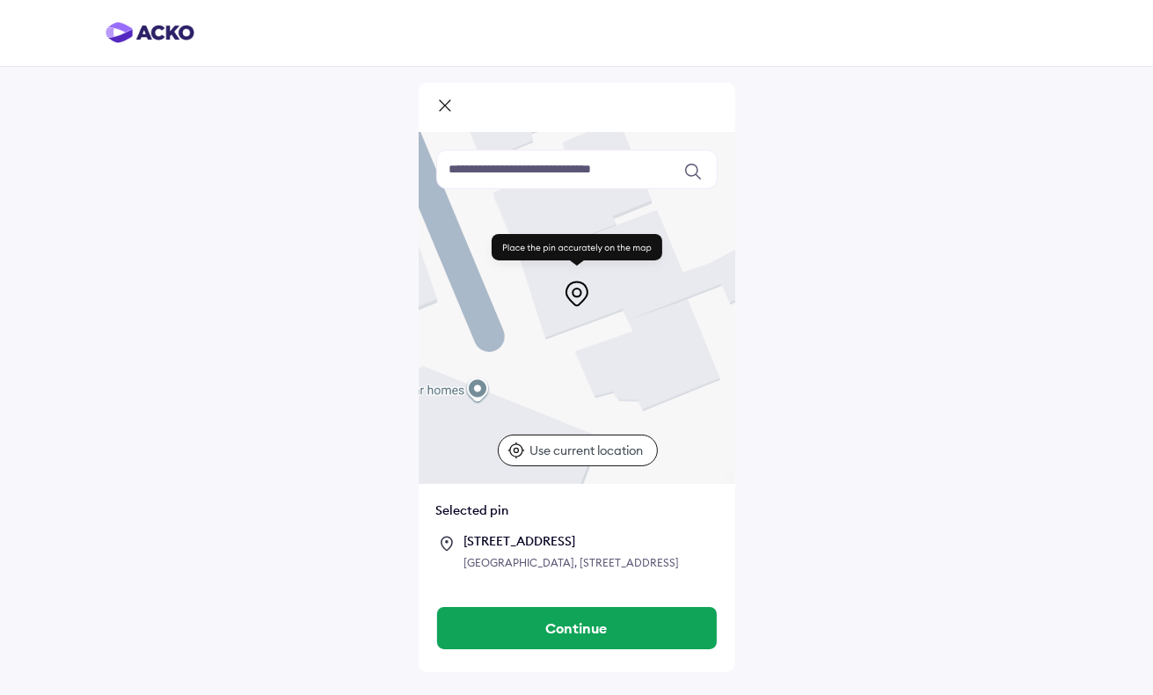
drag, startPoint x: 598, startPoint y: 318, endPoint x: 599, endPoint y: 297, distance: 20.3
click at [599, 297] on div "Keyboard shortcuts Map Data Map data ©2025 Map data ©2025 10 m Click to toggle …" at bounding box center [577, 308] width 317 height 352
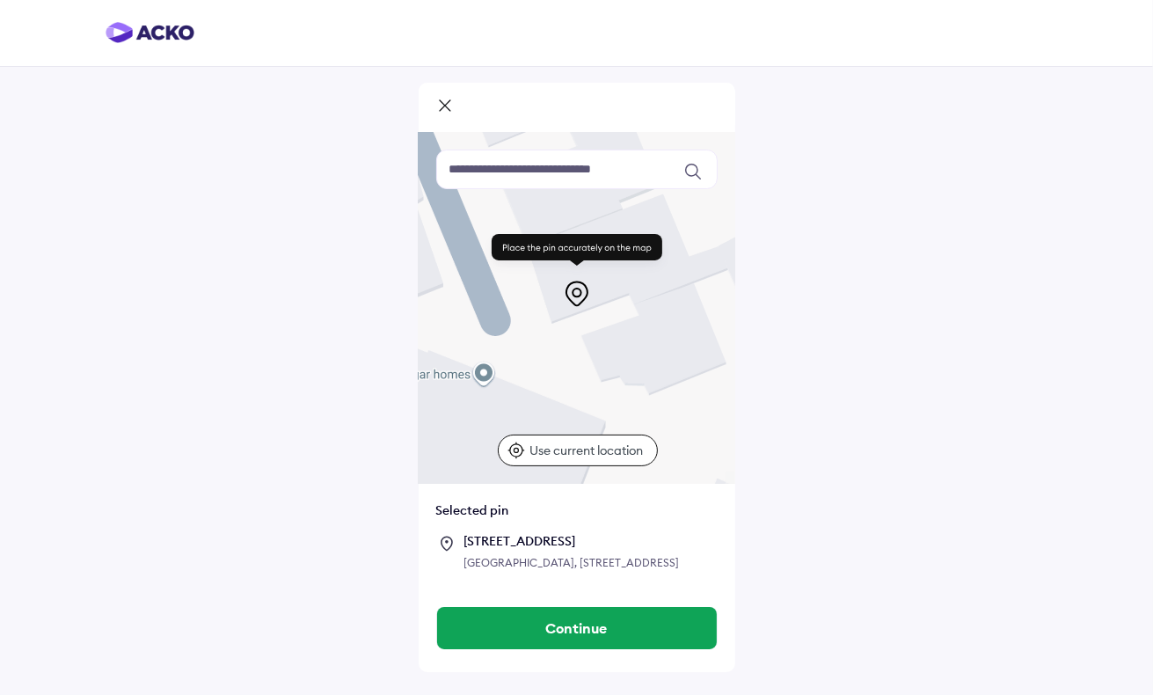
drag, startPoint x: 599, startPoint y: 335, endPoint x: 605, endPoint y: 318, distance: 18.6
click at [605, 318] on div at bounding box center [577, 308] width 317 height 352
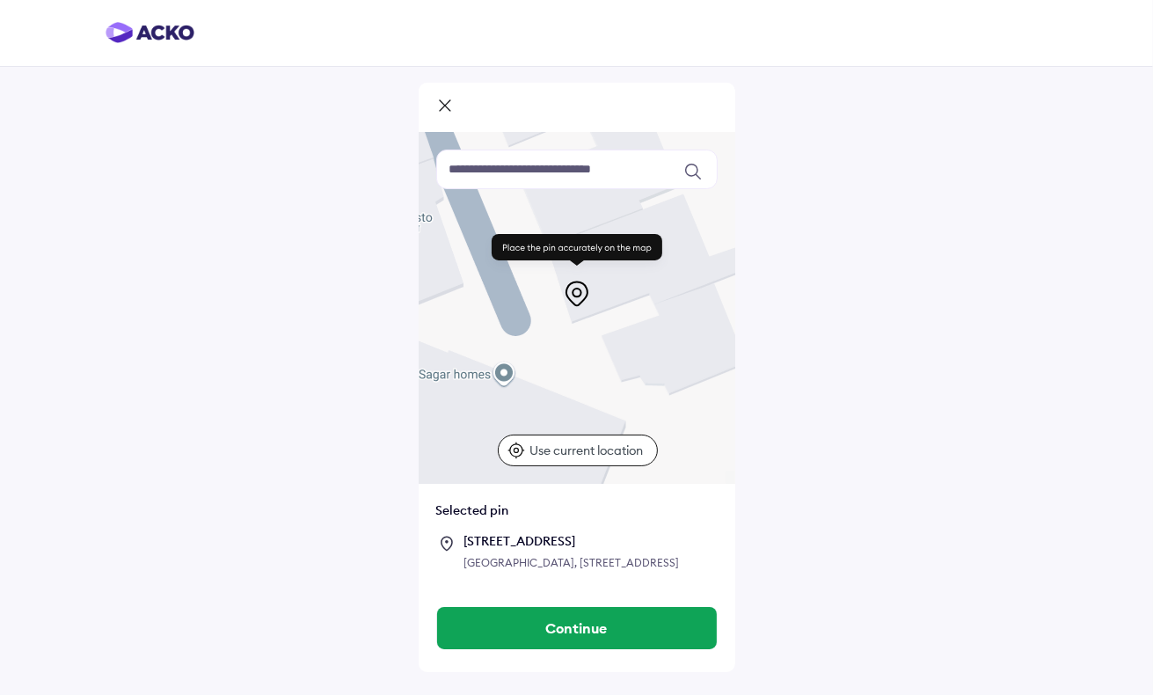
drag, startPoint x: 578, startPoint y: 326, endPoint x: 600, endPoint y: 326, distance: 22.0
click at [600, 326] on div at bounding box center [577, 308] width 317 height 352
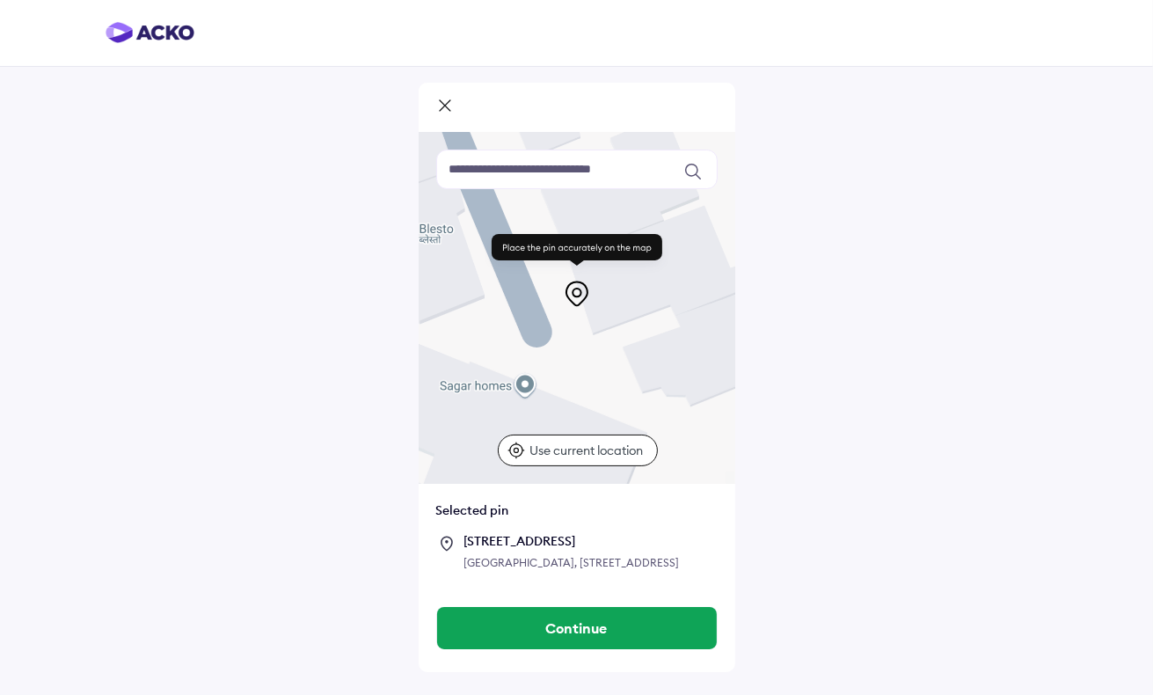
drag, startPoint x: 600, startPoint y: 326, endPoint x: 623, endPoint y: 339, distance: 26.0
click at [623, 339] on div at bounding box center [577, 308] width 317 height 352
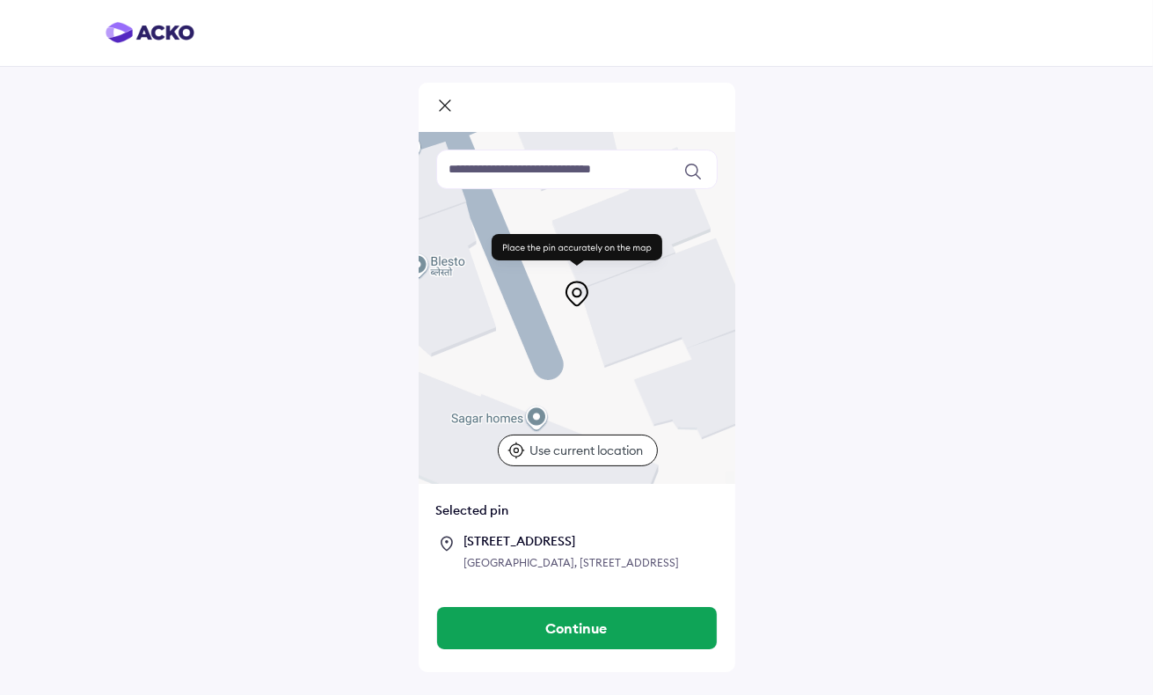
drag, startPoint x: 629, startPoint y: 345, endPoint x: 642, endPoint y: 378, distance: 35.9
click at [642, 378] on div at bounding box center [577, 308] width 317 height 352
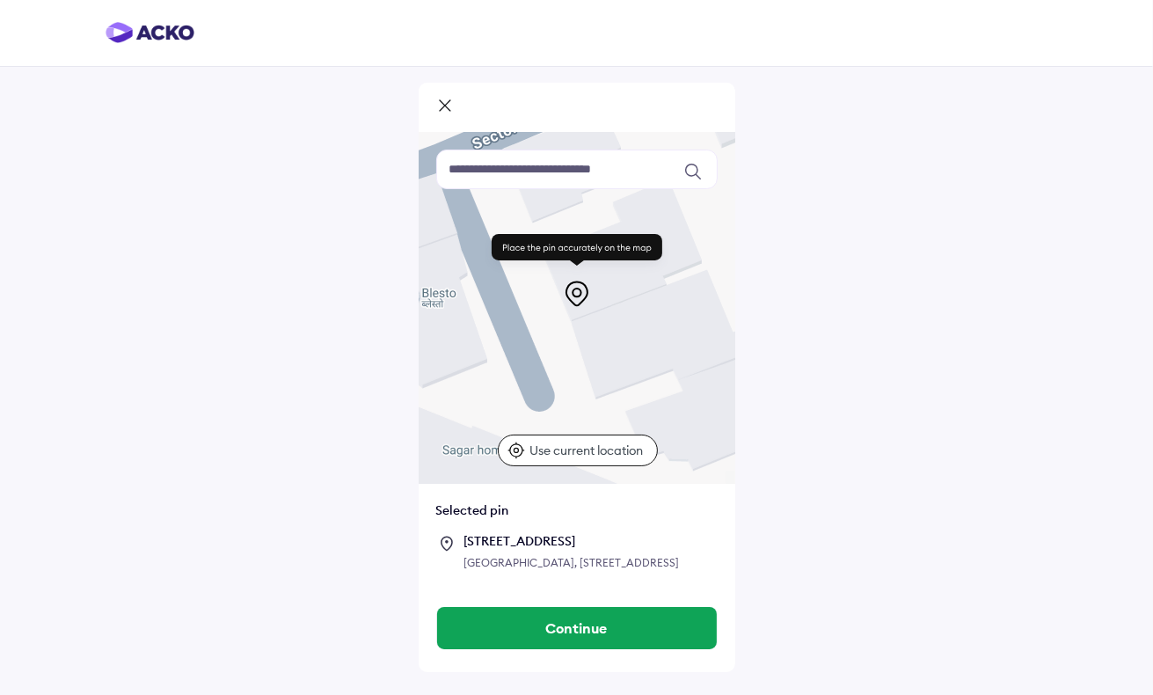
drag, startPoint x: 628, startPoint y: 321, endPoint x: 619, endPoint y: 355, distance: 35.4
click at [619, 355] on div at bounding box center [577, 308] width 317 height 352
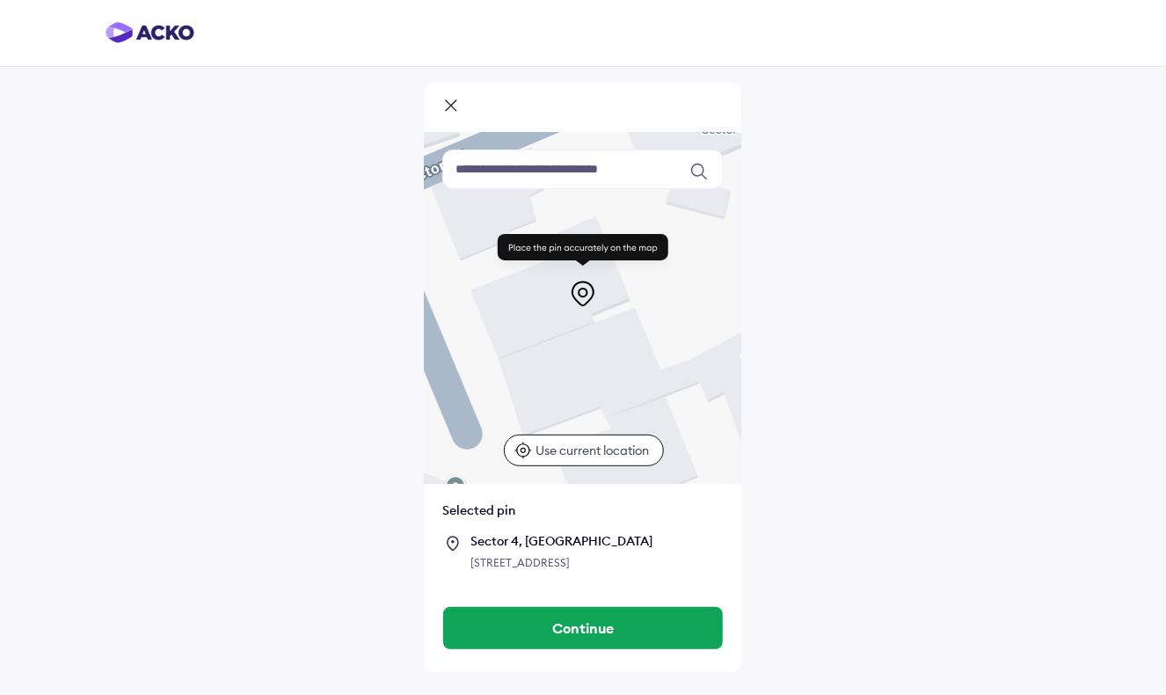
drag, startPoint x: 637, startPoint y: 345, endPoint x: 555, endPoint y: 384, distance: 90.5
click at [555, 384] on div at bounding box center [583, 308] width 317 height 352
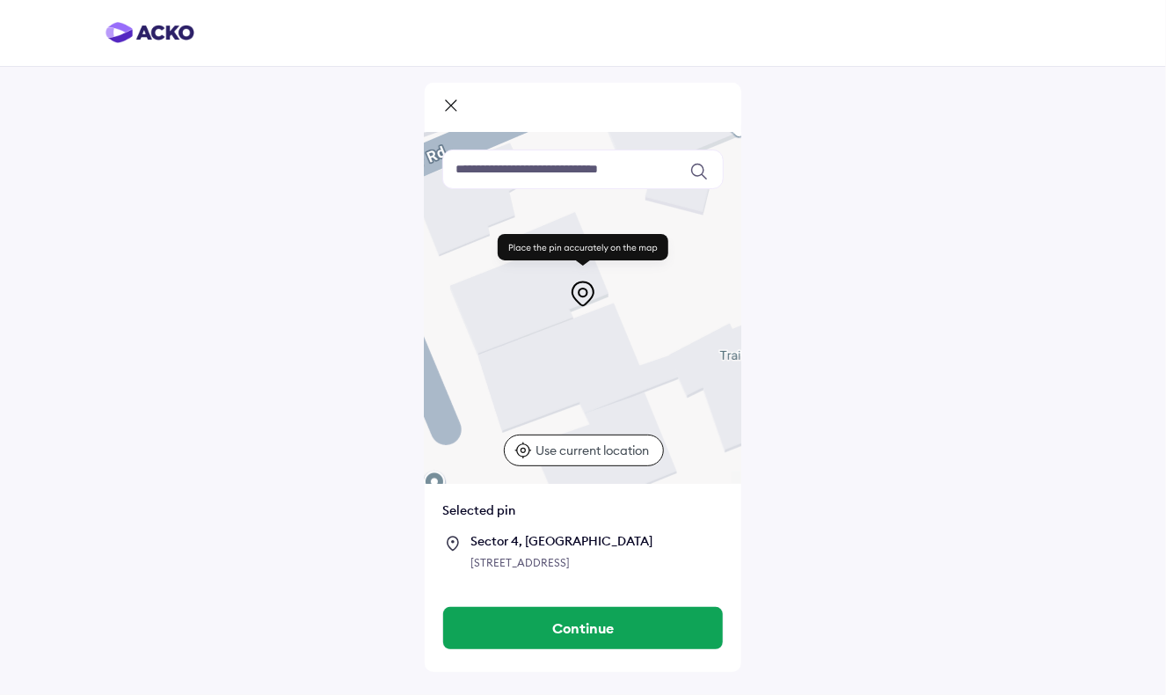
drag, startPoint x: 581, startPoint y: 375, endPoint x: 556, endPoint y: 370, distance: 25.0
click at [556, 370] on div at bounding box center [583, 308] width 317 height 352
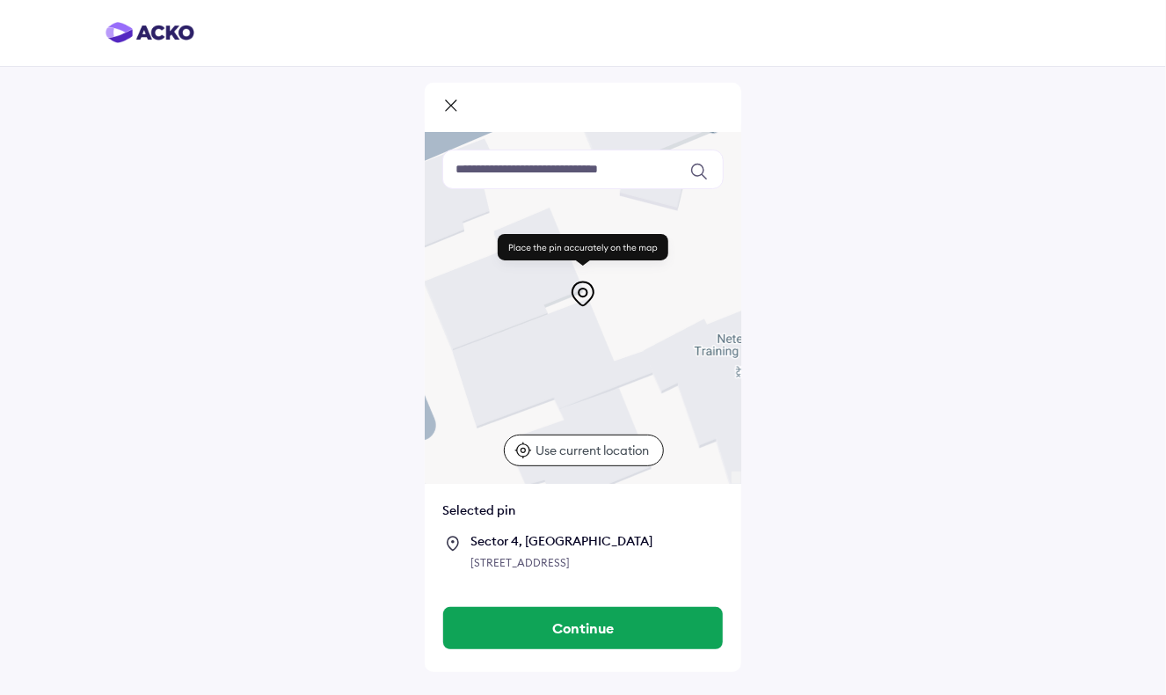
drag, startPoint x: 633, startPoint y: 367, endPoint x: 606, endPoint y: 362, distance: 27.6
click at [606, 362] on div at bounding box center [583, 308] width 317 height 352
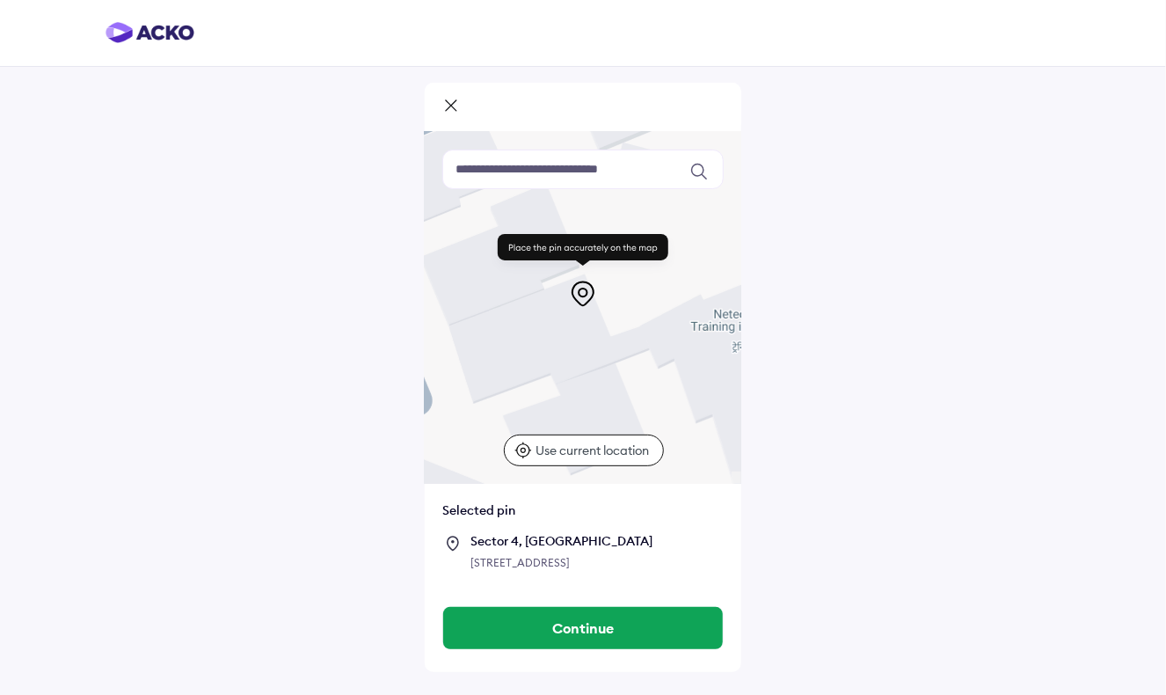
drag, startPoint x: 606, startPoint y: 362, endPoint x: 602, endPoint y: 336, distance: 26.8
click at [602, 336] on div at bounding box center [583, 308] width 317 height 352
drag, startPoint x: 602, startPoint y: 336, endPoint x: 602, endPoint y: 324, distance: 12.3
click at [602, 324] on div at bounding box center [583, 308] width 317 height 352
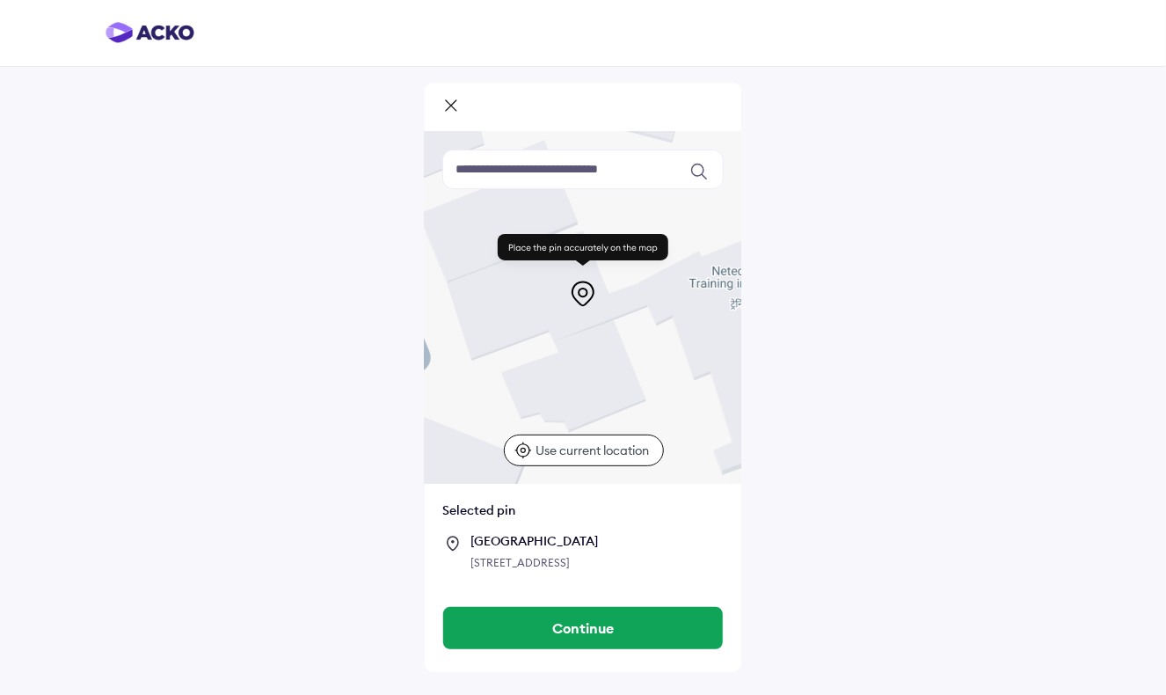
drag, startPoint x: 608, startPoint y: 368, endPoint x: 606, endPoint y: 333, distance: 35.2
click at [606, 333] on div at bounding box center [583, 308] width 317 height 352
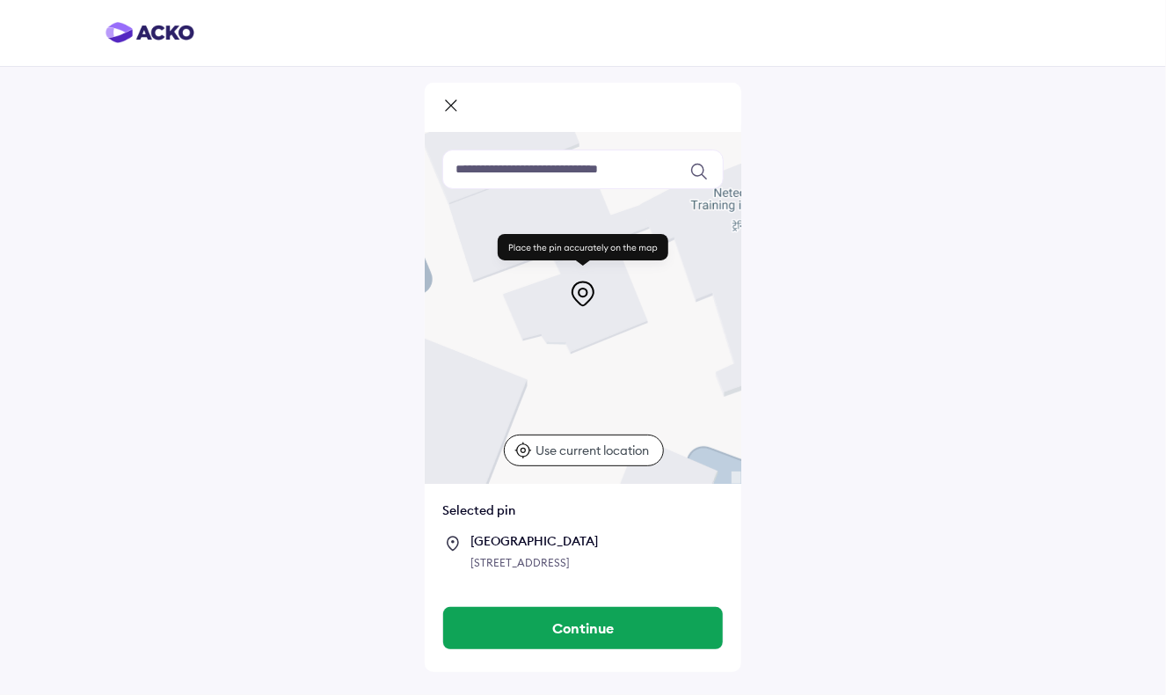
drag, startPoint x: 603, startPoint y: 379, endPoint x: 605, endPoint y: 296, distance: 82.7
click at [605, 296] on div "Keyboard shortcuts Map Data Map data ©2025 Map data ©2025 10 m Click to toggle …" at bounding box center [583, 308] width 317 height 352
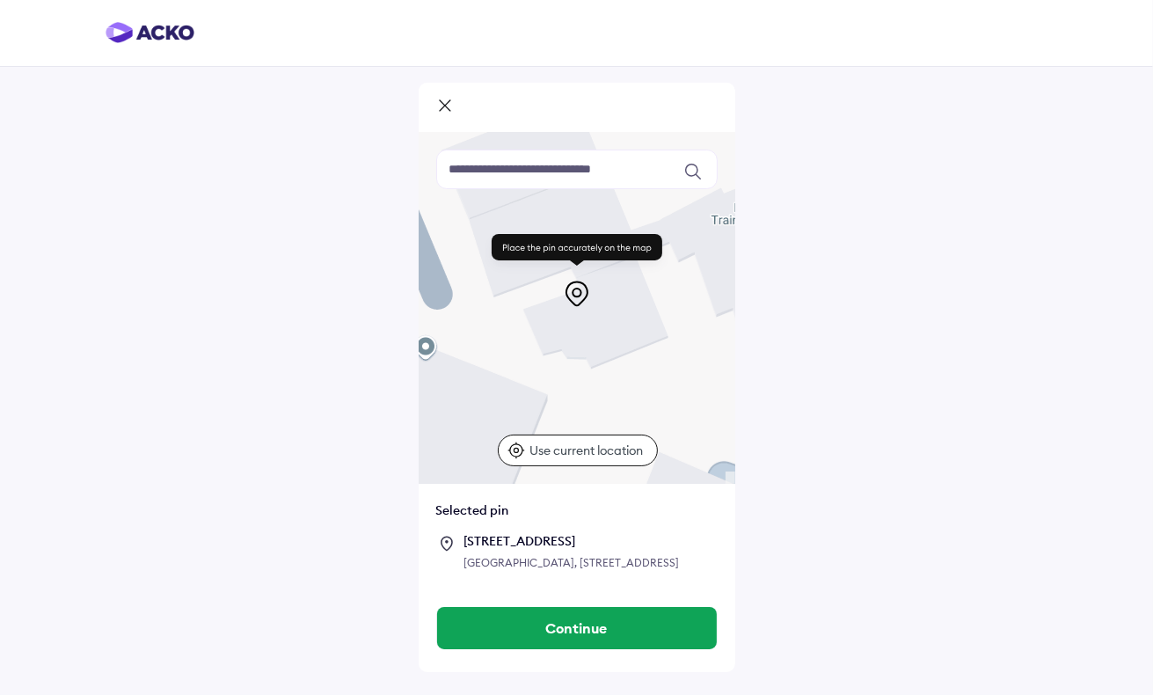
drag, startPoint x: 600, startPoint y: 313, endPoint x: 628, endPoint y: 331, distance: 33.2
click at [628, 331] on div at bounding box center [577, 308] width 317 height 352
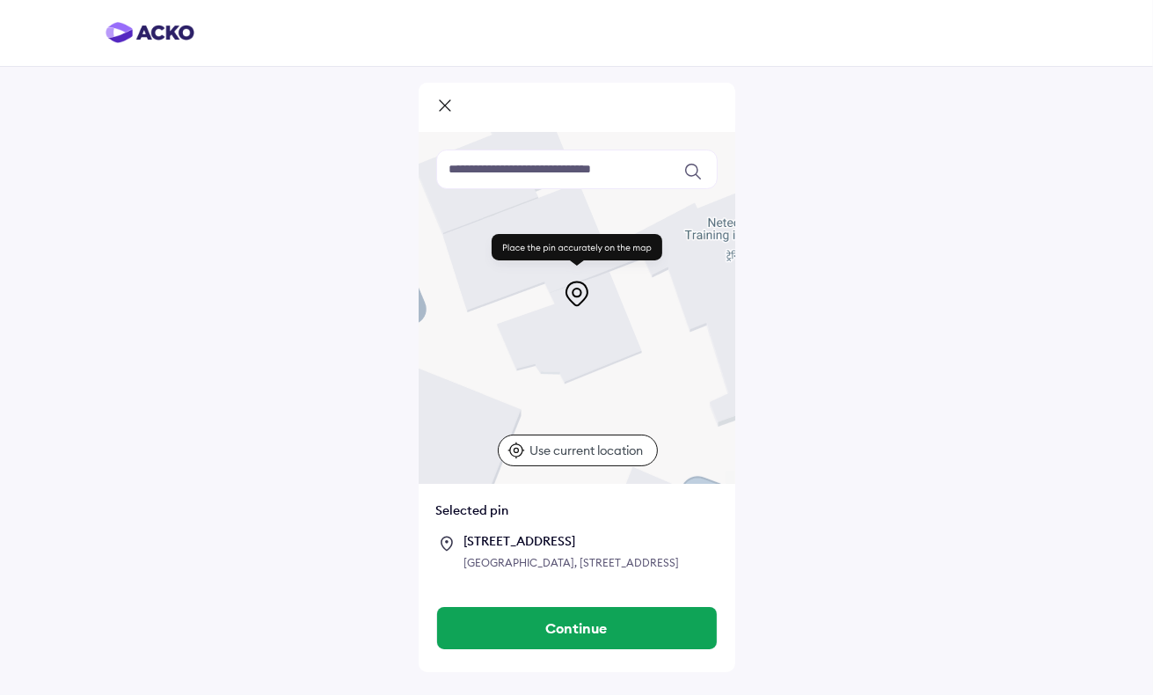
drag, startPoint x: 611, startPoint y: 331, endPoint x: 585, endPoint y: 353, distance: 34.4
click at [583, 353] on div at bounding box center [577, 308] width 317 height 352
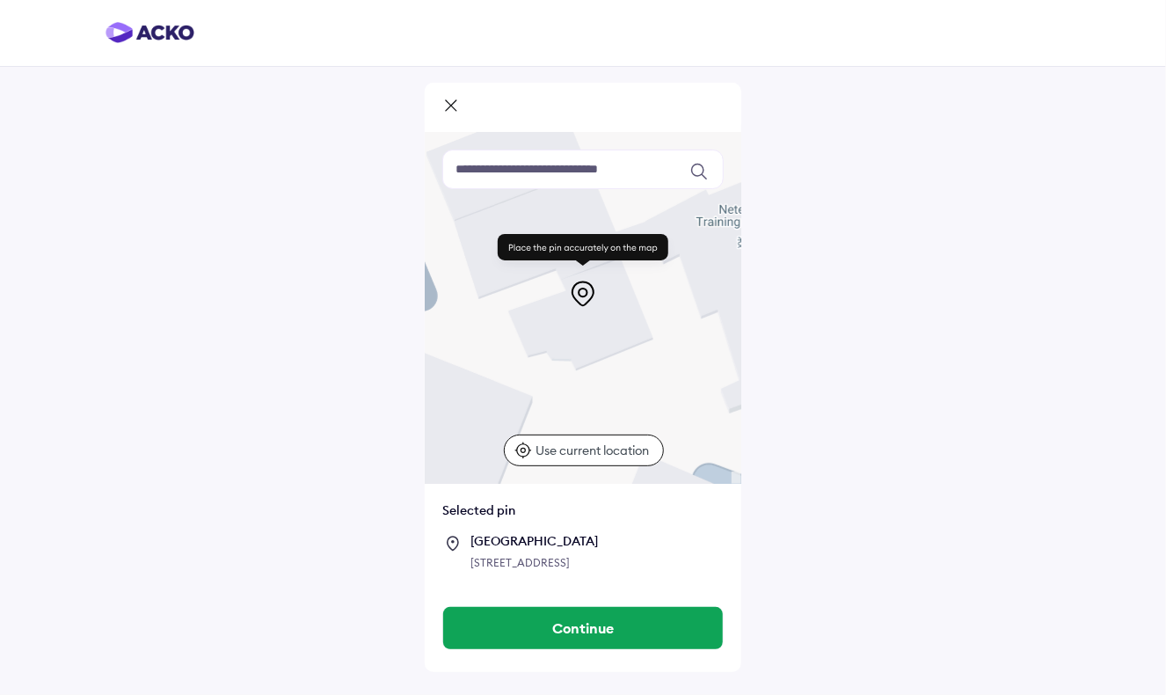
drag, startPoint x: 586, startPoint y: 353, endPoint x: 592, endPoint y: 336, distance: 17.8
click at [592, 336] on div at bounding box center [583, 308] width 317 height 352
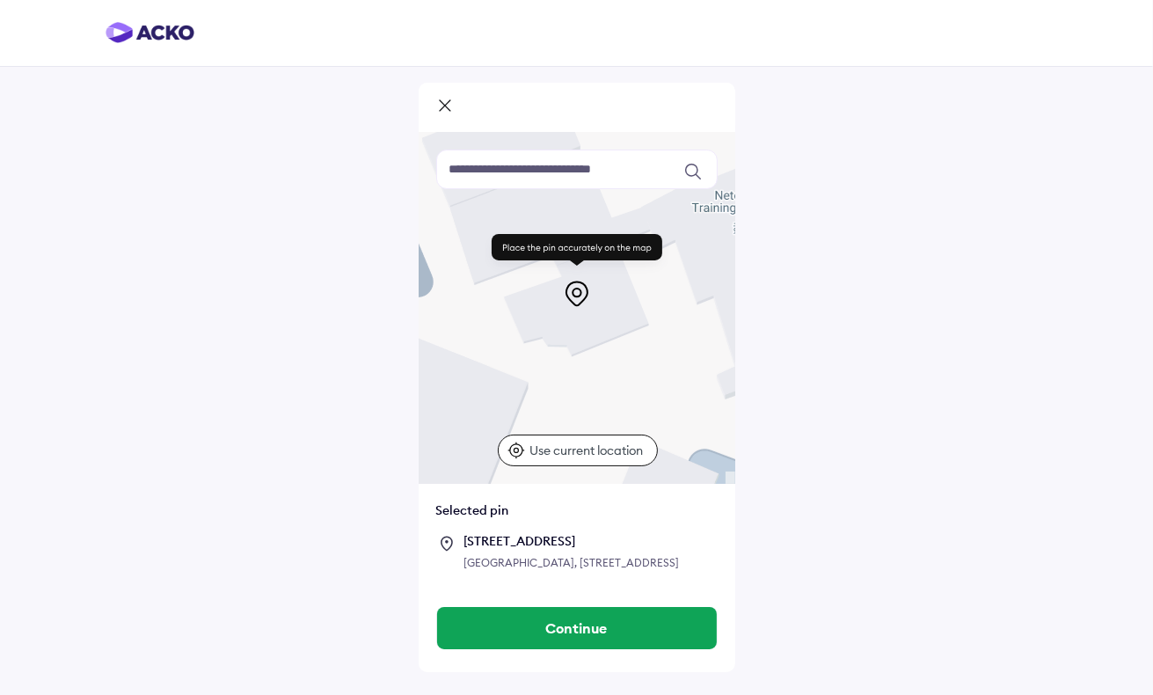
drag, startPoint x: 610, startPoint y: 340, endPoint x: 612, endPoint y: 325, distance: 15.9
click at [612, 325] on div at bounding box center [577, 308] width 317 height 352
drag, startPoint x: 591, startPoint y: 370, endPoint x: 603, endPoint y: 366, distance: 13.1
click at [603, 366] on div at bounding box center [577, 308] width 317 height 352
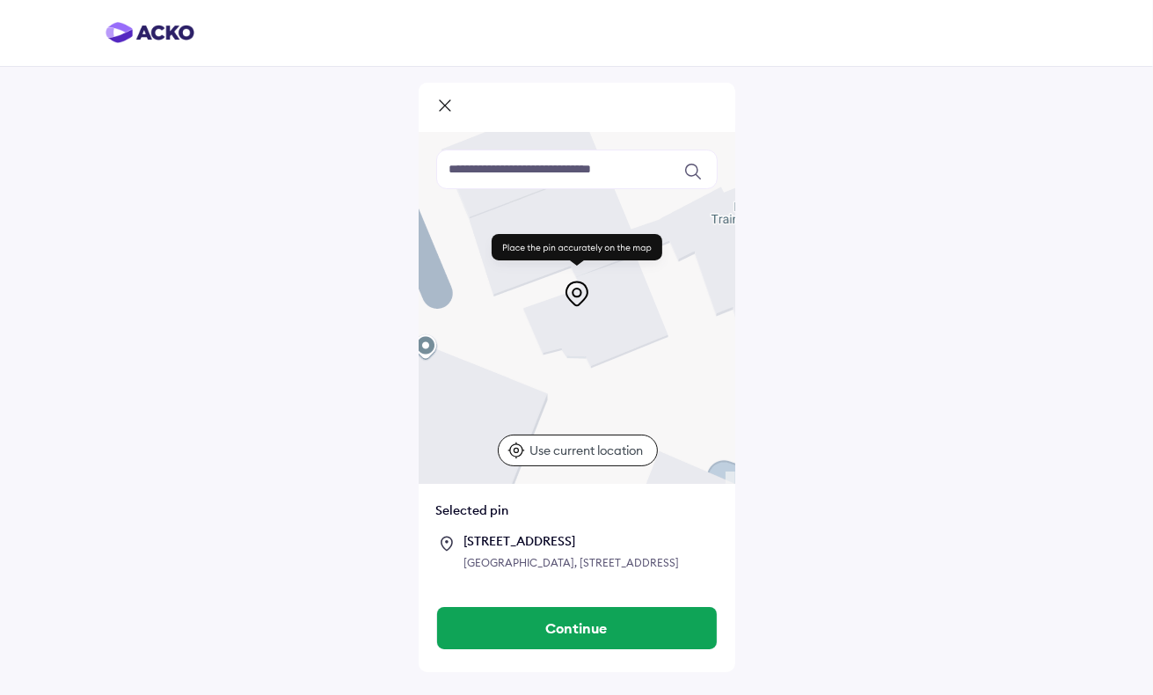
drag, startPoint x: 603, startPoint y: 366, endPoint x: 612, endPoint y: 379, distance: 15.9
click at [612, 379] on div at bounding box center [577, 308] width 317 height 352
drag, startPoint x: 612, startPoint y: 379, endPoint x: 630, endPoint y: 381, distance: 17.7
click at [630, 381] on div at bounding box center [577, 308] width 317 height 352
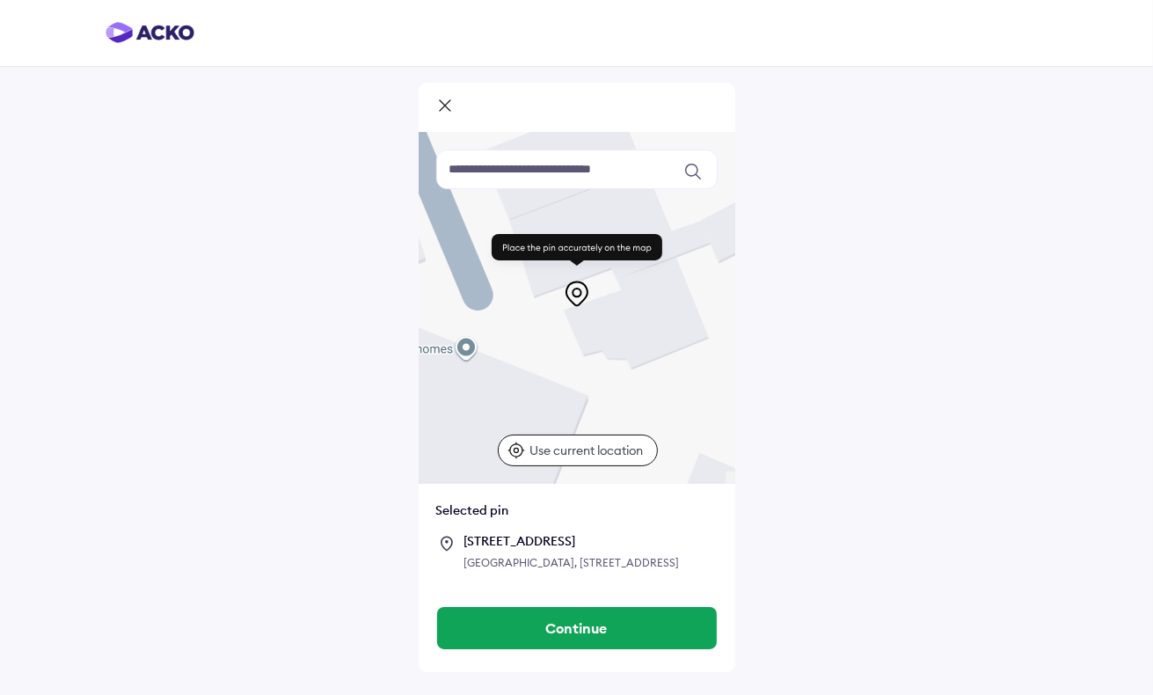
drag, startPoint x: 623, startPoint y: 381, endPoint x: 650, endPoint y: 382, distance: 27.3
click at [650, 382] on div at bounding box center [577, 308] width 317 height 352
drag, startPoint x: 651, startPoint y: 383, endPoint x: 651, endPoint y: 395, distance: 12.3
click at [651, 395] on div at bounding box center [577, 308] width 317 height 352
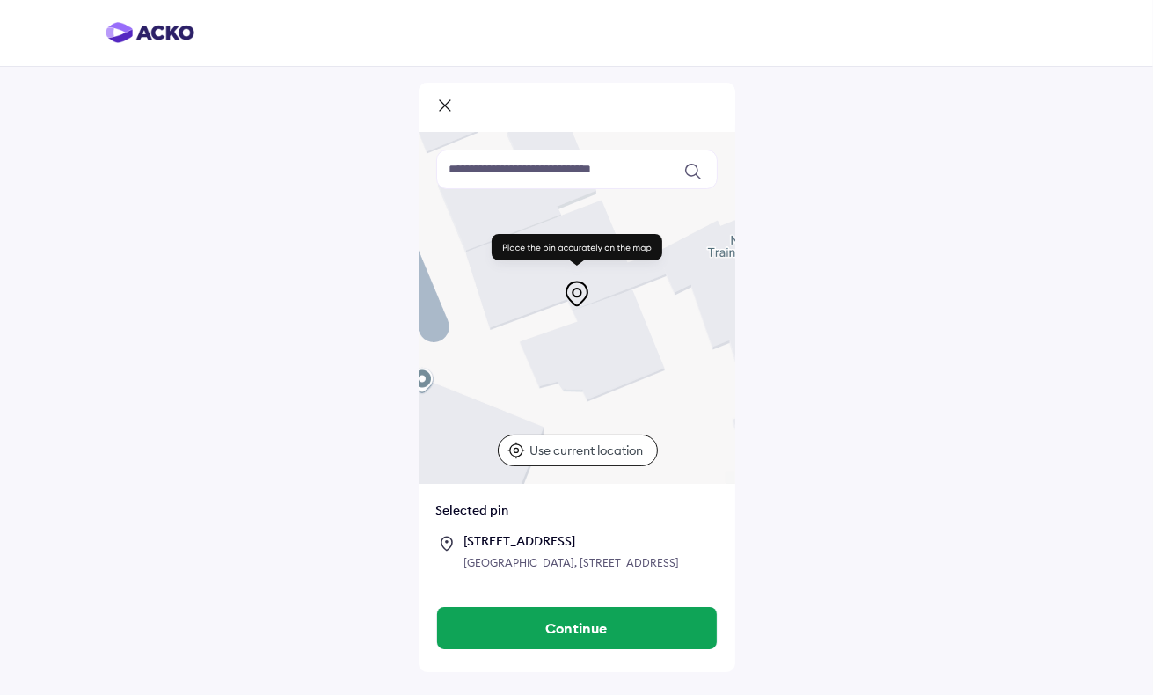
drag, startPoint x: 651, startPoint y: 336, endPoint x: 603, endPoint y: 365, distance: 55.7
click at [602, 363] on div at bounding box center [577, 308] width 317 height 352
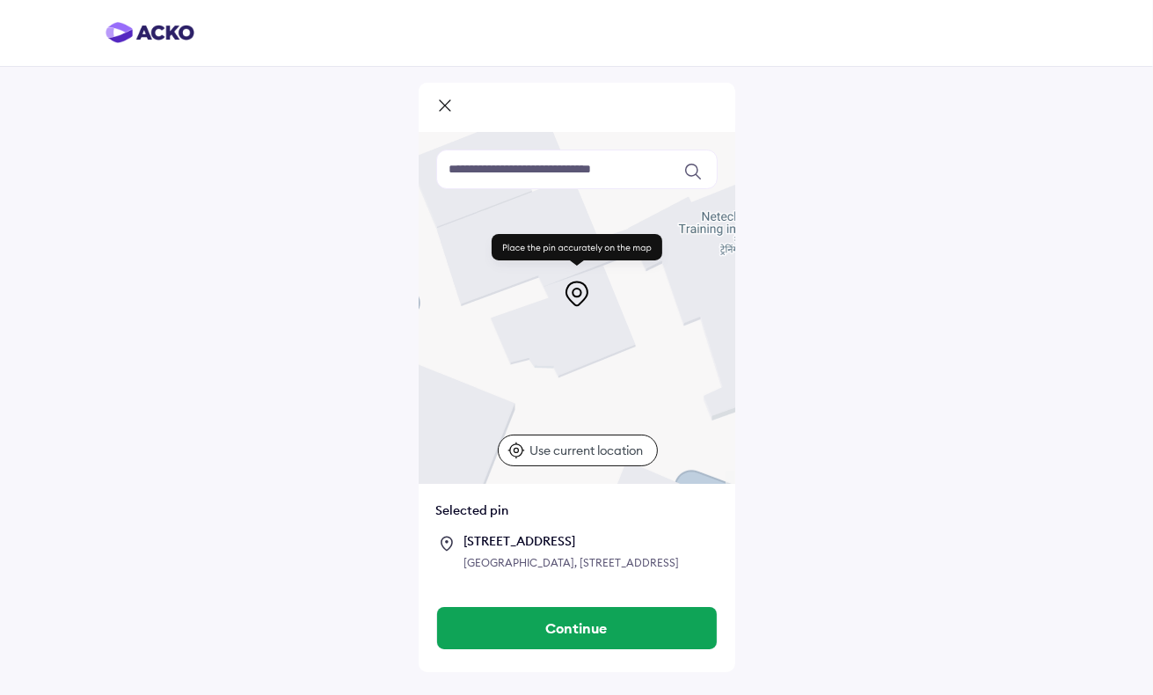
drag, startPoint x: 598, startPoint y: 342, endPoint x: 566, endPoint y: 318, distance: 40.1
click at [566, 318] on div at bounding box center [577, 308] width 317 height 352
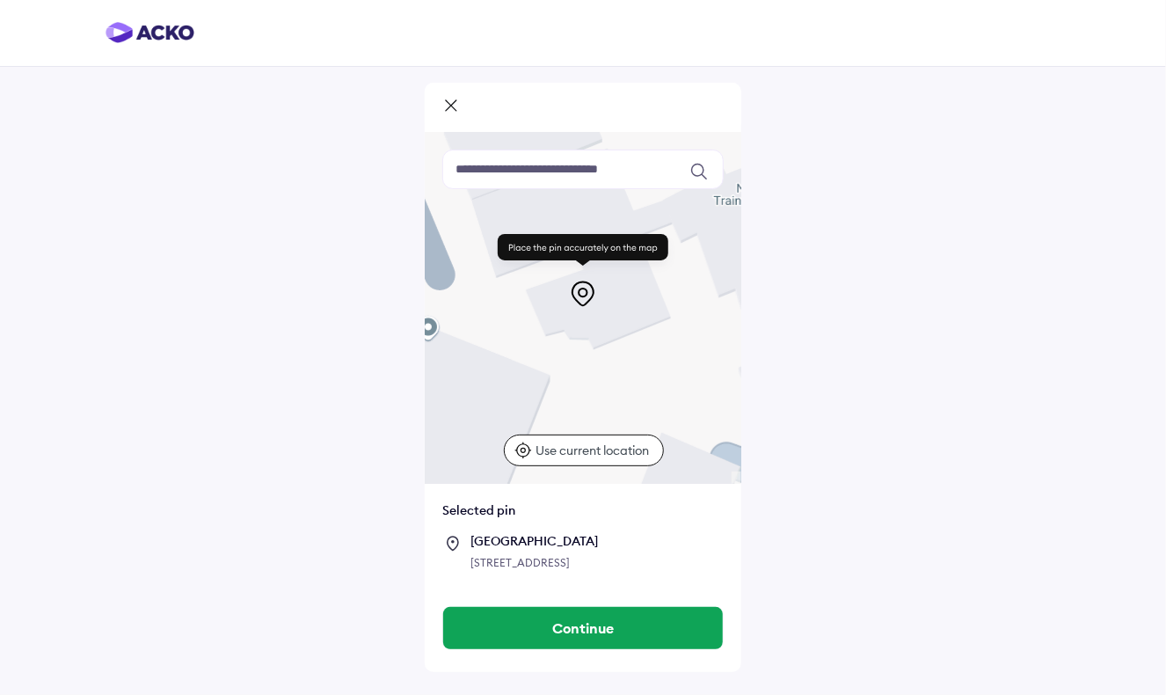
drag, startPoint x: 596, startPoint y: 374, endPoint x: 630, endPoint y: 346, distance: 43.7
click at [630, 346] on div at bounding box center [583, 308] width 317 height 352
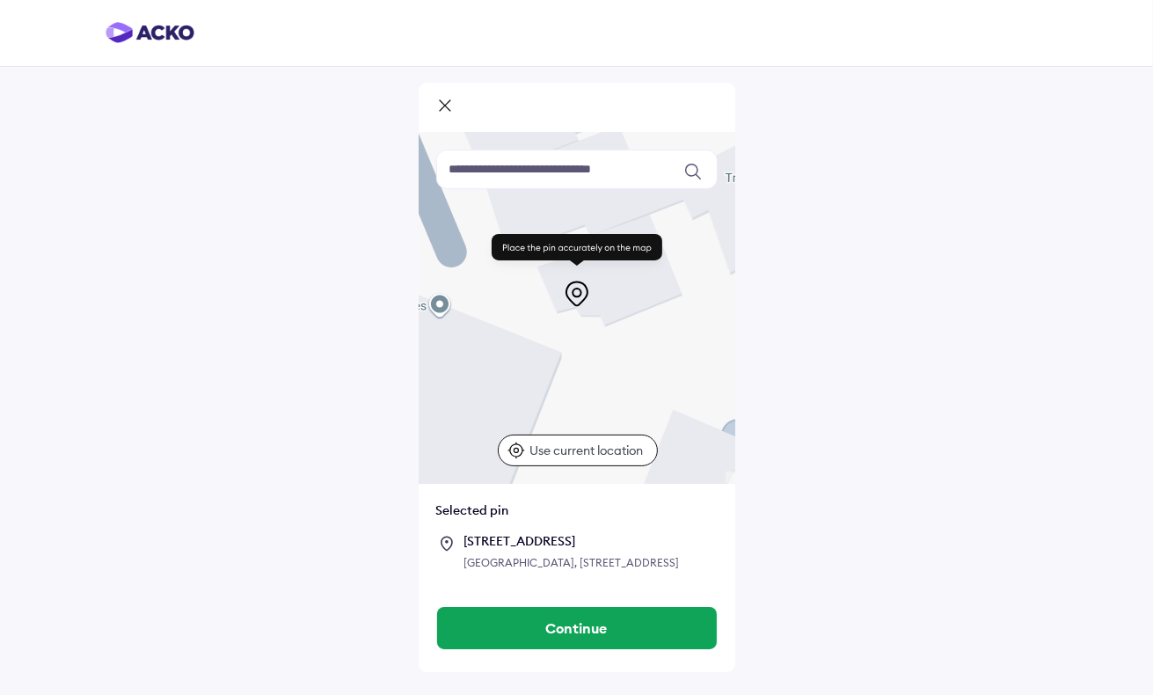
drag, startPoint x: 626, startPoint y: 332, endPoint x: 645, endPoint y: 307, distance: 30.8
click at [645, 307] on div "Keyboard shortcuts Map Data Map data ©2025 Map data ©2025 10 m Click to toggle …" at bounding box center [577, 308] width 317 height 352
drag, startPoint x: 645, startPoint y: 307, endPoint x: 669, endPoint y: 261, distance: 51.5
click at [669, 261] on div at bounding box center [577, 268] width 188 height 77
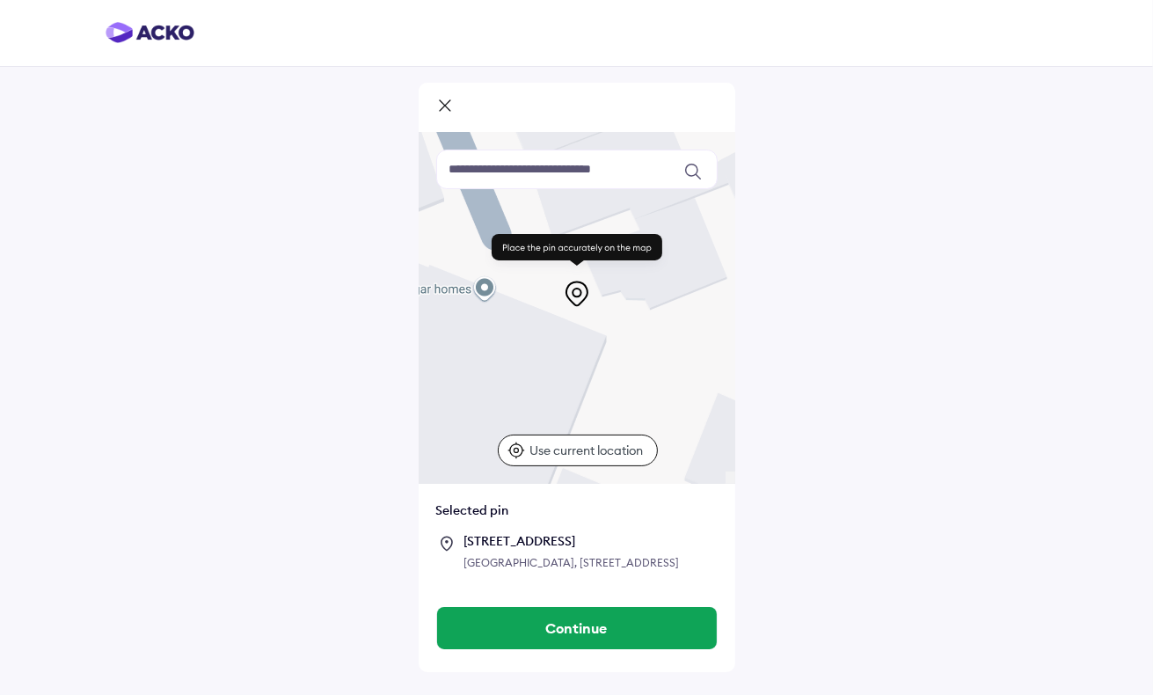
drag, startPoint x: 619, startPoint y: 311, endPoint x: 669, endPoint y: 292, distance: 53.7
click at [669, 292] on div "Keyboard shortcuts Map Data Map data ©2025 Map data ©2025 10 m Click to toggle …" at bounding box center [577, 308] width 317 height 352
drag, startPoint x: 669, startPoint y: 292, endPoint x: 677, endPoint y: 300, distance: 11.8
click at [677, 300] on div "Keyboard shortcuts Map Data Map data ©2025 Map data ©2025 10 m Click to toggle …" at bounding box center [577, 308] width 317 height 352
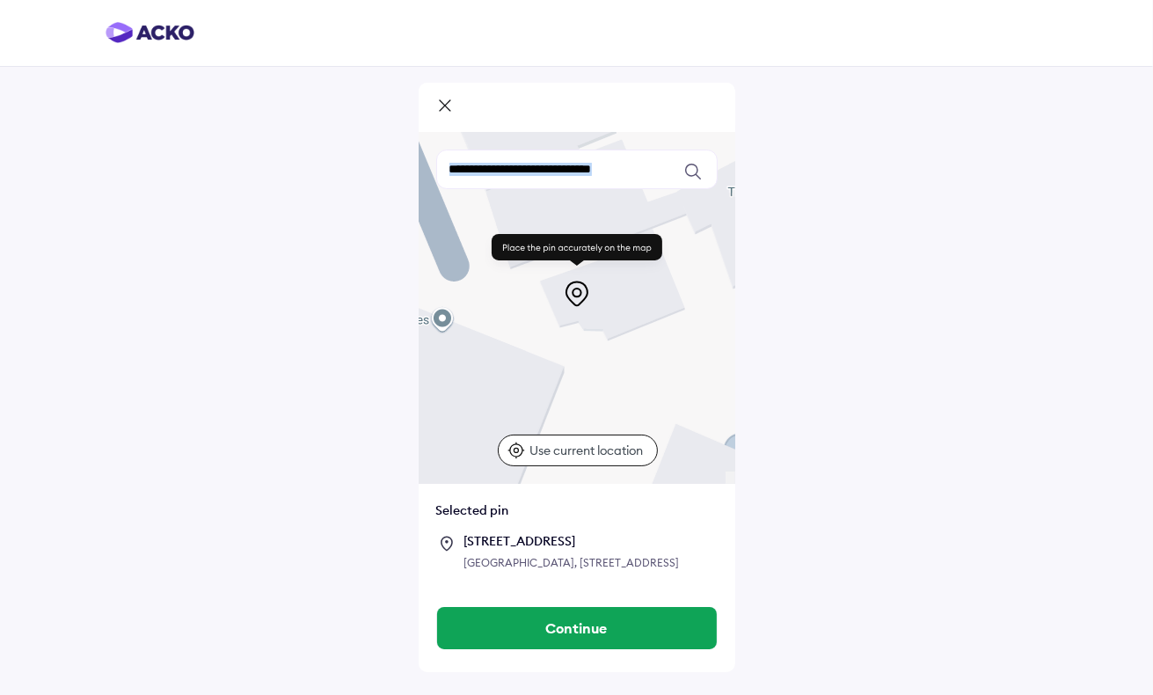
drag, startPoint x: 675, startPoint y: 296, endPoint x: 632, endPoint y: 330, distance: 53.9
click at [632, 330] on div at bounding box center [577, 308] width 317 height 352
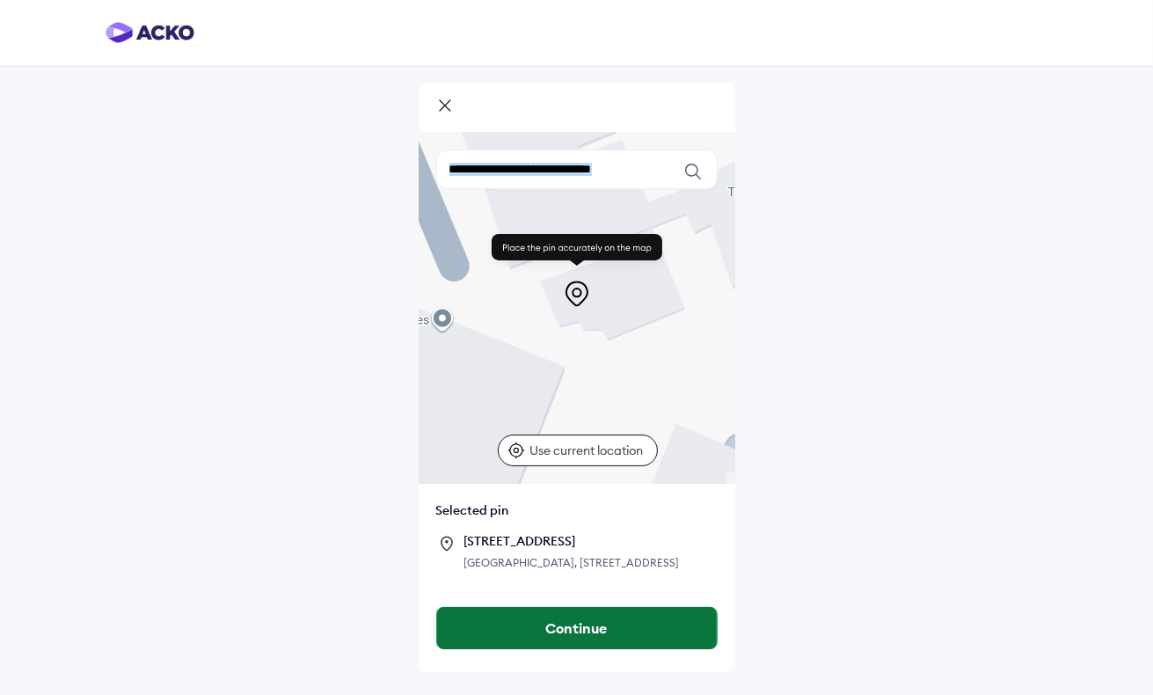
click at [603, 649] on button "Continue" at bounding box center [577, 628] width 280 height 42
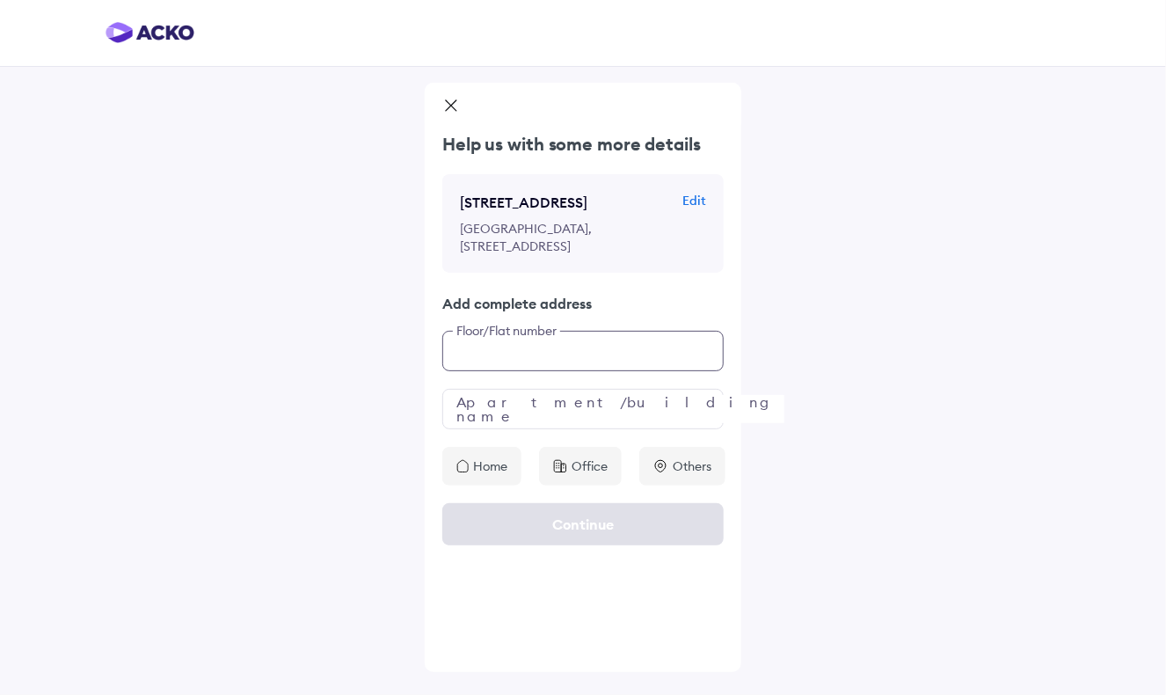
click at [537, 371] on input "text" at bounding box center [582, 351] width 281 height 40
type input "**********"
drag, startPoint x: 504, startPoint y: 267, endPoint x: 670, endPoint y: 314, distance: 172.7
click at [670, 273] on div "Street Number 3, Sector 4, Gurugram Edit CGP HOMES TOWER, 8A, Street No. 3, nex…" at bounding box center [582, 223] width 281 height 99
copy p "SAGAR HOMES, near CGP HOMES, Laxman Vihar, Sector 4, Gurugram, Haryana 122006, …"
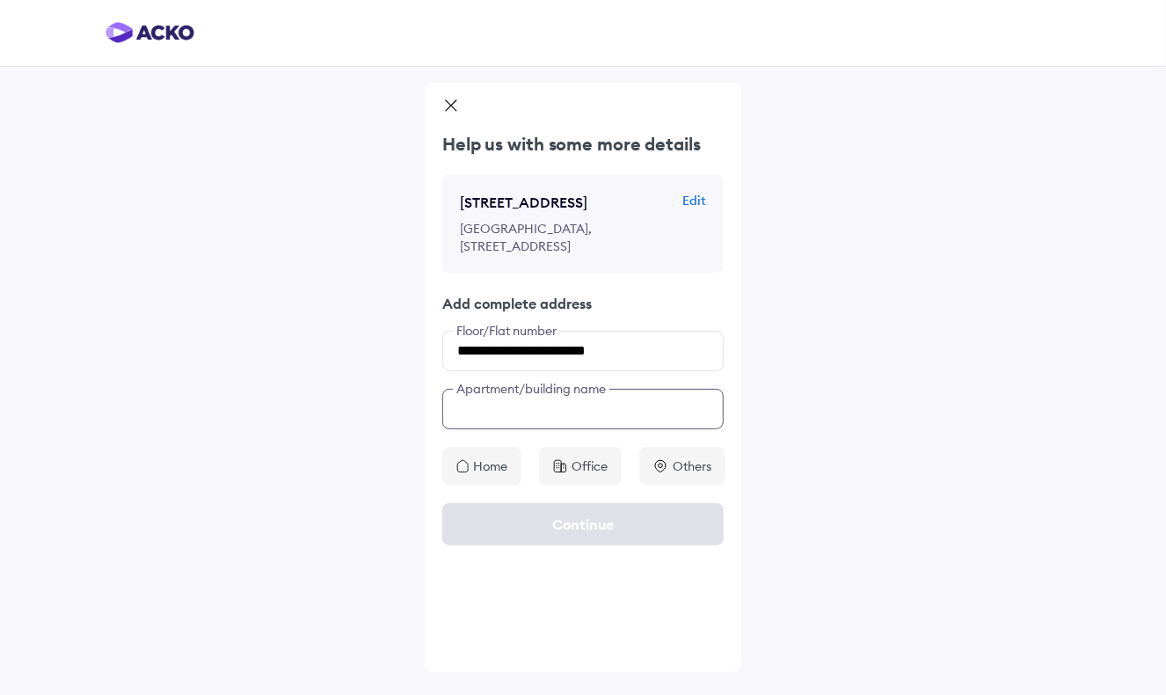
click at [551, 429] on input "text" at bounding box center [582, 409] width 281 height 40
paste input "**********"
type input "**********"
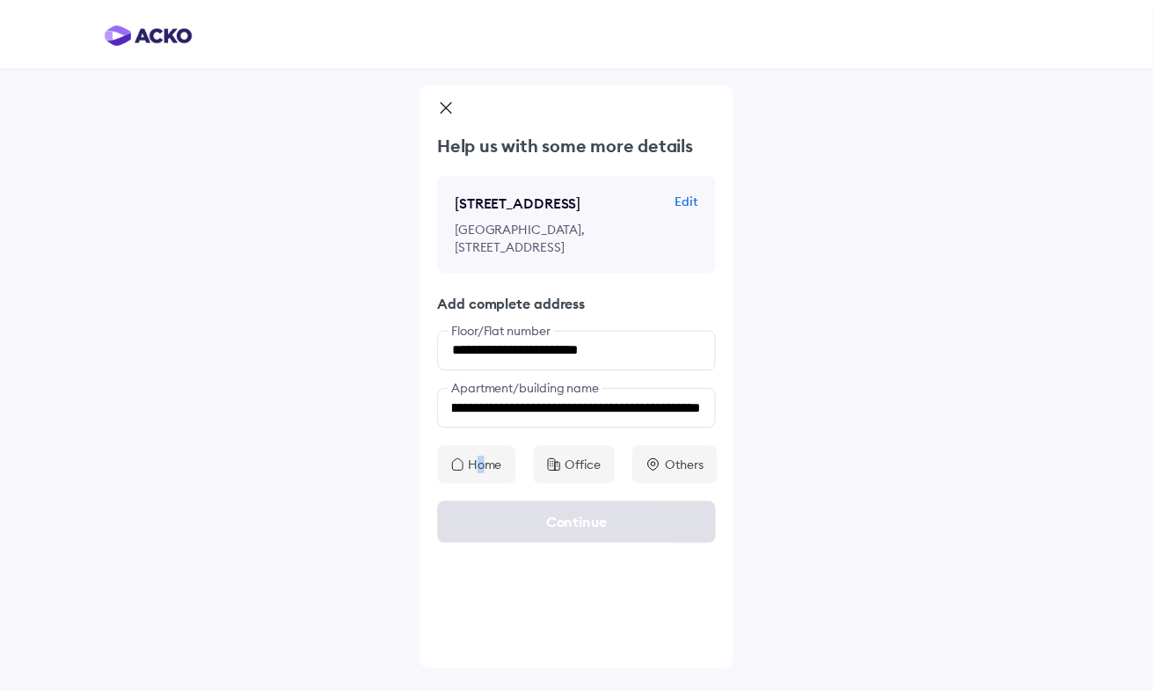
scroll to position [0, 0]
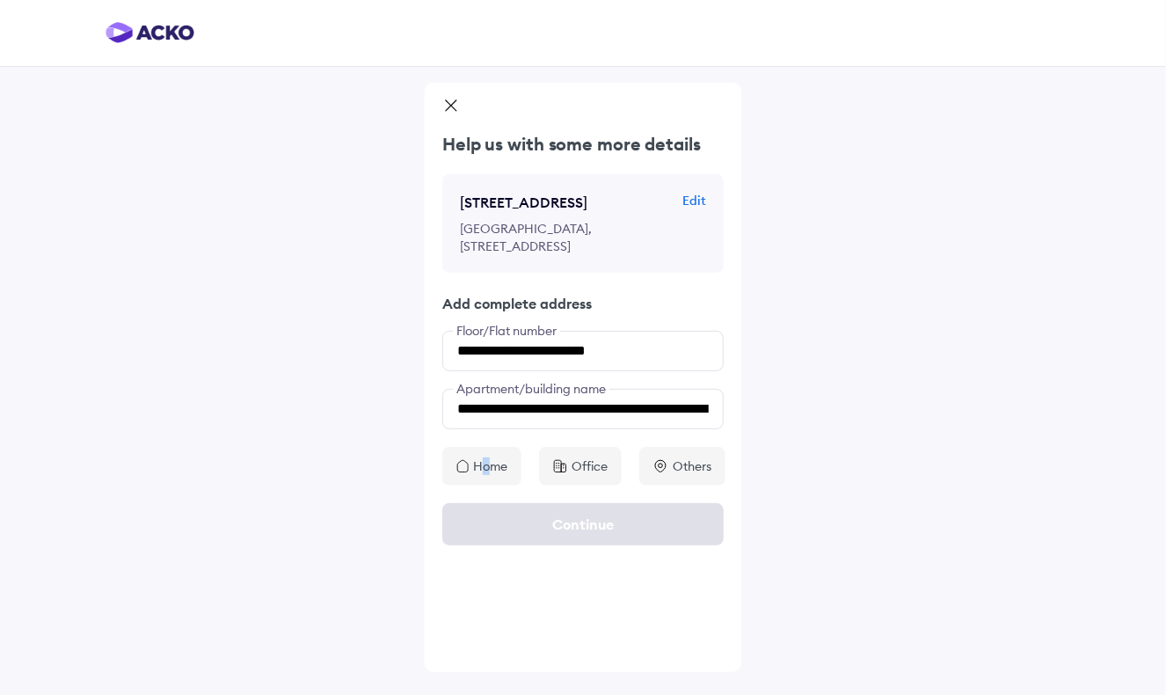
click at [489, 475] on p "Home" at bounding box center [490, 466] width 34 height 18
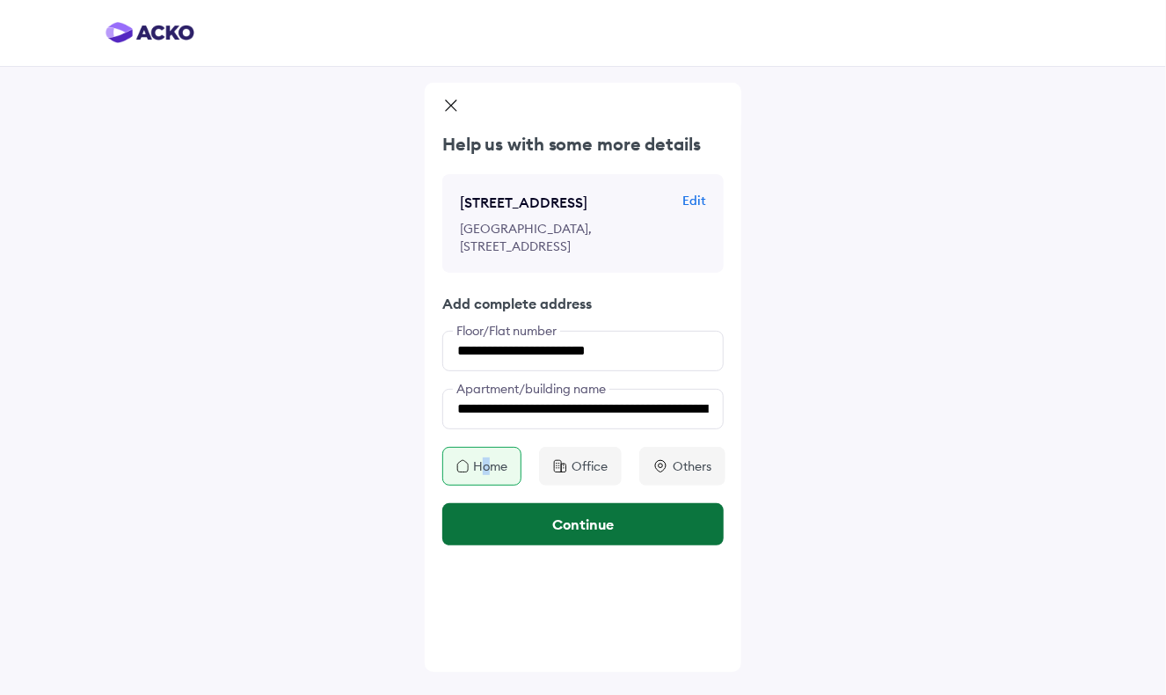
drag, startPoint x: 489, startPoint y: 522, endPoint x: 542, endPoint y: 585, distance: 82.4
click at [542, 545] on button "Continue" at bounding box center [582, 524] width 281 height 42
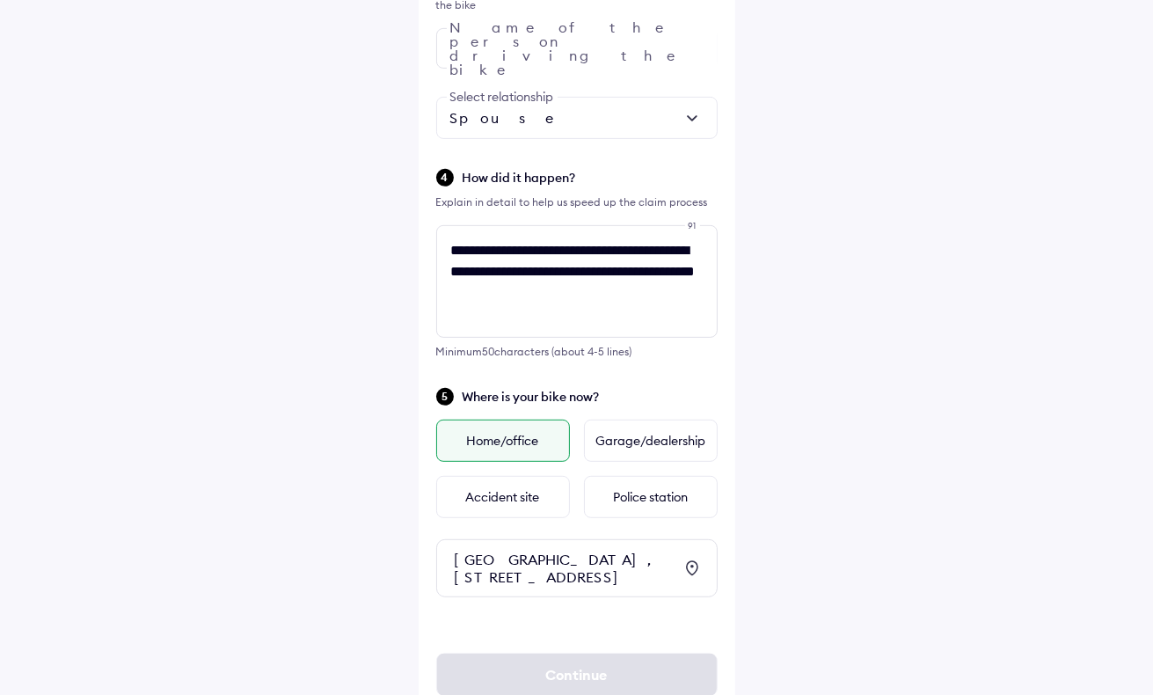
scroll to position [725, 0]
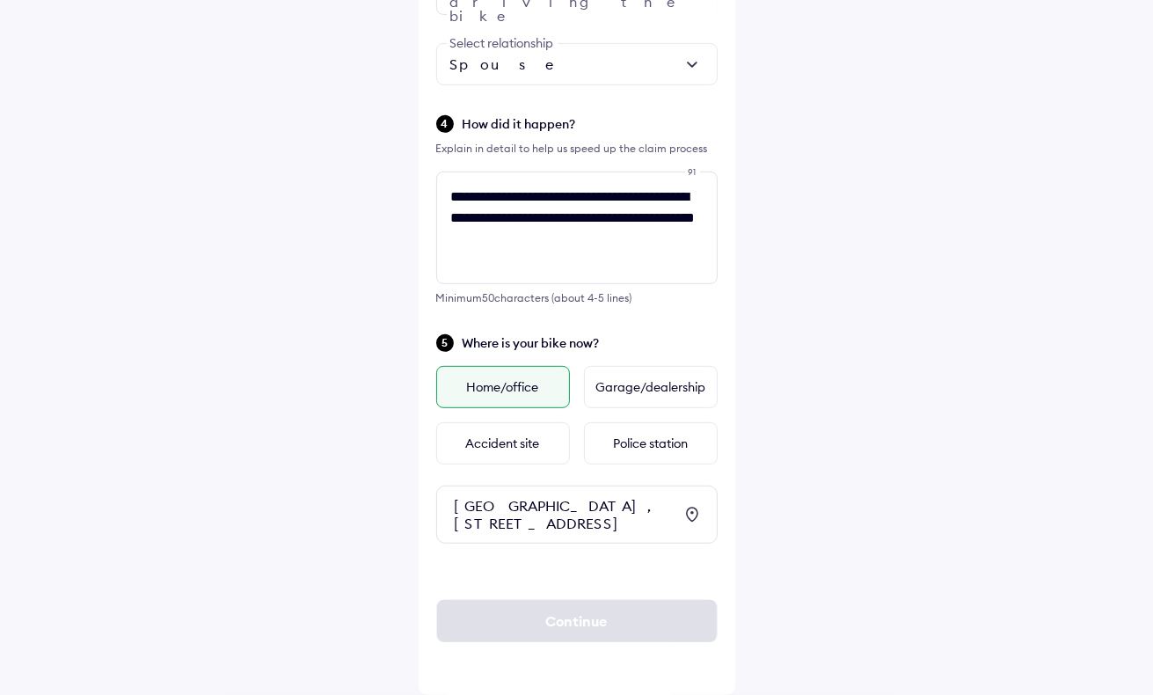
click at [498, 366] on div "Home/office" at bounding box center [503, 387] width 134 height 42
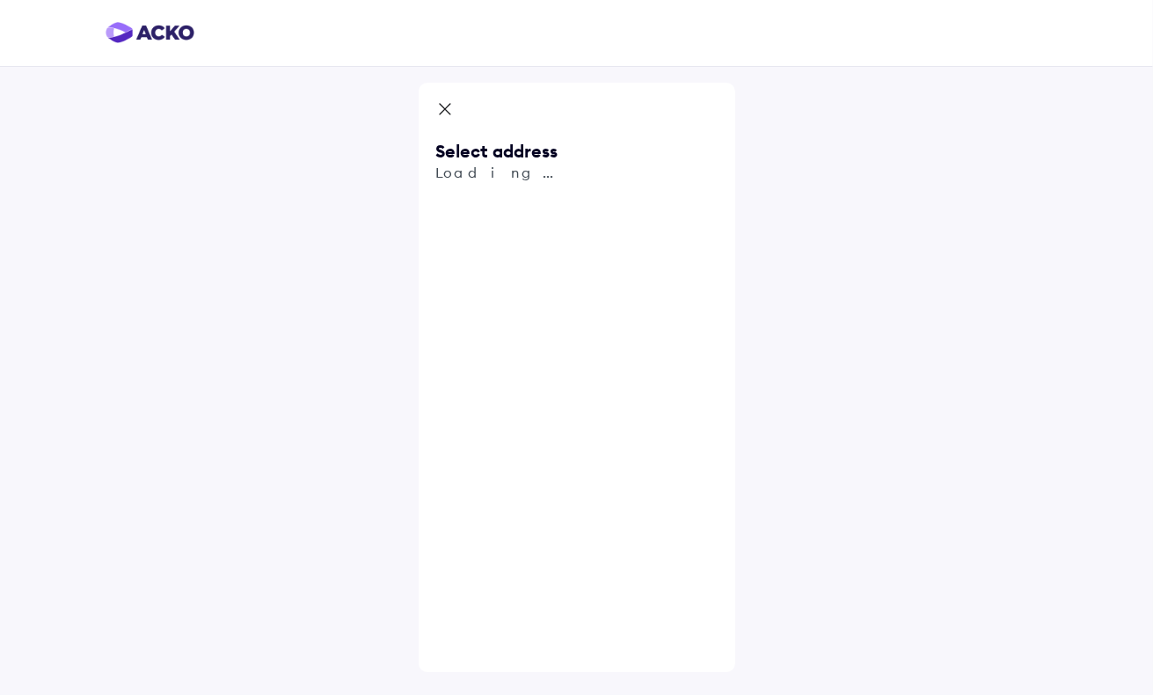
scroll to position [0, 0]
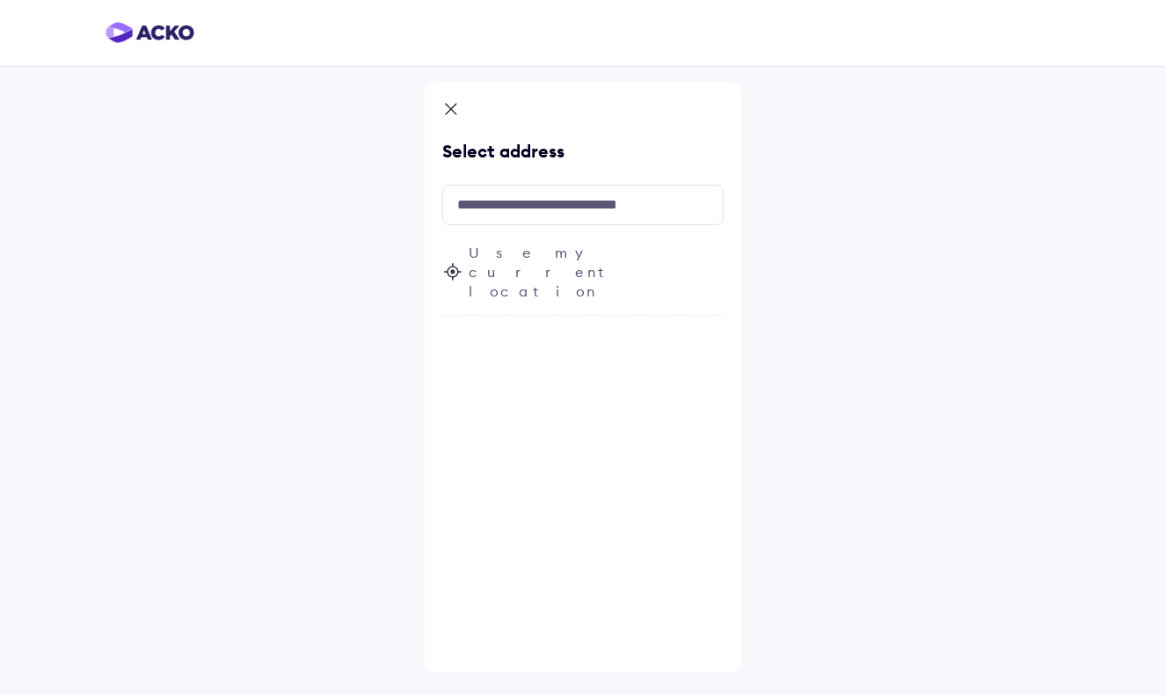
click at [450, 111] on icon at bounding box center [451, 110] width 18 height 21
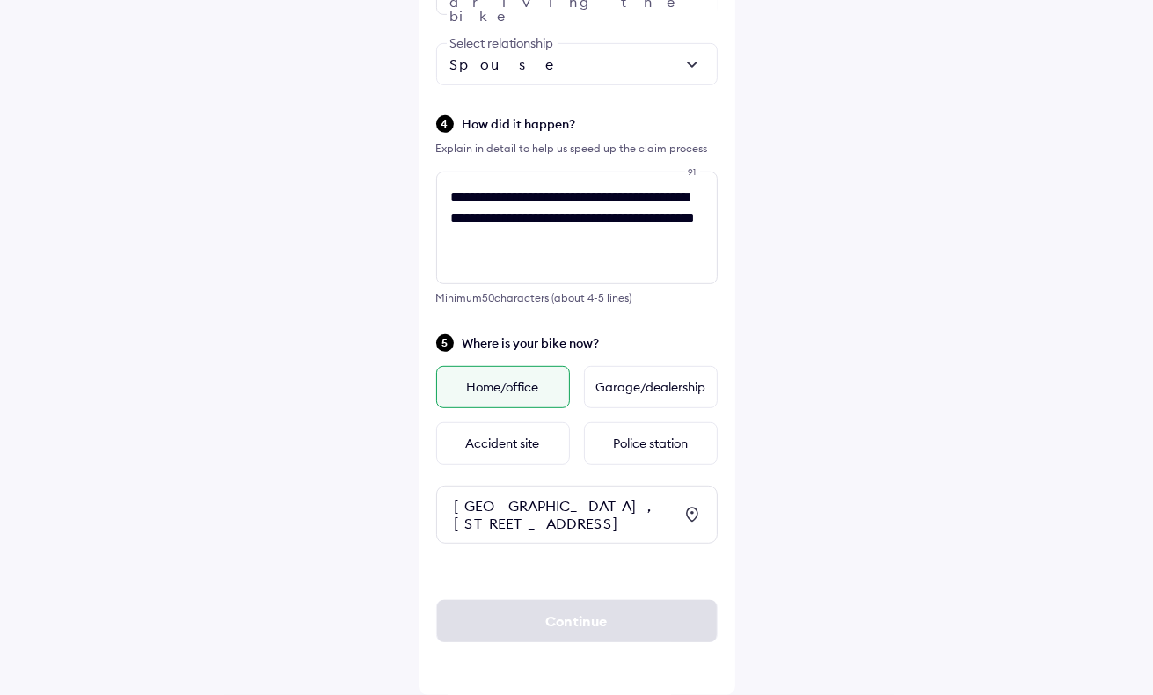
scroll to position [725, 0]
click at [559, 497] on div "CGP HOMES TOWER, 8A, Street No. 3, next to SAGAR HOMES, near CGP HOMES, Laxman …" at bounding box center [564, 514] width 218 height 35
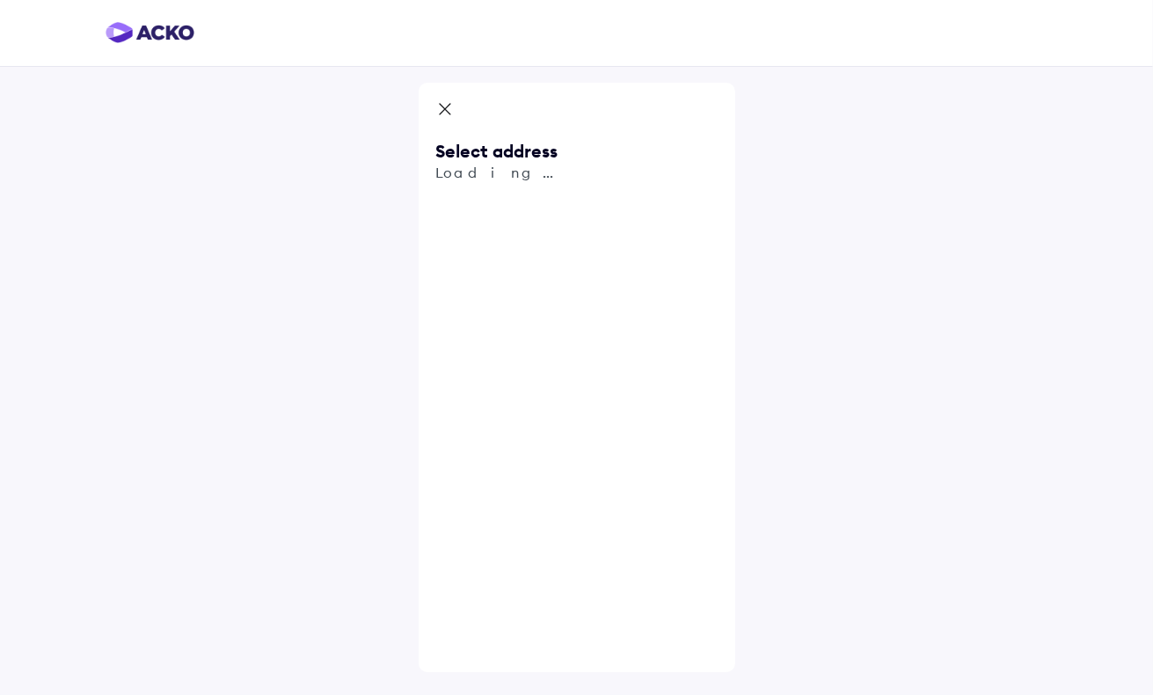
scroll to position [0, 0]
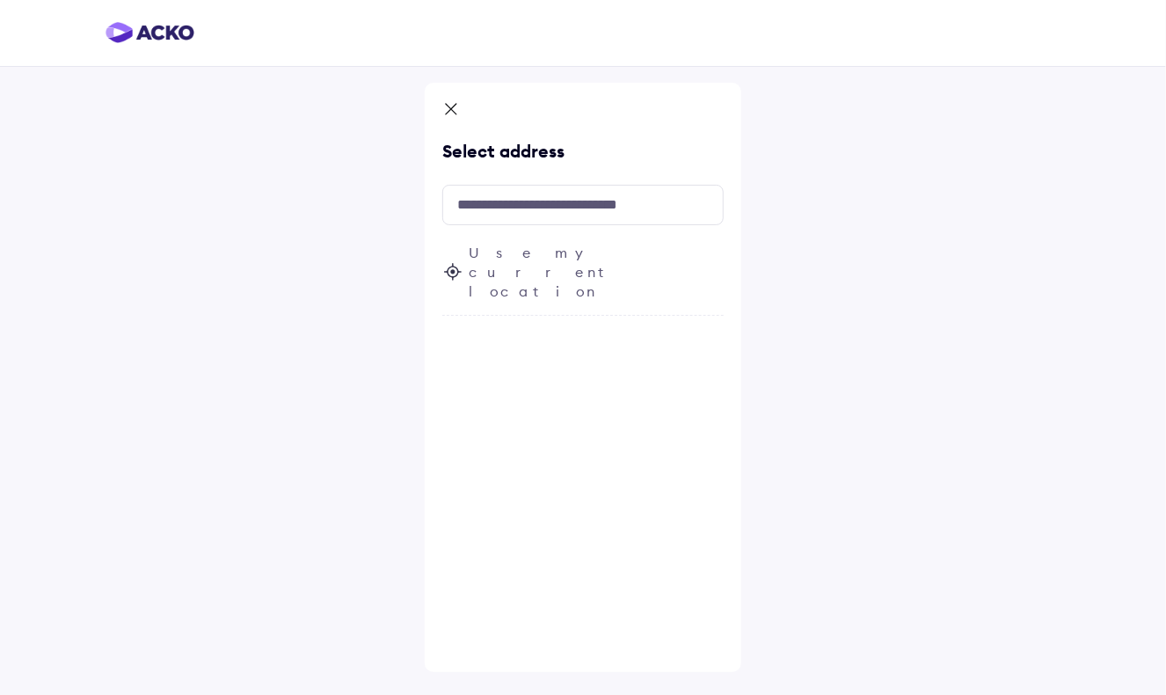
click at [449, 106] on icon at bounding box center [451, 110] width 18 height 21
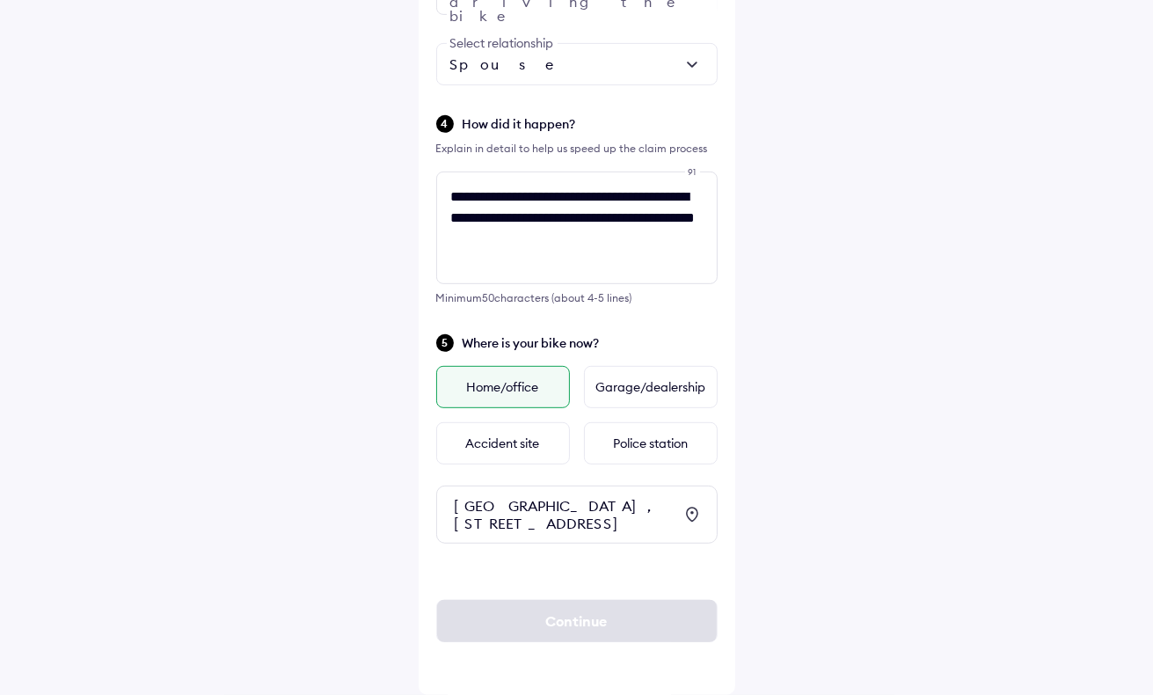
scroll to position [725, 0]
click at [605, 497] on div "CGP HOMES TOWER, 8A, Street No. 3, next to SAGAR HOMES, near CGP HOMES, Laxman …" at bounding box center [564, 514] width 218 height 35
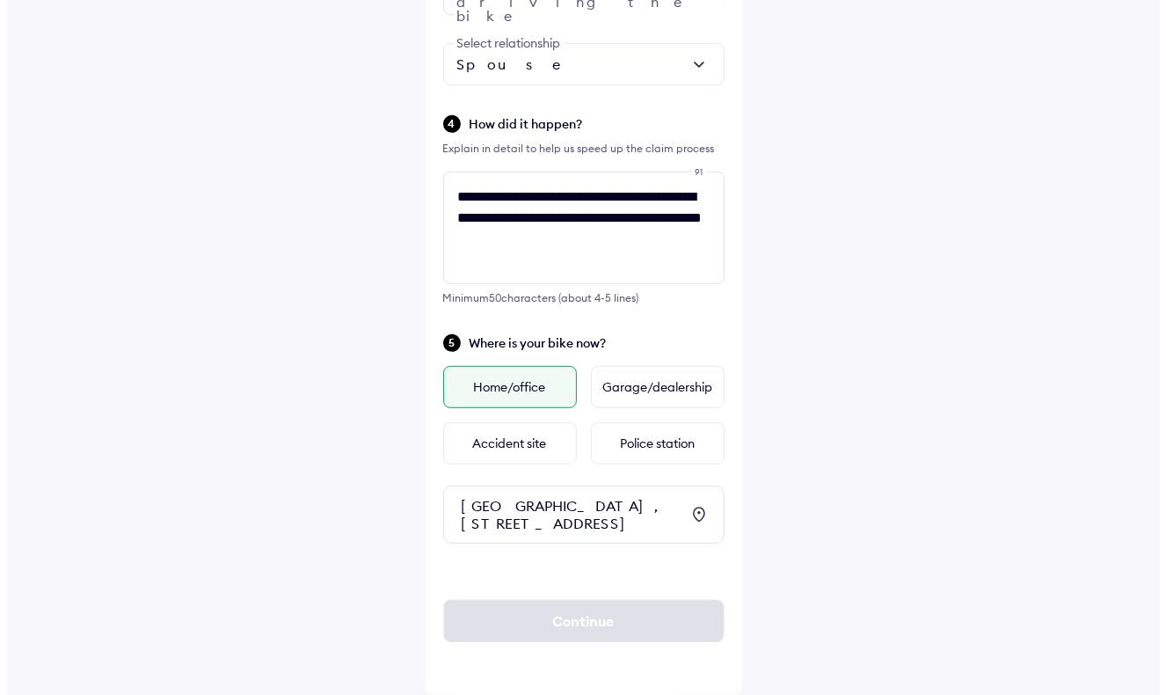
scroll to position [0, 0]
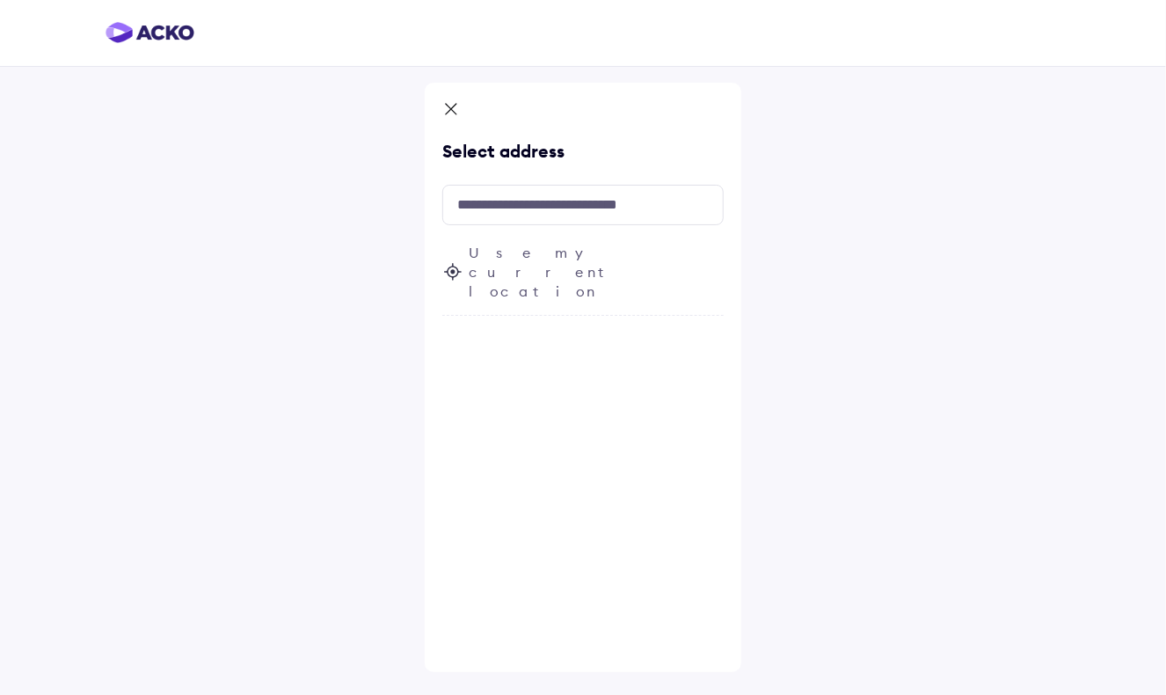
click at [563, 248] on span "Use my current location" at bounding box center [596, 272] width 255 height 58
click at [559, 257] on span "Fetching your current location..." at bounding box center [596, 272] width 255 height 58
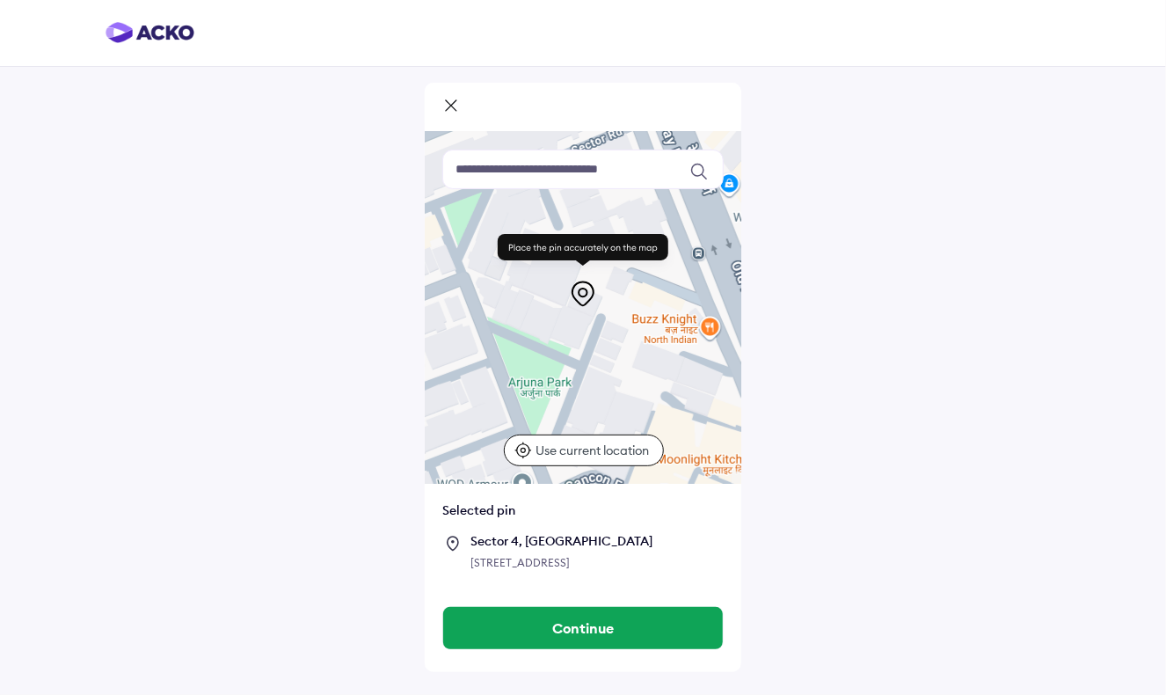
drag, startPoint x: 594, startPoint y: 342, endPoint x: 545, endPoint y: 571, distance: 233.8
click at [545, 571] on div "Keyboard shortcuts Map Data Map data ©2025 Map data ©2025 20 m Click to toggle …" at bounding box center [583, 360] width 317 height 457
drag, startPoint x: 596, startPoint y: 435, endPoint x: 564, endPoint y: 531, distance: 101.0
click at [564, 531] on div "Keyboard shortcuts Map Data Map data ©2025 Map data ©2025 20 m Click to toggle …" at bounding box center [583, 360] width 317 height 457
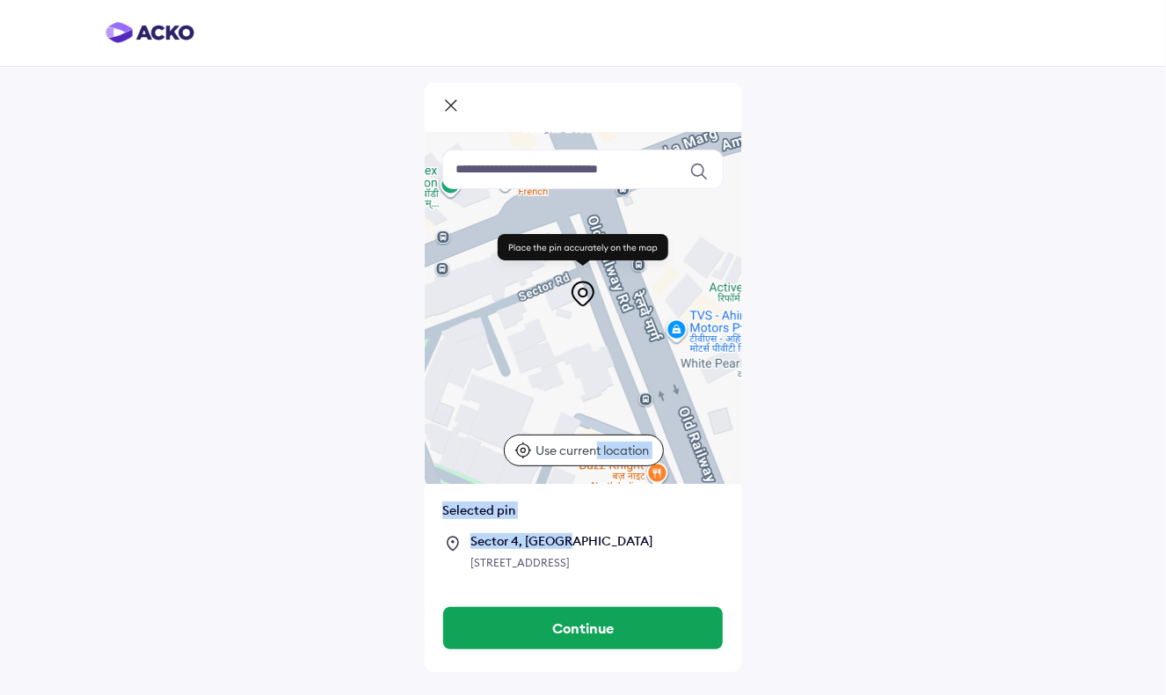
drag, startPoint x: 564, startPoint y: 531, endPoint x: 581, endPoint y: 466, distance: 67.4
click at [581, 466] on div at bounding box center [583, 308] width 317 height 352
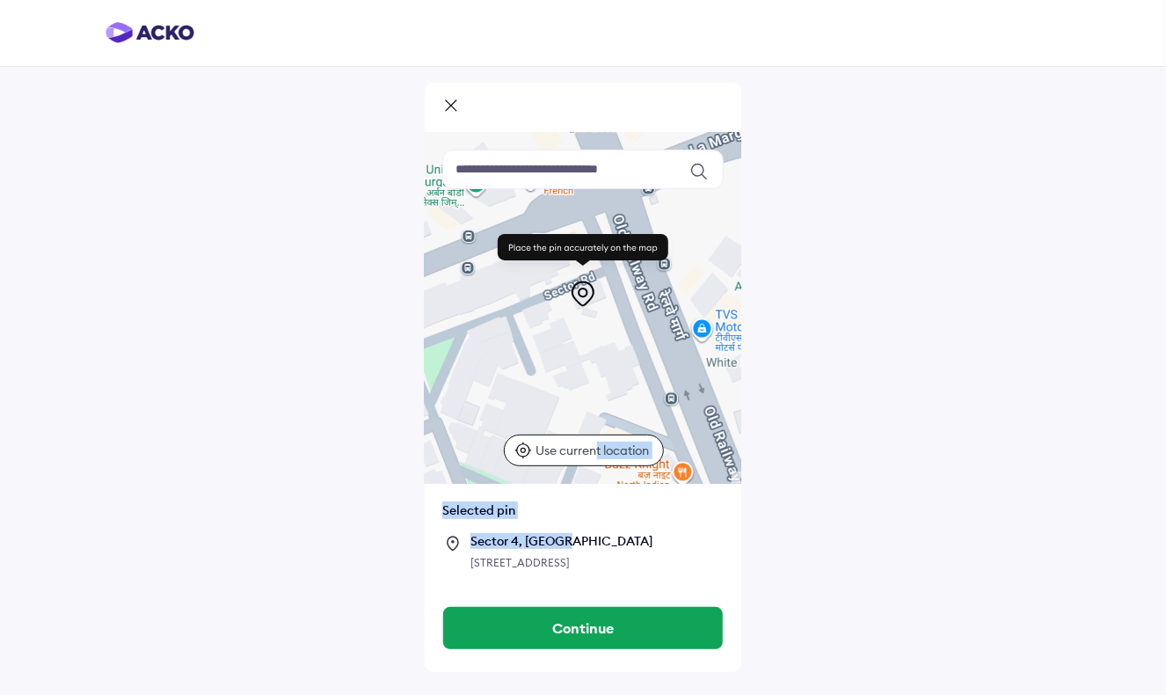
drag, startPoint x: 610, startPoint y: 351, endPoint x: 636, endPoint y: 354, distance: 25.6
click at [636, 354] on div at bounding box center [583, 308] width 317 height 352
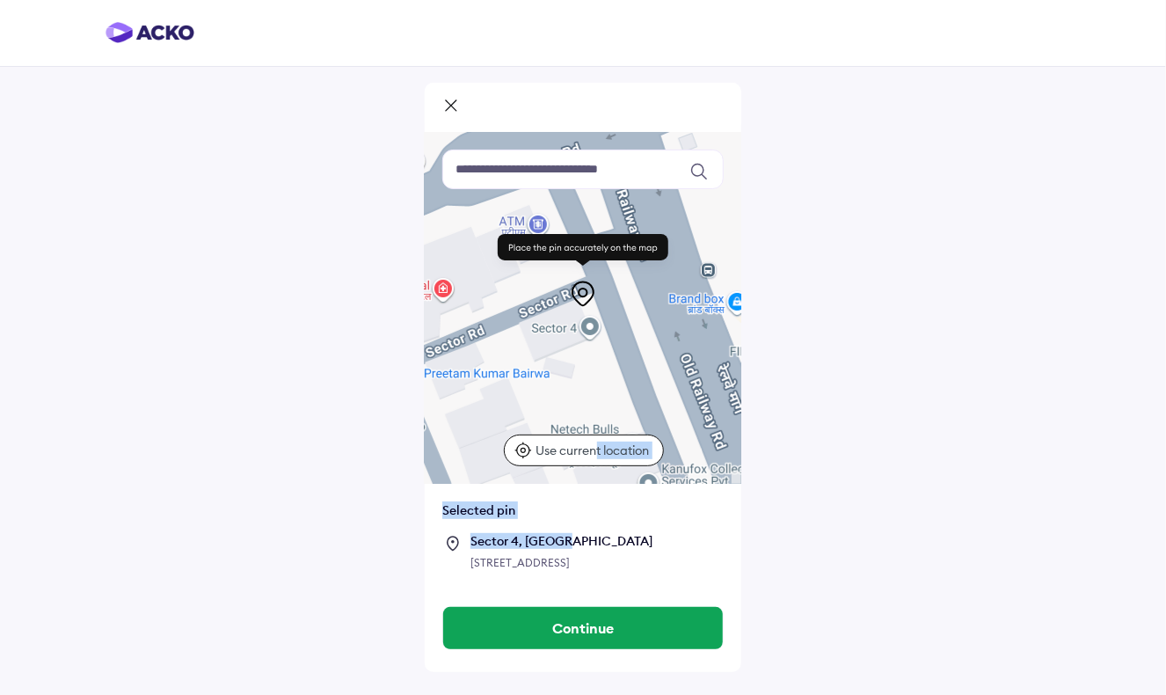
drag, startPoint x: 517, startPoint y: 325, endPoint x: 482, endPoint y: 428, distance: 109.6
click at [482, 428] on div at bounding box center [583, 308] width 317 height 352
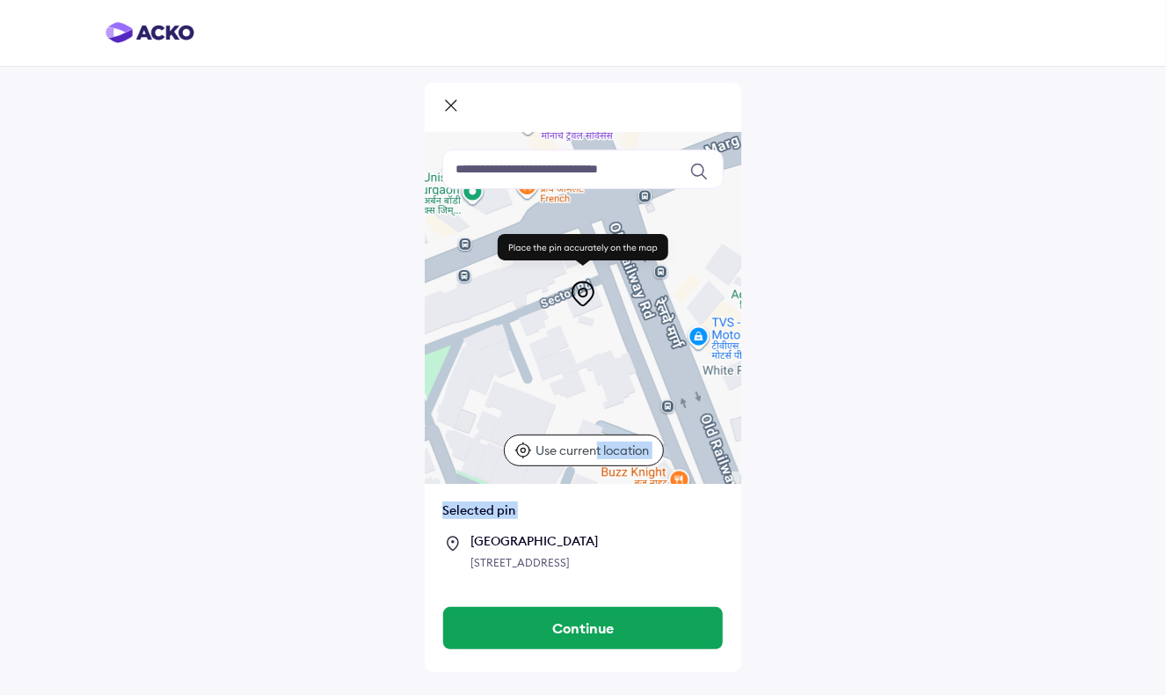
drag, startPoint x: 673, startPoint y: 326, endPoint x: 704, endPoint y: 274, distance: 60.3
click at [704, 274] on div at bounding box center [583, 308] width 317 height 352
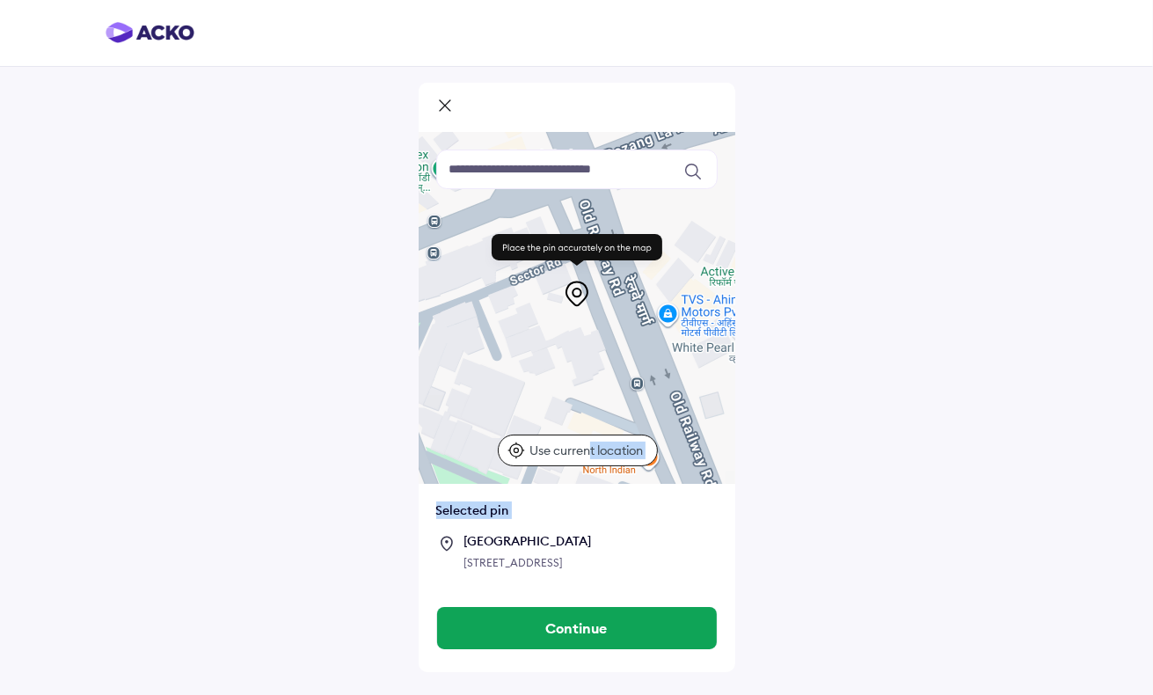
drag, startPoint x: 570, startPoint y: 342, endPoint x: 545, endPoint y: 322, distance: 31.9
click at [545, 322] on div at bounding box center [577, 308] width 317 height 352
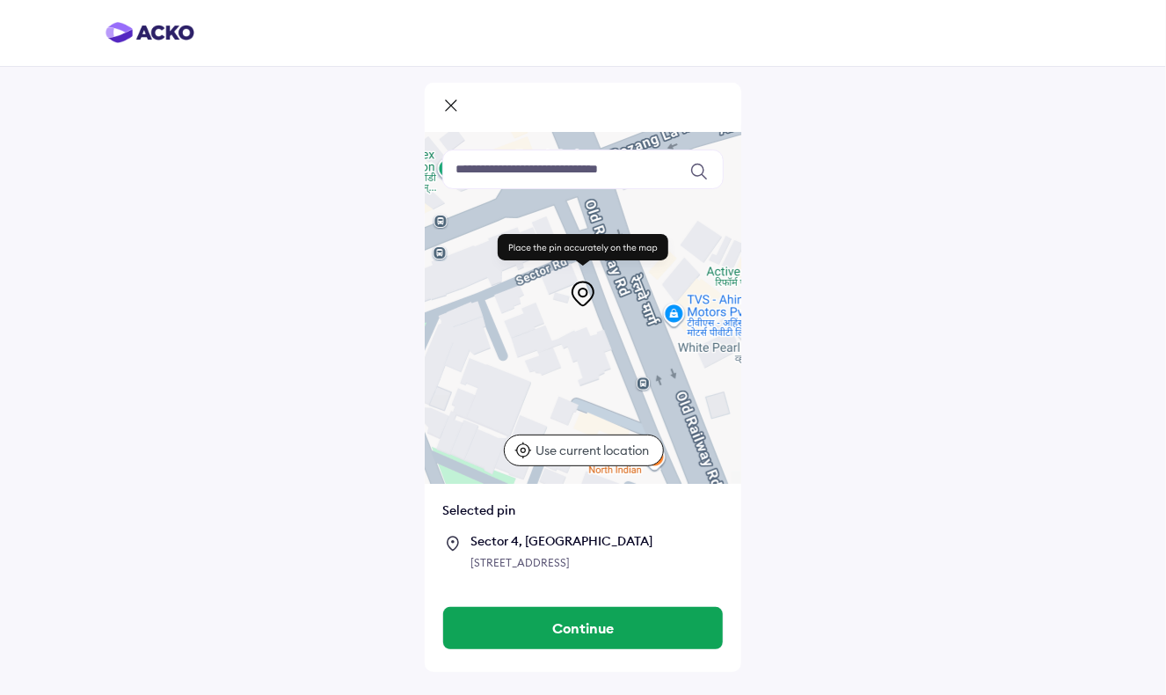
click at [574, 448] on p "Use current location" at bounding box center [596, 451] width 118 height 18
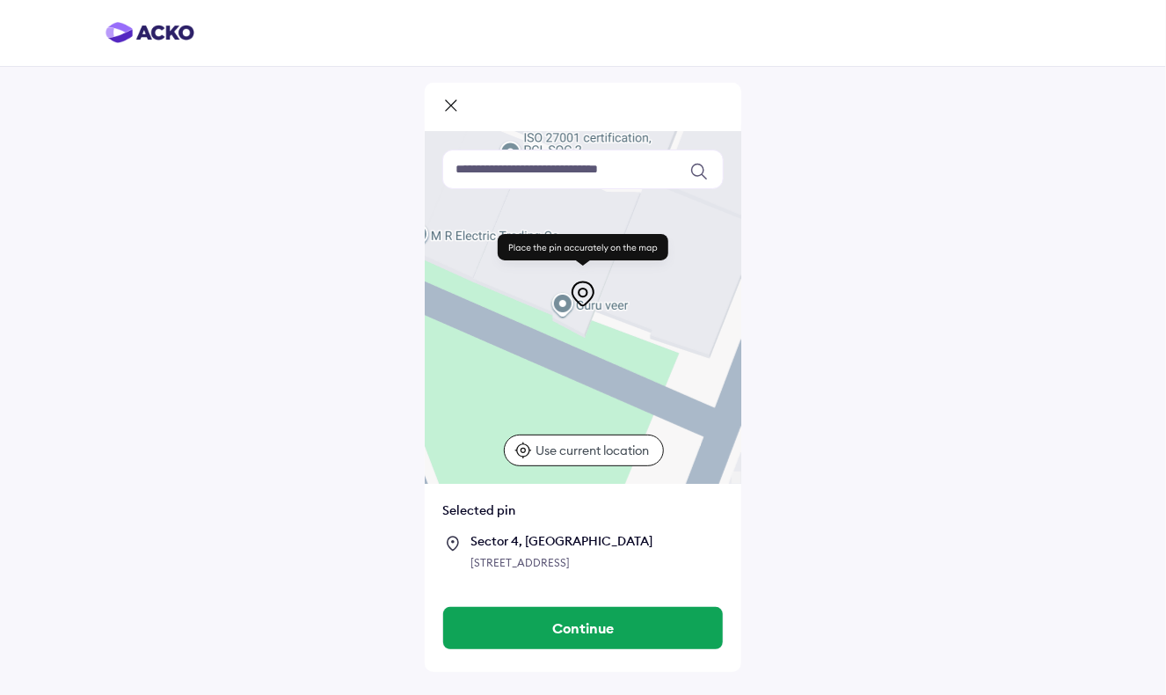
drag, startPoint x: 643, startPoint y: 314, endPoint x: 598, endPoint y: 481, distance: 173.0
click at [598, 481] on div at bounding box center [583, 308] width 317 height 352
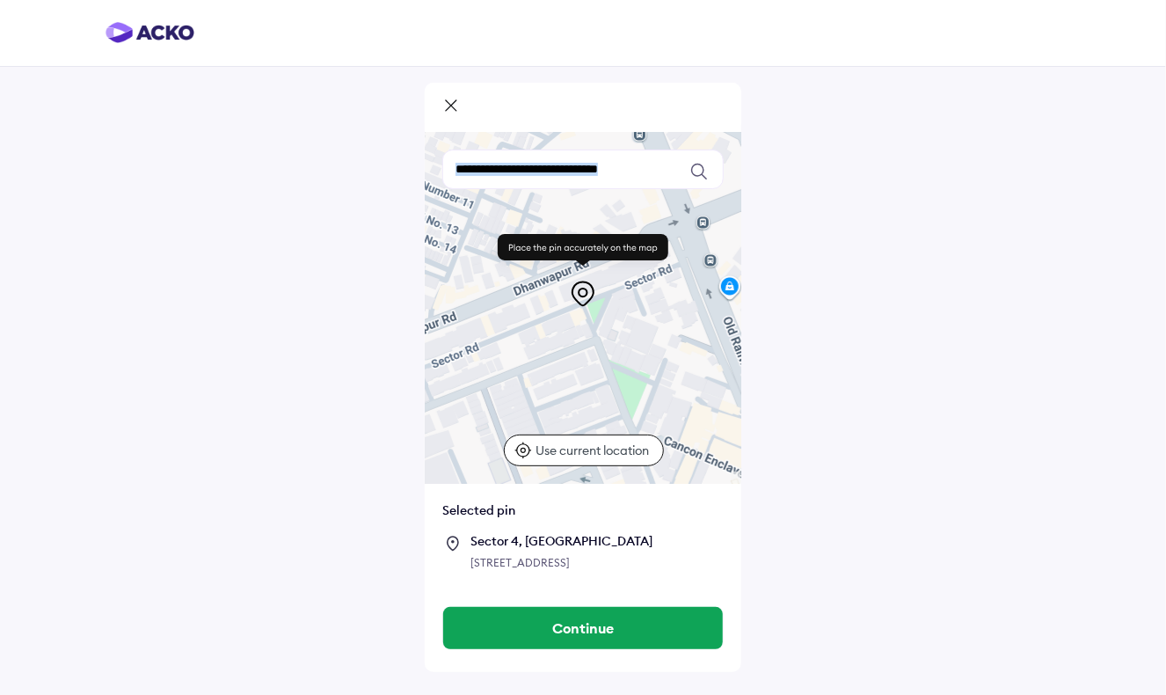
drag, startPoint x: 654, startPoint y: 296, endPoint x: 561, endPoint y: 387, distance: 130.0
click at [561, 387] on div "Keyboard shortcuts Map Data Map data ©2025 Map data ©2025 50 m Click to toggle …" at bounding box center [583, 308] width 317 height 352
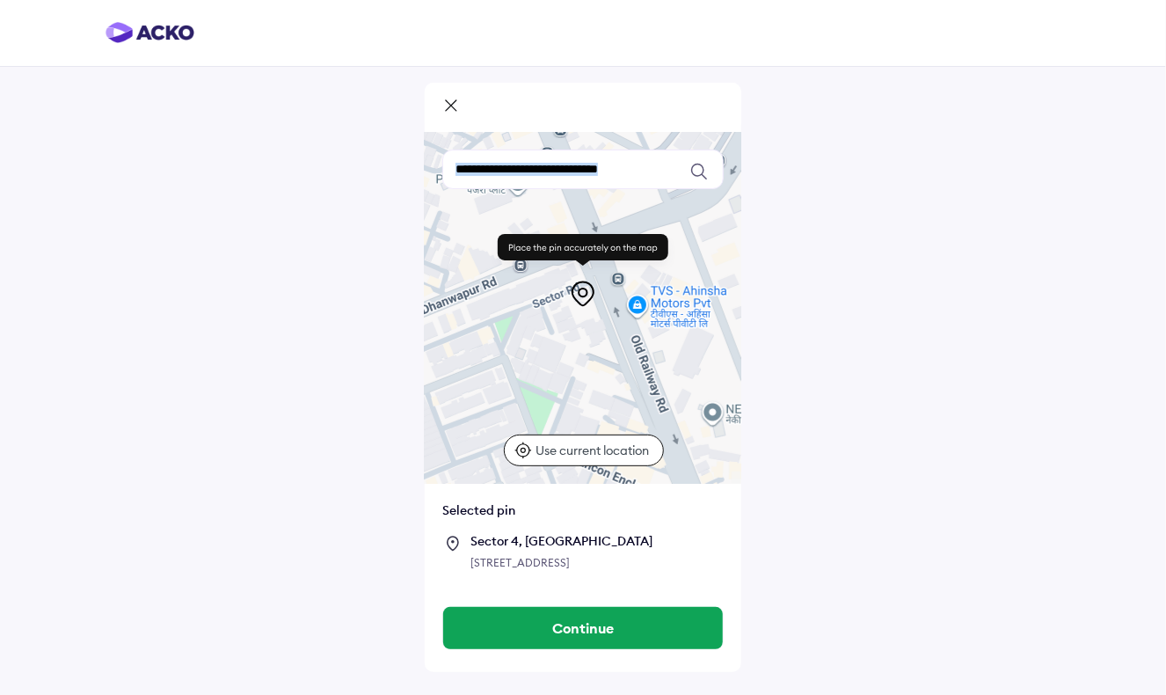
drag, startPoint x: 582, startPoint y: 357, endPoint x: 486, endPoint y: 378, distance: 99.0
click at [486, 378] on div at bounding box center [583, 308] width 317 height 352
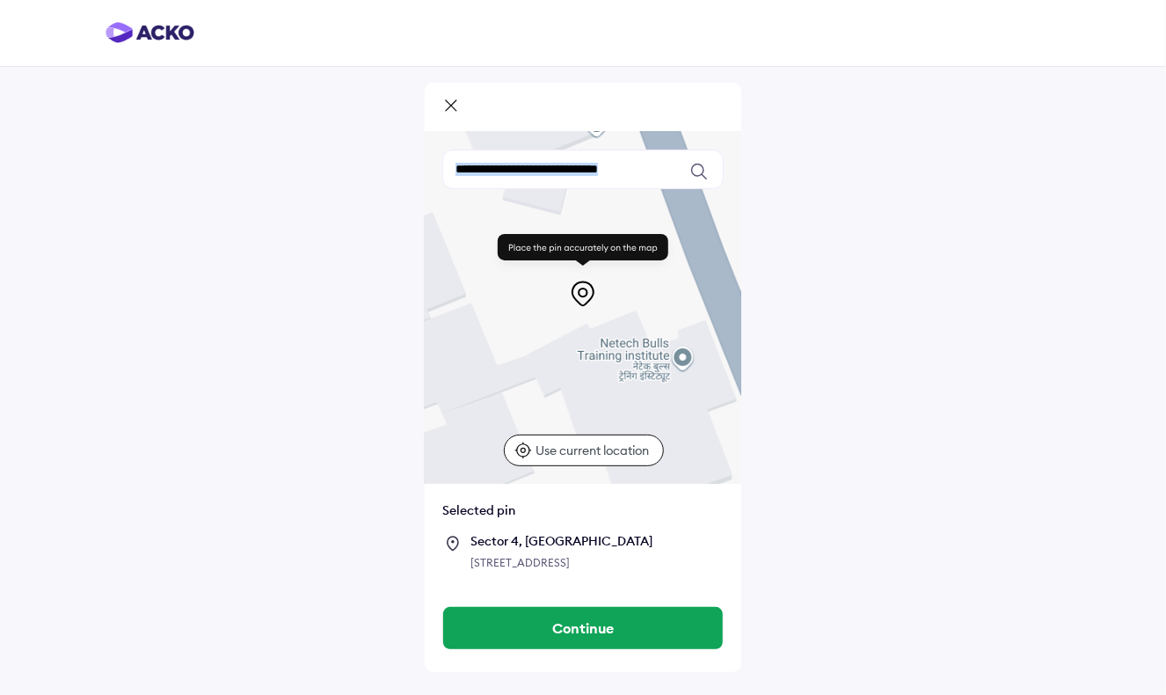
drag, startPoint x: 527, startPoint y: 332, endPoint x: 718, endPoint y: 588, distance: 319.3
click at [718, 588] on div "Keyboard shortcuts Map Data Map data ©2025 Map data ©2025 10 m Click to toggle …" at bounding box center [583, 360] width 317 height 457
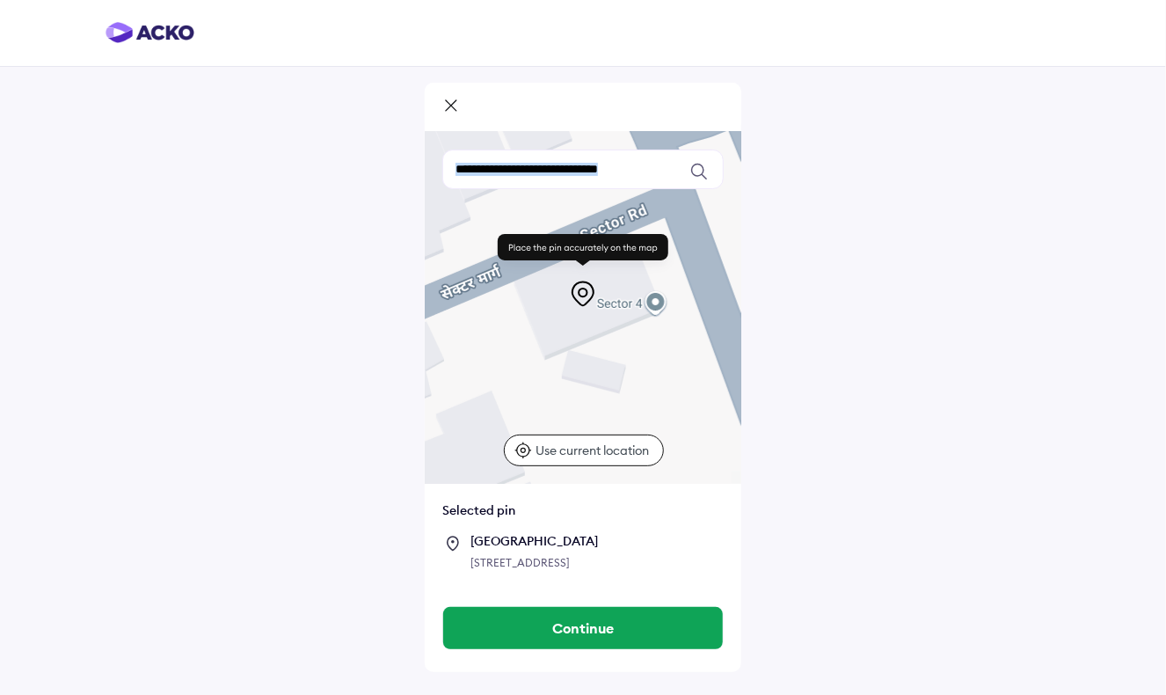
drag, startPoint x: 600, startPoint y: 333, endPoint x: 659, endPoint y: 515, distance: 191.4
click at [659, 515] on div "Keyboard shortcuts Map Data Map data ©2025 Map data ©2025 10 m Click to toggle …" at bounding box center [583, 360] width 317 height 457
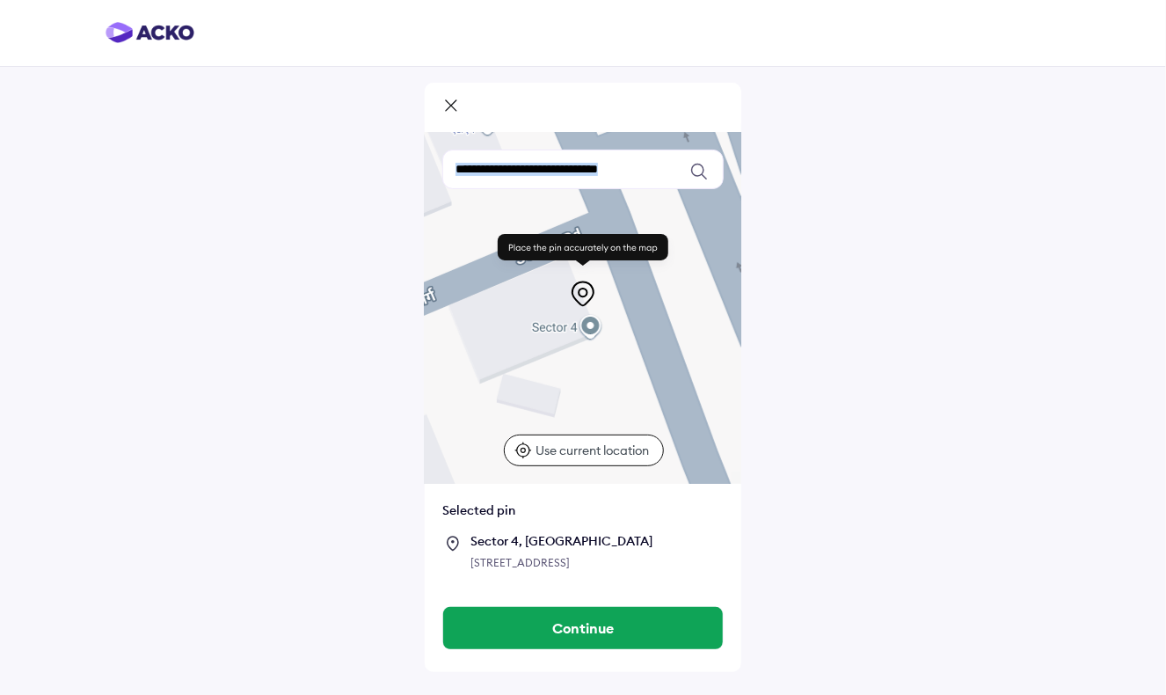
drag, startPoint x: 673, startPoint y: 394, endPoint x: 605, endPoint y: 419, distance: 72.1
click at [604, 419] on div at bounding box center [583, 308] width 317 height 352
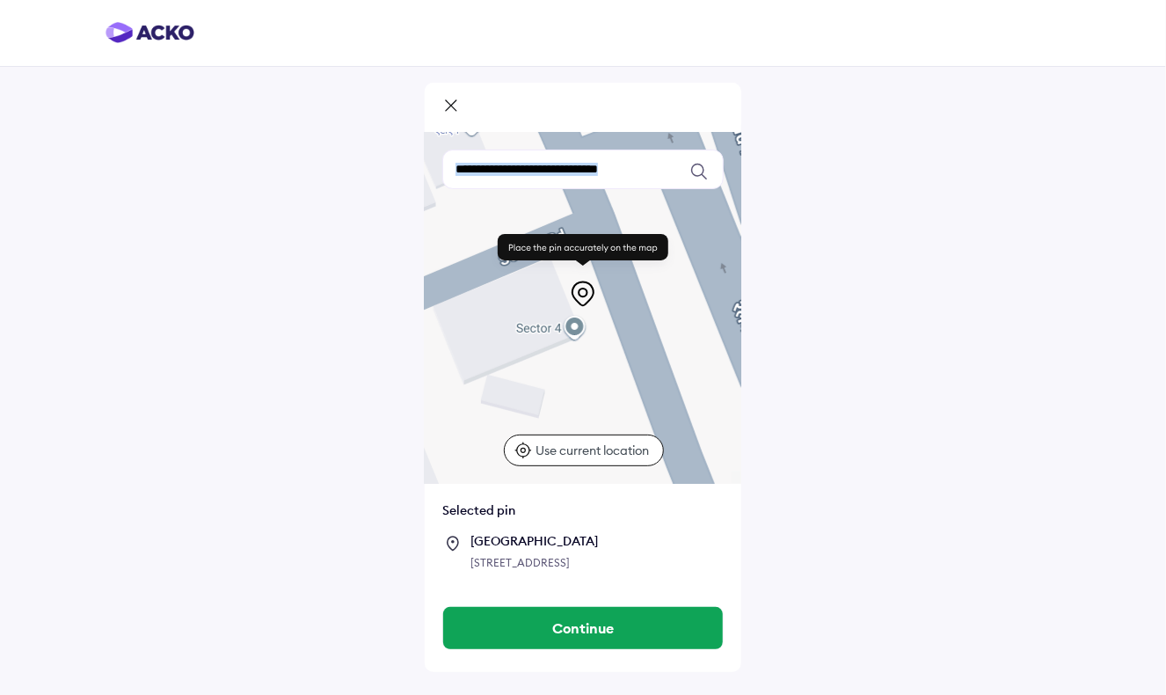
drag, startPoint x: 634, startPoint y: 406, endPoint x: 616, endPoint y: 408, distance: 18.6
click at [616, 409] on div at bounding box center [583, 308] width 317 height 352
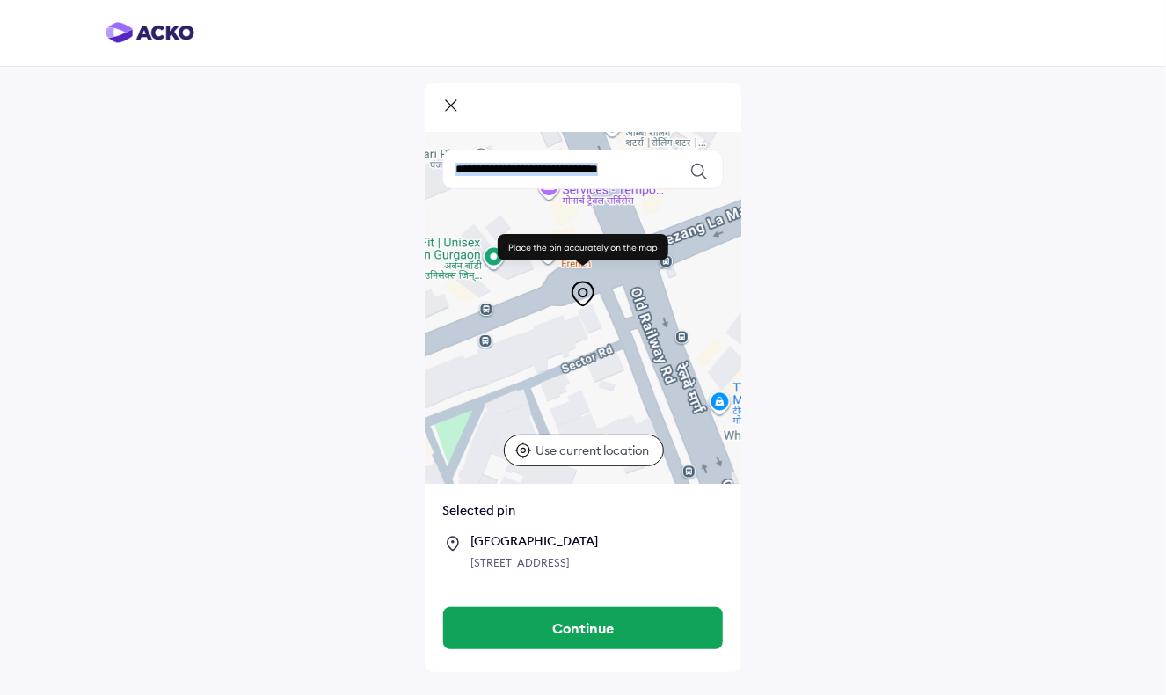
drag, startPoint x: 602, startPoint y: 398, endPoint x: 626, endPoint y: 376, distance: 32.4
click at [626, 376] on div at bounding box center [583, 308] width 317 height 352
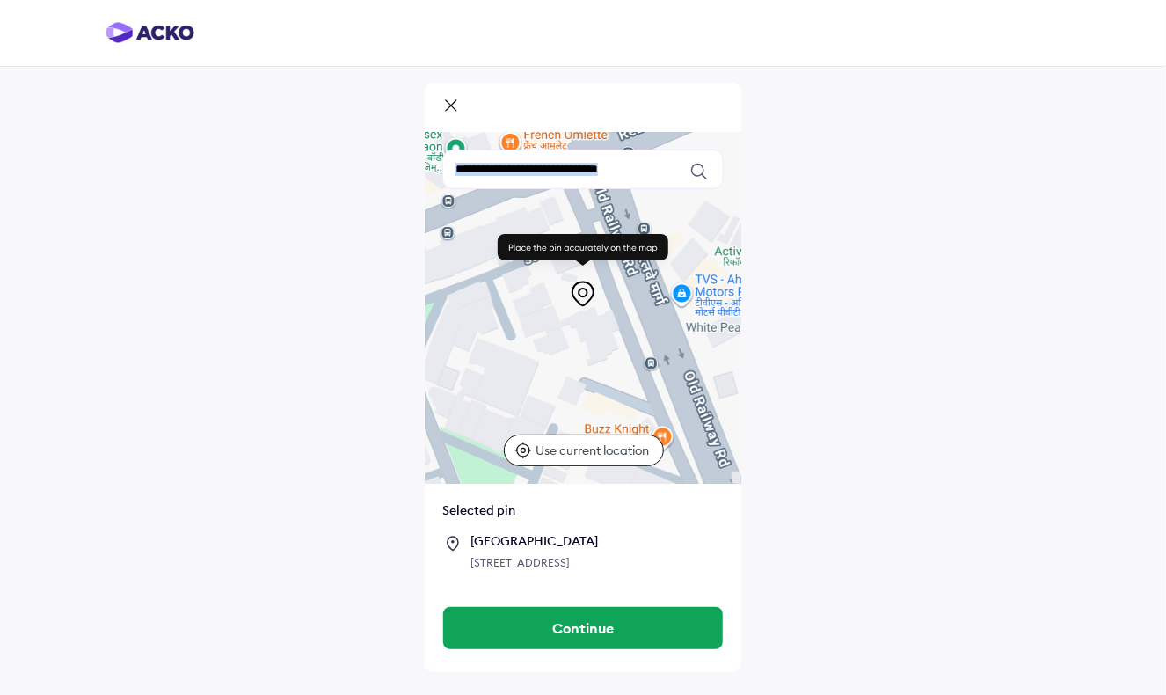
drag, startPoint x: 622, startPoint y: 413, endPoint x: 584, endPoint y: 302, distance: 117.9
click at [584, 302] on div "Keyboard shortcuts Map Data Map data ©2025 Map data ©2025 20 m Click to toggle …" at bounding box center [583, 308] width 317 height 352
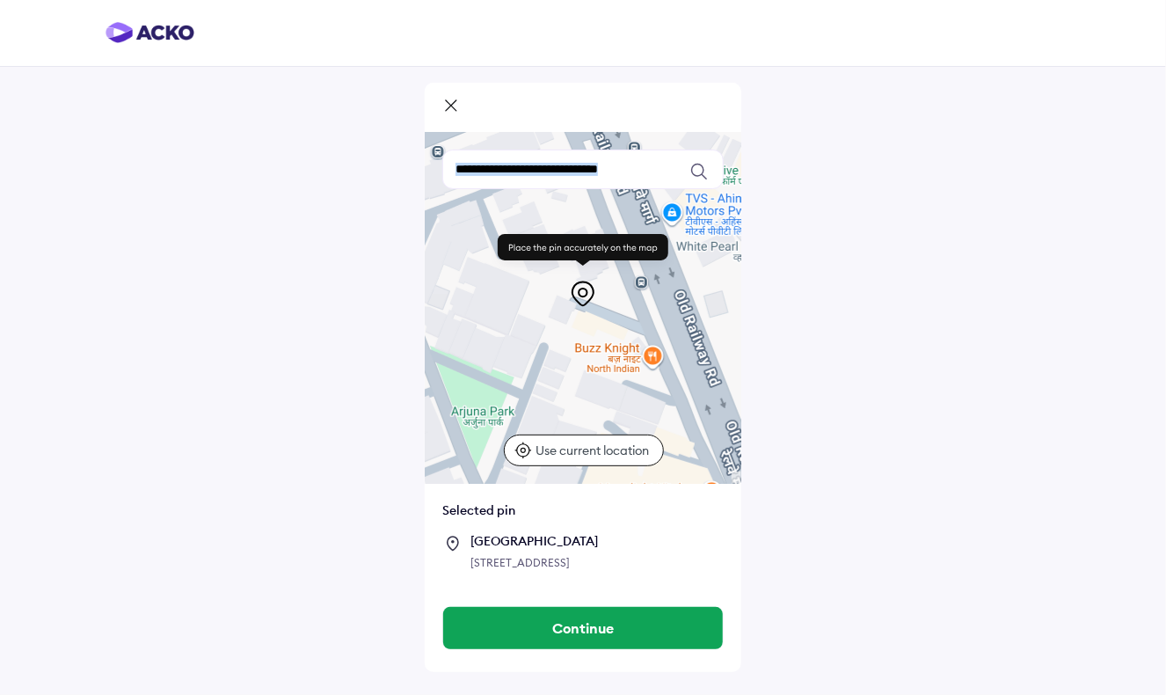
drag, startPoint x: 618, startPoint y: 374, endPoint x: 609, endPoint y: 289, distance: 85.0
click at [609, 289] on div "Keyboard shortcuts Map Data Map data ©2025 Map data ©2025 20 m Click to toggle …" at bounding box center [583, 308] width 317 height 352
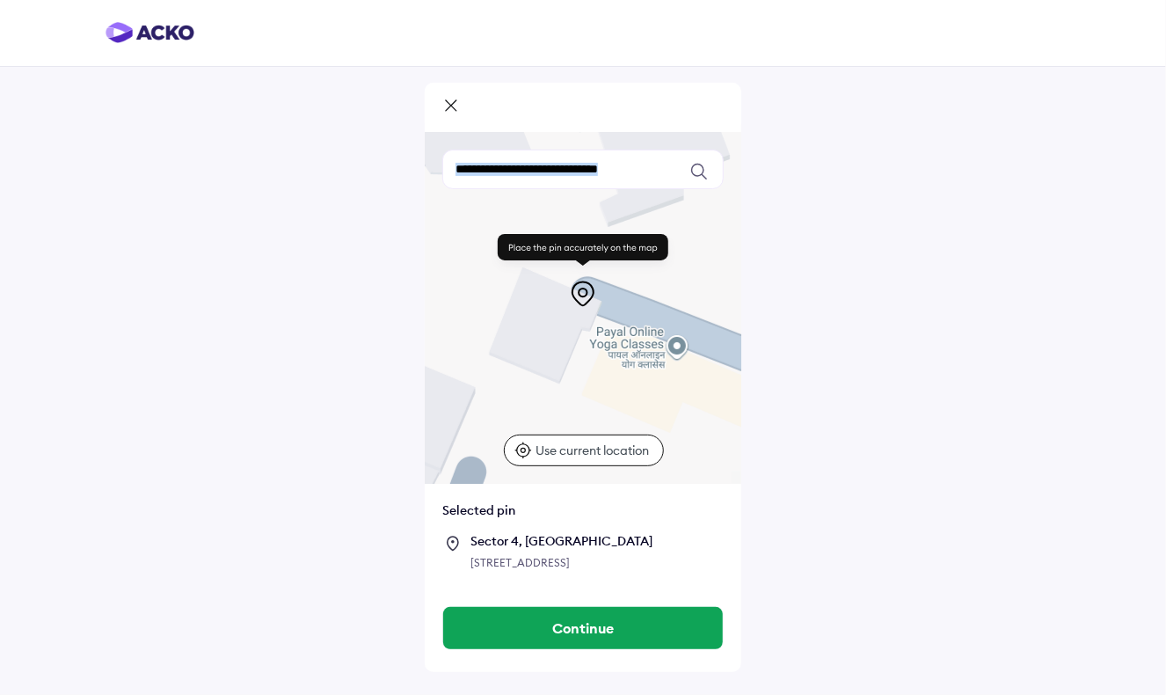
drag, startPoint x: 640, startPoint y: 347, endPoint x: 713, endPoint y: 493, distance: 163.7
click at [713, 493] on div "Keyboard shortcuts Map Data Map data ©2025 Map data ©2025 10 m Click to toggle …" at bounding box center [583, 360] width 317 height 457
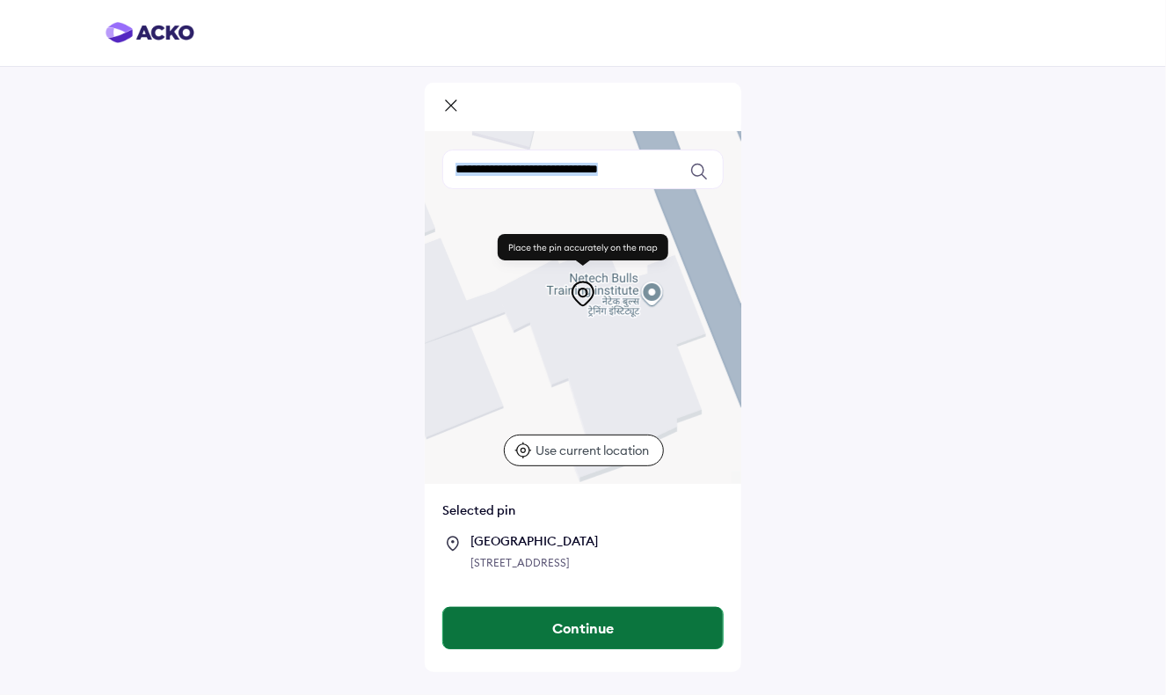
drag, startPoint x: 679, startPoint y: 380, endPoint x: 649, endPoint y: 643, distance: 264.7
click at [649, 643] on div "Keyboard shortcuts Map Data Map data ©2025 Map data ©2025 10 m Click to toggle …" at bounding box center [583, 377] width 317 height 589
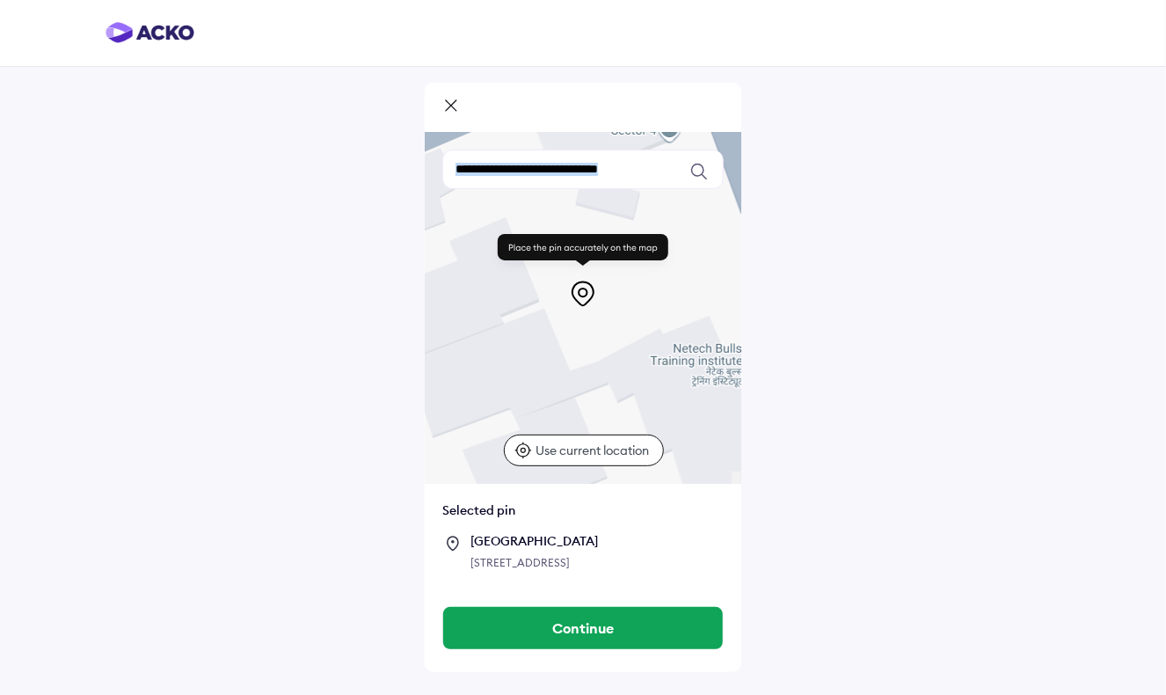
drag, startPoint x: 629, startPoint y: 382, endPoint x: 734, endPoint y: 455, distance: 127.6
click at [734, 455] on div at bounding box center [583, 308] width 317 height 352
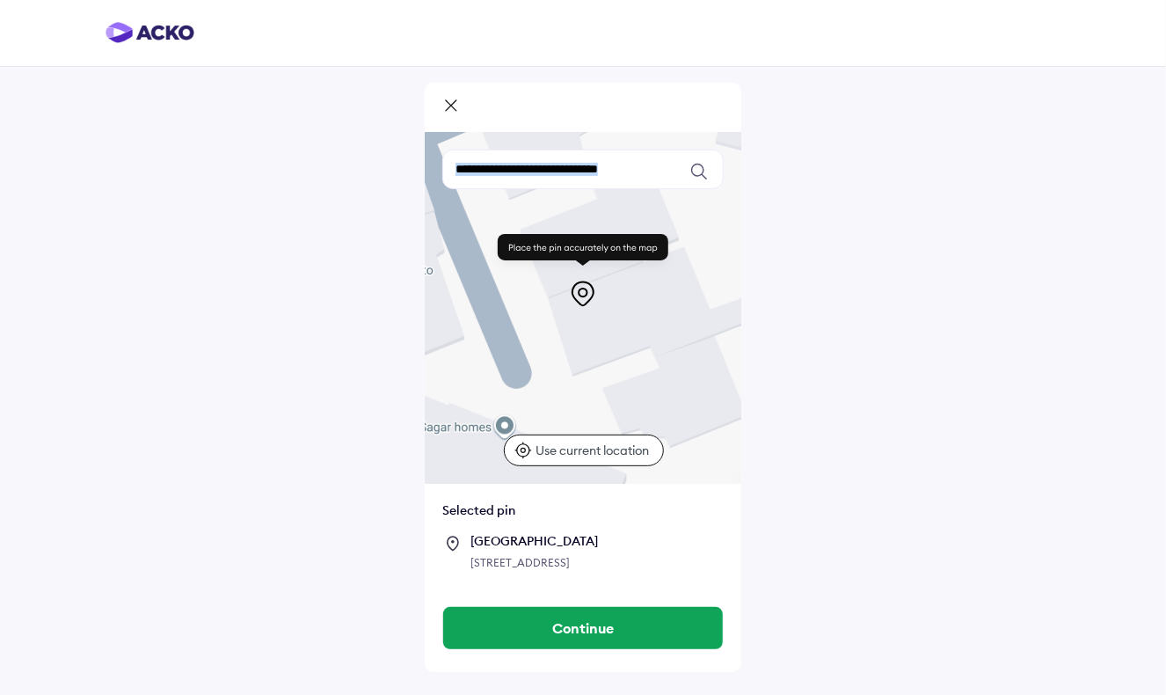
drag, startPoint x: 579, startPoint y: 356, endPoint x: 723, endPoint y: 294, distance: 157.2
click at [723, 294] on div at bounding box center [583, 308] width 317 height 352
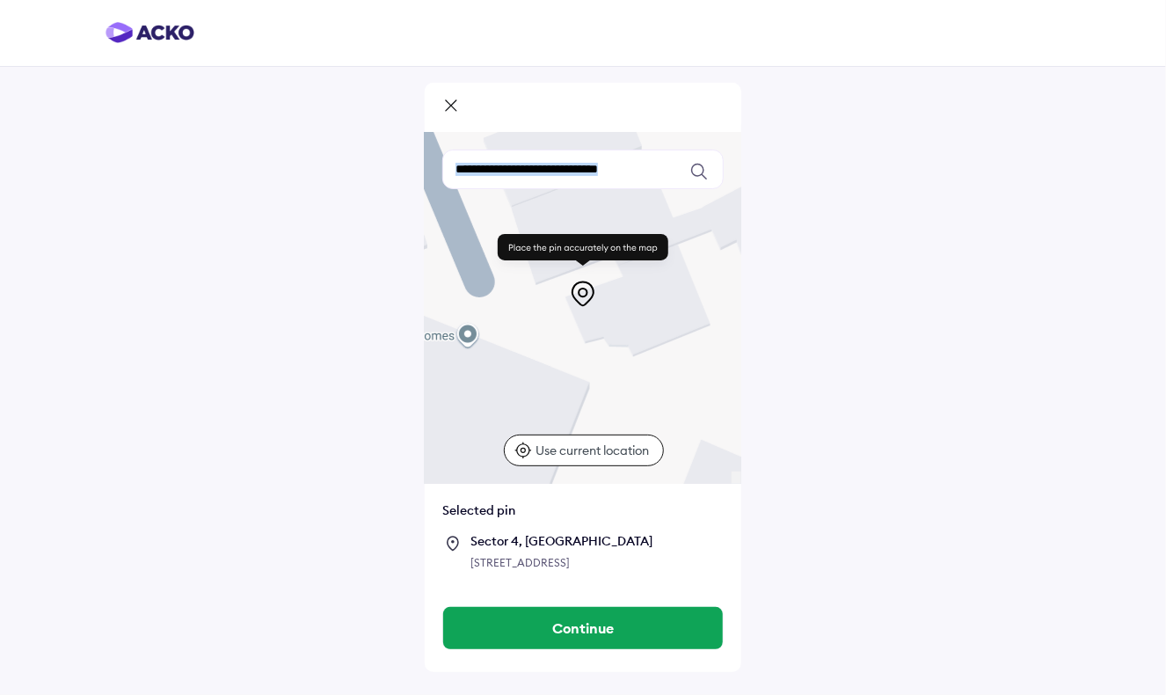
drag, startPoint x: 665, startPoint y: 334, endPoint x: 628, endPoint y: 240, distance: 101.1
click at [628, 240] on div "Keyboard shortcuts Map Data Map data ©2025 Map data ©2025 10 m Click to toggle …" at bounding box center [583, 308] width 317 height 352
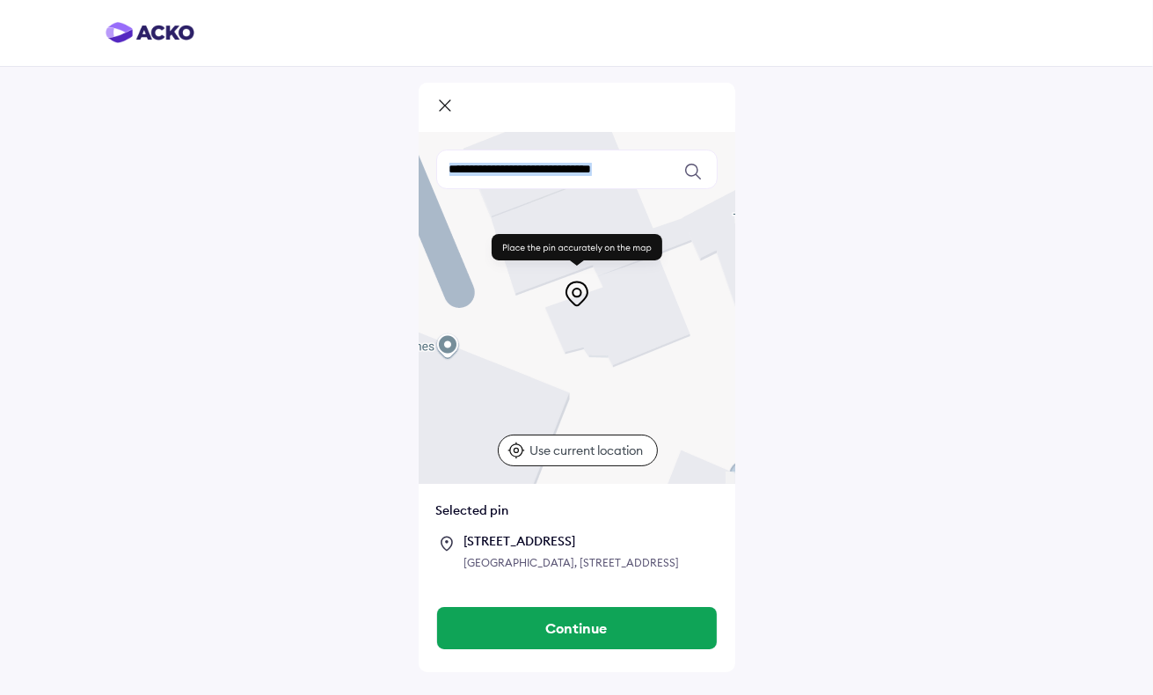
drag, startPoint x: 629, startPoint y: 394, endPoint x: 613, endPoint y: 405, distance: 19.0
click at [613, 405] on div at bounding box center [577, 308] width 317 height 352
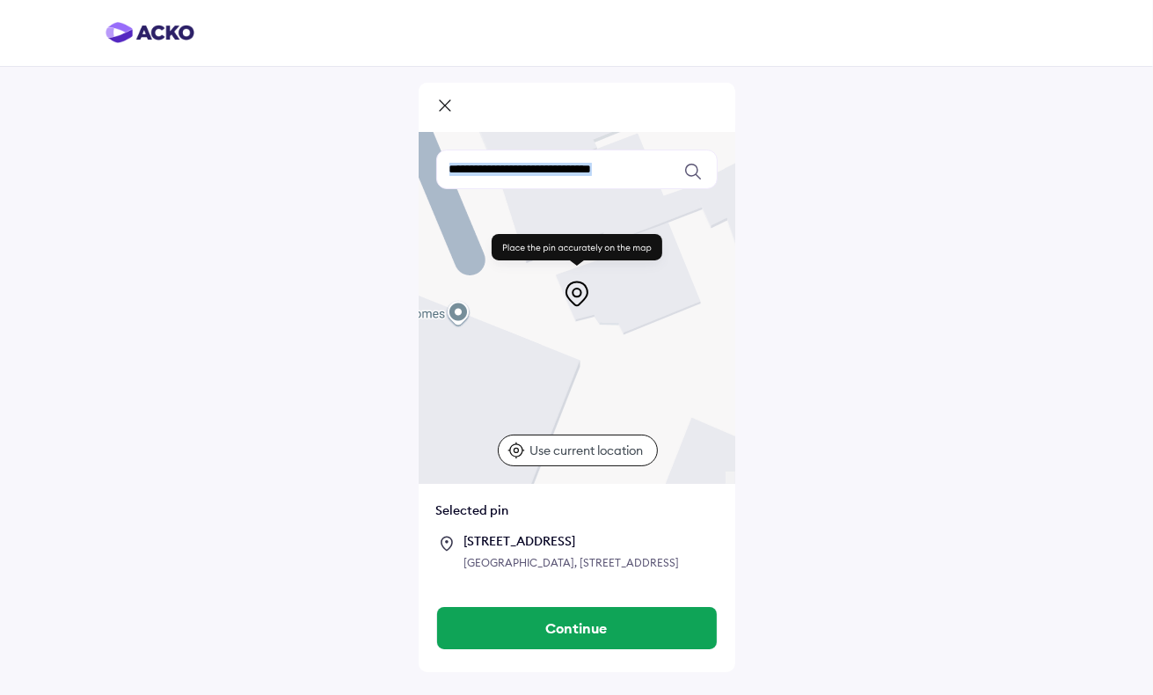
drag, startPoint x: 612, startPoint y: 405, endPoint x: 626, endPoint y: 366, distance: 41.2
click at [626, 366] on div at bounding box center [577, 308] width 317 height 352
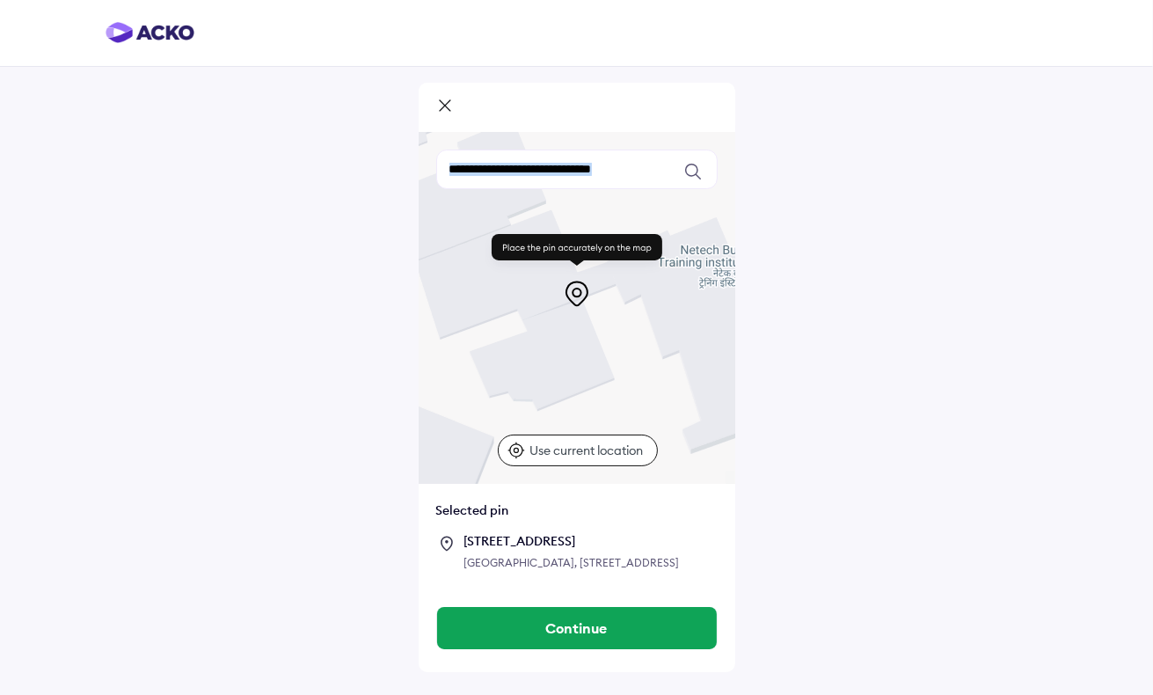
drag, startPoint x: 626, startPoint y: 366, endPoint x: 535, endPoint y: 457, distance: 128.8
click at [535, 452] on div "Keyboard shortcuts Map Data Map data ©2025 Map data ©2025 10 m Click to toggle …" at bounding box center [577, 308] width 317 height 352
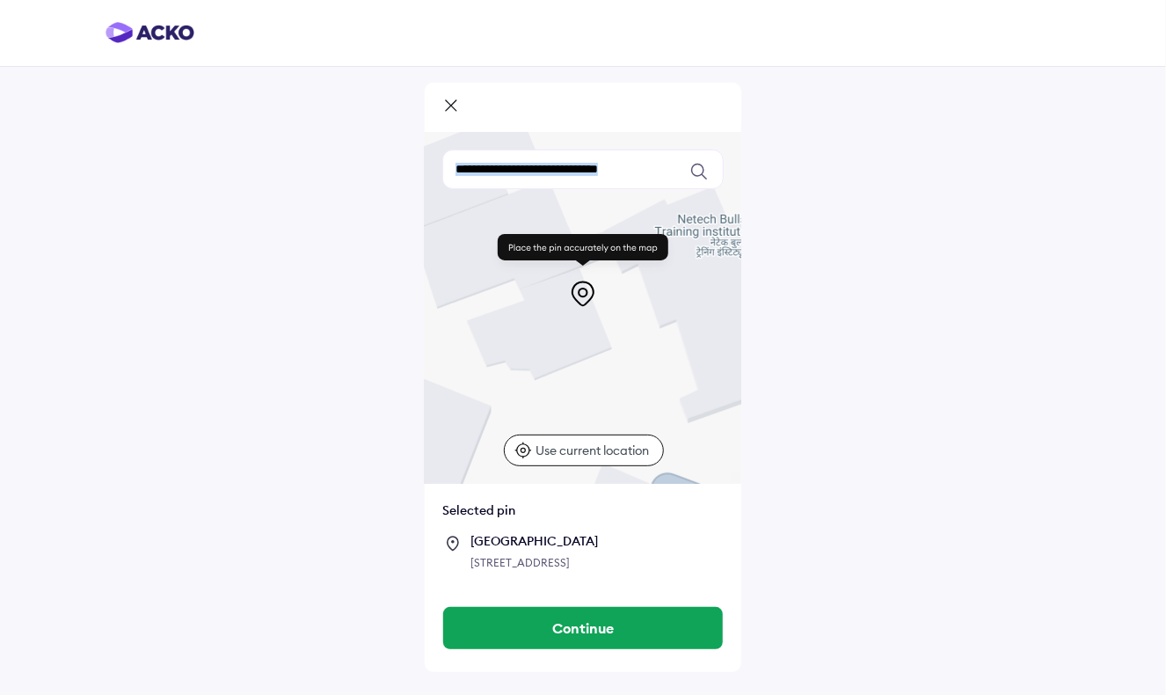
drag, startPoint x: 633, startPoint y: 378, endPoint x: 626, endPoint y: 342, distance: 36.7
click at [626, 342] on div at bounding box center [583, 308] width 317 height 352
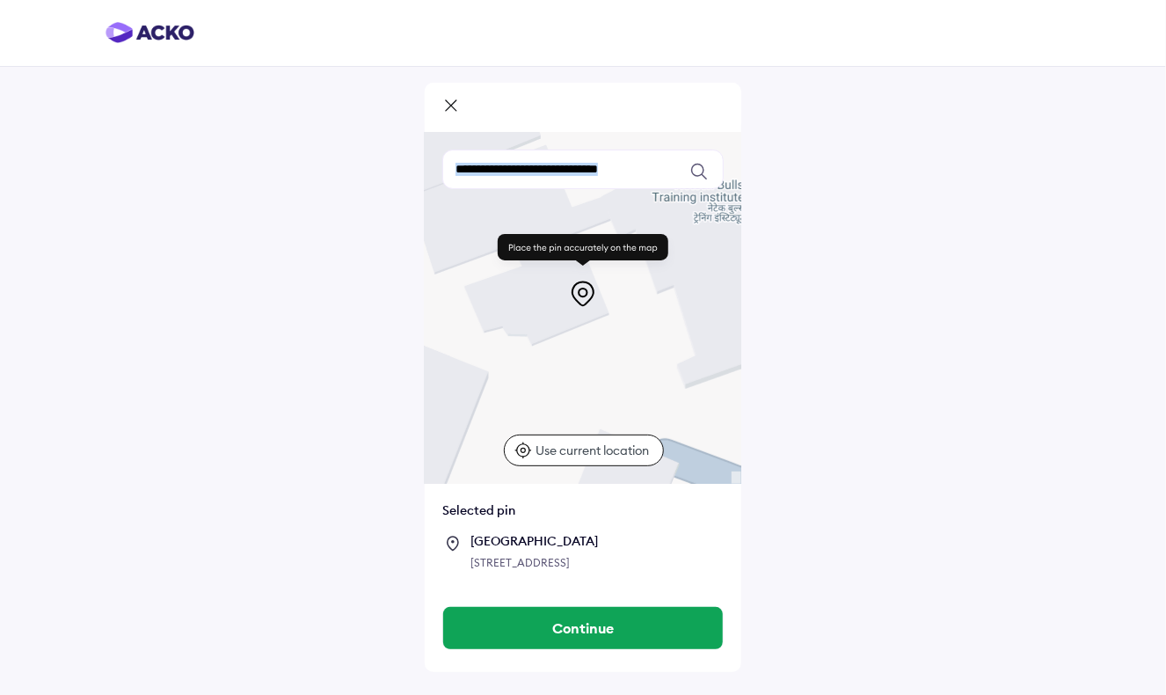
drag, startPoint x: 640, startPoint y: 402, endPoint x: 637, endPoint y: 365, distance: 37.0
click at [637, 365] on div at bounding box center [583, 308] width 317 height 352
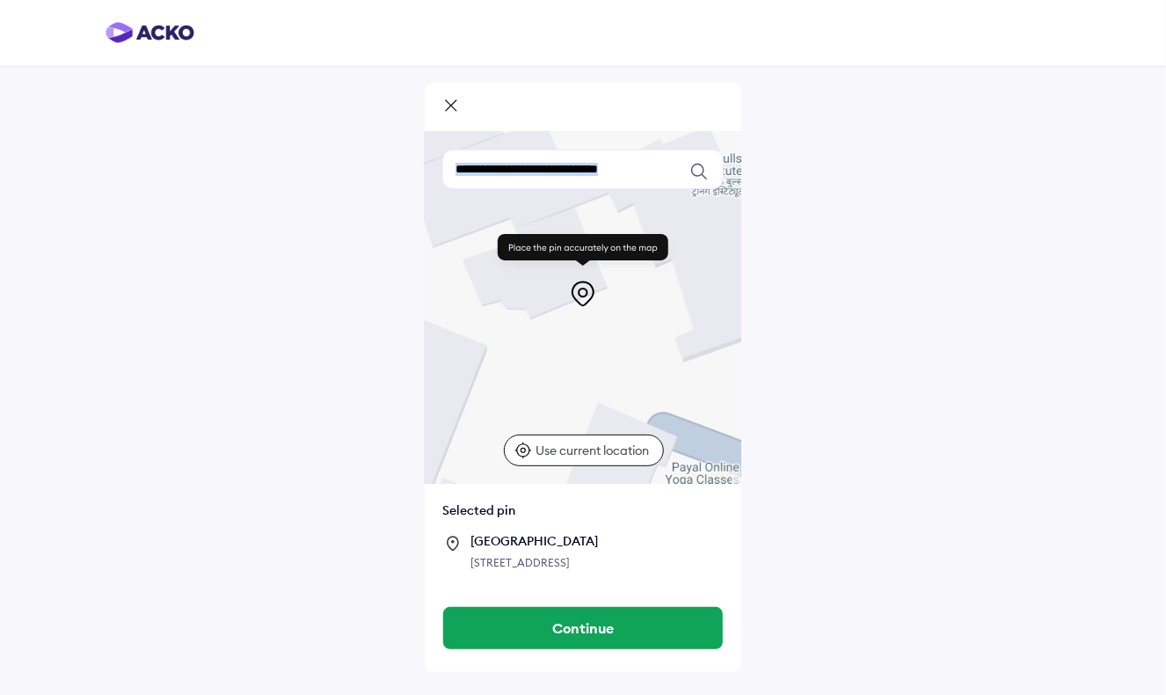
drag, startPoint x: 633, startPoint y: 387, endPoint x: 632, endPoint y: 358, distance: 29.1
click at [632, 358] on div at bounding box center [583, 308] width 317 height 352
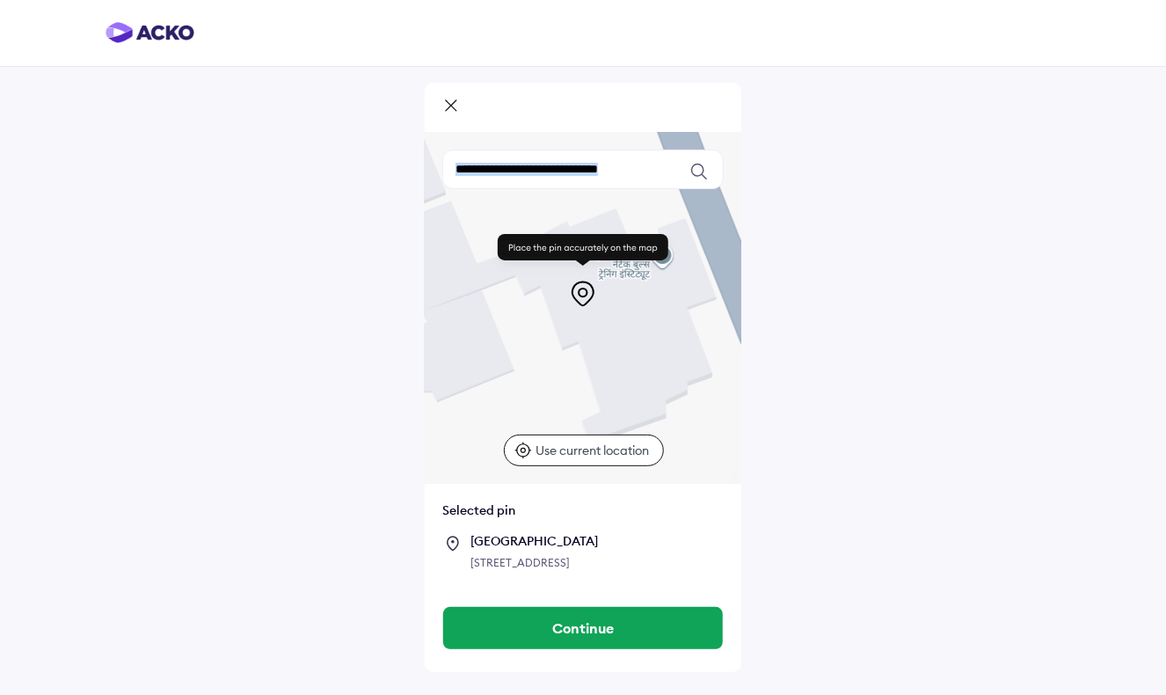
drag, startPoint x: 613, startPoint y: 355, endPoint x: 519, endPoint y: 441, distance: 127.0
click at [519, 441] on div "Keyboard shortcuts Map Data Map data ©2025 Map data ©2025 10 m Click to toggle …" at bounding box center [583, 308] width 317 height 352
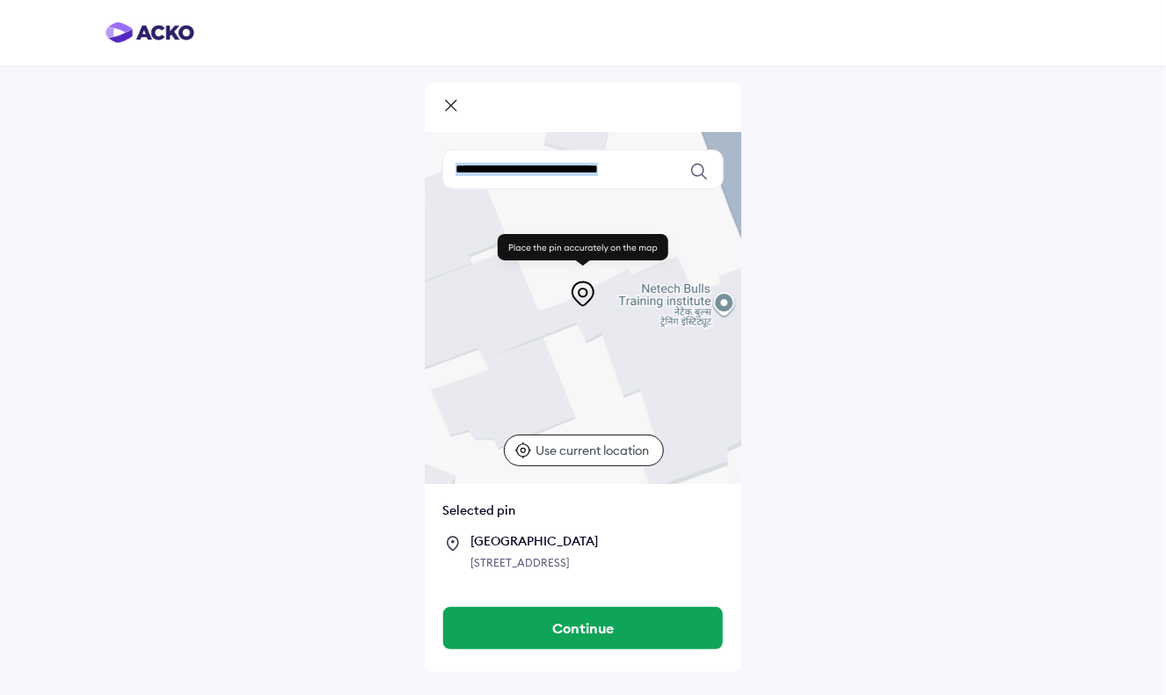
drag, startPoint x: 552, startPoint y: 411, endPoint x: 616, endPoint y: 460, distance: 80.2
click at [616, 460] on div "Keyboard shortcuts Map Data Map data ©2025 Map data ©2025 10 m Click to toggle …" at bounding box center [583, 308] width 317 height 352
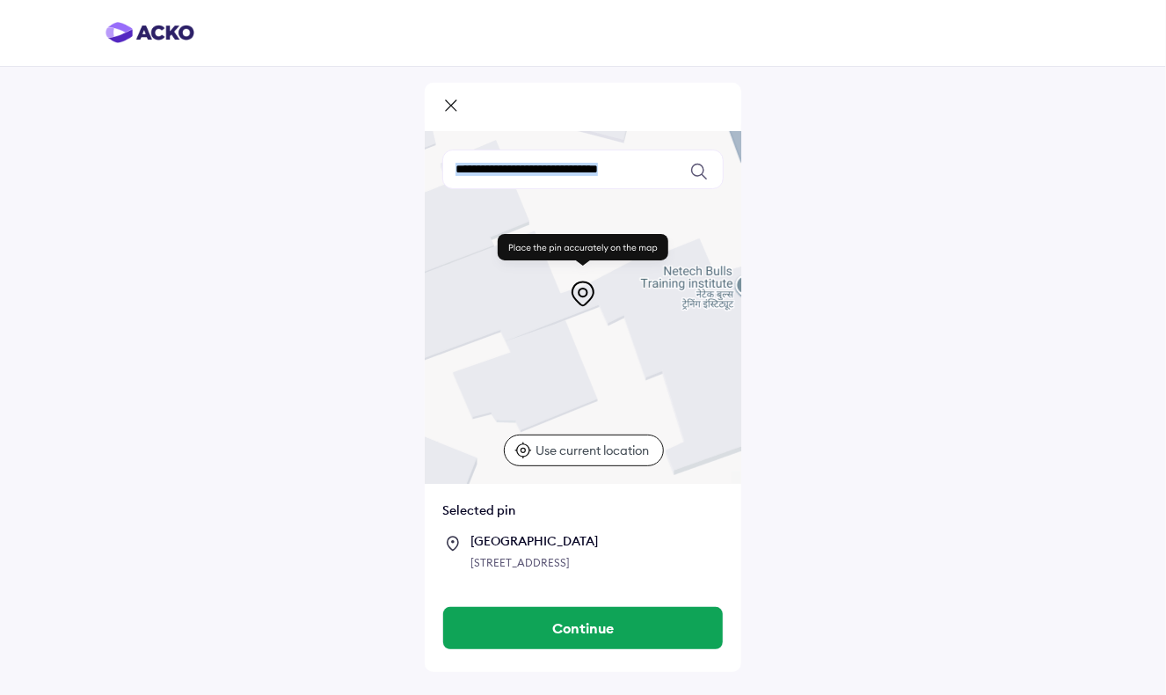
drag, startPoint x: 624, startPoint y: 388, endPoint x: 648, endPoint y: 370, distance: 30.3
click at [648, 370] on div at bounding box center [583, 308] width 317 height 352
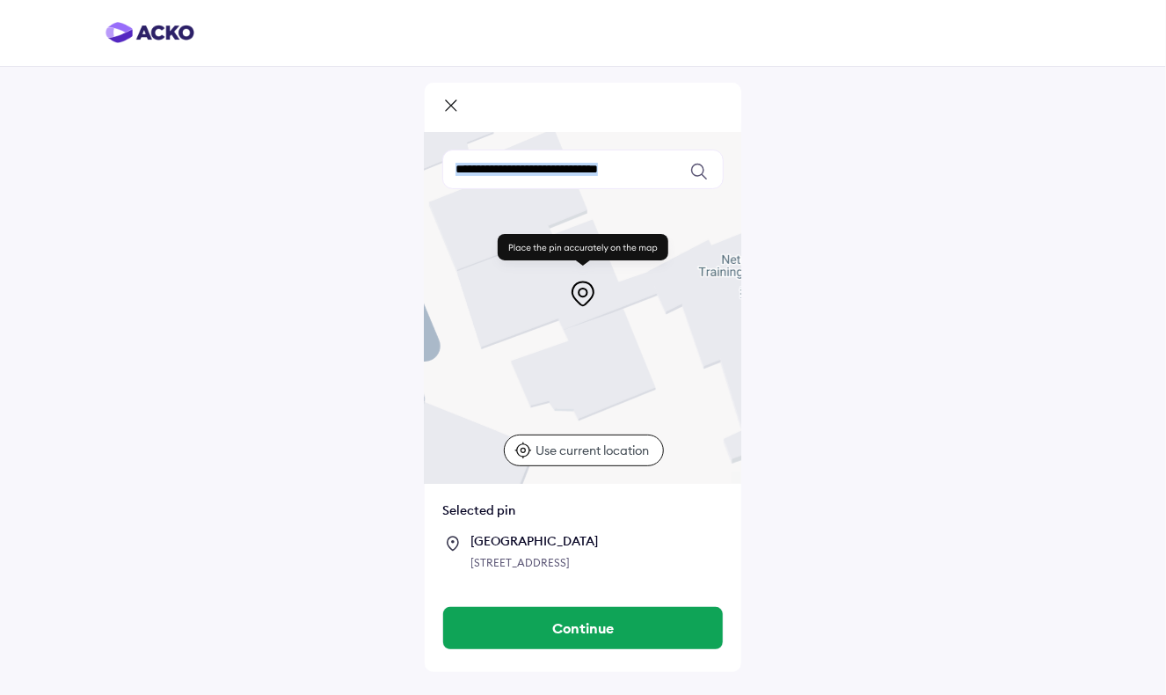
drag, startPoint x: 588, startPoint y: 385, endPoint x: 650, endPoint y: 374, distance: 63.5
click at [650, 374] on div at bounding box center [583, 308] width 317 height 352
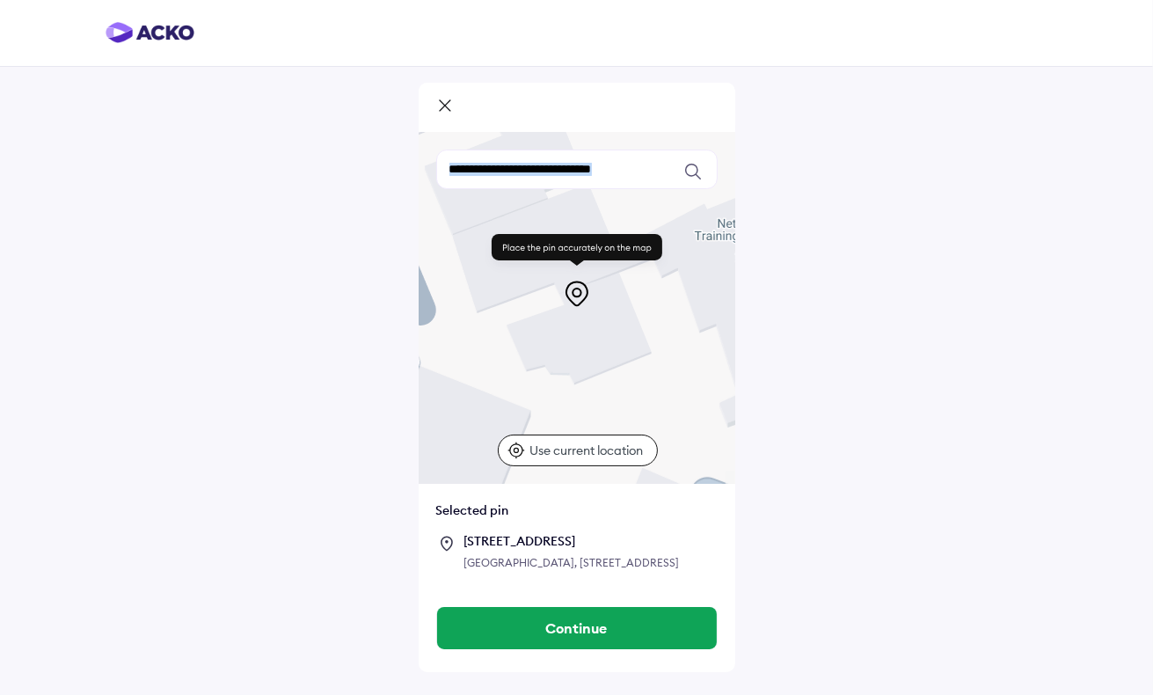
drag, startPoint x: 653, startPoint y: 382, endPoint x: 654, endPoint y: 343, distance: 38.7
click at [654, 343] on div at bounding box center [577, 308] width 317 height 352
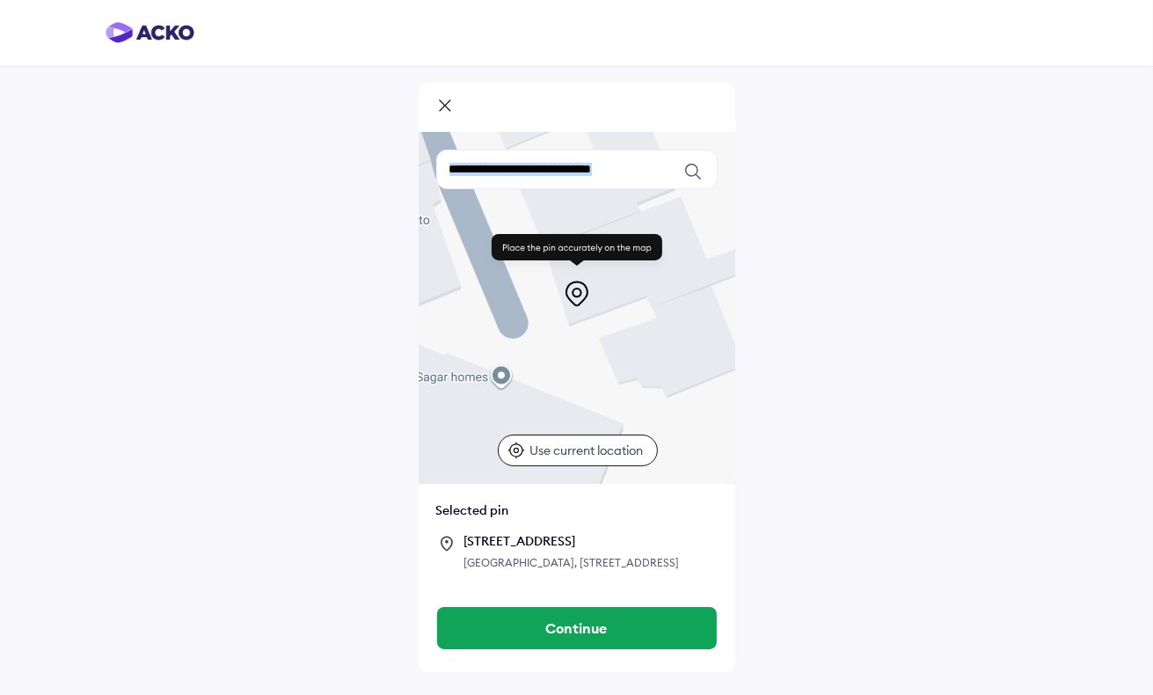
drag, startPoint x: 577, startPoint y: 342, endPoint x: 672, endPoint y: 355, distance: 95.9
click at [672, 355] on div at bounding box center [577, 308] width 317 height 352
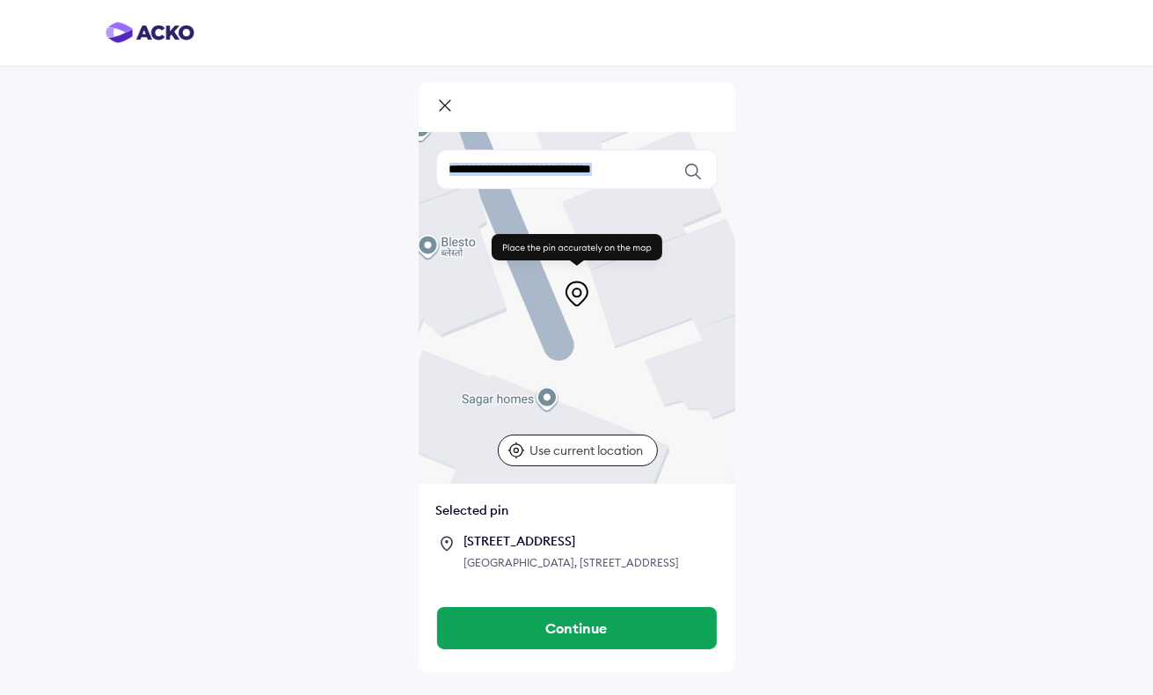
drag, startPoint x: 643, startPoint y: 357, endPoint x: 693, endPoint y: 380, distance: 55.1
click at [693, 380] on div at bounding box center [577, 308] width 317 height 352
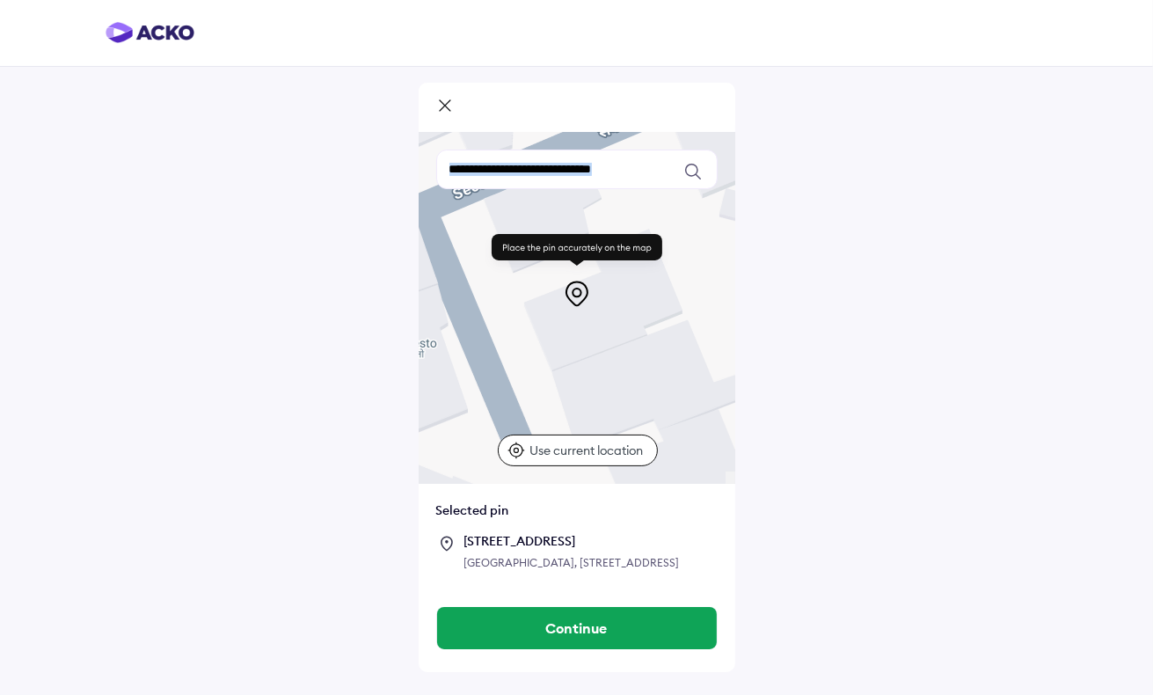
drag, startPoint x: 693, startPoint y: 331, endPoint x: 649, endPoint y: 440, distance: 117.6
click at [649, 440] on div "Keyboard shortcuts Map Data Map data ©2025 Map data ©2025 10 m Click to toggle …" at bounding box center [577, 308] width 317 height 352
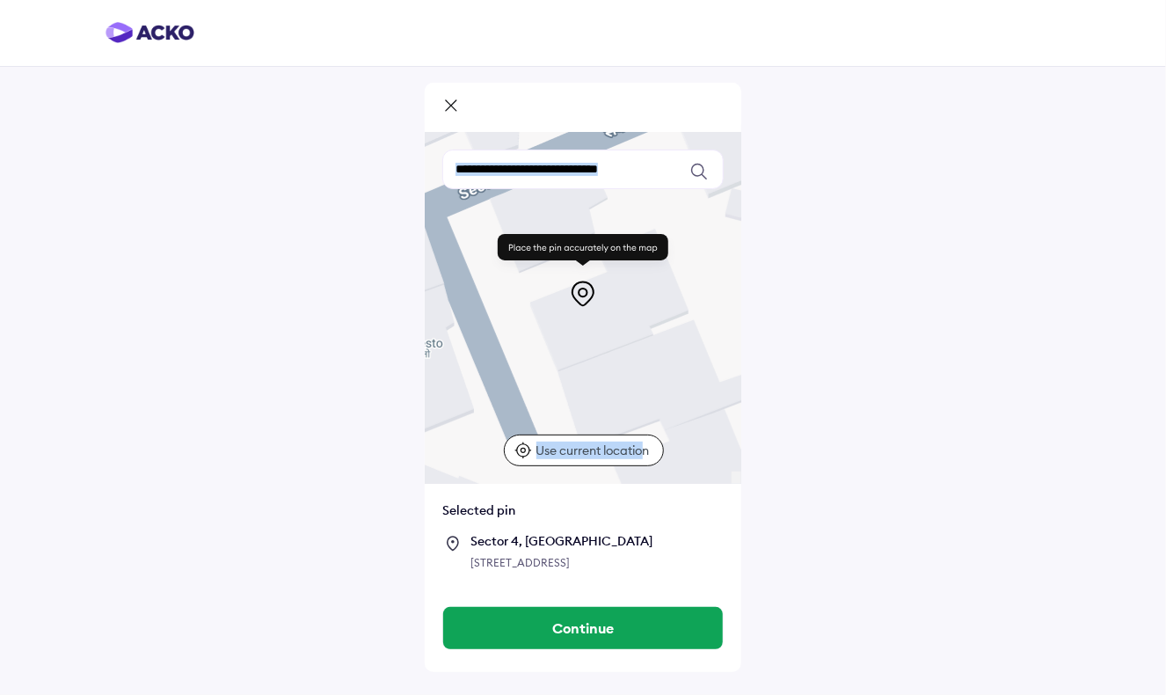
drag, startPoint x: 649, startPoint y: 440, endPoint x: 648, endPoint y: 406, distance: 34.3
click at [648, 406] on div "Keyboard shortcuts Map Data Map data ©2025 Map data ©2025 10 m Click to toggle …" at bounding box center [583, 308] width 317 height 352
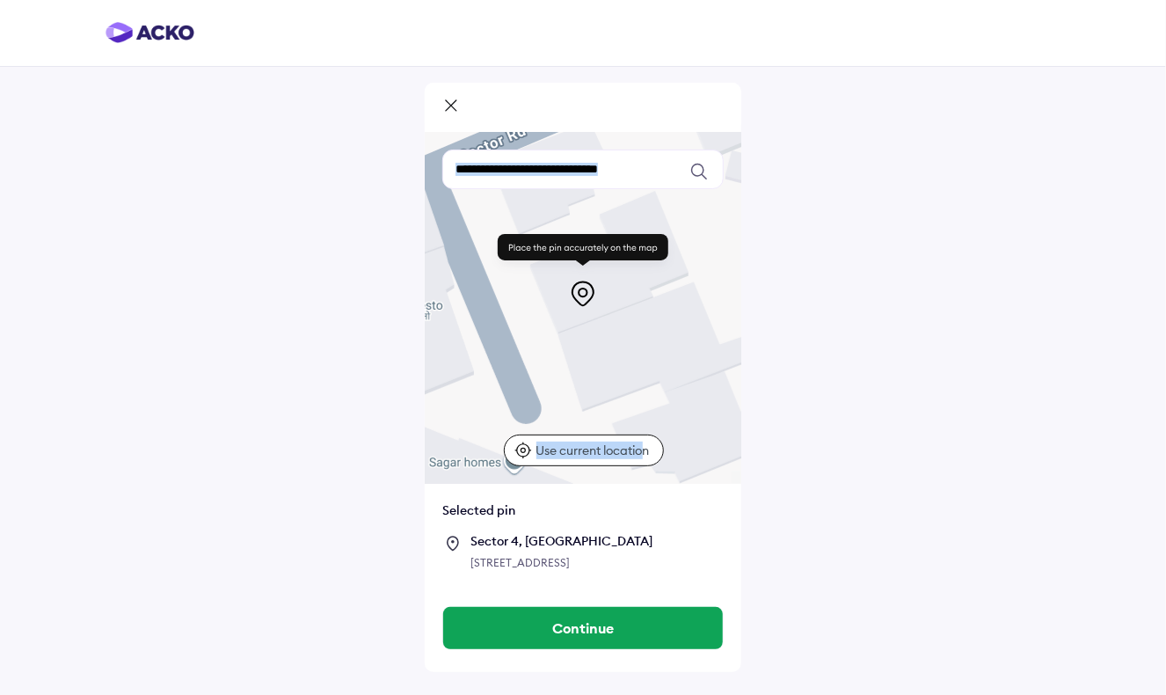
drag, startPoint x: 648, startPoint y: 406, endPoint x: 618, endPoint y: 346, distance: 66.9
click at [618, 346] on div at bounding box center [583, 308] width 317 height 352
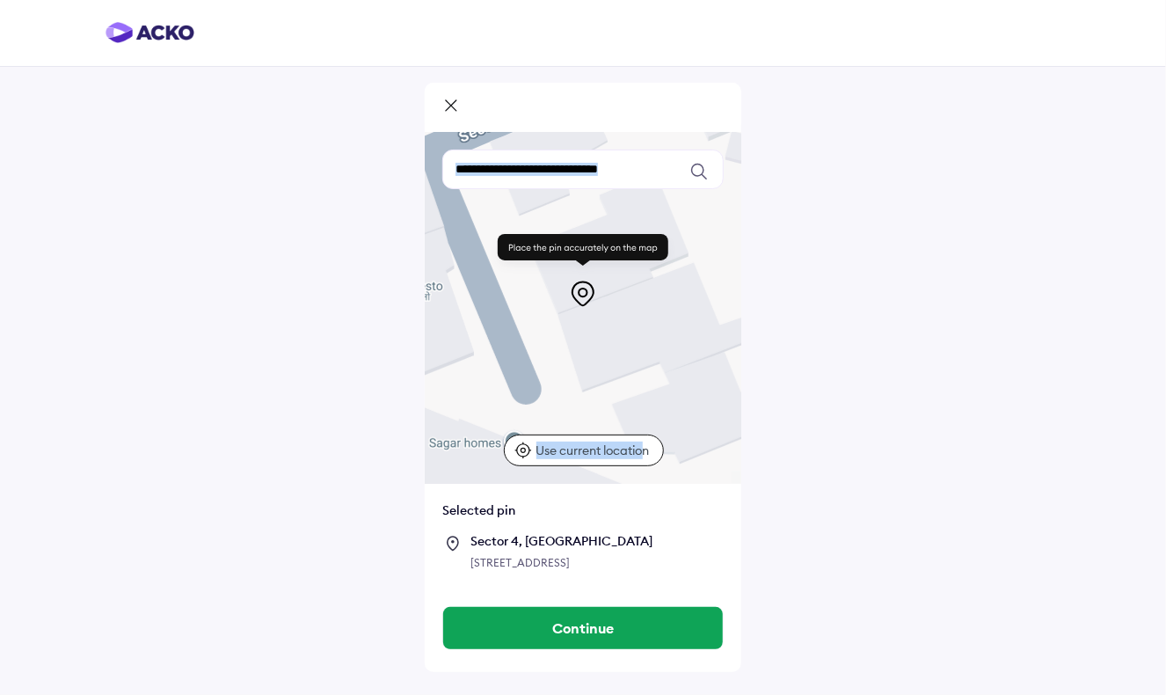
drag, startPoint x: 623, startPoint y: 347, endPoint x: 623, endPoint y: 326, distance: 21.1
click at [623, 326] on div at bounding box center [583, 308] width 317 height 352
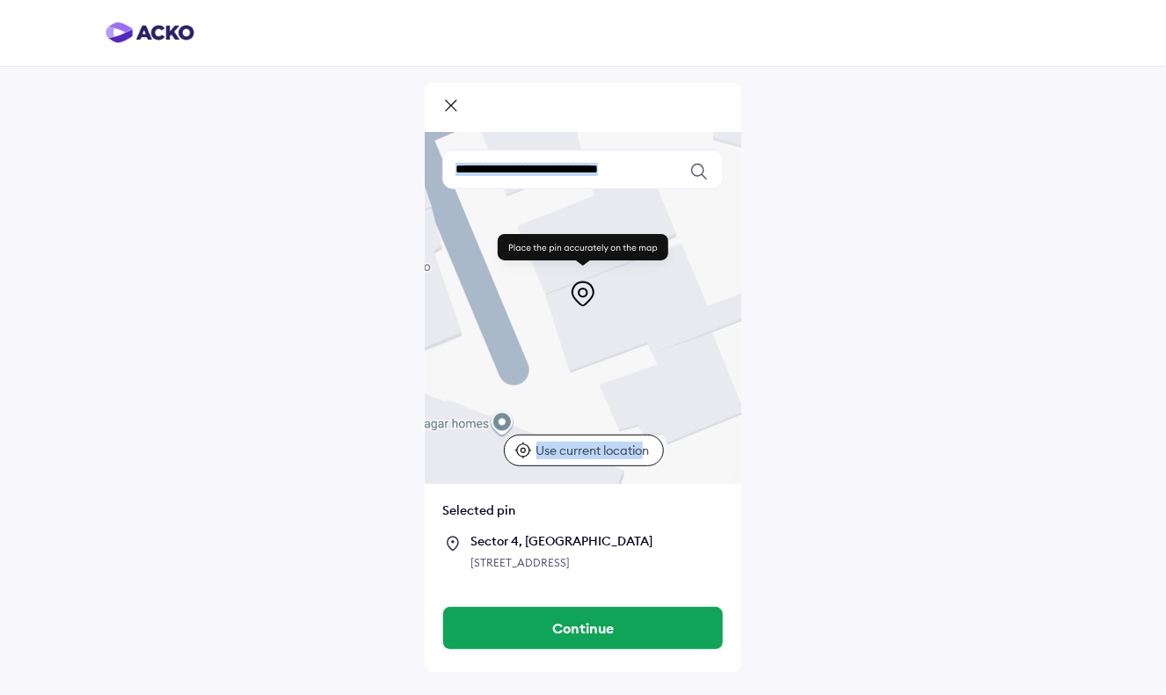
drag, startPoint x: 634, startPoint y: 388, endPoint x: 621, endPoint y: 366, distance: 25.6
click at [621, 366] on div at bounding box center [583, 308] width 317 height 352
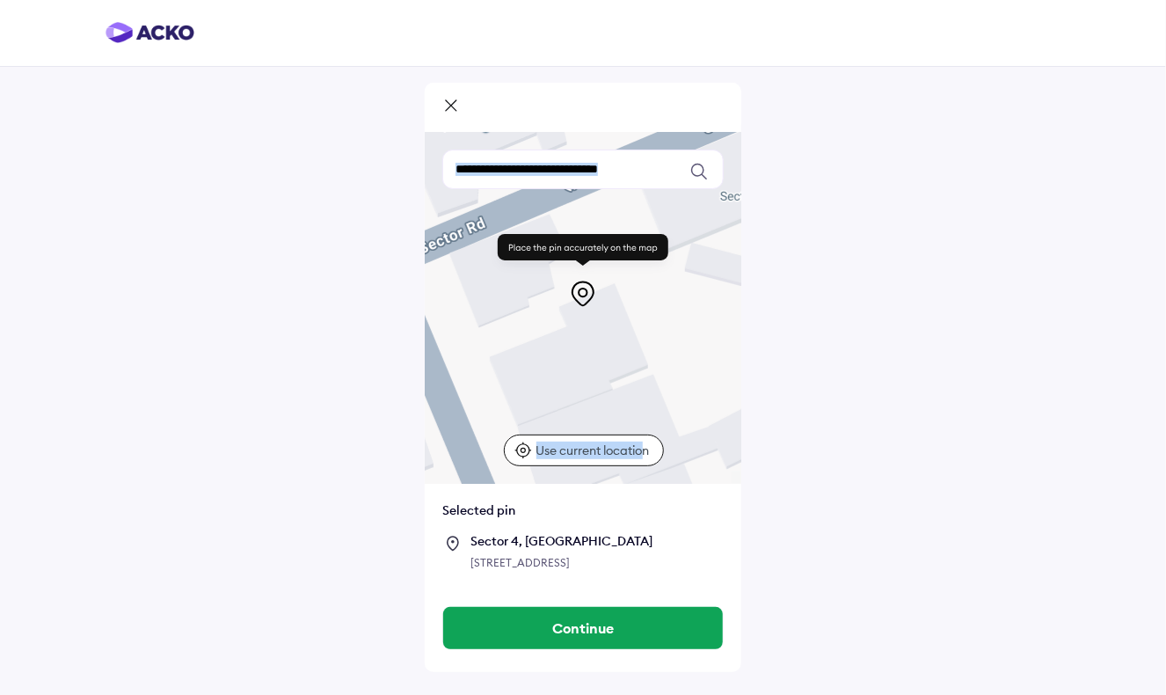
drag, startPoint x: 647, startPoint y: 377, endPoint x: 617, endPoint y: 508, distance: 134.6
click at [617, 508] on div "Keyboard shortcuts Map Data Map data ©2025 Map data ©2025 10 m Click to toggle …" at bounding box center [583, 360] width 317 height 457
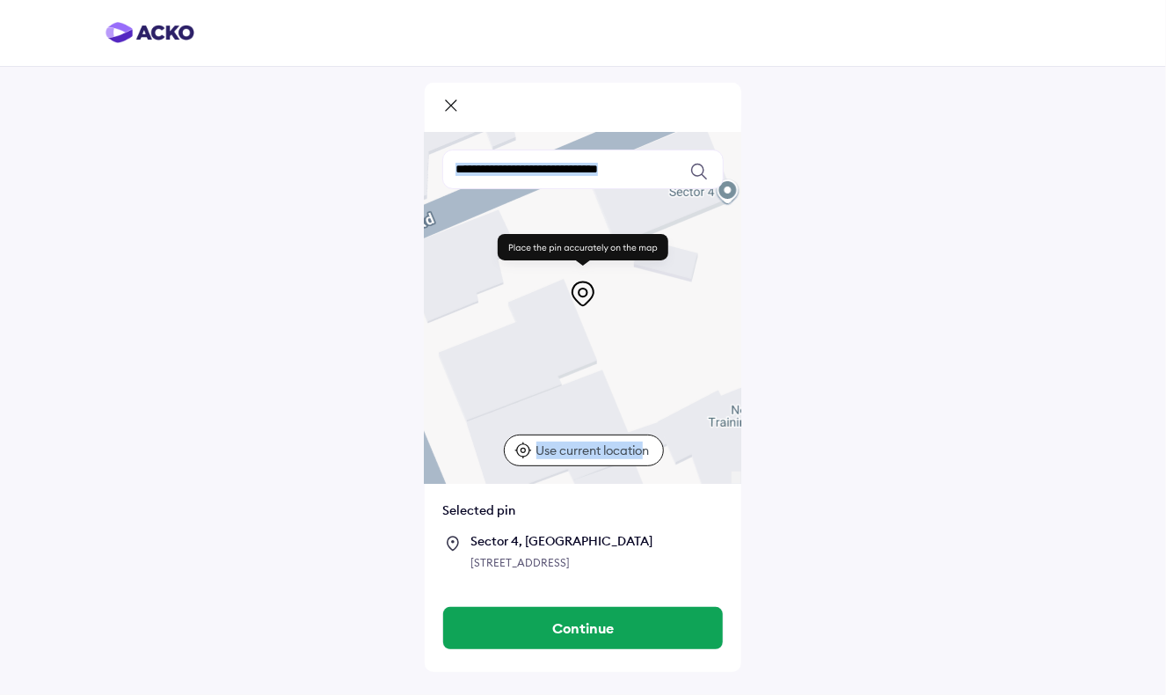
drag, startPoint x: 667, startPoint y: 383, endPoint x: 610, endPoint y: 381, distance: 56.3
click at [610, 381] on div at bounding box center [583, 308] width 317 height 352
click at [689, 370] on div at bounding box center [583, 308] width 317 height 352
click at [683, 369] on div at bounding box center [583, 308] width 317 height 352
click at [236, 305] on div "Keyboard shortcuts Map Data Map data ©2025 Map data ©2025 10 m Click to toggle …" at bounding box center [583, 347] width 1166 height 695
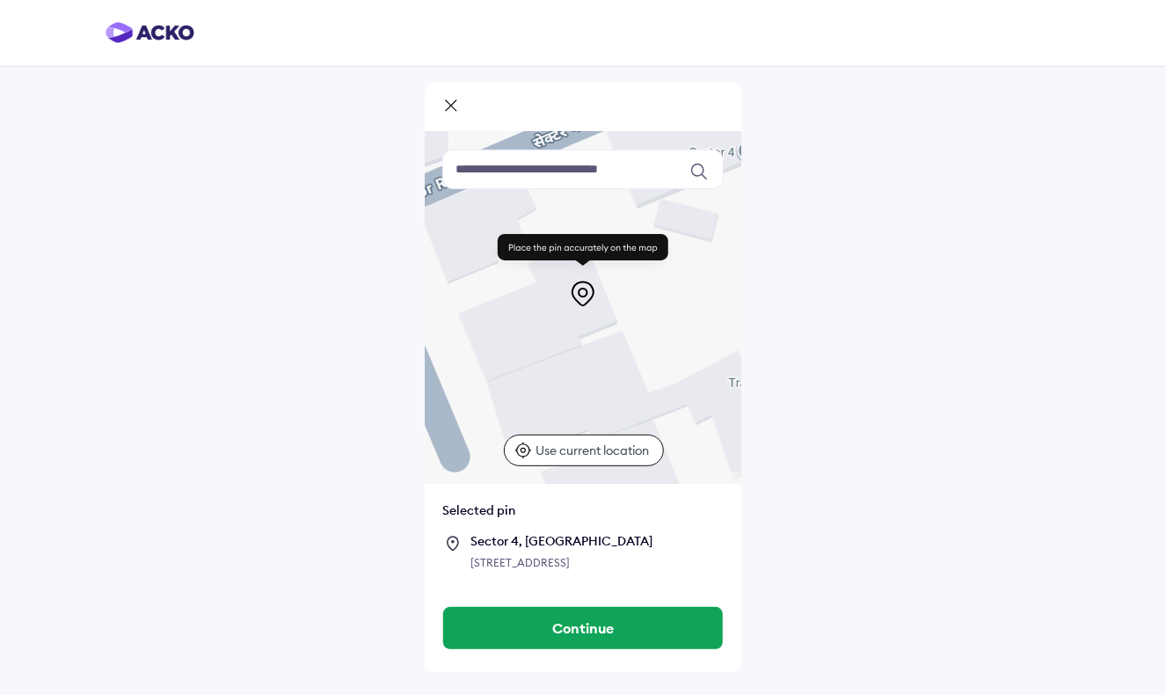
drag, startPoint x: 639, startPoint y: 349, endPoint x: 661, endPoint y: 305, distance: 49.2
click at [661, 305] on div "Keyboard shortcuts Map Data Map data ©2025 Map data ©2025 10 m Click to toggle …" at bounding box center [583, 308] width 317 height 352
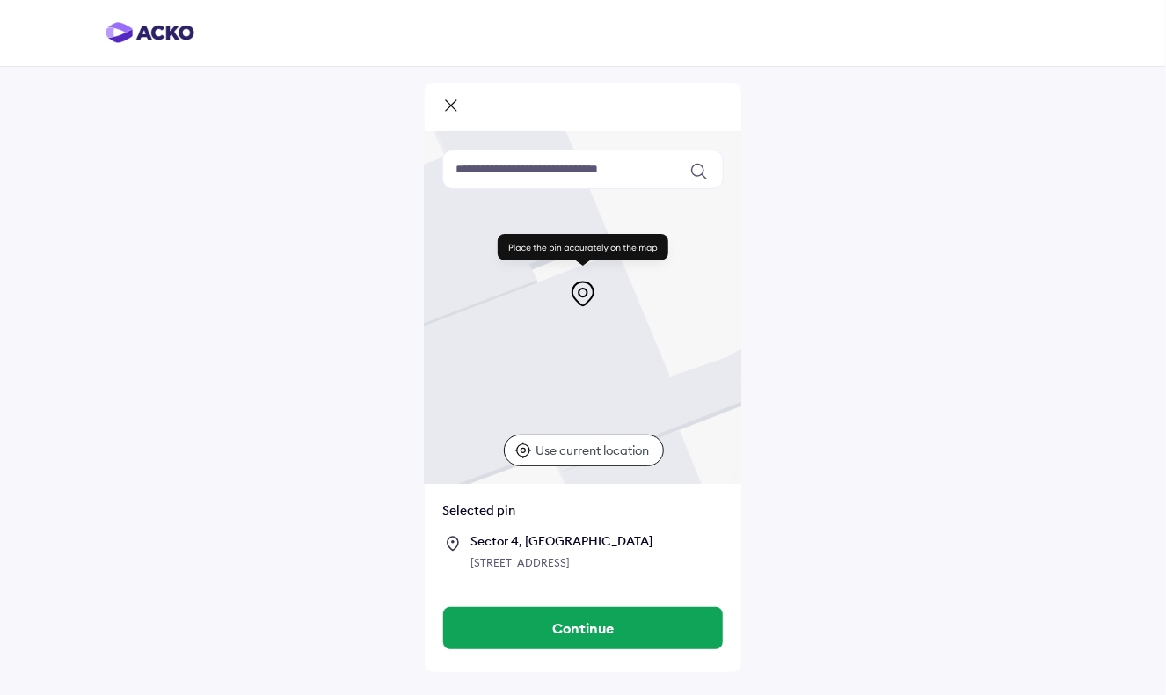
drag, startPoint x: 643, startPoint y: 384, endPoint x: 673, endPoint y: 334, distance: 57.6
click at [673, 334] on div at bounding box center [583, 308] width 317 height 352
drag, startPoint x: 644, startPoint y: 376, endPoint x: 645, endPoint y: 337, distance: 39.6
click at [645, 337] on div at bounding box center [583, 308] width 317 height 352
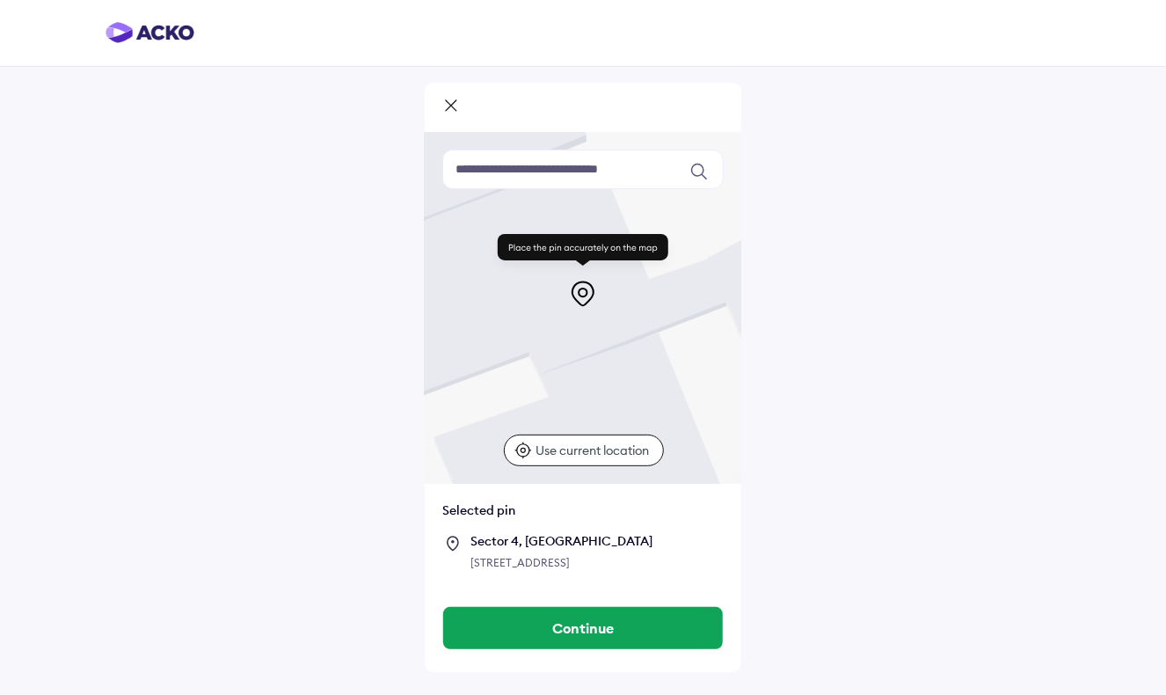
drag, startPoint x: 672, startPoint y: 402, endPoint x: 650, endPoint y: 339, distance: 67.0
click at [650, 339] on div at bounding box center [583, 308] width 317 height 352
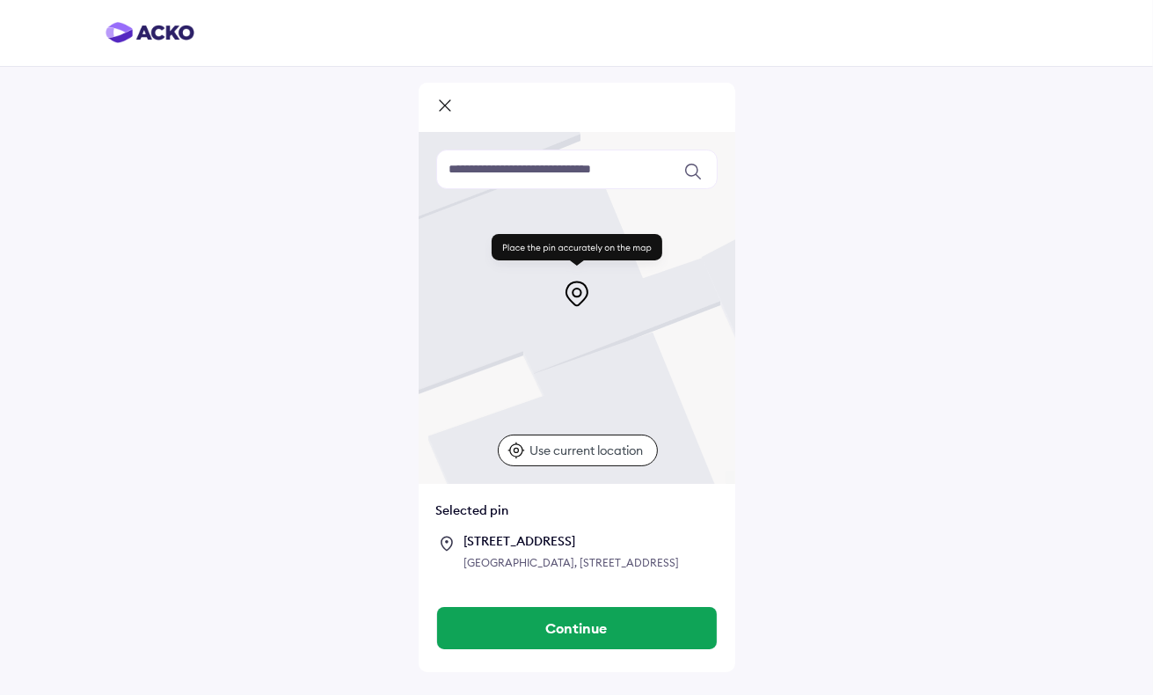
click at [570, 572] on div "CGP HOMES TOWER, 8A, Street No. 3, next to SAGAR HOMES, near CGP HOMES, Laxman …" at bounding box center [590, 563] width 253 height 18
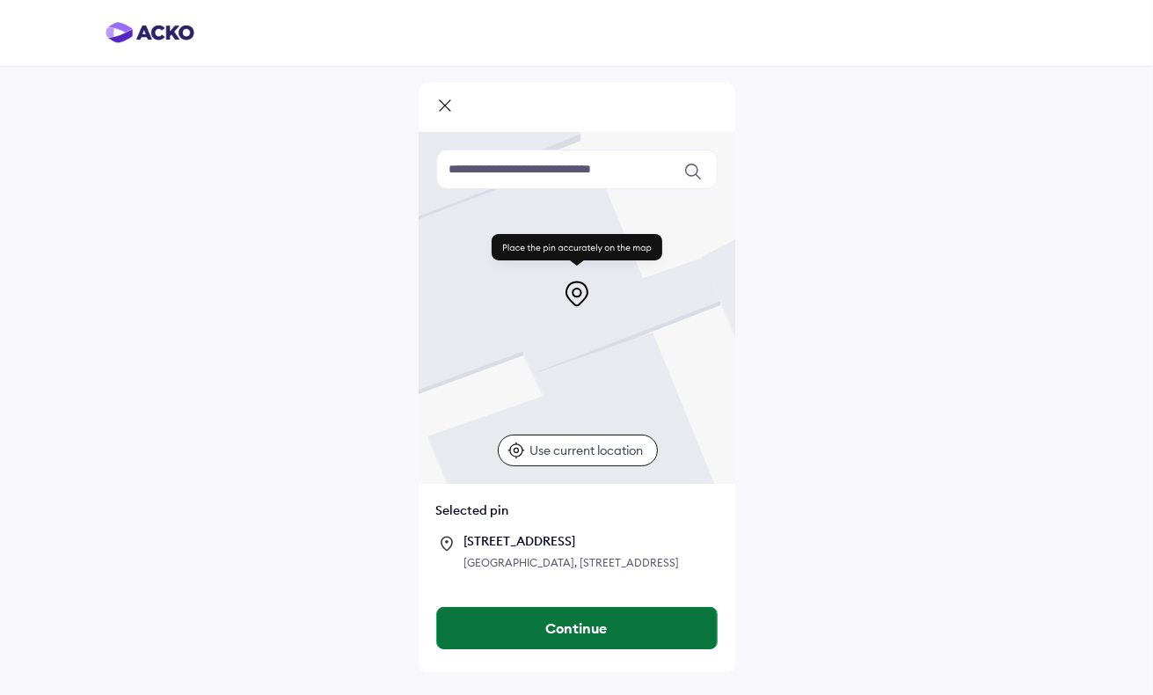
click at [590, 649] on button "Continue" at bounding box center [577, 628] width 280 height 42
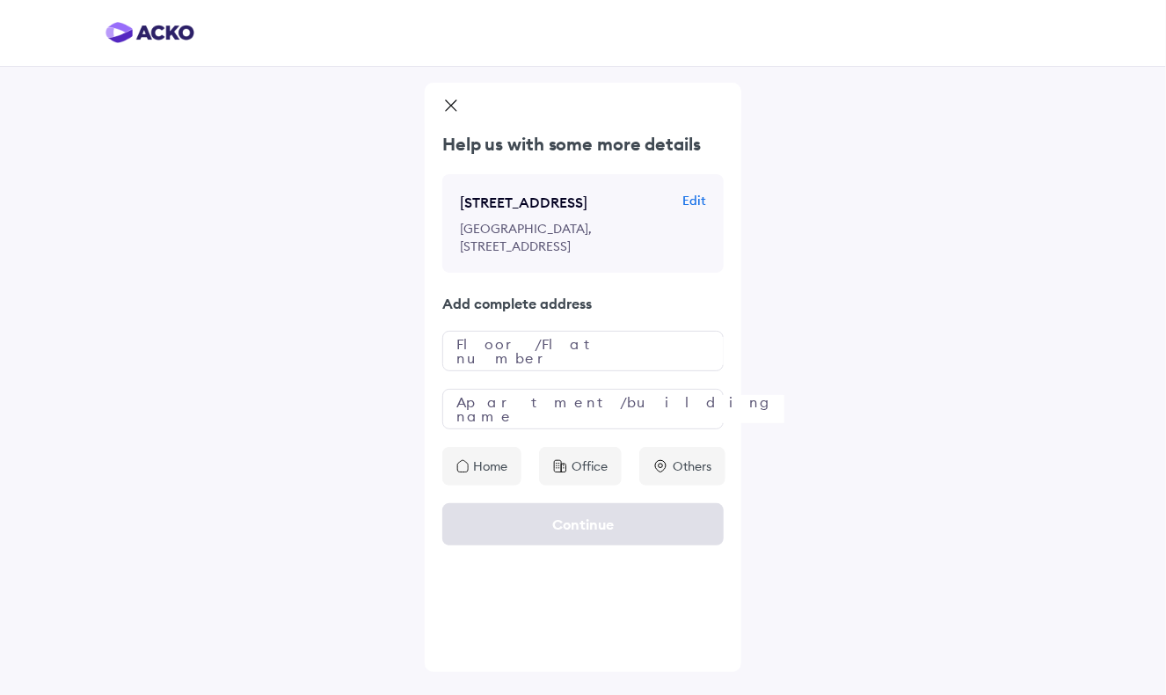
drag, startPoint x: 505, startPoint y: 267, endPoint x: 674, endPoint y: 321, distance: 177.2
click at [674, 273] on div "Street Number 3, Sector 4, Gurugram Edit CGP HOMES TOWER, 8A, Street No. 3, nex…" at bounding box center [582, 223] width 281 height 99
copy p "SAGAR HOMES, near CGP HOMES, Laxman Vihar, Sector 4, Gurugram, Haryana 122006, …"
click at [507, 371] on input "text" at bounding box center [582, 351] width 281 height 40
type input "**********"
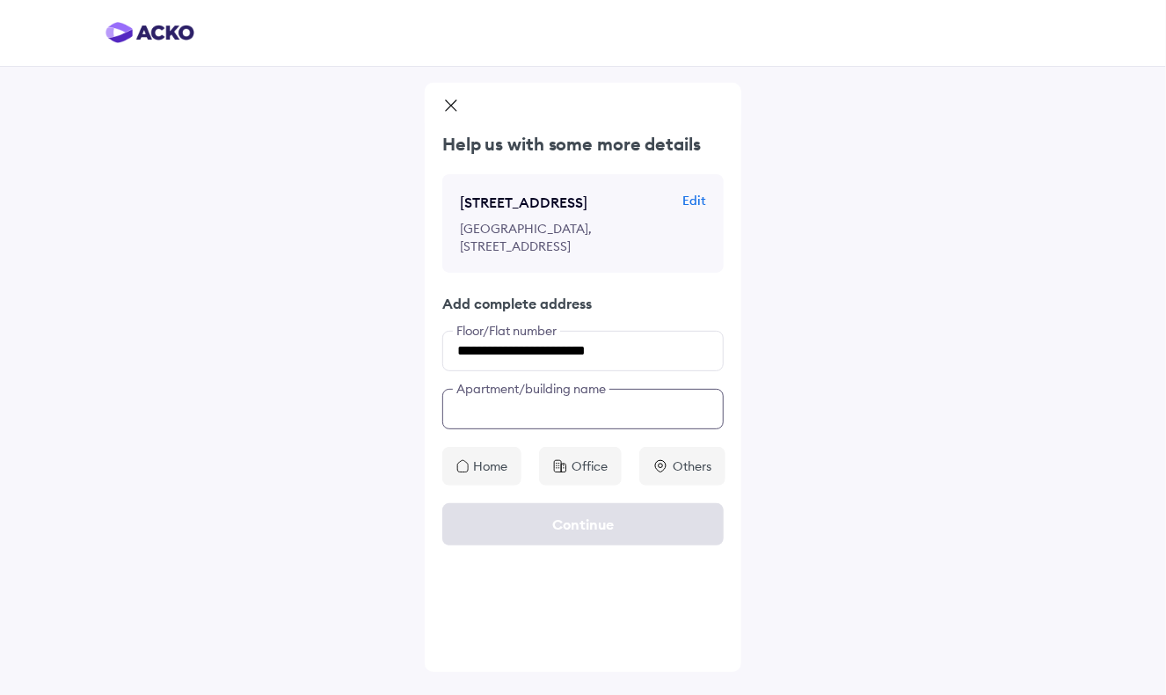
click at [496, 429] on input "text" at bounding box center [582, 409] width 281 height 40
paste input "**********"
type input "**********"
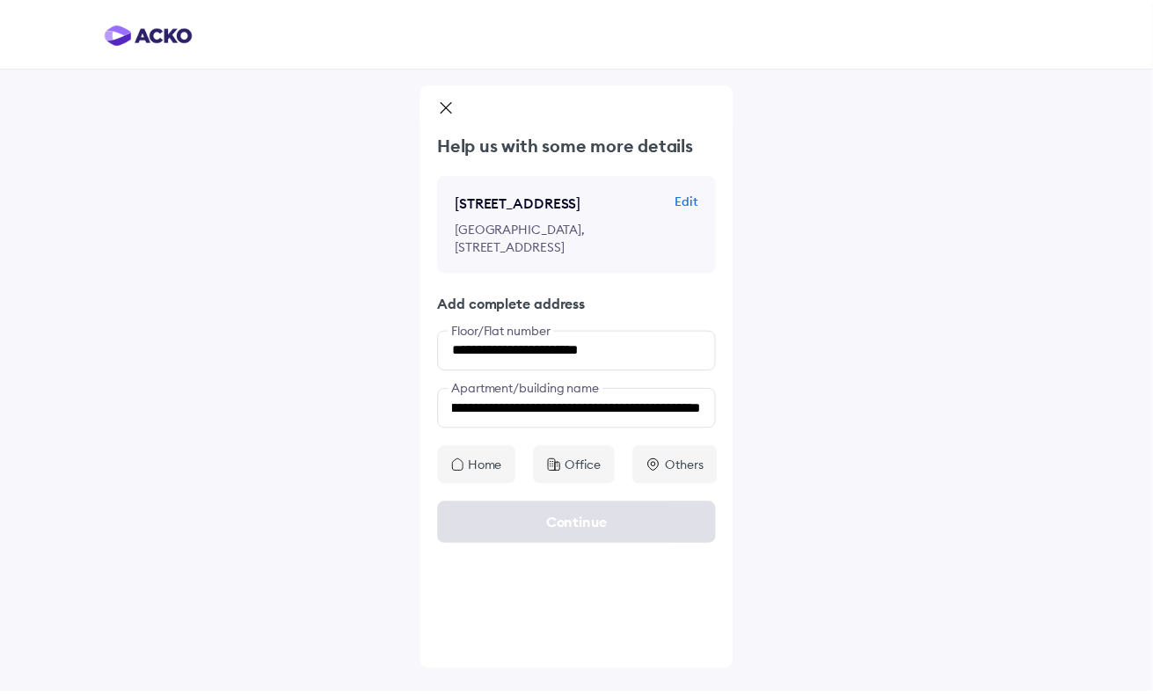
scroll to position [0, 0]
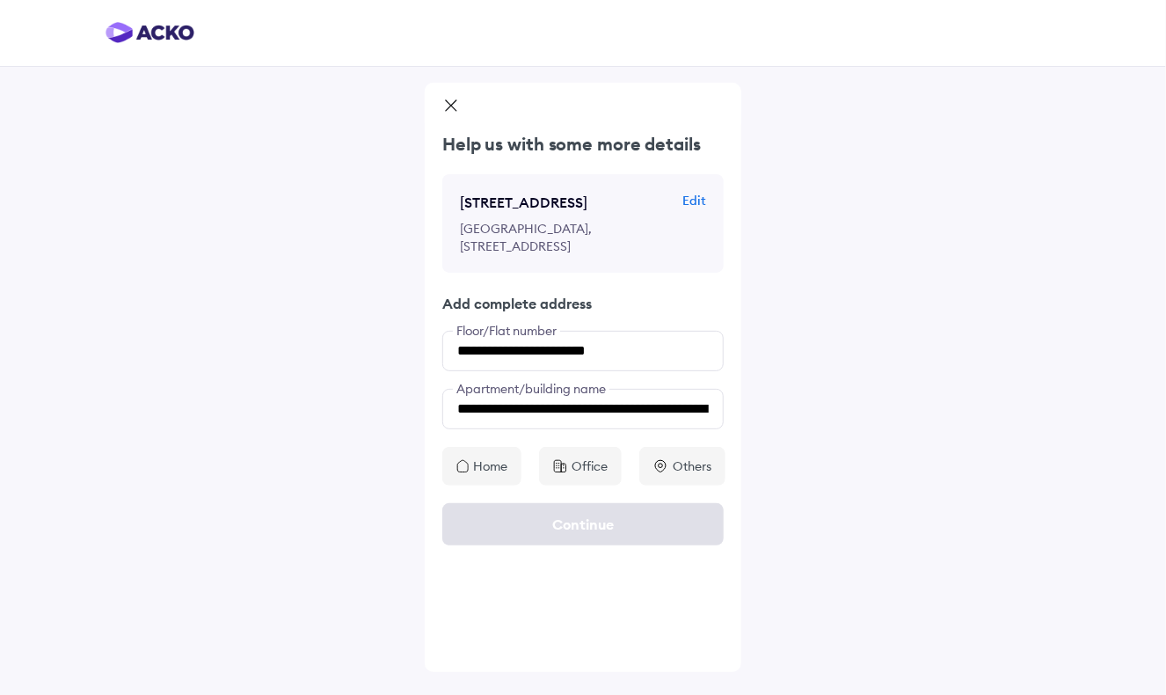
click at [488, 475] on p "Home" at bounding box center [490, 466] width 34 height 18
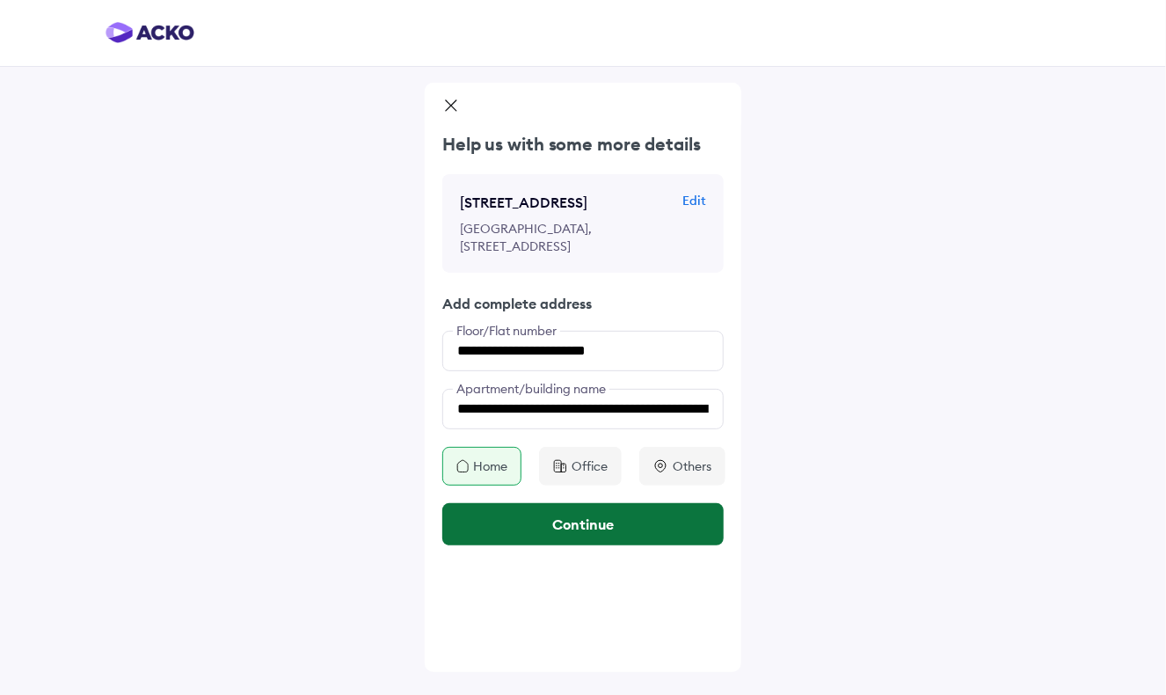
click at [513, 545] on button "Continue" at bounding box center [582, 524] width 281 height 42
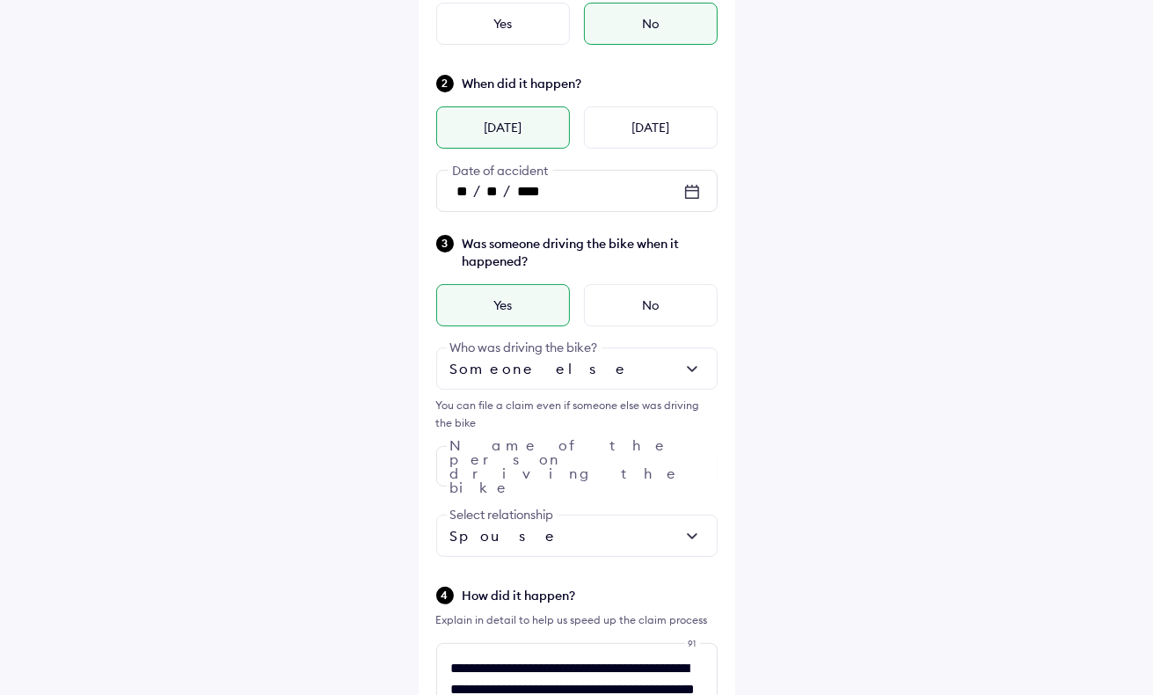
scroll to position [197, 0]
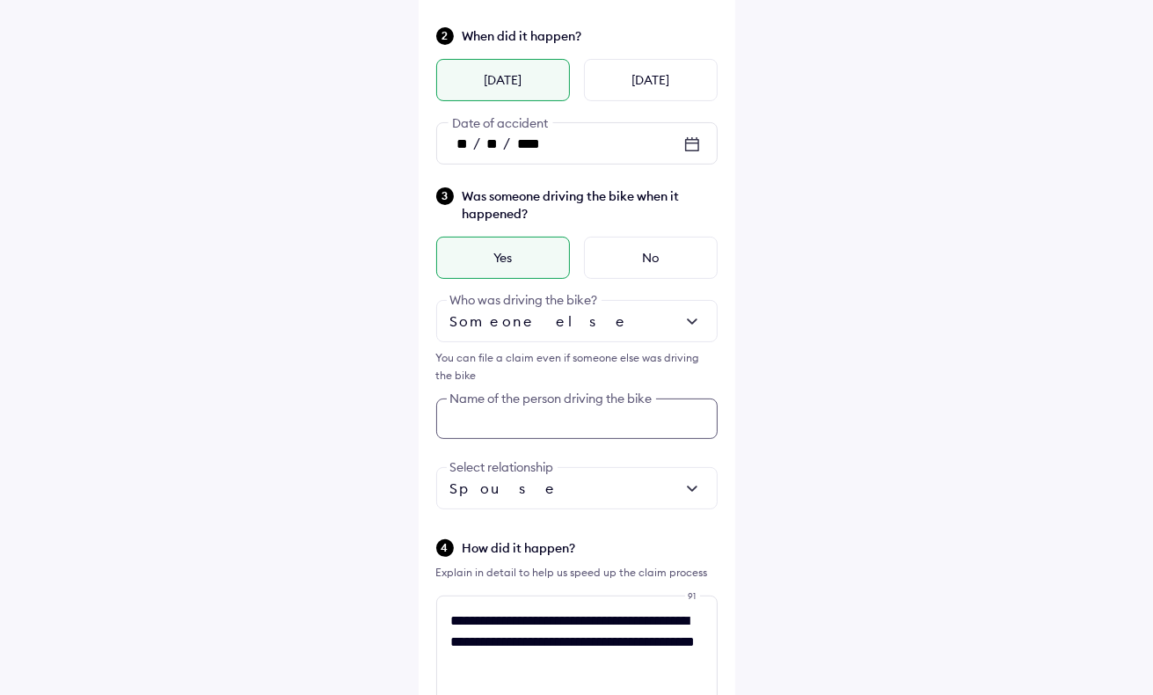
click at [648, 466] on div "Was someone driving the bike when it happened? Yes No Someone else Who was driv…" at bounding box center [576, 348] width 281 height 324
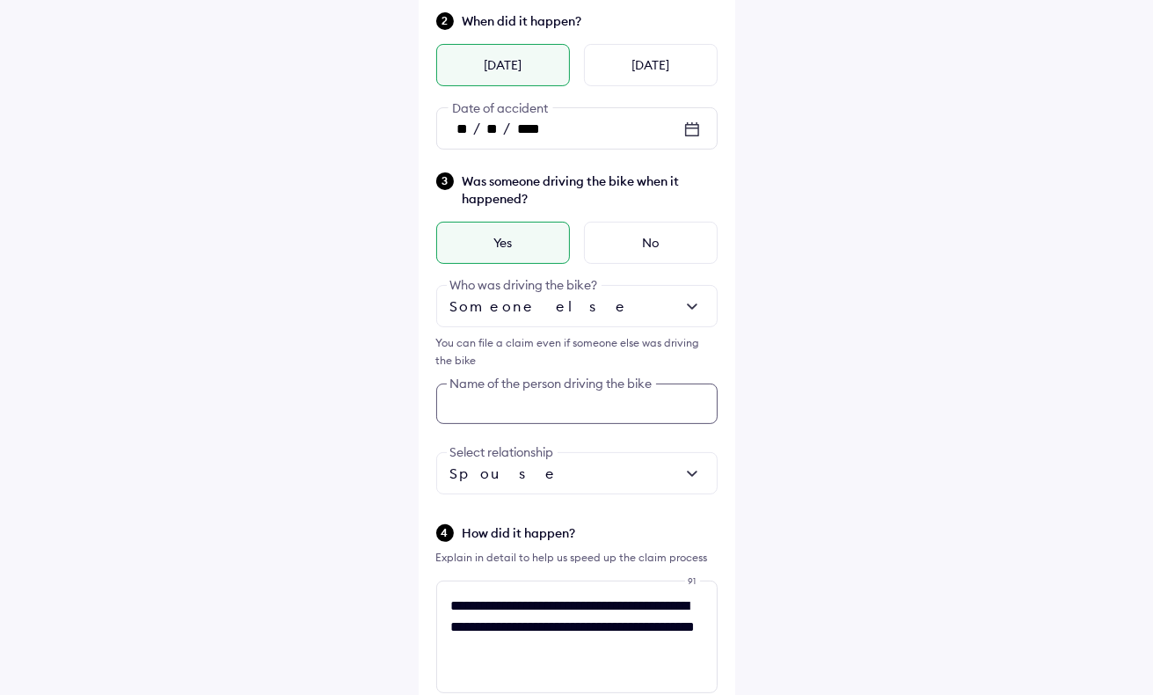
scroll to position [320, 0]
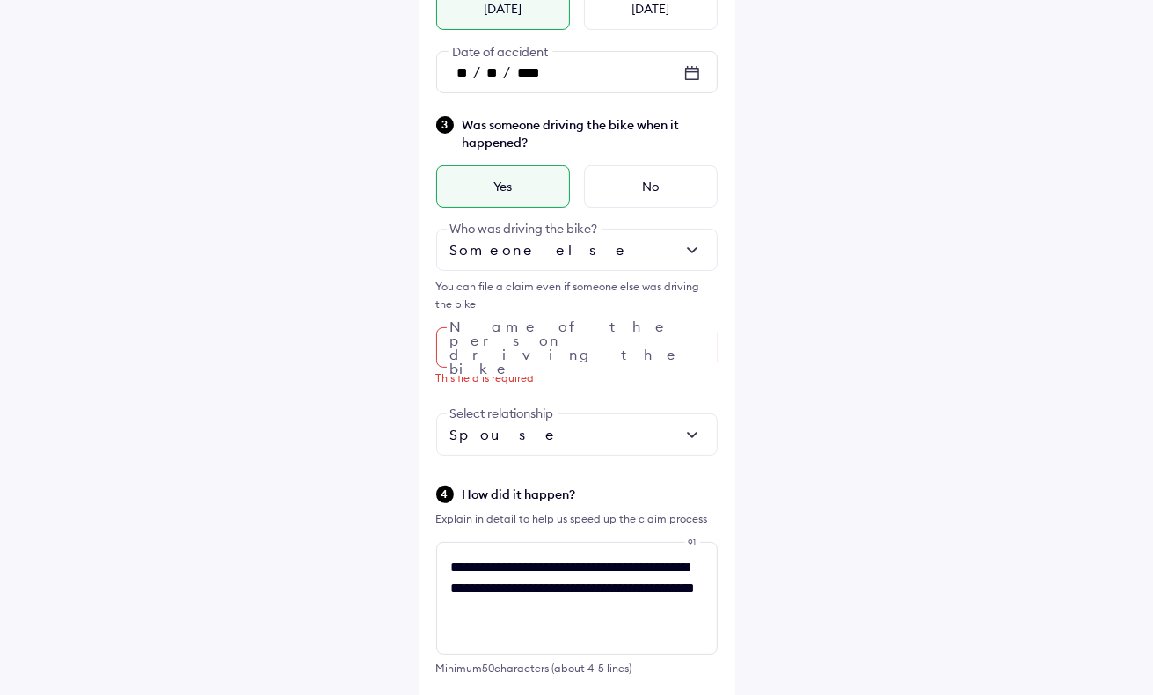
click at [625, 426] on div at bounding box center [576, 434] width 281 height 42
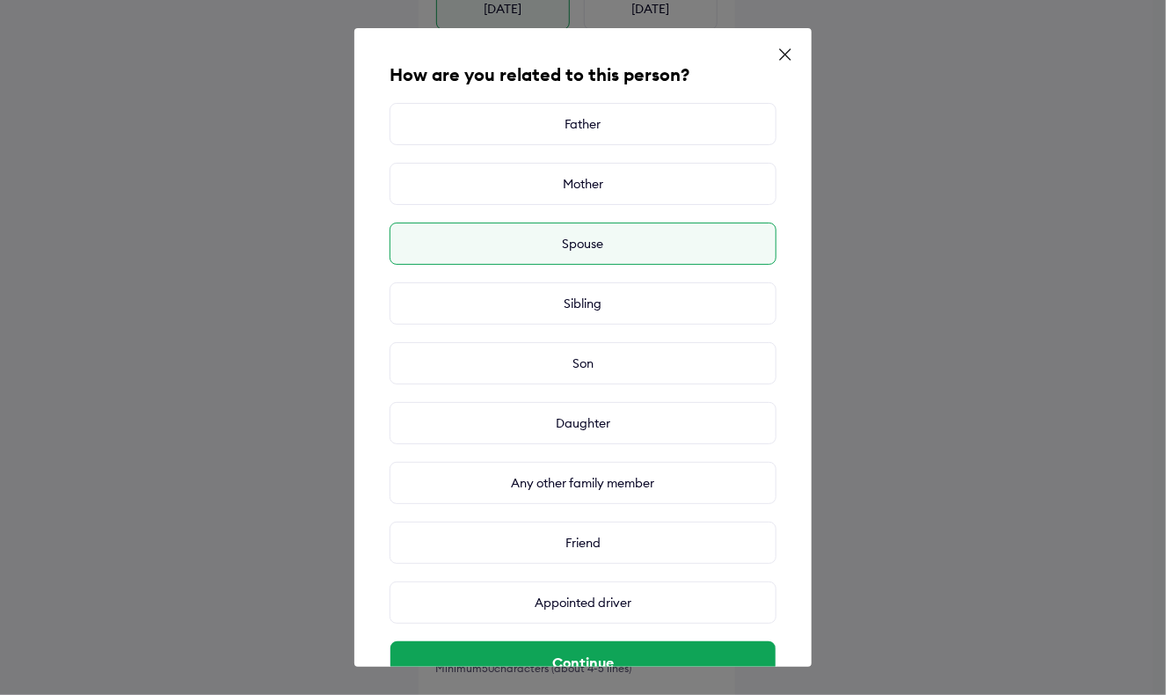
click at [608, 245] on div "Spouse" at bounding box center [583, 244] width 387 height 42
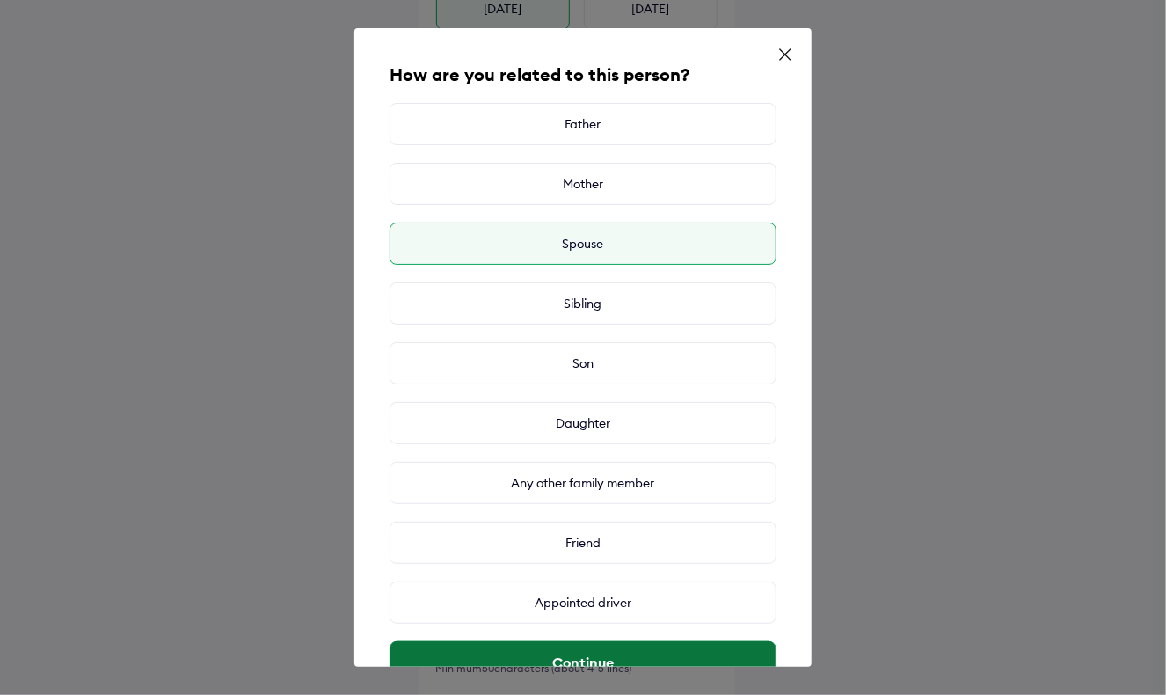
click at [597, 656] on button "Continue" at bounding box center [583, 662] width 385 height 42
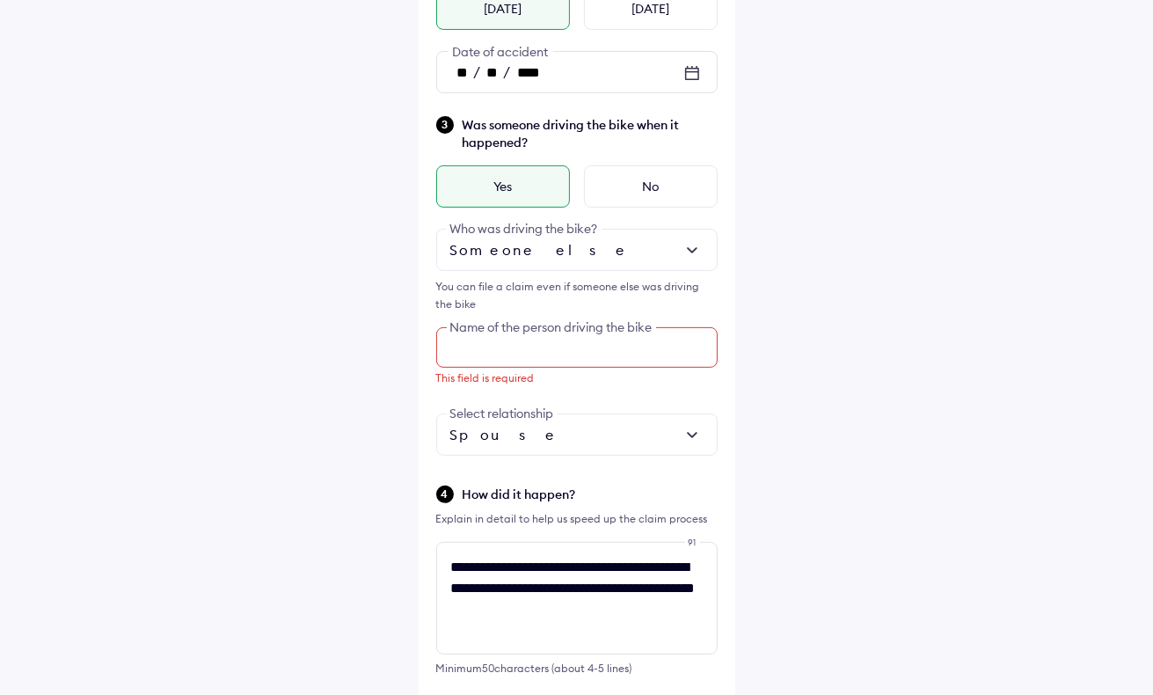
click at [605, 349] on input "text" at bounding box center [576, 347] width 281 height 40
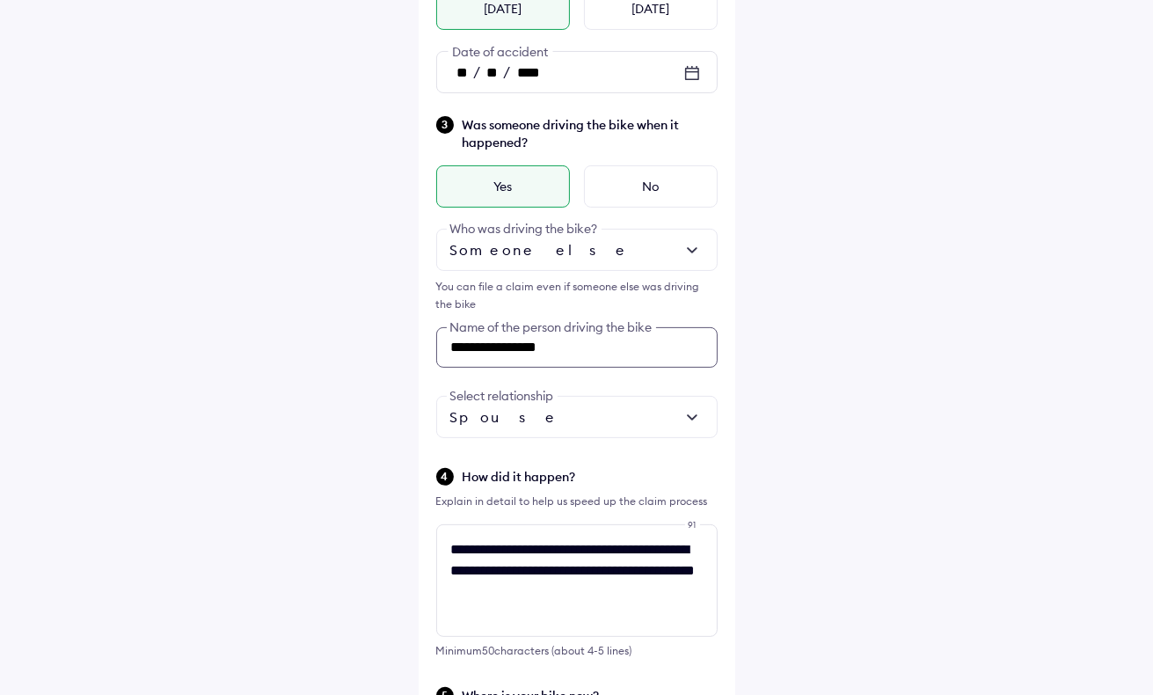
scroll to position [725, 0]
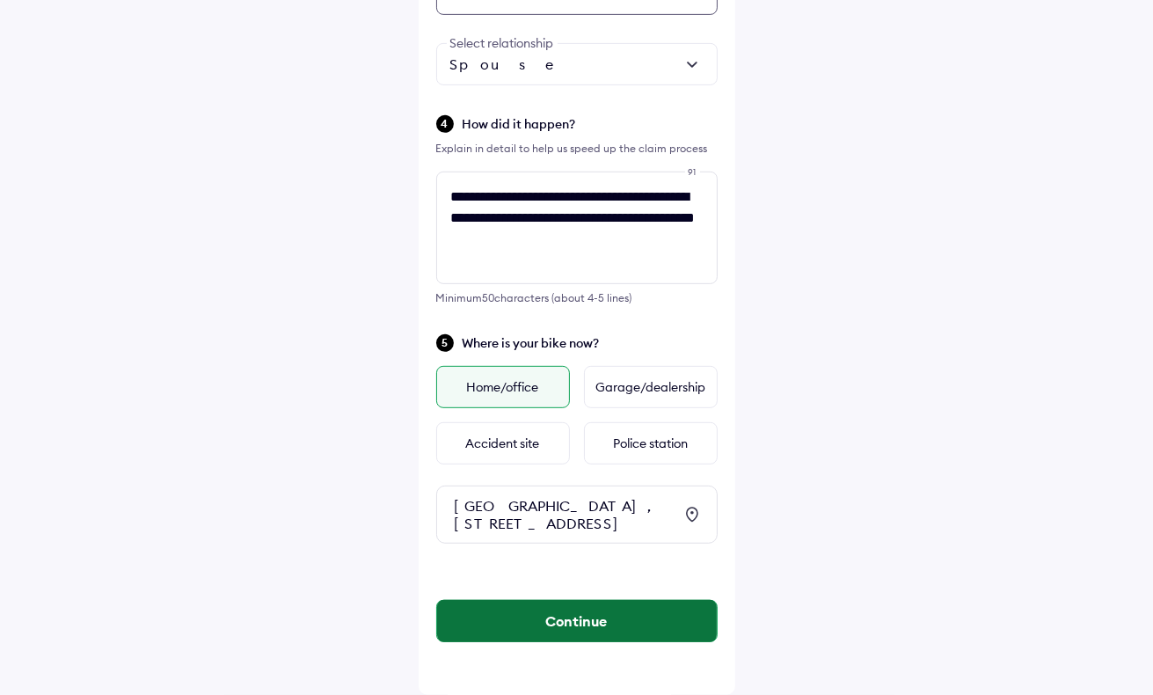
type input "**********"
click at [561, 626] on button "Continue" at bounding box center [577, 621] width 280 height 42
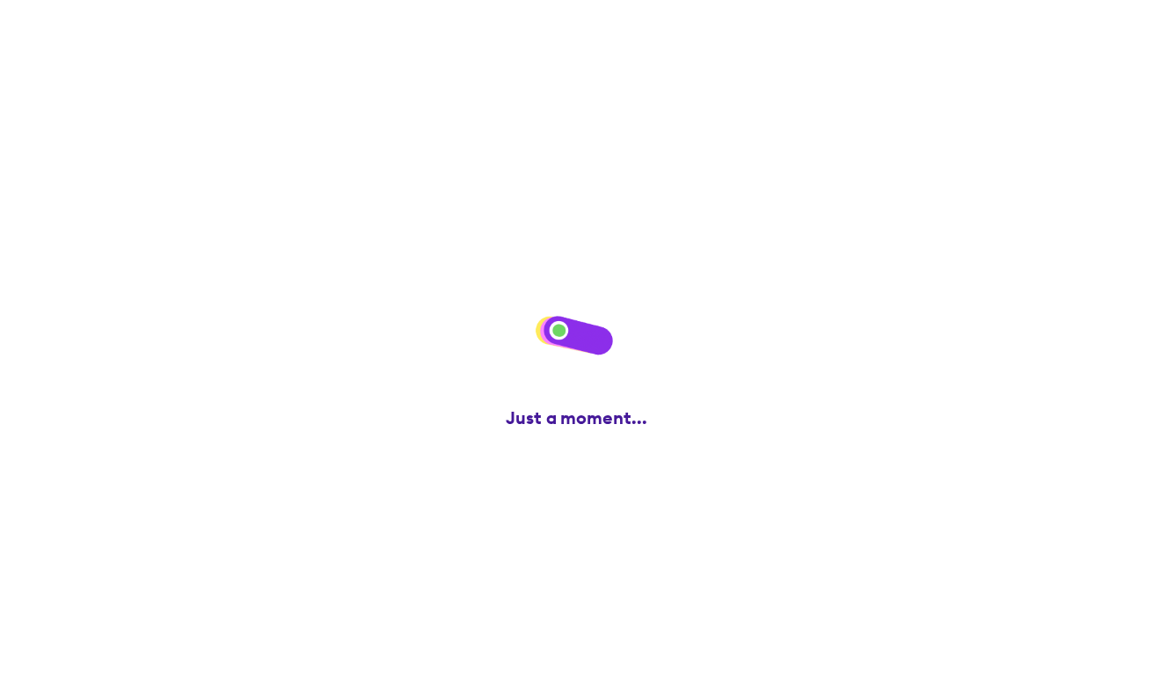
scroll to position [0, 0]
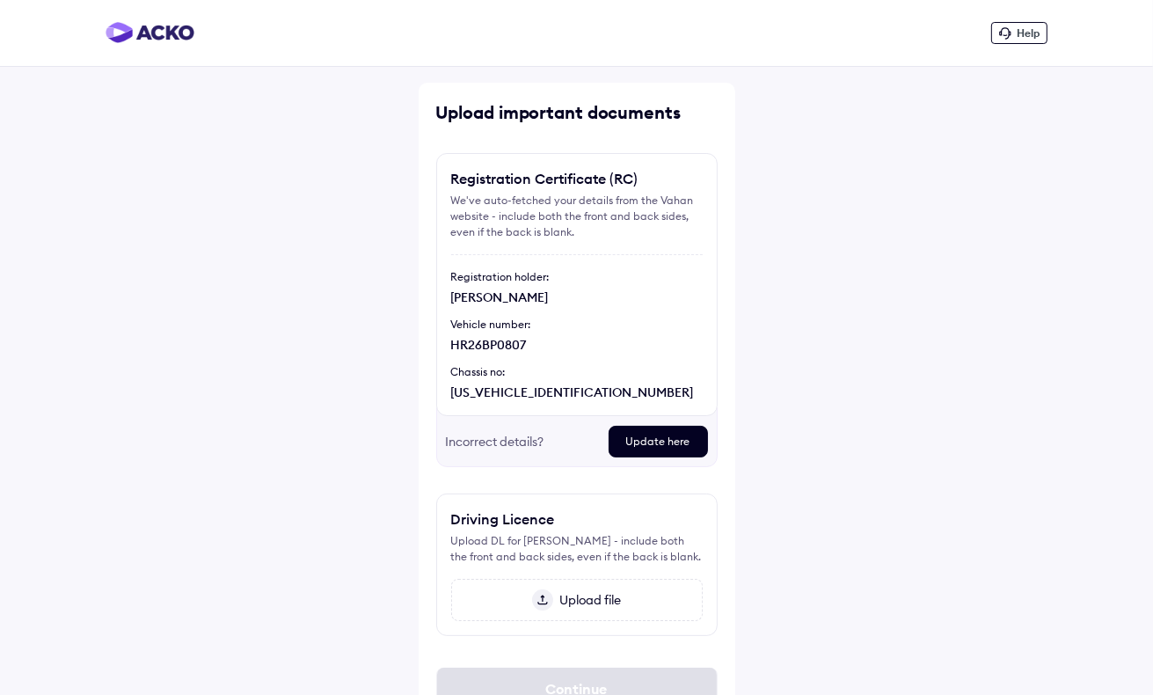
scroll to position [75, 0]
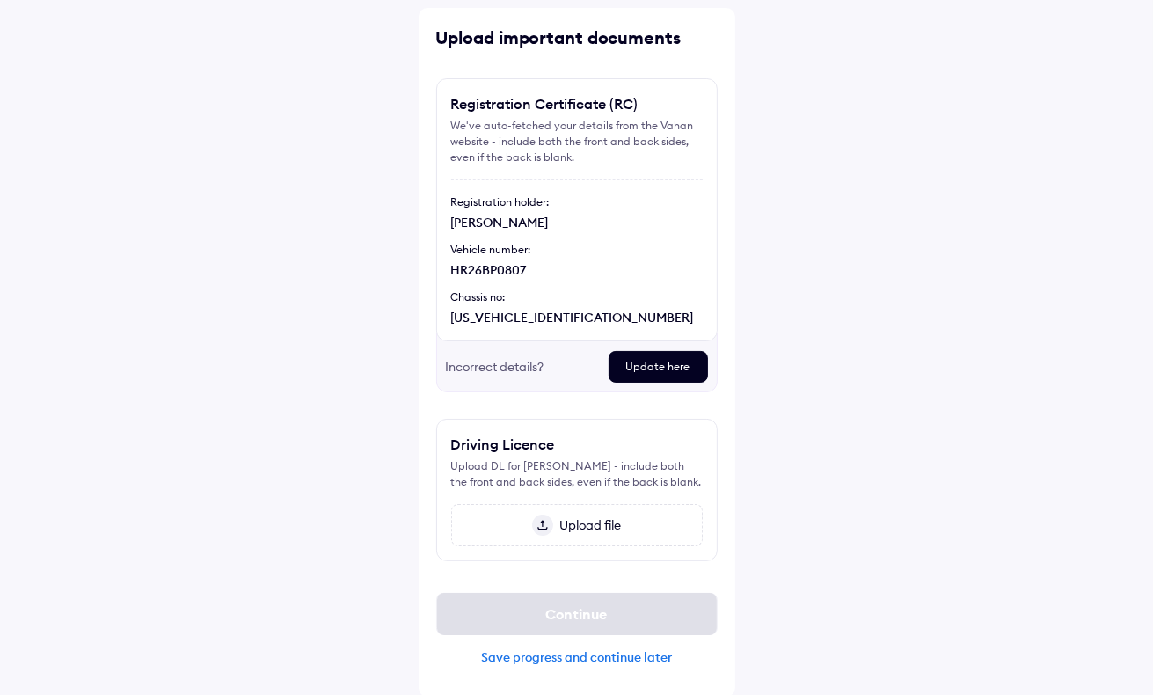
click at [573, 523] on span "Upload file" at bounding box center [587, 525] width 69 height 16
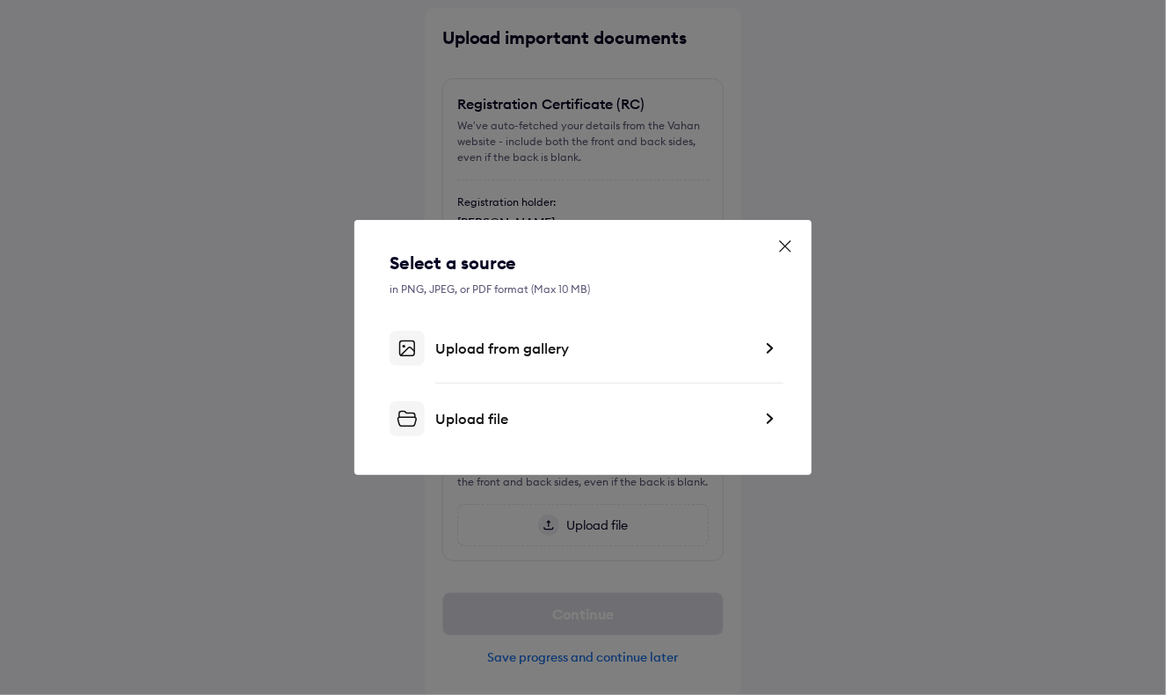
click at [503, 414] on div "Upload file" at bounding box center [593, 419] width 317 height 18
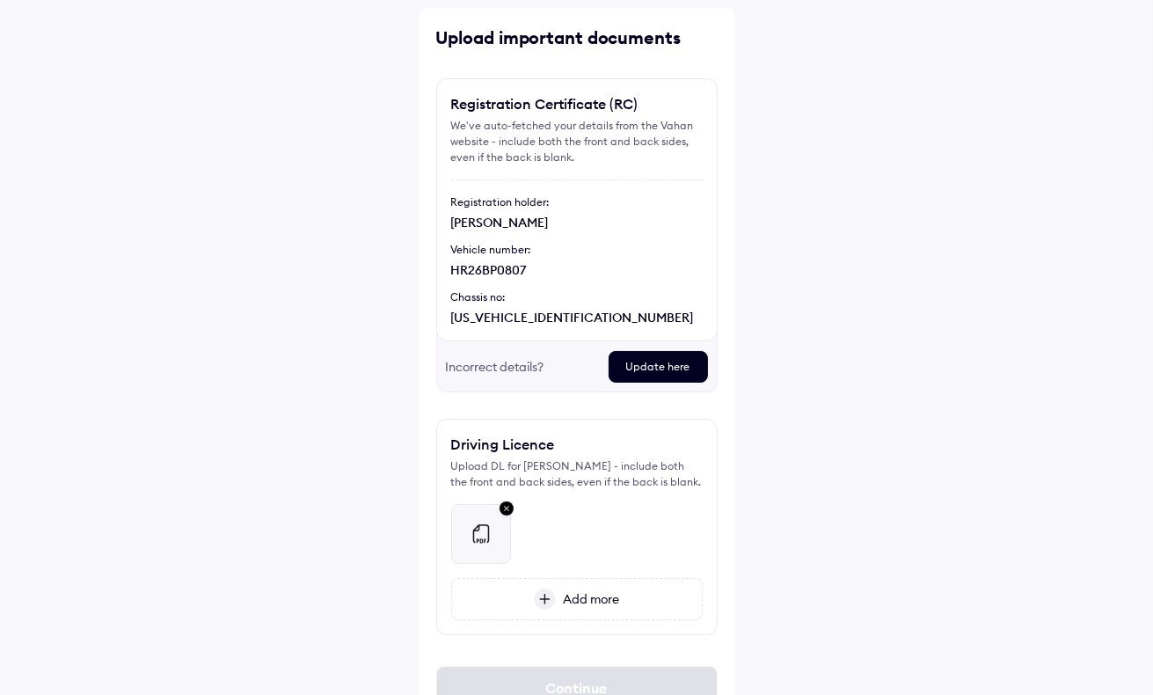
scroll to position [149, 0]
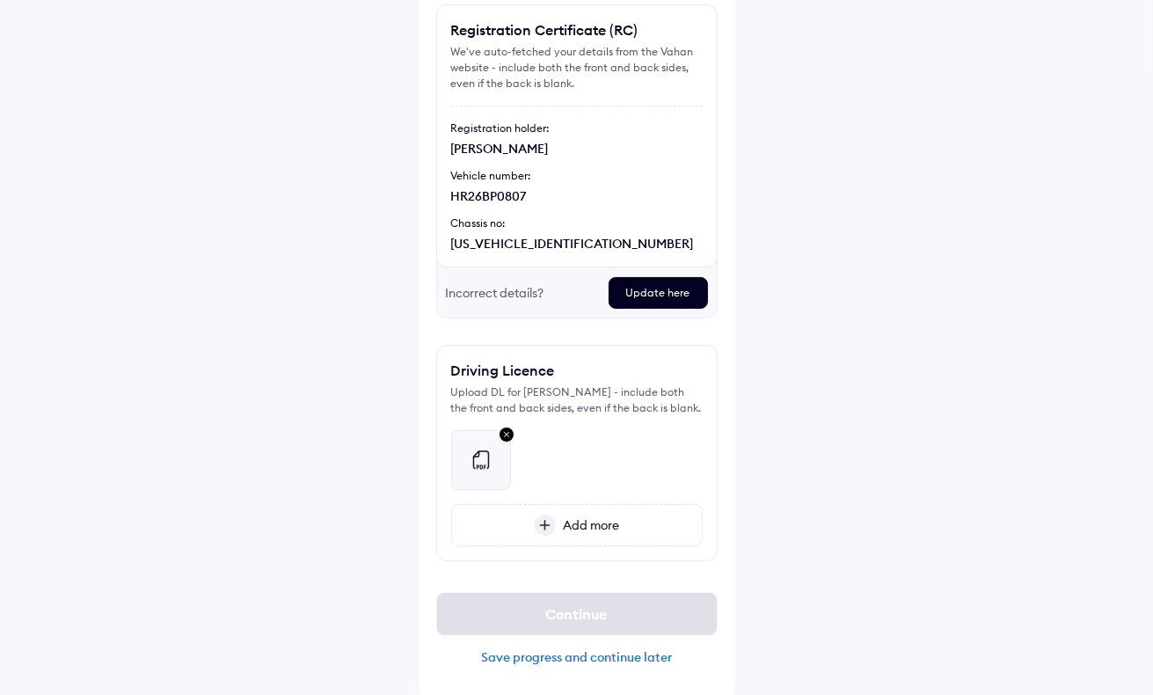
click at [547, 457] on div at bounding box center [577, 453] width 252 height 74
click at [614, 486] on div at bounding box center [577, 453] width 252 height 74
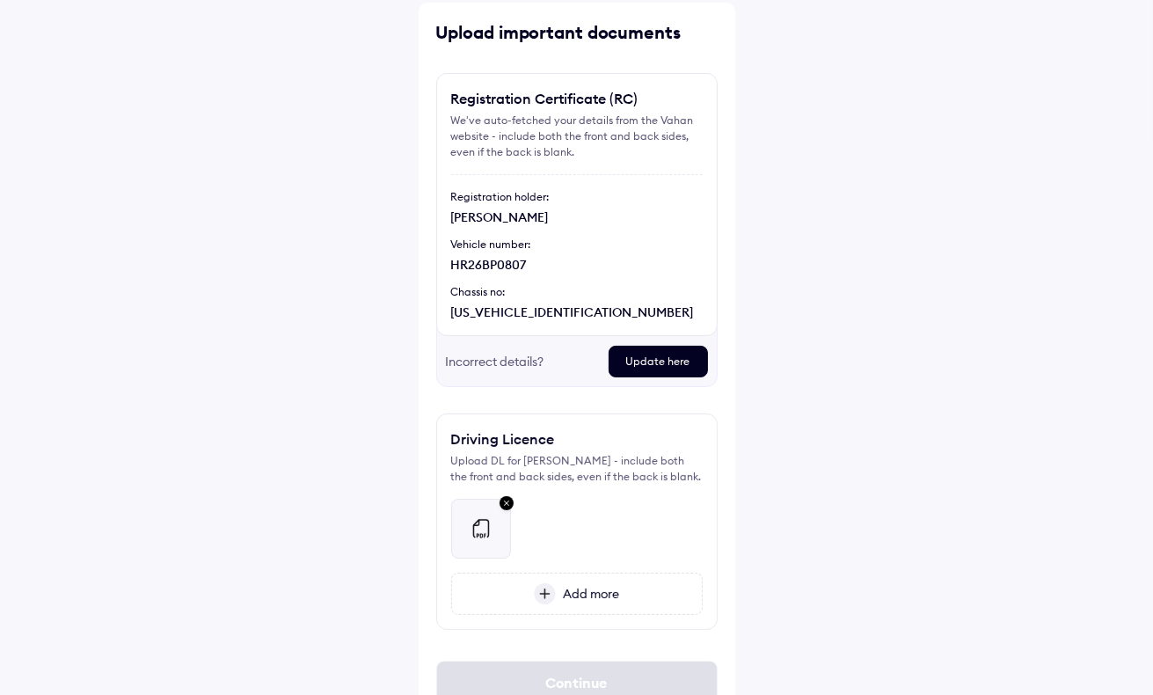
scroll to position [61, 0]
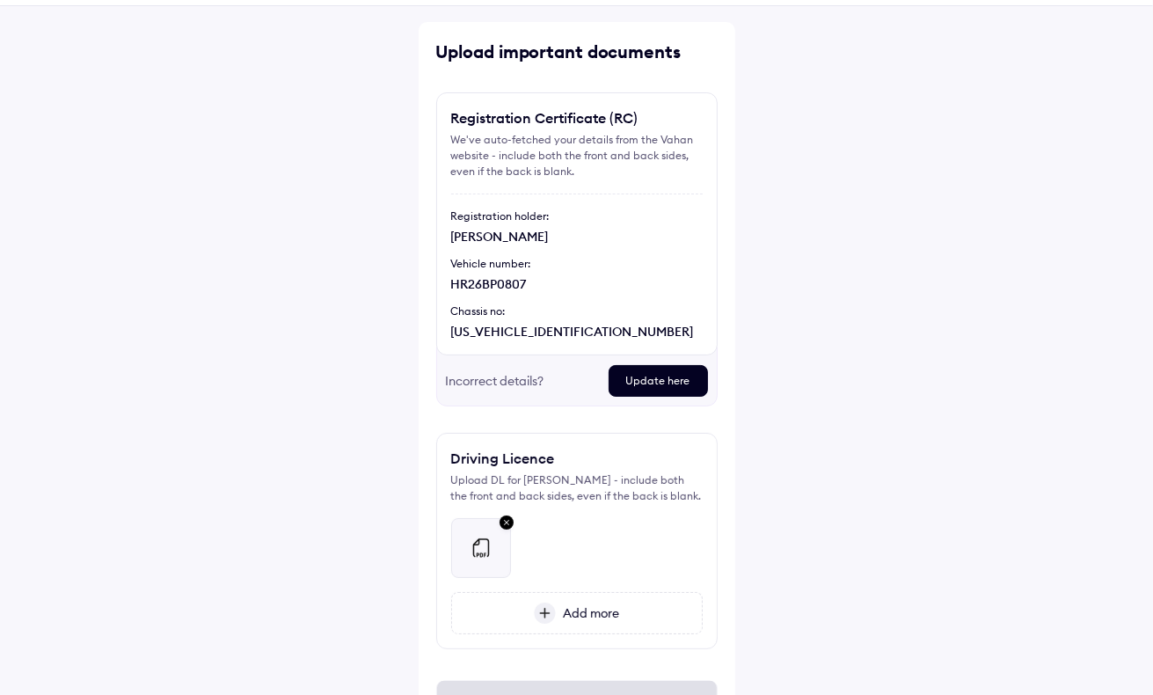
click at [586, 606] on span "Add more" at bounding box center [587, 613] width 63 height 16
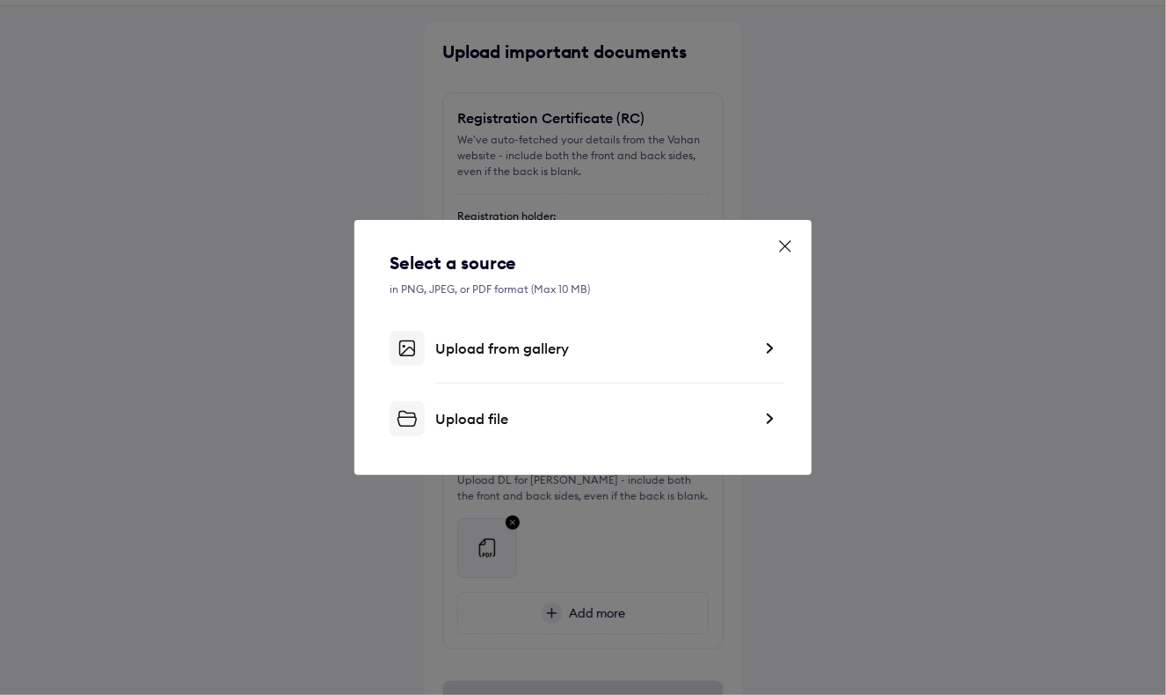
click at [543, 406] on div "Upload file" at bounding box center [583, 418] width 387 height 35
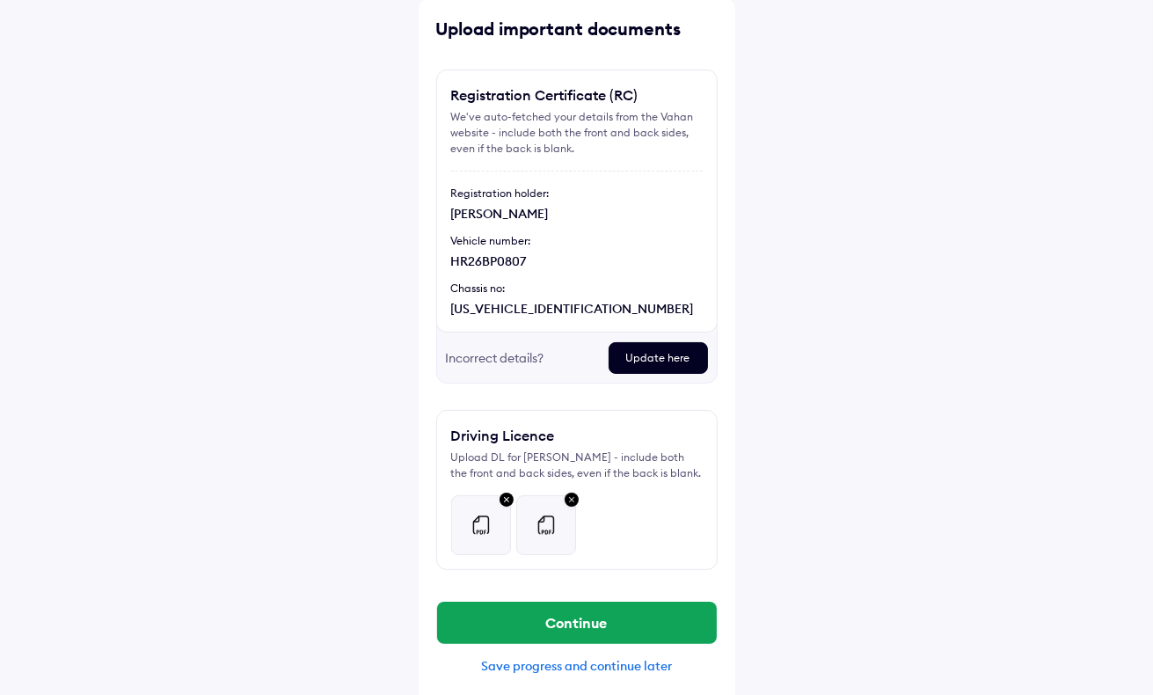
scroll to position [92, 0]
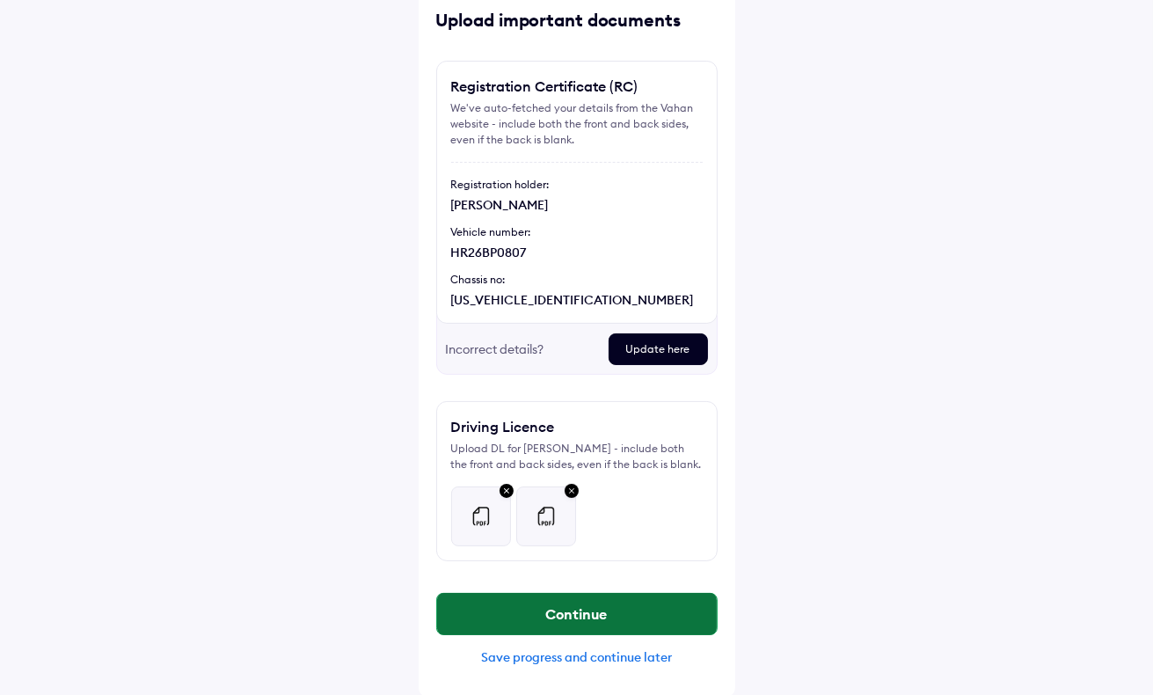
click at [570, 603] on button "Continue" at bounding box center [577, 614] width 280 height 42
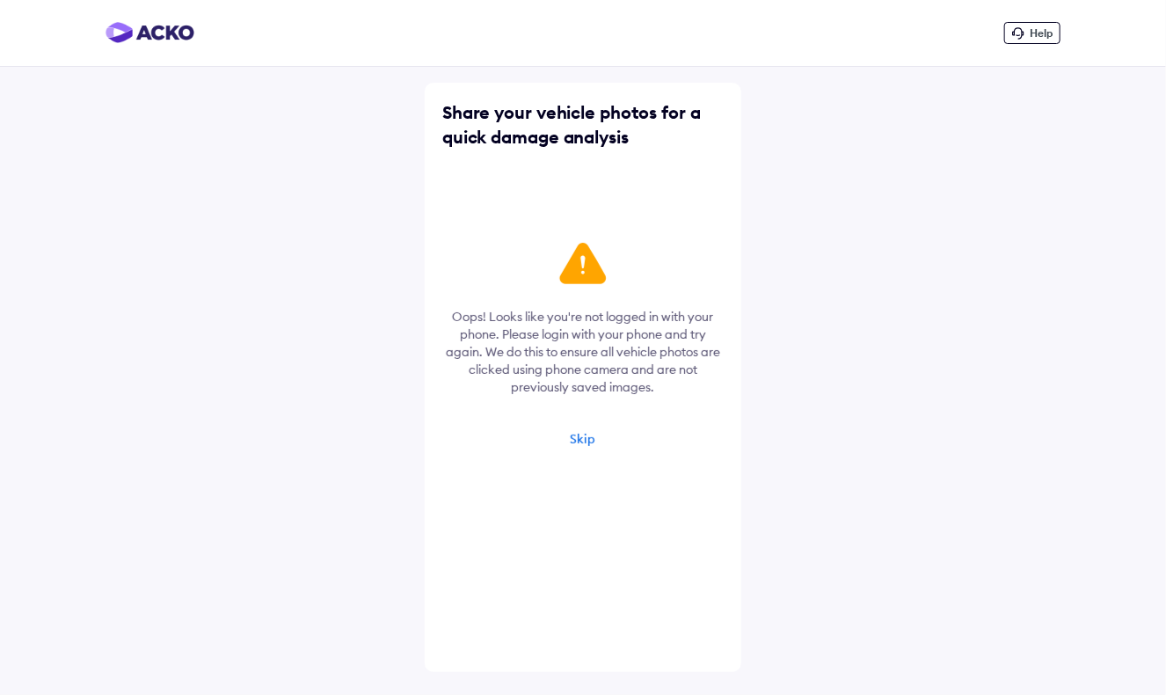
click at [581, 441] on div "Skip" at bounding box center [584, 439] width 26 height 16
